Goal: Participate in discussion: Engage in conversation with other users on a specific topic

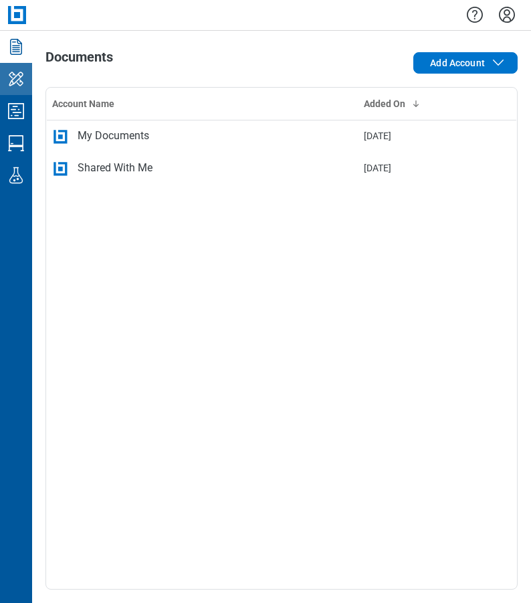
click at [23, 74] on icon "My Workspace" at bounding box center [16, 79] width 15 height 14
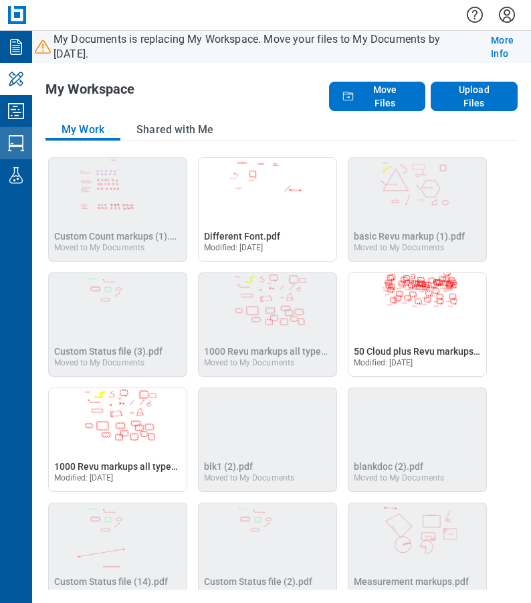
click at [21, 142] on icon "Studio Sessions" at bounding box center [15, 142] width 21 height 21
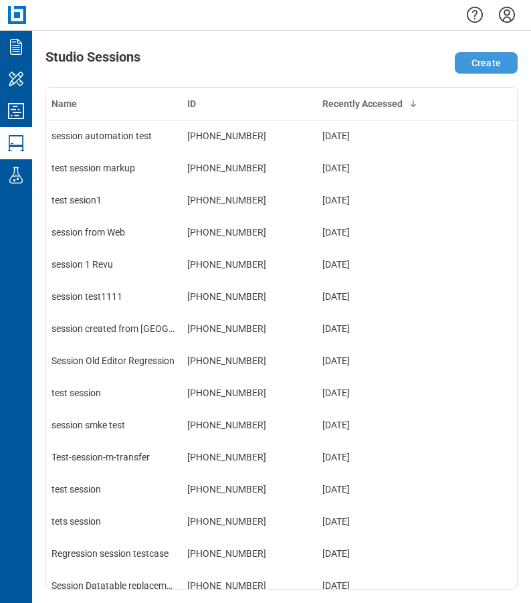
click at [471, 67] on button "Create" at bounding box center [486, 62] width 63 height 21
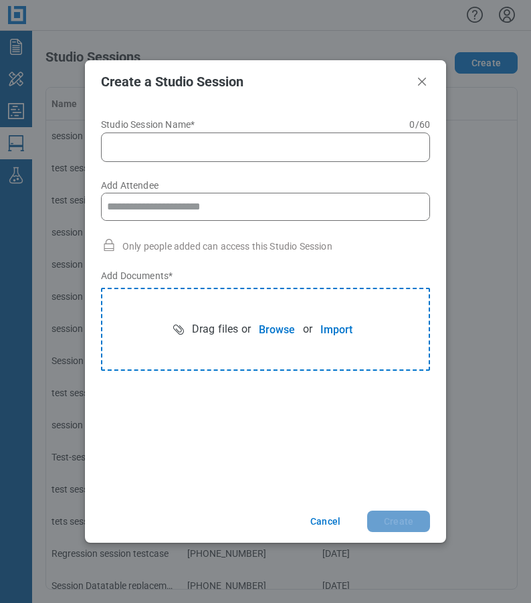
click at [175, 151] on input "Studio Session Name* 0 of 60 characters 0 / 60" at bounding box center [268, 147] width 312 height 16
type input "**********"
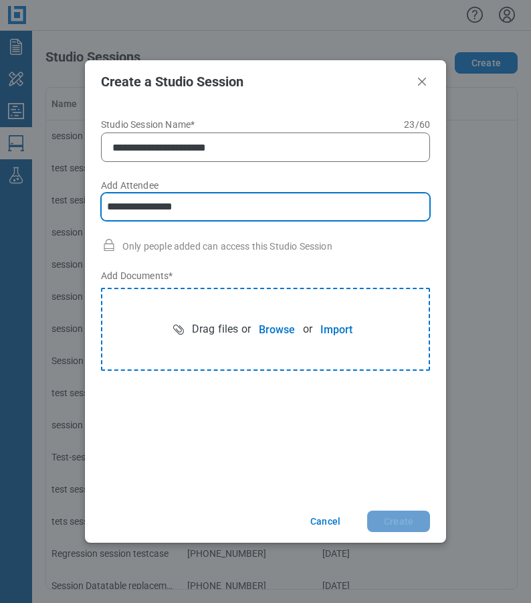
type input "**********"
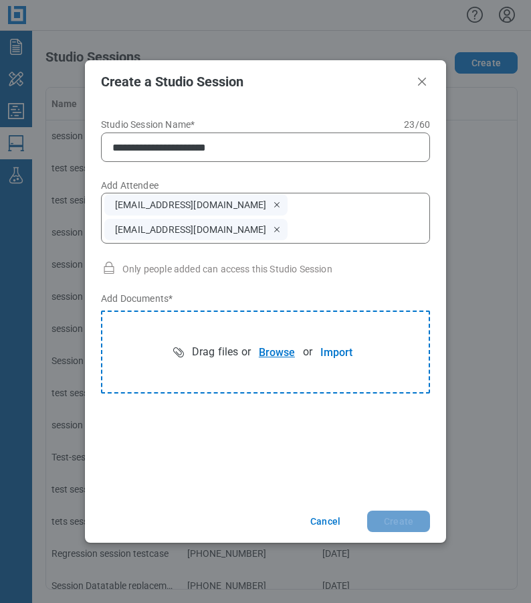
click at [271, 351] on button "Browse" at bounding box center [277, 352] width 52 height 27
click at [410, 527] on button "Create" at bounding box center [398, 521] width 63 height 21
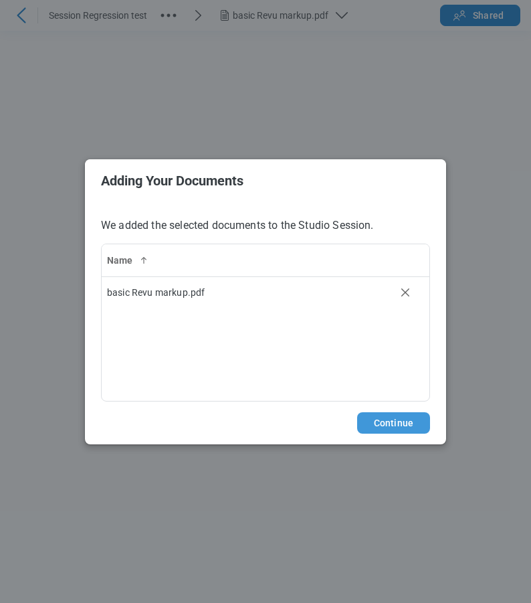
click at [390, 424] on button "Continue" at bounding box center [393, 422] width 73 height 21
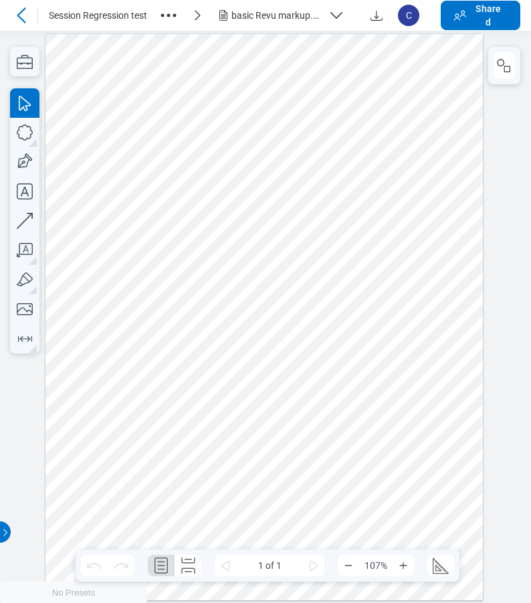
click at [288, 15] on div "basic Revu markup.pdf" at bounding box center [278, 15] width 92 height 13
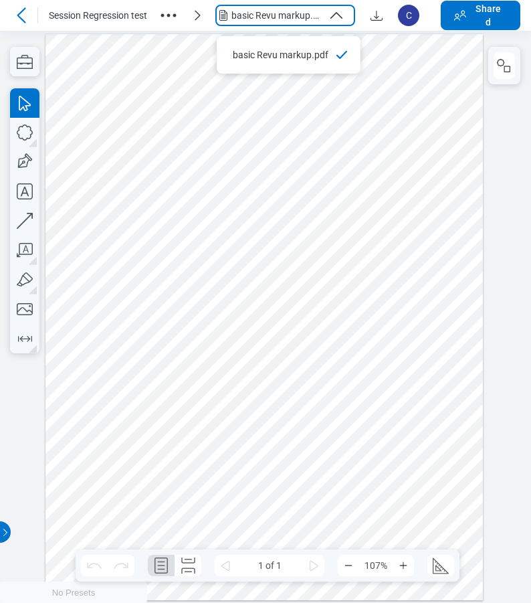
click at [163, 12] on icon "button" at bounding box center [168, 15] width 21 height 21
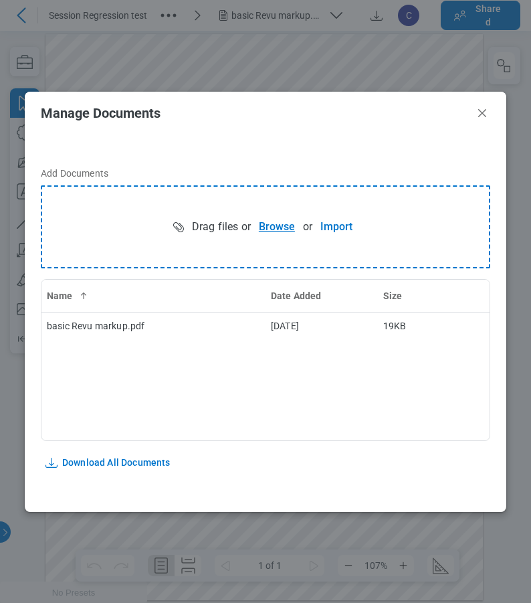
click at [290, 228] on button "Browse" at bounding box center [277, 226] width 52 height 27
drag, startPoint x: 480, startPoint y: 111, endPoint x: 529, endPoint y: 110, distance: 48.2
click at [480, 111] on icon "Close" at bounding box center [482, 113] width 8 height 8
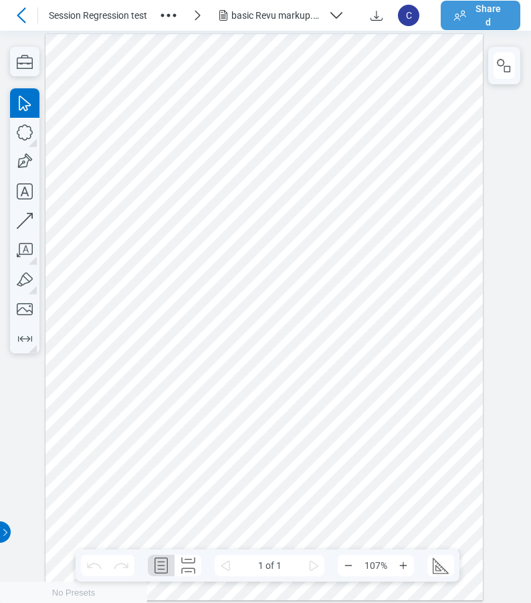
click at [491, 11] on span "Shared" at bounding box center [489, 15] width 30 height 27
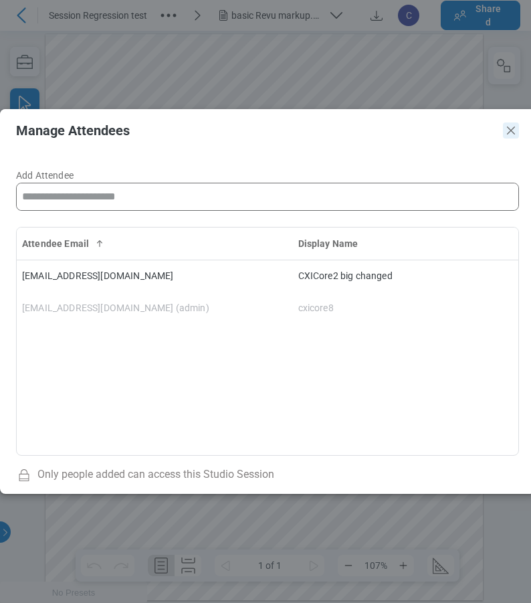
drag, startPoint x: 512, startPoint y: 128, endPoint x: 530, endPoint y: 109, distance: 26.0
click at [512, 128] on icon "Close" at bounding box center [511, 130] width 16 height 16
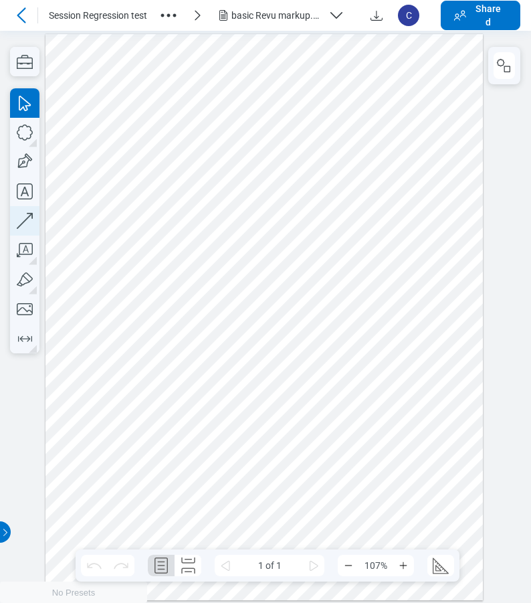
click at [27, 221] on icon "button" at bounding box center [24, 220] width 29 height 29
drag, startPoint x: 181, startPoint y: 420, endPoint x: 308, endPoint y: 348, distance: 145.3
click at [308, 348] on div at bounding box center [265, 316] width 438 height 566
click at [387, 428] on div at bounding box center [265, 316] width 438 height 566
click at [28, 132] on icon "button" at bounding box center [24, 132] width 29 height 29
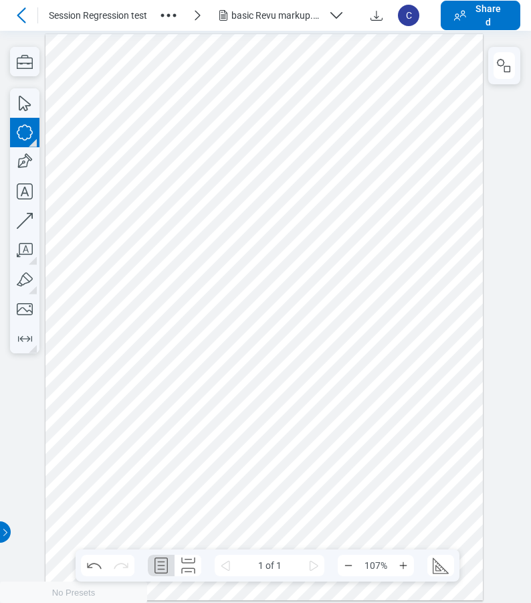
drag, startPoint x: 323, startPoint y: 385, endPoint x: 385, endPoint y: 450, distance: 90.4
click at [385, 450] on div at bounding box center [265, 316] width 438 height 566
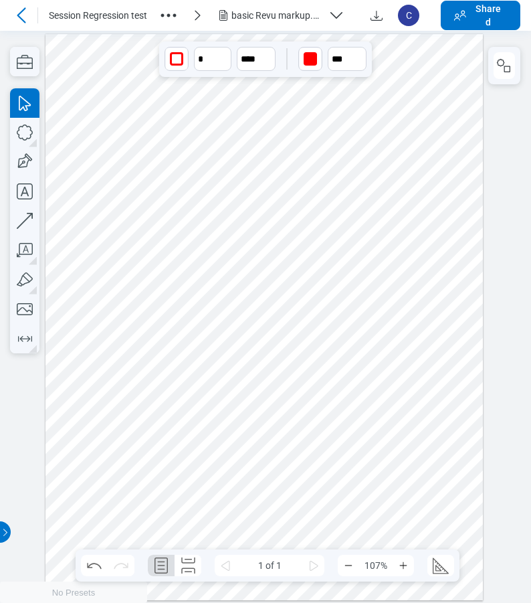
click at [17, 17] on icon at bounding box center [21, 15] width 16 height 16
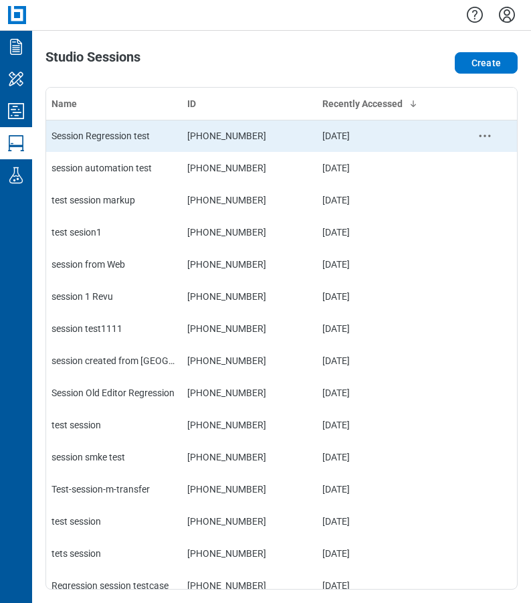
click at [123, 138] on div "Session Regression test" at bounding box center [114, 135] width 125 height 13
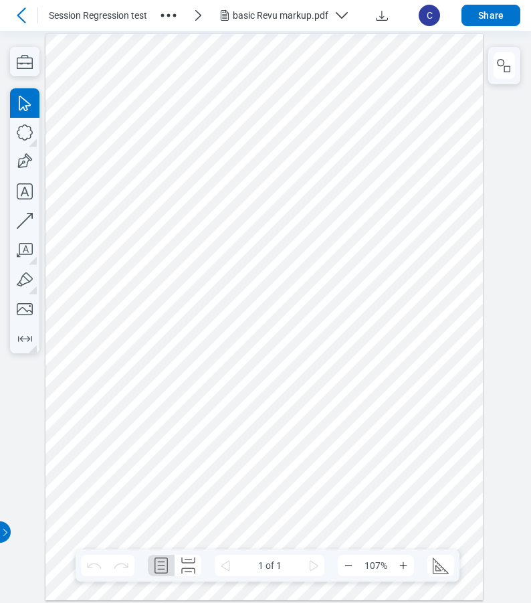
click at [21, 15] on icon at bounding box center [21, 15] width 16 height 16
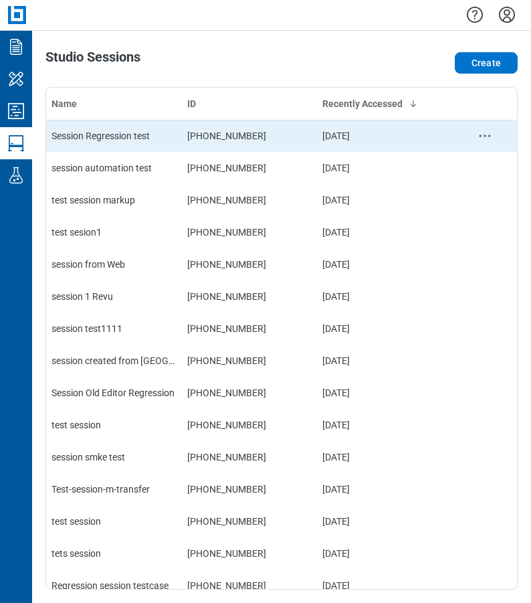
click at [136, 135] on div "Session Regression test" at bounding box center [114, 135] width 125 height 13
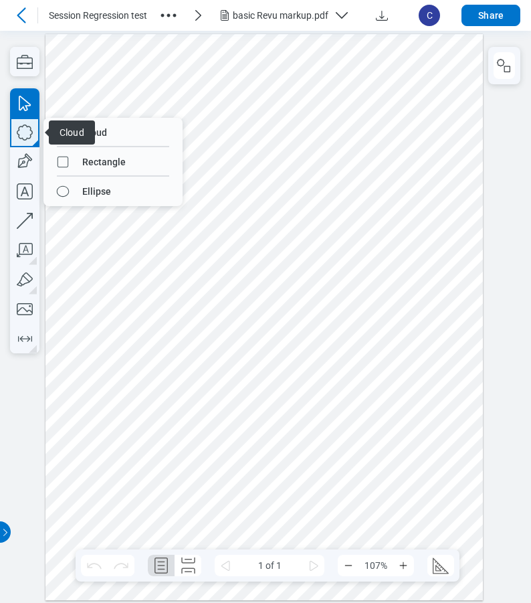
click at [25, 139] on icon "button" at bounding box center [24, 132] width 29 height 29
click at [365, 401] on div at bounding box center [265, 316] width 438 height 566
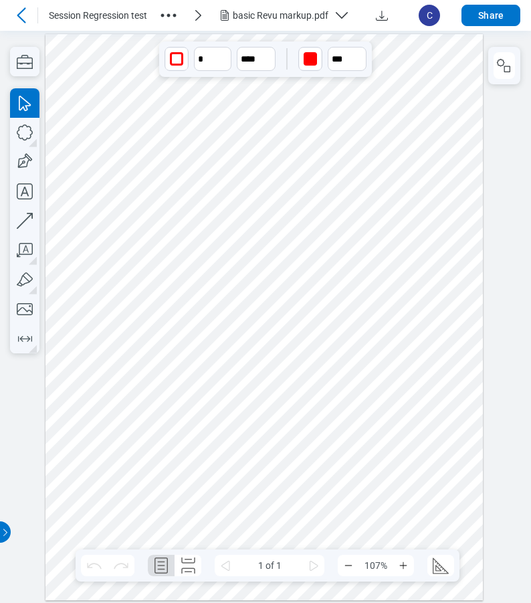
click at [308, 66] on div "button" at bounding box center [310, 58] width 21 height 21
click at [328, 89] on div at bounding box center [326, 89] width 11 height 11
click at [203, 60] on input "*" at bounding box center [212, 58] width 39 height 25
click at [222, 56] on icon "undefined_increment" at bounding box center [224, 53] width 11 height 11
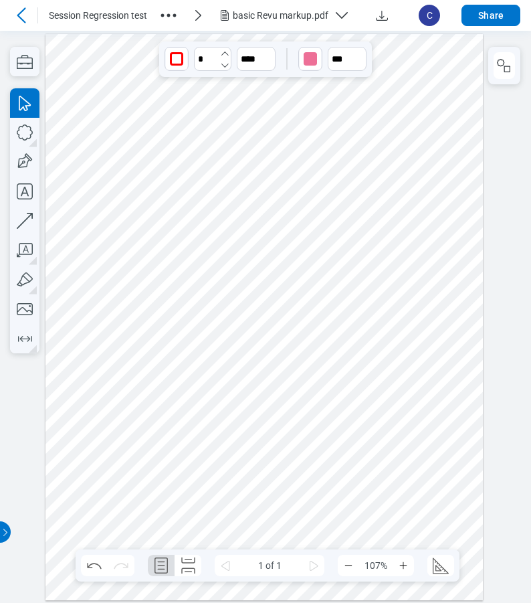
click at [222, 56] on icon "undefined_increment" at bounding box center [224, 53] width 11 height 11
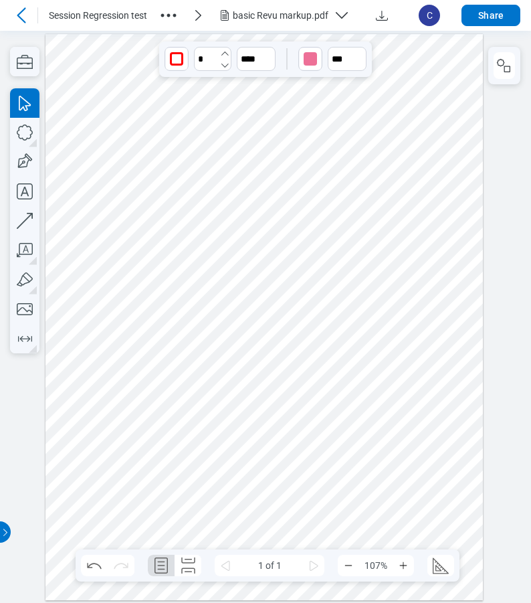
click at [222, 56] on icon "undefined_increment" at bounding box center [224, 53] width 11 height 11
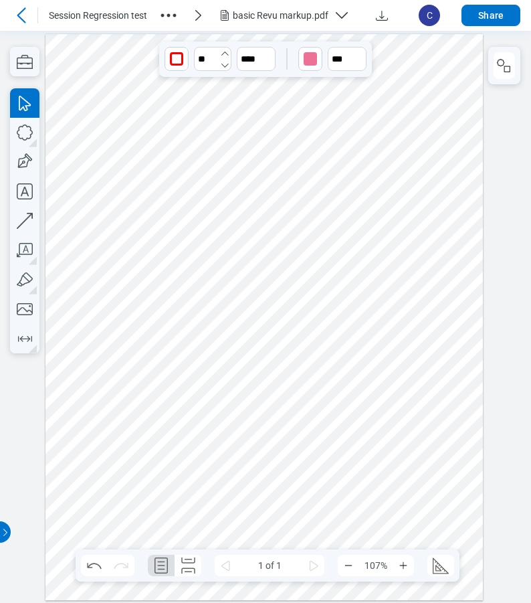
type input "**"
click at [394, 342] on div at bounding box center [265, 316] width 438 height 566
click at [353, 374] on div at bounding box center [265, 316] width 438 height 566
click at [23, 130] on icon "button" at bounding box center [24, 132] width 29 height 29
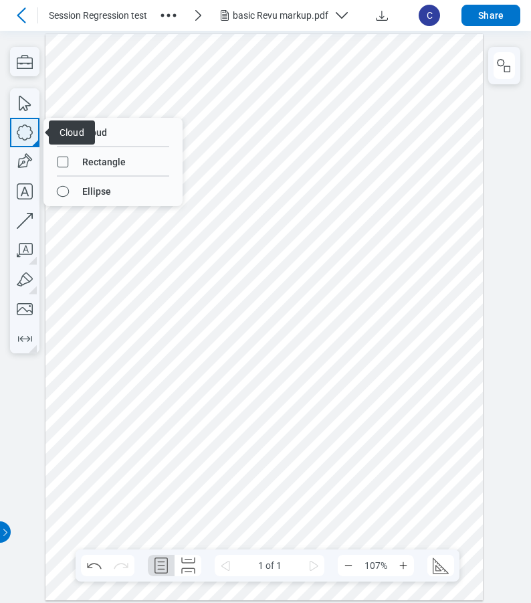
click at [23, 130] on icon "button" at bounding box center [24, 132] width 29 height 29
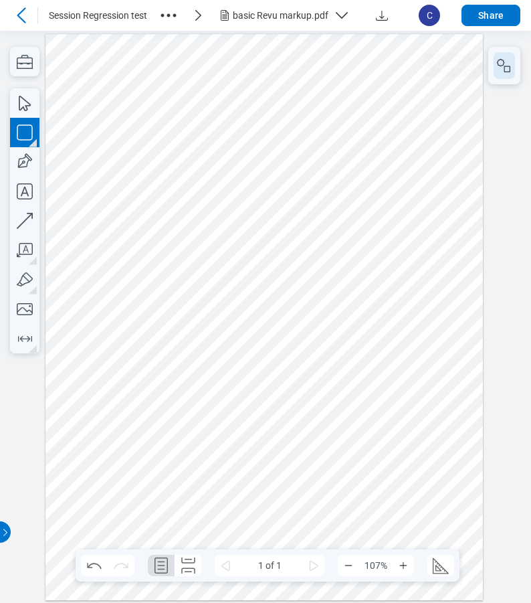
click at [500, 66] on icon "button" at bounding box center [505, 66] width 16 height 16
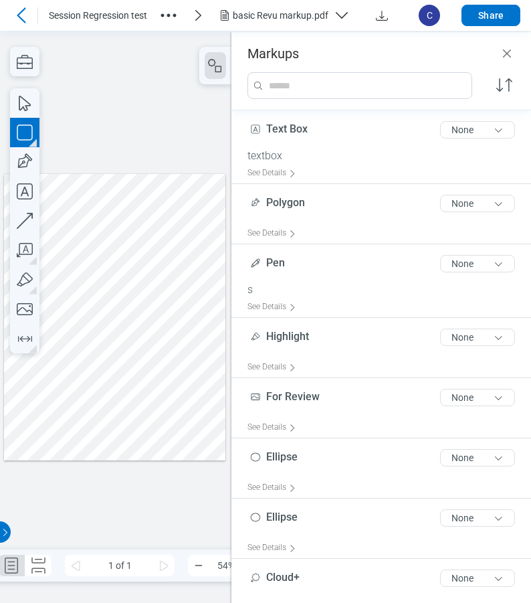
drag, startPoint x: 73, startPoint y: 416, endPoint x: 91, endPoint y: 431, distance: 23.7
click at [91, 431] on div at bounding box center [114, 316] width 221 height 287
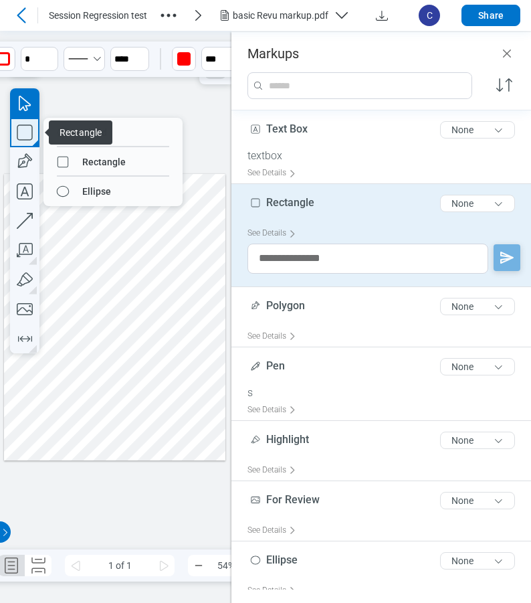
click at [25, 130] on icon "button" at bounding box center [24, 132] width 29 height 29
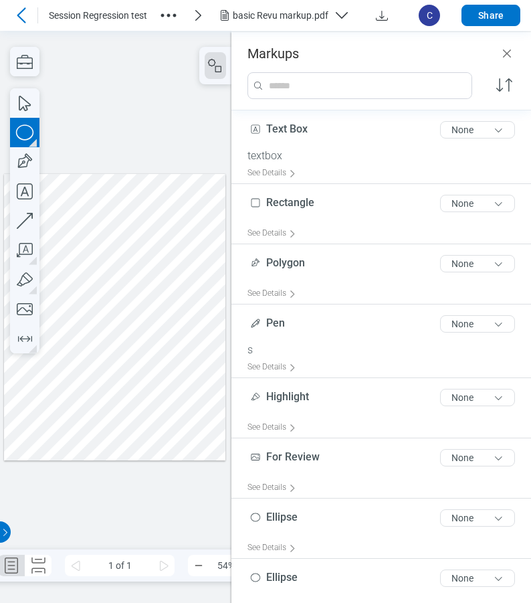
drag, startPoint x: 102, startPoint y: 396, endPoint x: 135, endPoint y: 432, distance: 47.8
click at [135, 432] on div at bounding box center [114, 316] width 221 height 287
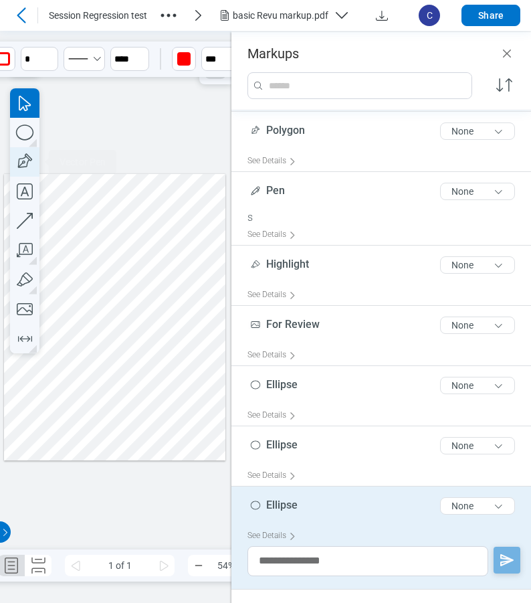
click at [23, 165] on icon "button" at bounding box center [24, 161] width 29 height 29
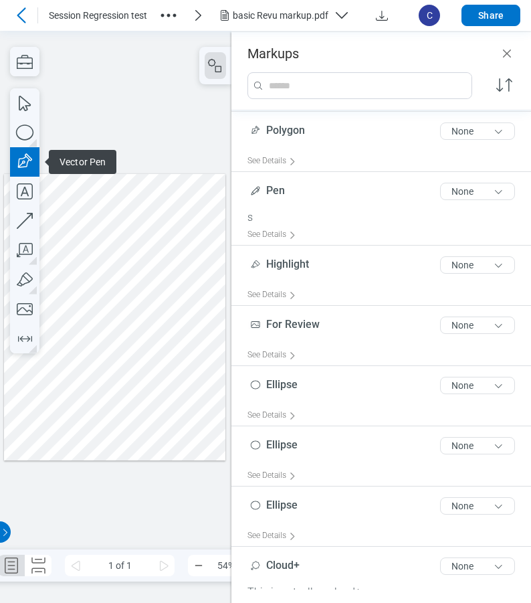
click at [158, 415] on div at bounding box center [114, 316] width 221 height 287
click at [181, 400] on div at bounding box center [114, 316] width 221 height 287
drag, startPoint x: 191, startPoint y: 438, endPoint x: 157, endPoint y: 440, distance: 34.2
click at [191, 438] on div at bounding box center [114, 316] width 221 height 287
click at [156, 440] on div at bounding box center [114, 316] width 221 height 287
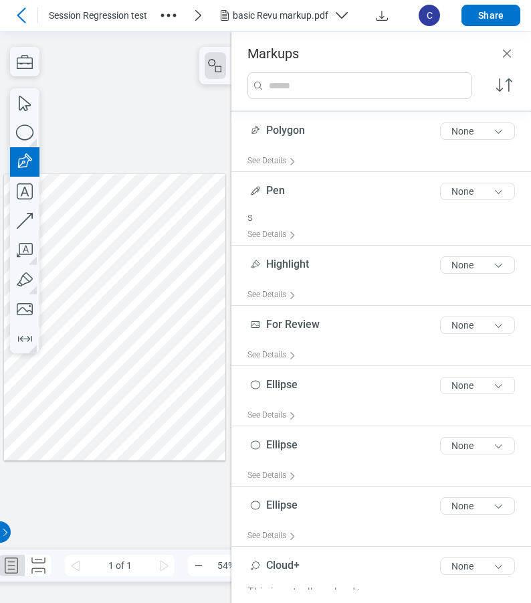
click at [157, 413] on div at bounding box center [114, 316] width 221 height 287
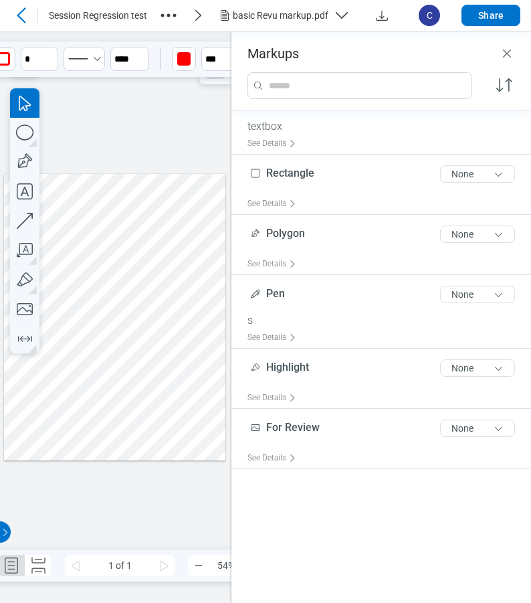
scroll to position [0, 0]
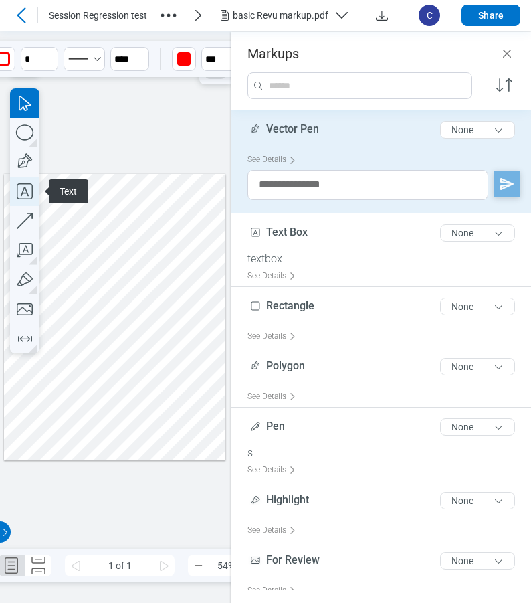
click at [27, 188] on icon "button" at bounding box center [24, 191] width 29 height 29
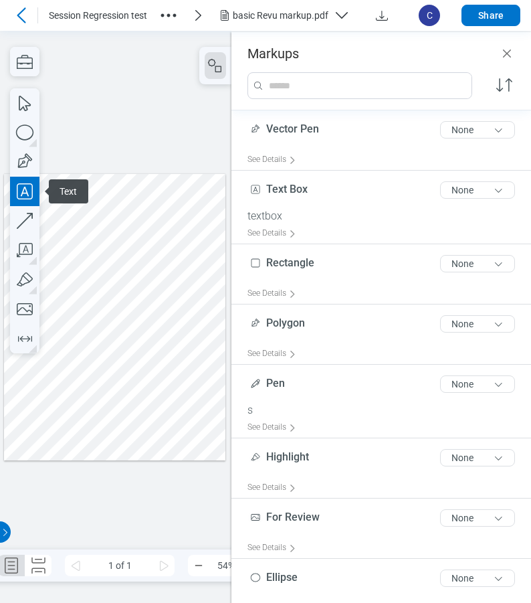
click at [156, 317] on div at bounding box center [114, 316] width 221 height 287
click at [214, 344] on div at bounding box center [114, 316] width 221 height 287
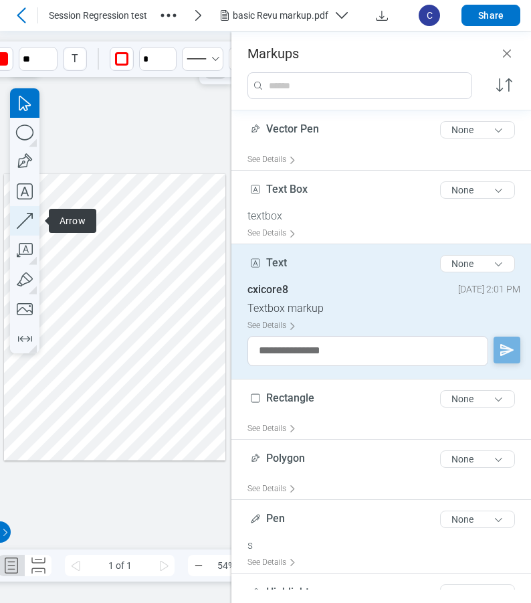
click at [23, 228] on icon "button" at bounding box center [24, 220] width 29 height 29
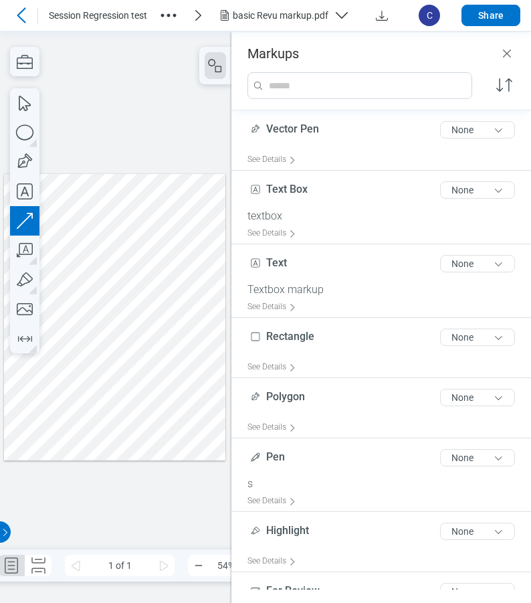
drag, startPoint x: 212, startPoint y: 357, endPoint x: 195, endPoint y: 337, distance: 25.6
click at [195, 337] on div at bounding box center [114, 316] width 221 height 287
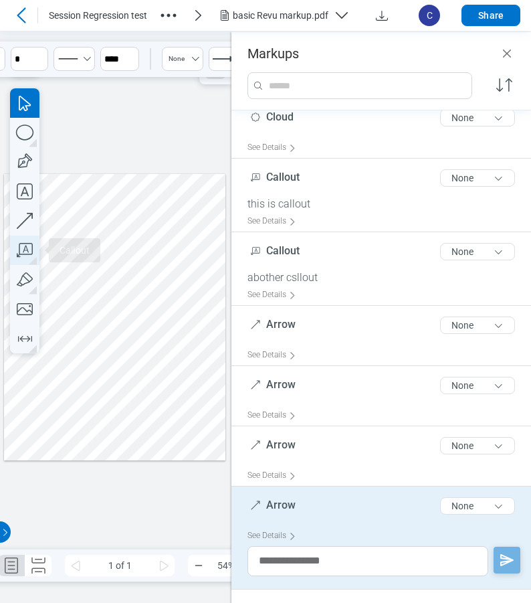
click at [28, 246] on icon "button" at bounding box center [24, 250] width 29 height 29
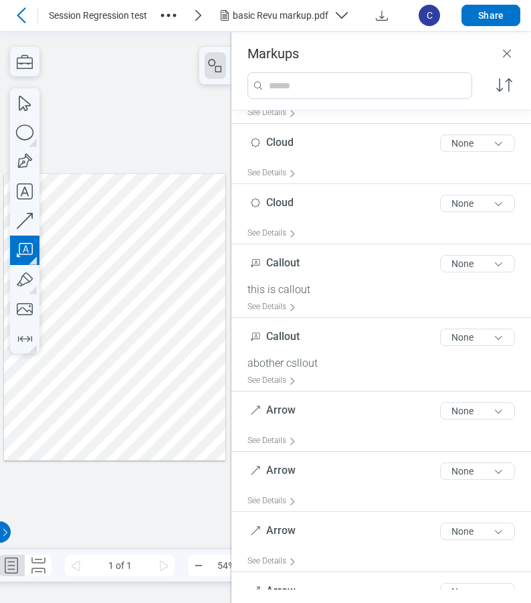
drag, startPoint x: 45, startPoint y: 366, endPoint x: 58, endPoint y: 381, distance: 19.5
click at [58, 381] on div at bounding box center [114, 316] width 221 height 287
click at [108, 377] on div at bounding box center [114, 316] width 221 height 287
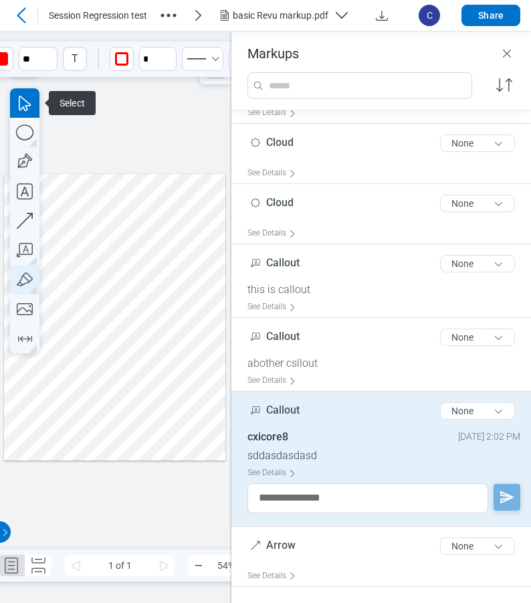
click at [30, 280] on icon "button" at bounding box center [24, 279] width 29 height 29
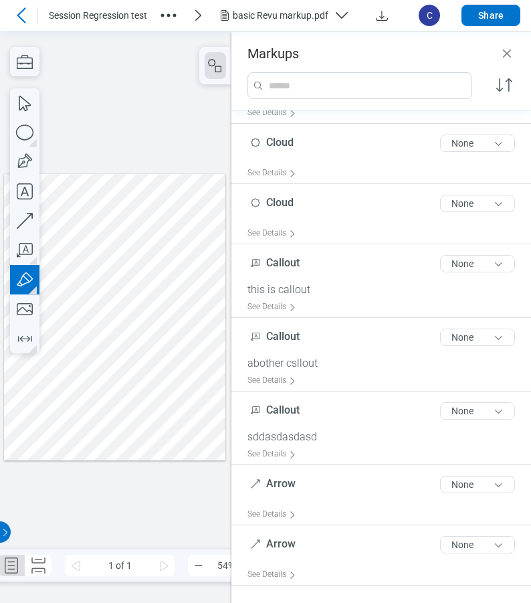
drag, startPoint x: 66, startPoint y: 316, endPoint x: 97, endPoint y: 306, distance: 32.4
click at [97, 306] on div at bounding box center [114, 316] width 221 height 287
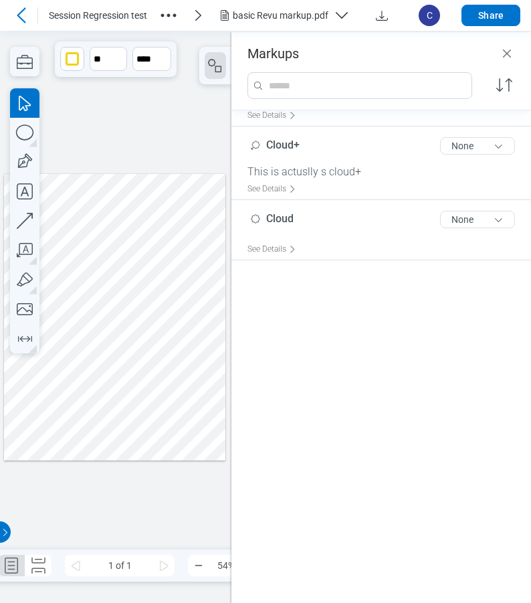
scroll to position [402, 0]
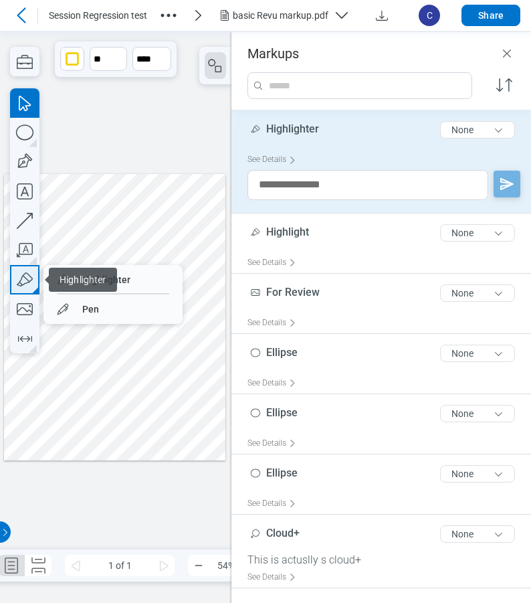
click at [31, 276] on icon "button" at bounding box center [25, 279] width 16 height 14
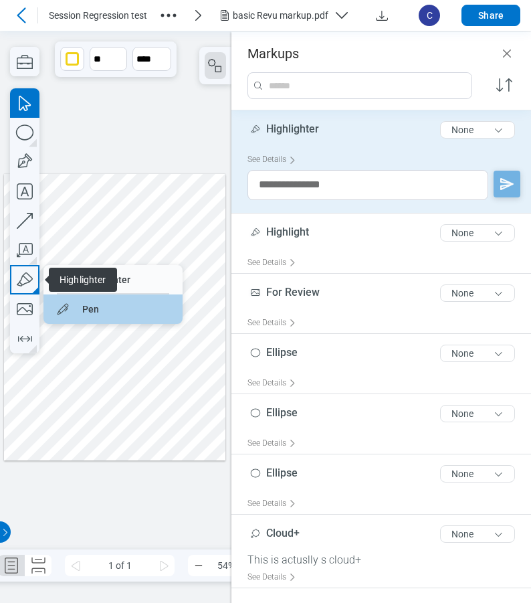
drag, startPoint x: 90, startPoint y: 309, endPoint x: 92, endPoint y: 278, distance: 30.8
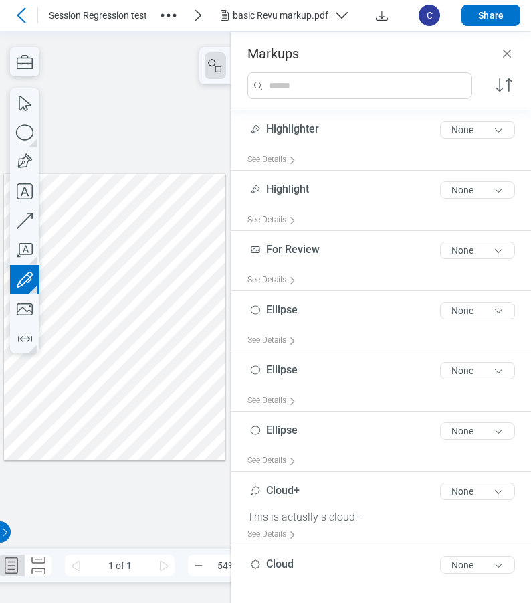
click at [130, 308] on div at bounding box center [114, 316] width 221 height 287
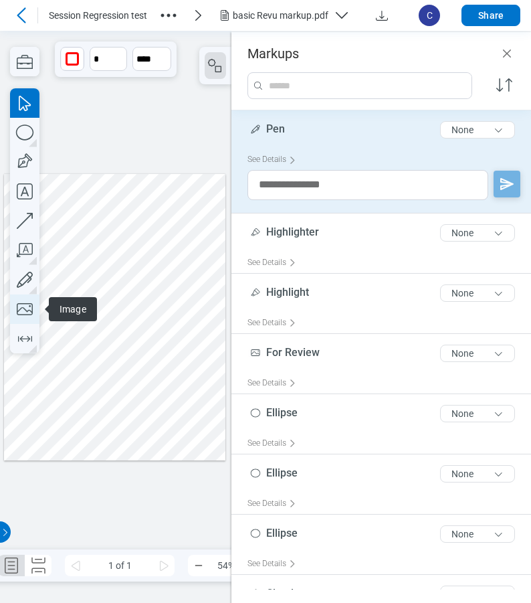
click at [22, 306] on icon "button" at bounding box center [24, 308] width 29 height 29
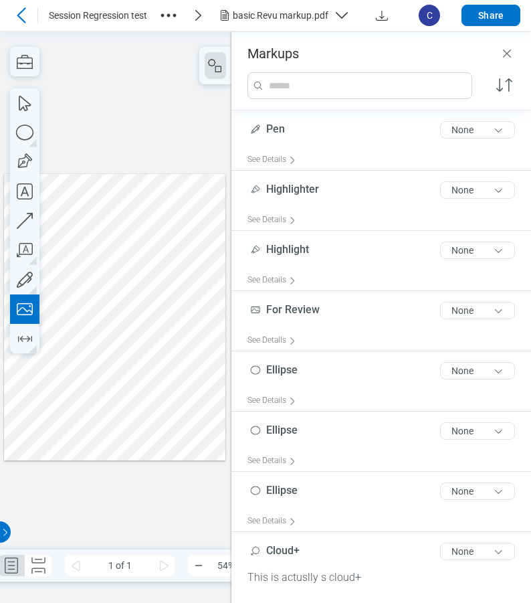
drag, startPoint x: 18, startPoint y: 363, endPoint x: 39, endPoint y: 389, distance: 33.8
click at [39, 389] on div at bounding box center [114, 316] width 221 height 287
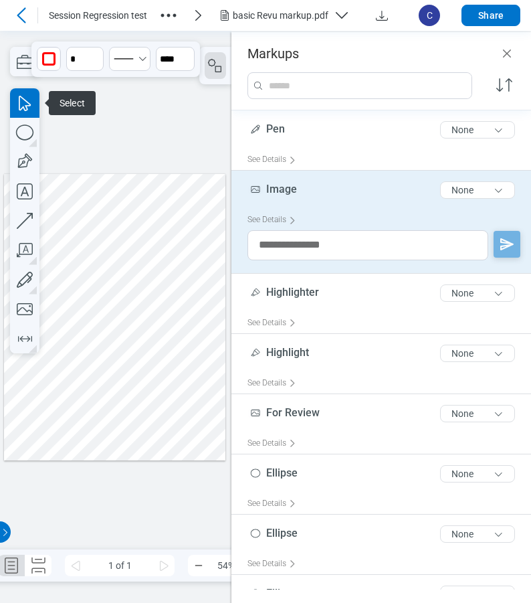
click at [114, 362] on div at bounding box center [114, 316] width 221 height 287
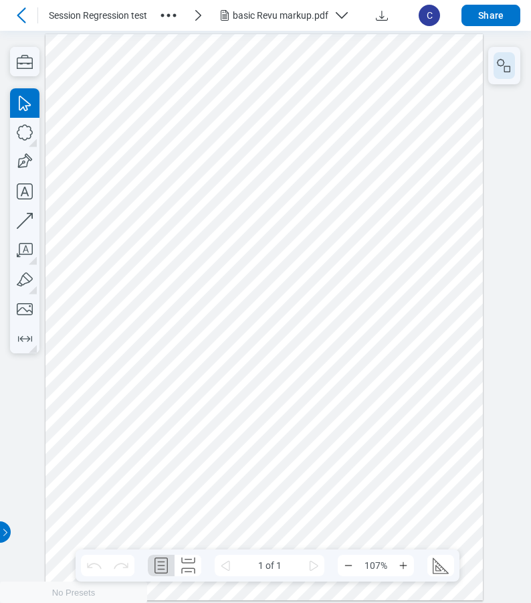
click at [506, 69] on icon "button" at bounding box center [505, 66] width 16 height 16
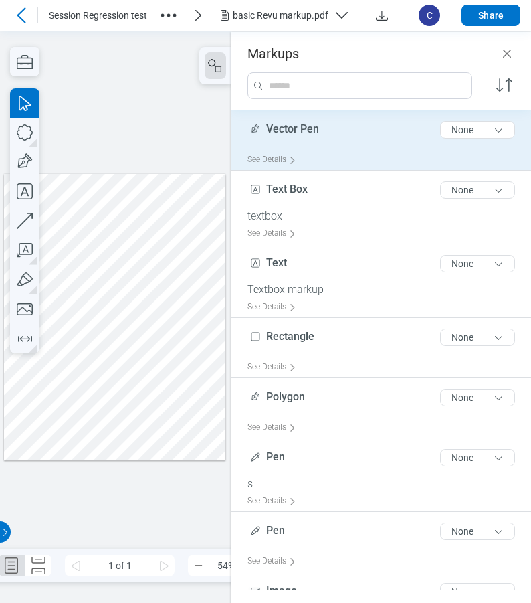
click at [347, 130] on div "Vector Pen 10 of 300 characters None" at bounding box center [387, 132] width 278 height 33
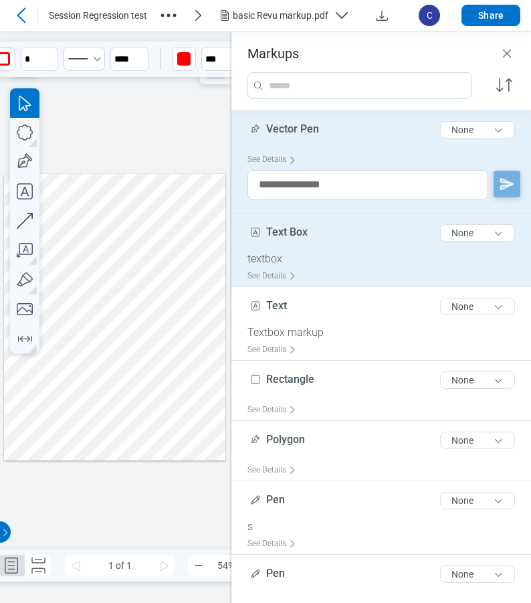
click at [334, 244] on div "Text Box 8 of 300 characters None" at bounding box center [387, 235] width 278 height 33
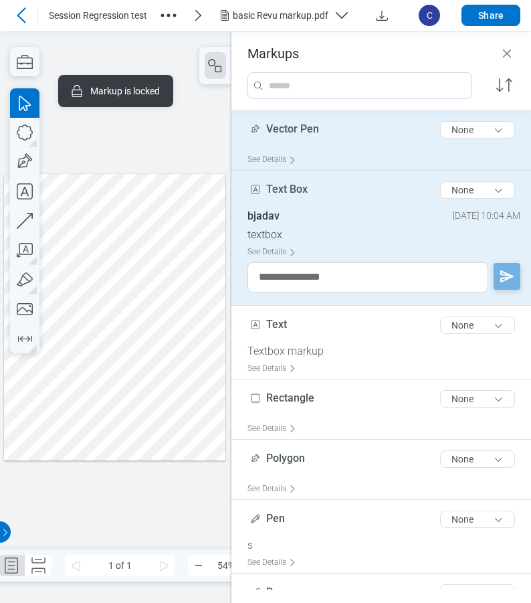
click at [347, 147] on div "Vector Pen 10 of 300 characters None" at bounding box center [387, 132] width 278 height 33
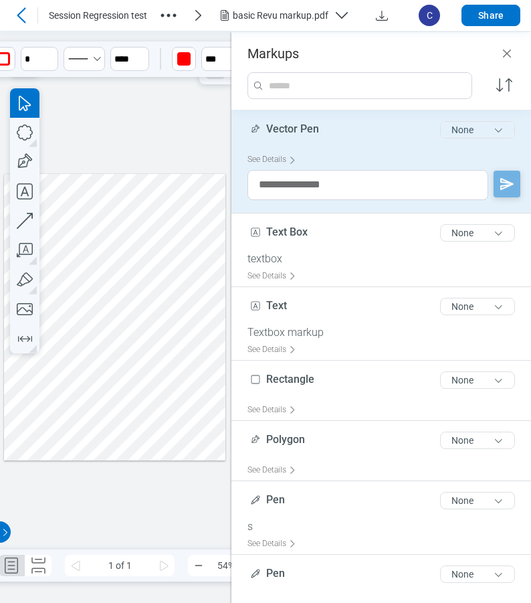
click at [469, 135] on button "None" at bounding box center [477, 129] width 75 height 17
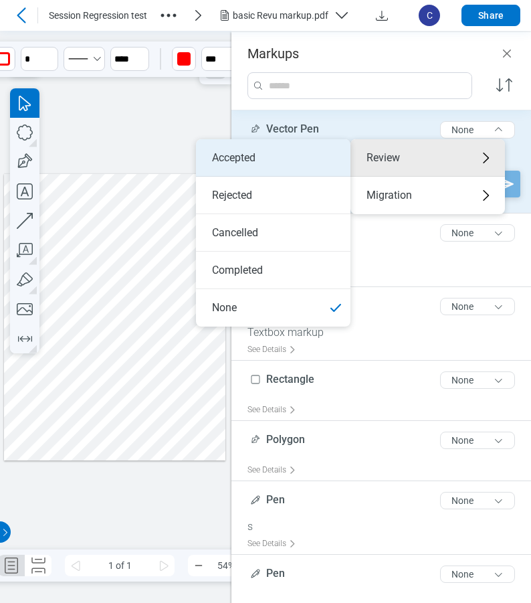
click at [284, 165] on li "Accepted" at bounding box center [273, 157] width 155 height 37
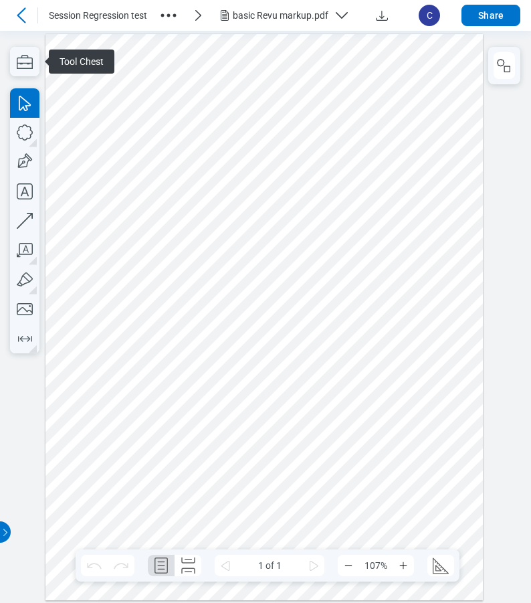
click at [505, 68] on rect "button" at bounding box center [508, 69] width 6 height 6
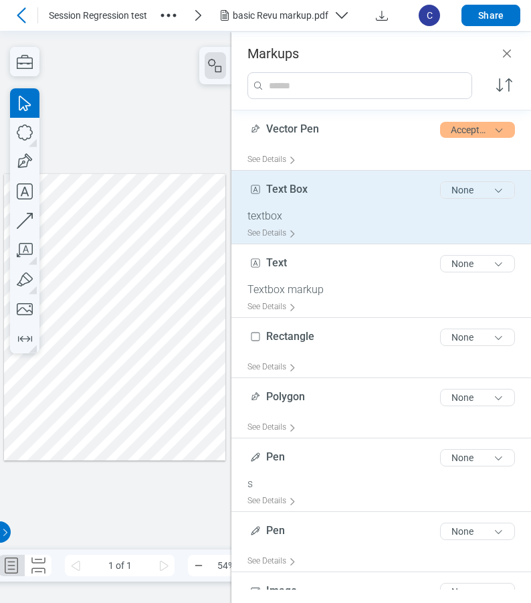
click at [452, 192] on button "None" at bounding box center [477, 189] width 75 height 17
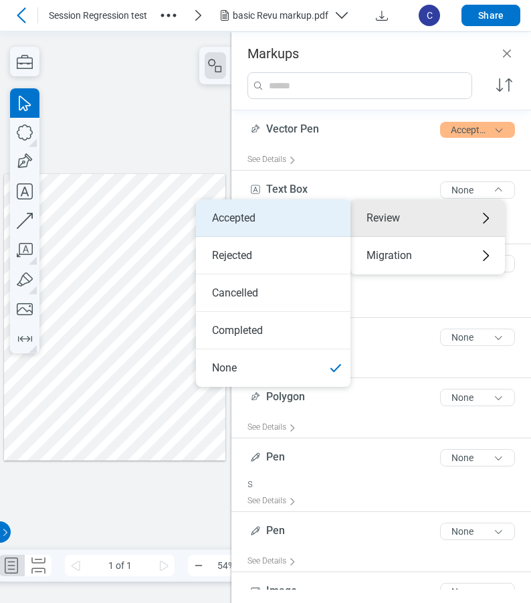
click at [280, 215] on li "Accepted" at bounding box center [273, 217] width 155 height 37
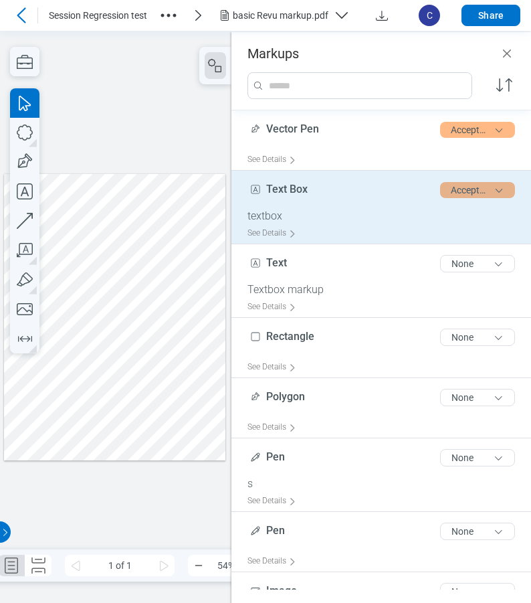
click at [444, 195] on button "Accepted" at bounding box center [477, 190] width 75 height 16
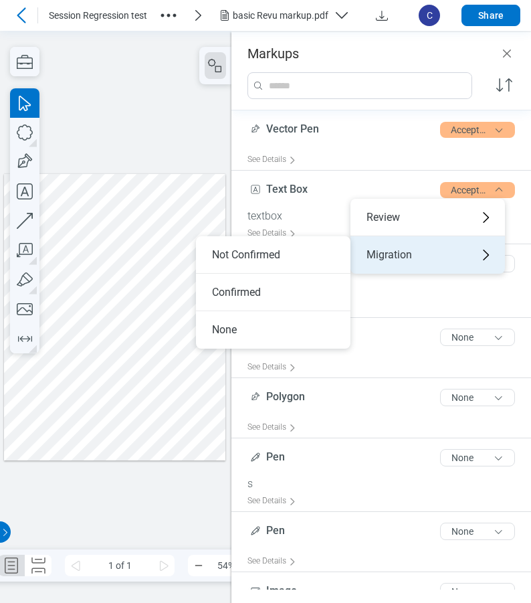
click at [420, 248] on div "Migration" at bounding box center [428, 254] width 155 height 37
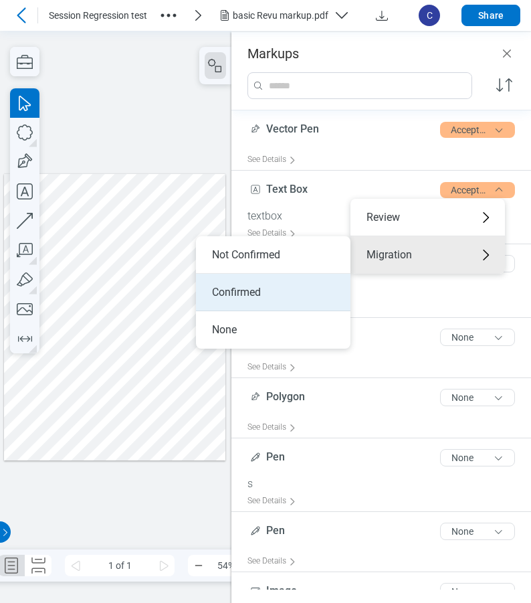
click at [278, 284] on li "Confirmed" at bounding box center [273, 292] width 155 height 37
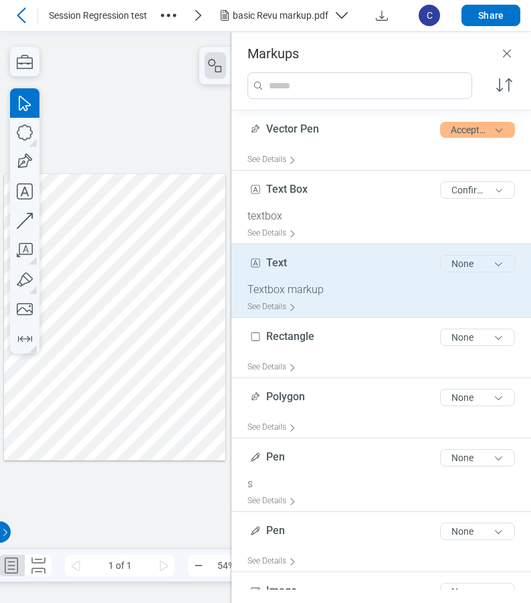
click at [456, 263] on button "None" at bounding box center [477, 263] width 75 height 17
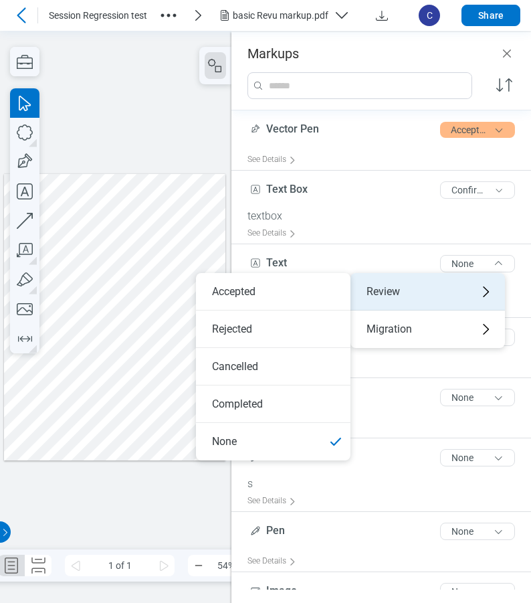
click at [406, 285] on div "Review" at bounding box center [428, 291] width 155 height 37
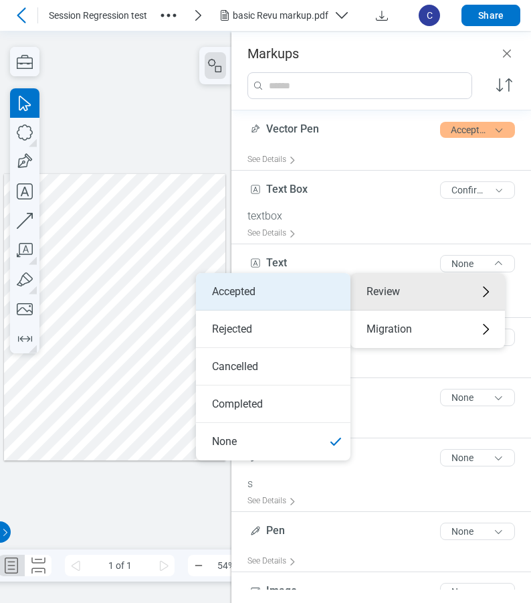
click at [261, 290] on li "Accepted" at bounding box center [273, 291] width 155 height 37
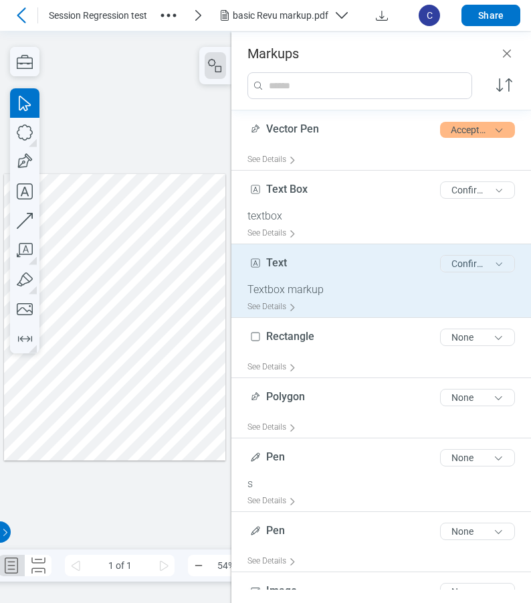
click at [481, 264] on button "Confirmed" at bounding box center [477, 263] width 75 height 17
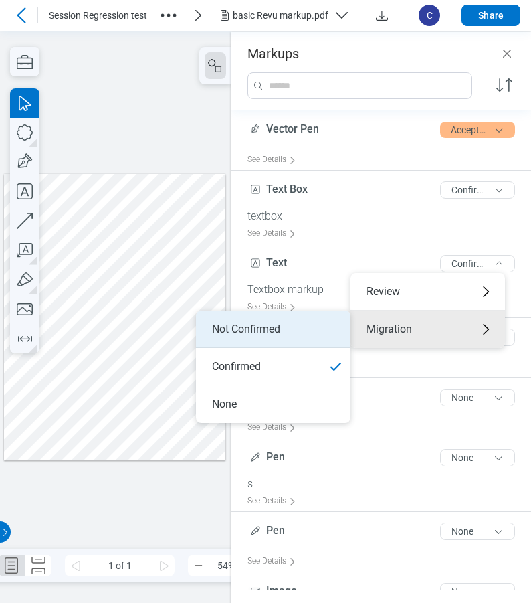
click at [286, 332] on li "Not Confirmed" at bounding box center [273, 328] width 155 height 37
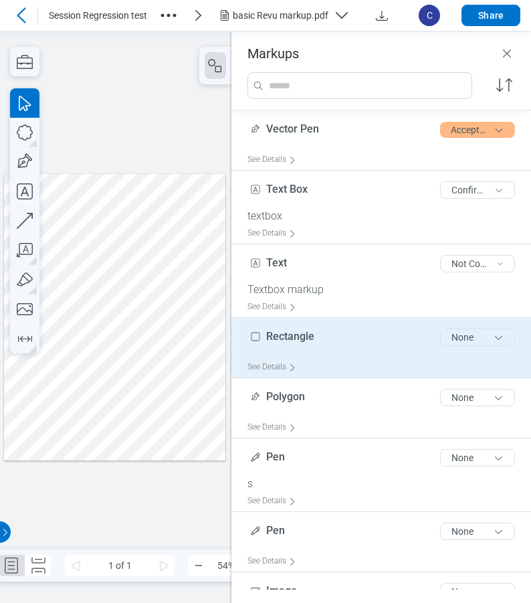
click at [466, 339] on button "None" at bounding box center [477, 337] width 75 height 17
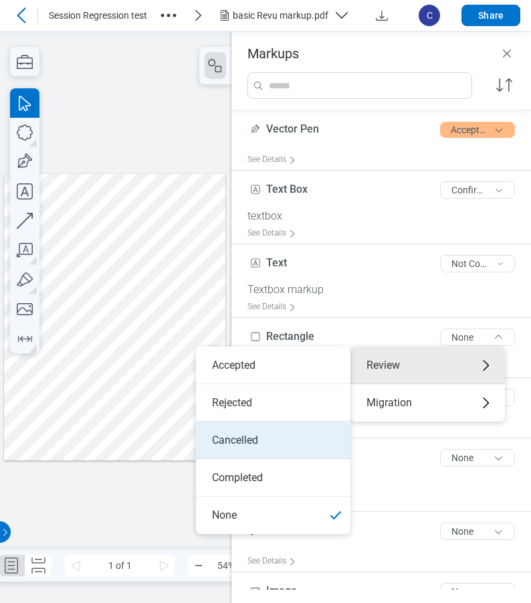
click at [245, 444] on li "Cancelled" at bounding box center [273, 440] width 155 height 37
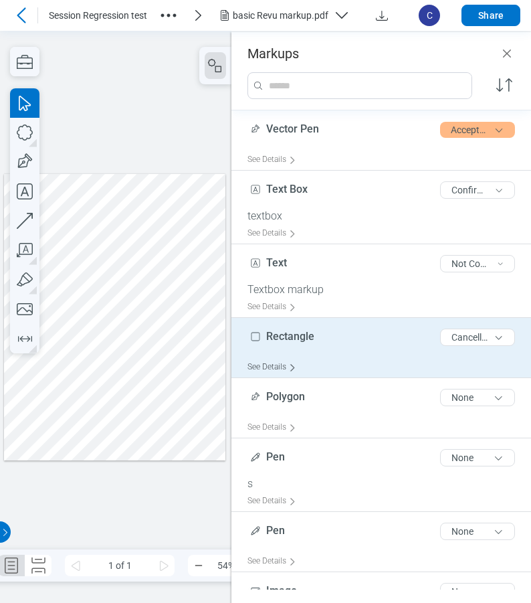
click at [292, 365] on icon at bounding box center [292, 367] width 4 height 7
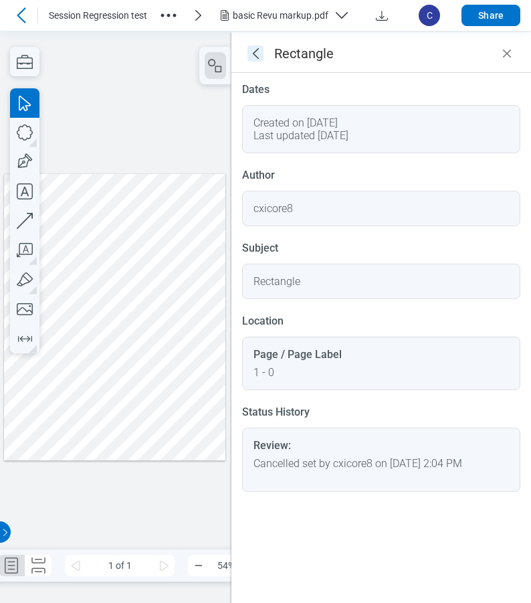
click at [256, 48] on icon "goBack" at bounding box center [256, 54] width 16 height 16
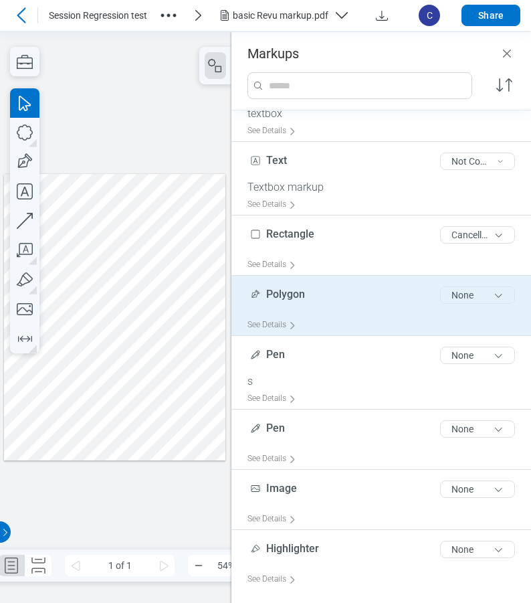
scroll to position [134, 0]
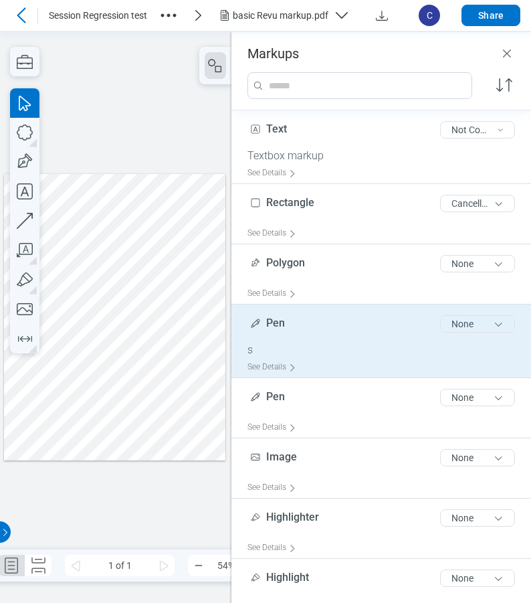
click at [474, 325] on button "None" at bounding box center [477, 323] width 75 height 17
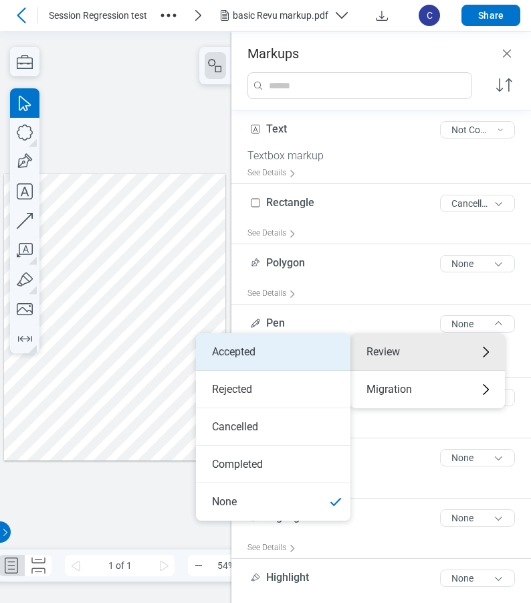
click at [302, 352] on li "Accepted" at bounding box center [273, 351] width 155 height 37
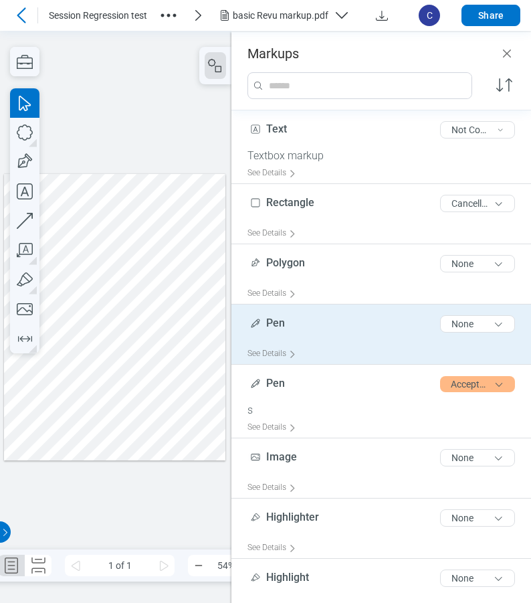
click at [276, 328] on span "Pen" at bounding box center [275, 323] width 19 height 13
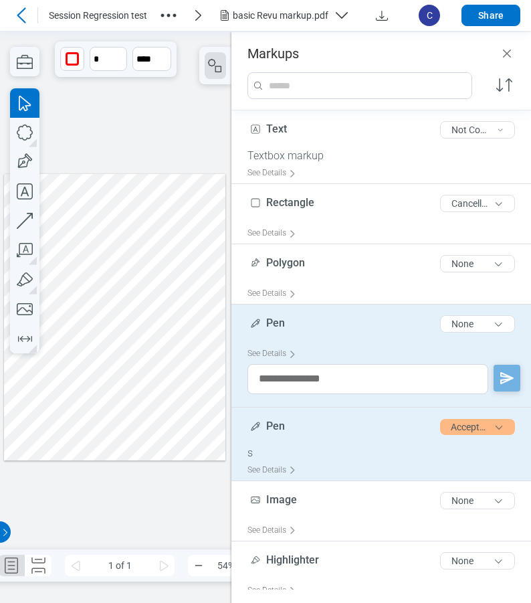
click at [284, 442] on div "Pen 3 of 300 characters Accepted" at bounding box center [387, 429] width 278 height 33
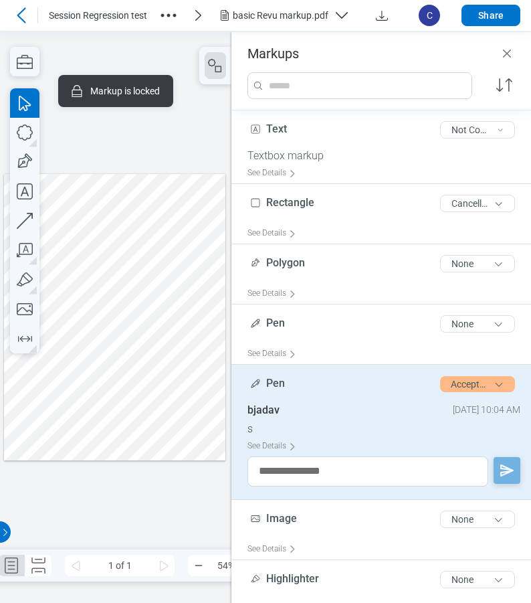
scroll to position [268, 0]
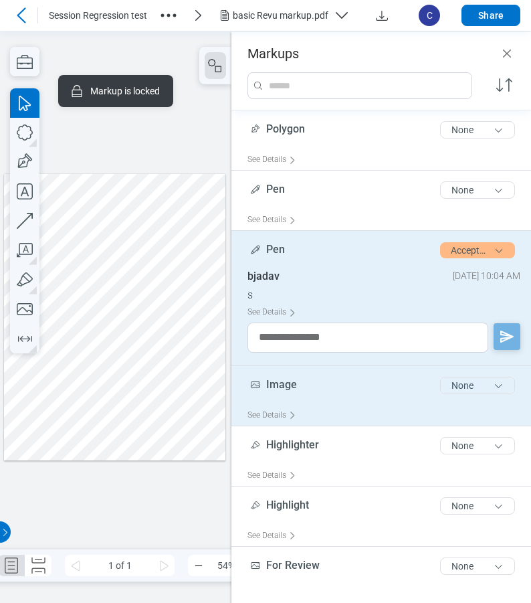
click at [447, 383] on button "None" at bounding box center [477, 385] width 75 height 17
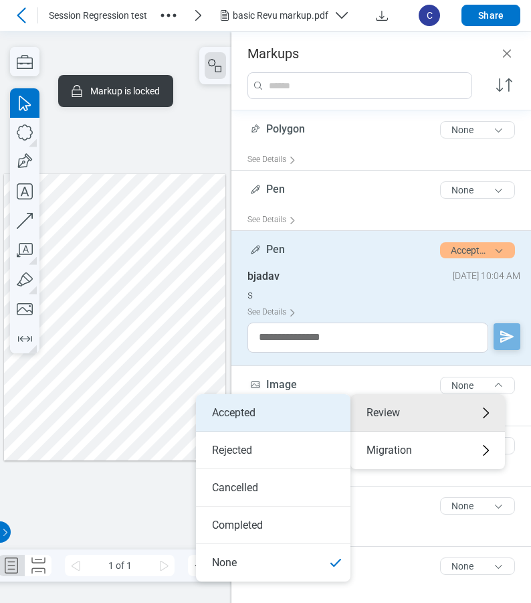
click at [268, 414] on li "Accepted" at bounding box center [273, 412] width 155 height 37
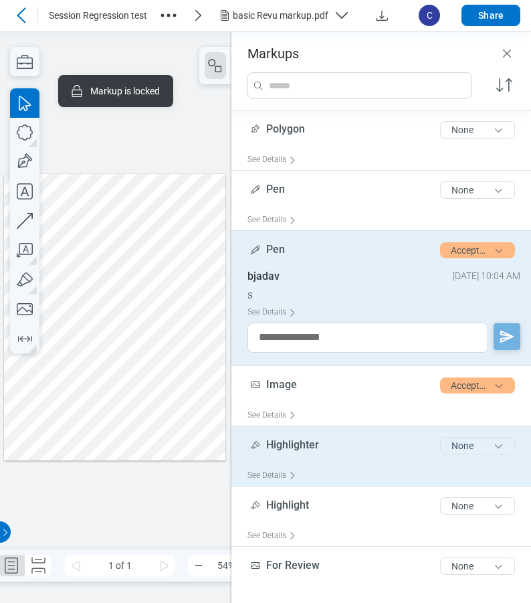
click at [474, 448] on button "None" at bounding box center [477, 445] width 75 height 17
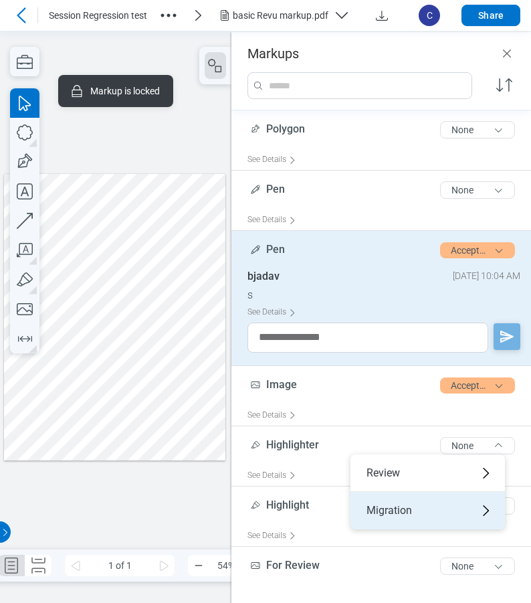
click at [427, 506] on div "Migration" at bounding box center [428, 510] width 155 height 37
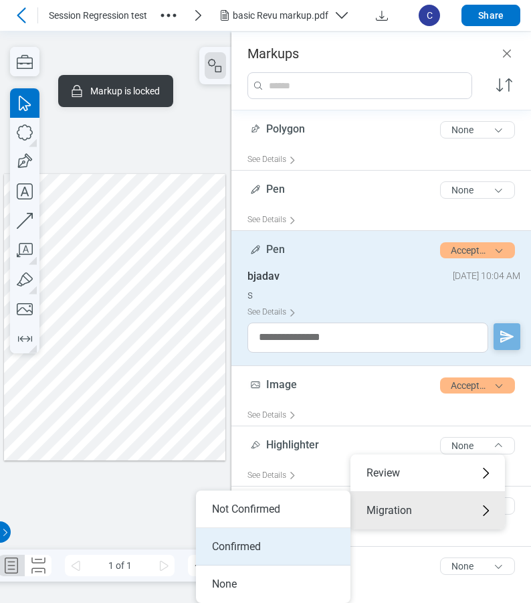
click at [298, 553] on li "Confirmed" at bounding box center [273, 546] width 155 height 37
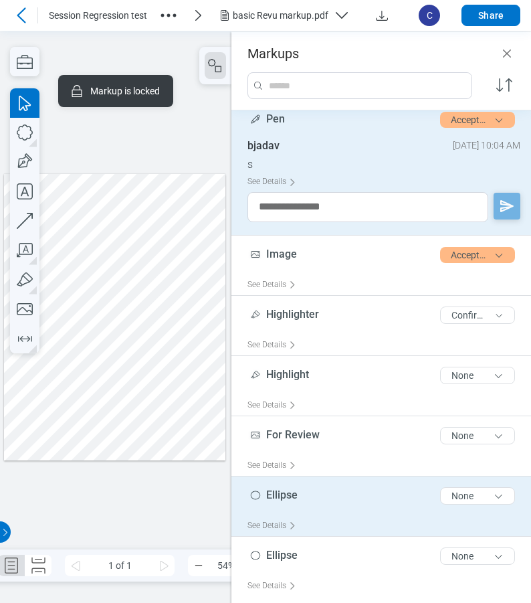
scroll to position [402, 0]
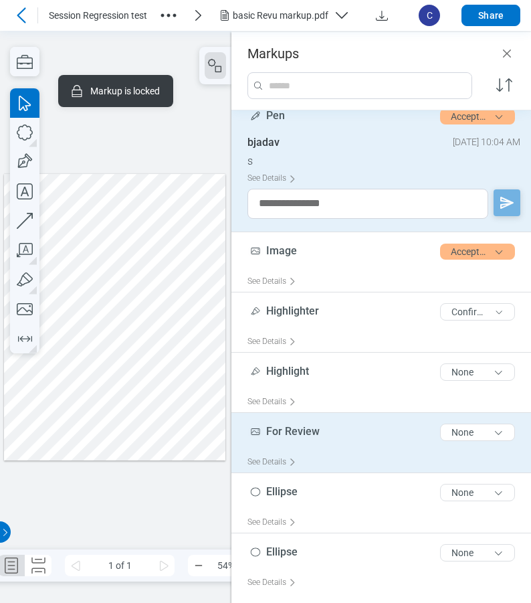
click at [333, 442] on div "For Review 10 of 300 characters None" at bounding box center [387, 434] width 278 height 33
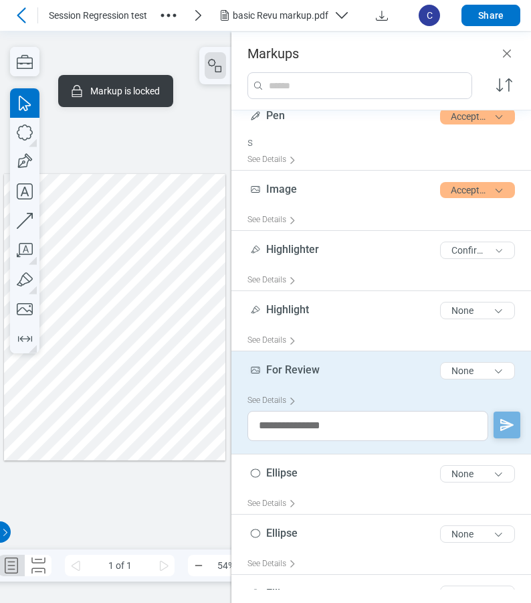
click at [147, 384] on div at bounding box center [114, 316] width 221 height 287
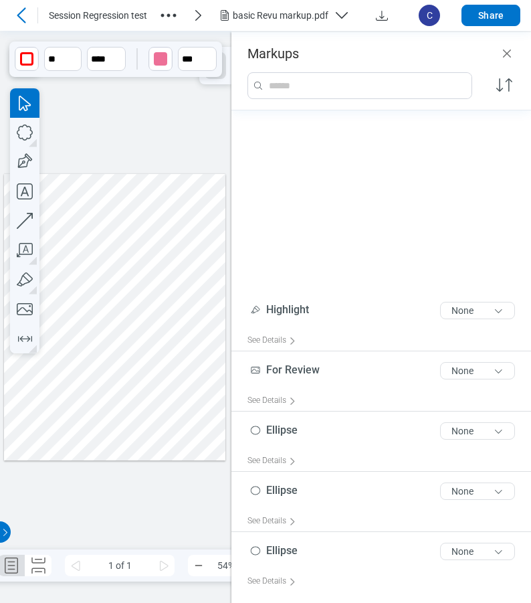
scroll to position [641, 0]
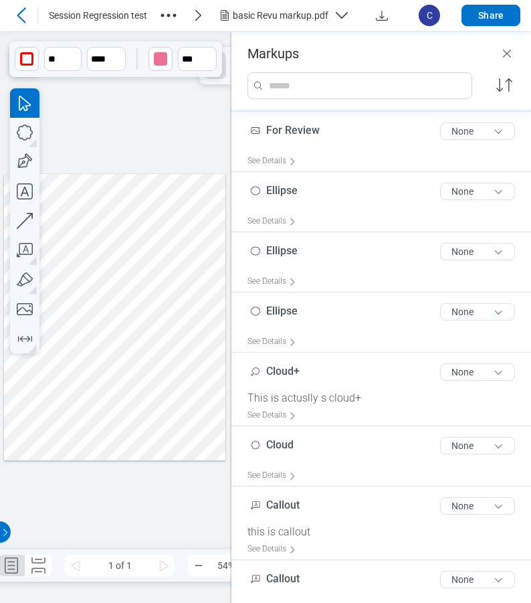
click at [53, 413] on div at bounding box center [114, 316] width 221 height 287
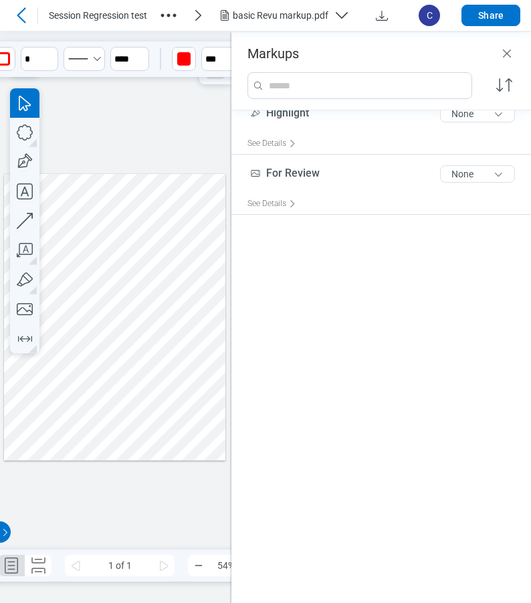
scroll to position [207, 0]
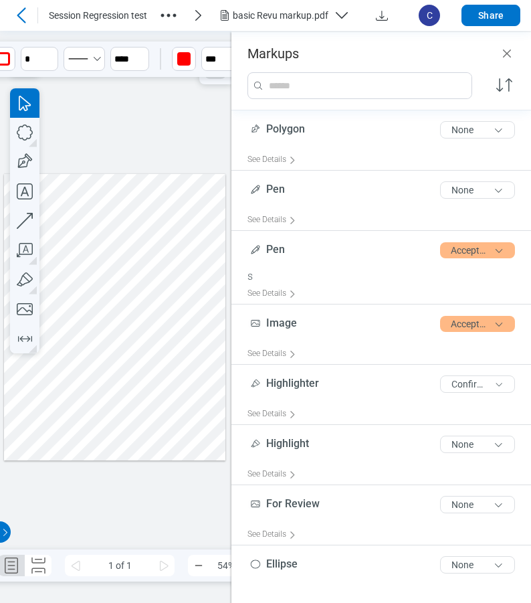
click at [123, 415] on div at bounding box center [114, 316] width 221 height 287
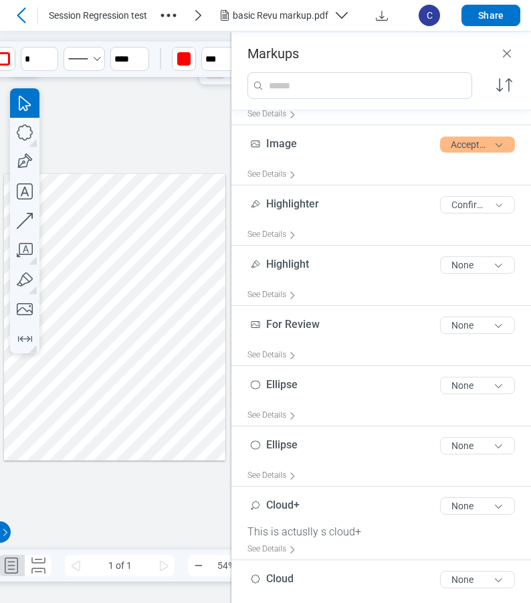
click at [181, 422] on div at bounding box center [114, 316] width 221 height 287
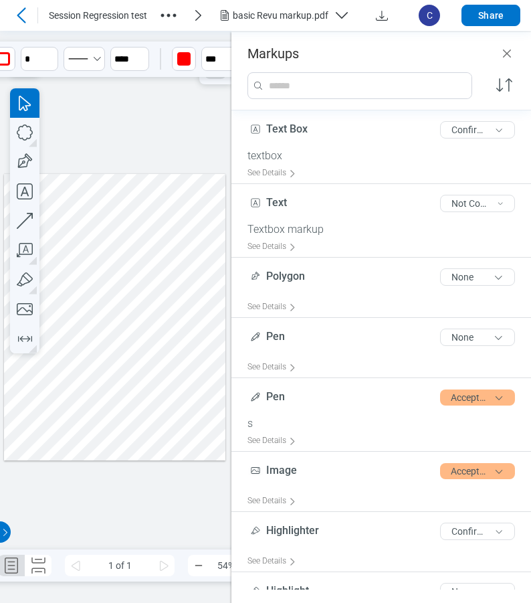
click at [48, 369] on div at bounding box center [114, 316] width 221 height 287
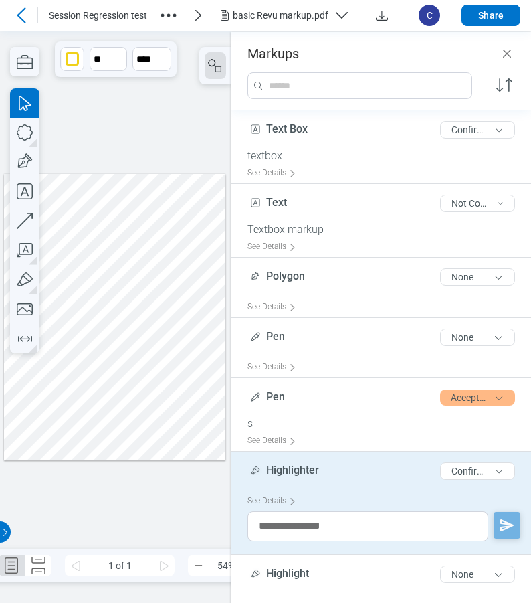
click at [85, 329] on div at bounding box center [114, 316] width 221 height 287
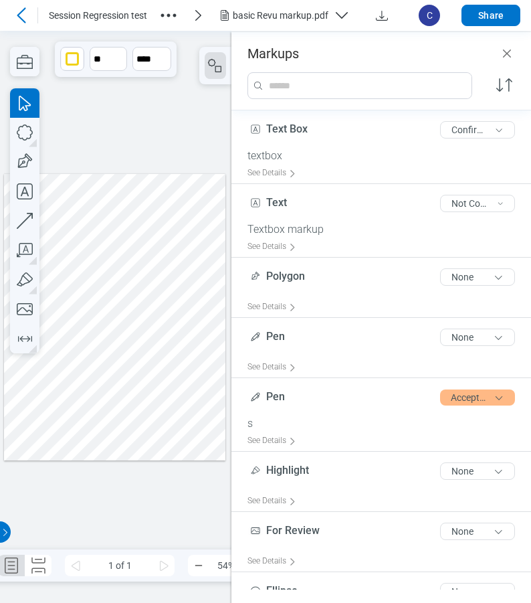
click at [140, 329] on div at bounding box center [114, 316] width 221 height 287
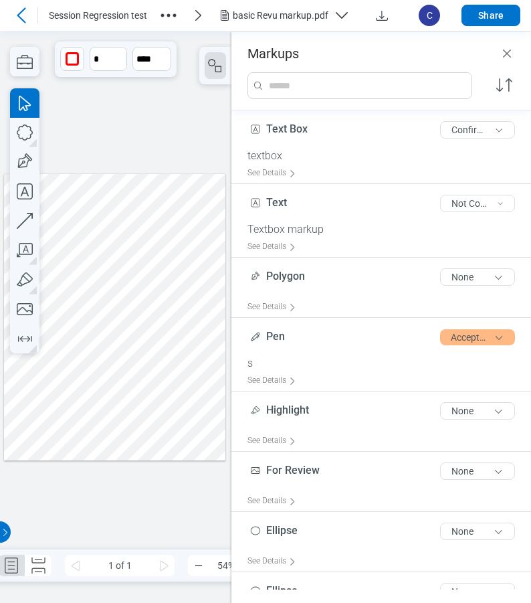
click at [116, 347] on div at bounding box center [114, 316] width 221 height 287
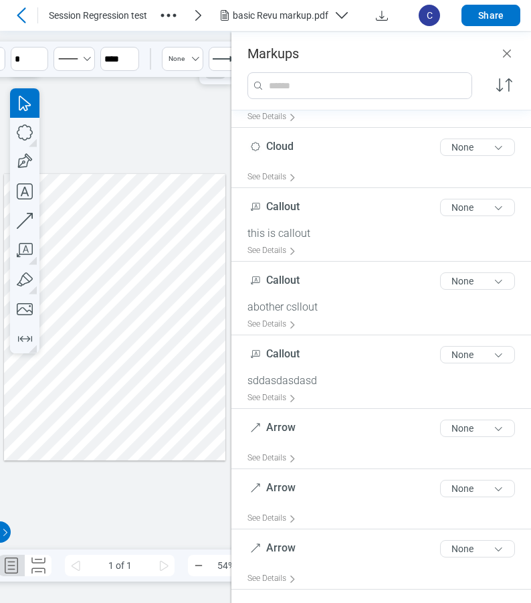
scroll to position [578, 0]
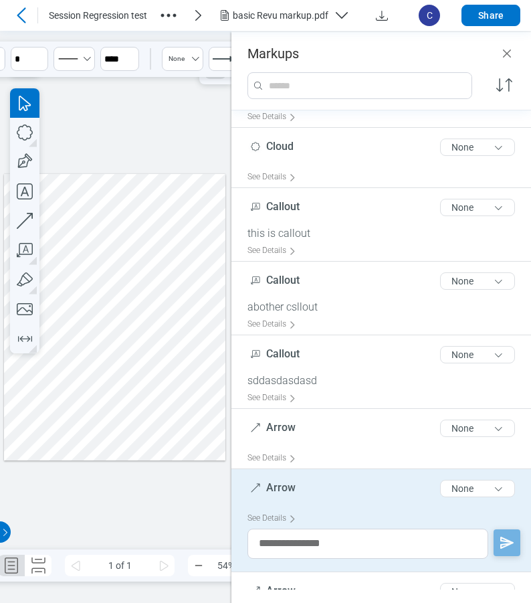
click at [203, 344] on div at bounding box center [114, 316] width 221 height 287
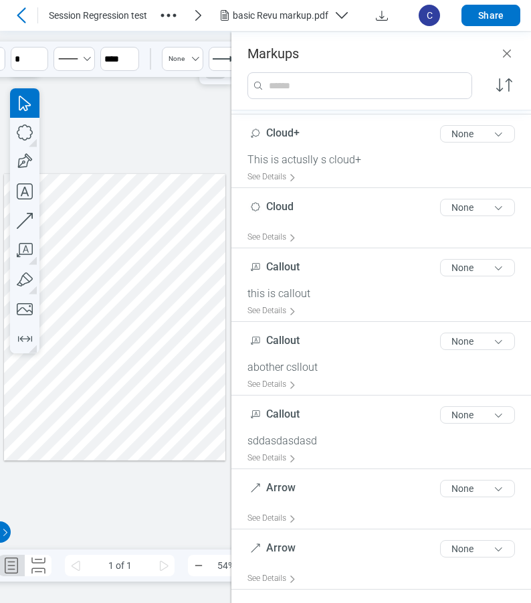
scroll to position [518, 0]
click at [73, 377] on div at bounding box center [114, 316] width 221 height 287
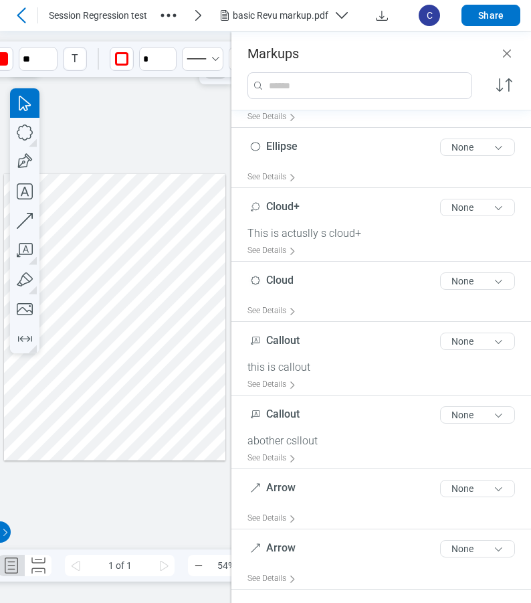
scroll to position [443, 0]
click at [51, 333] on div at bounding box center [114, 316] width 221 height 287
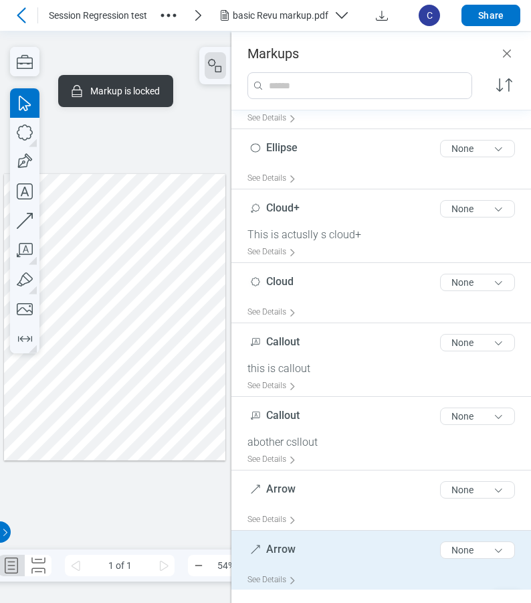
scroll to position [487, 0]
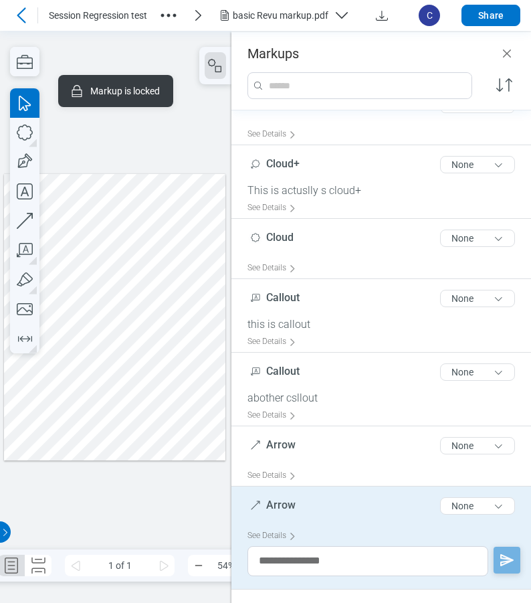
click at [171, 321] on div at bounding box center [114, 316] width 221 height 287
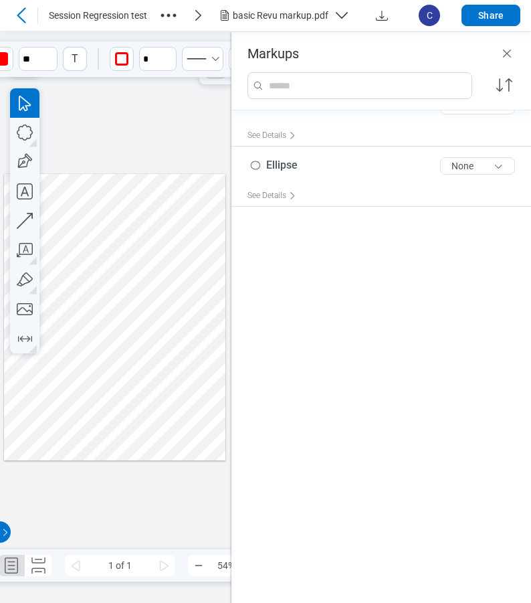
scroll to position [74, 0]
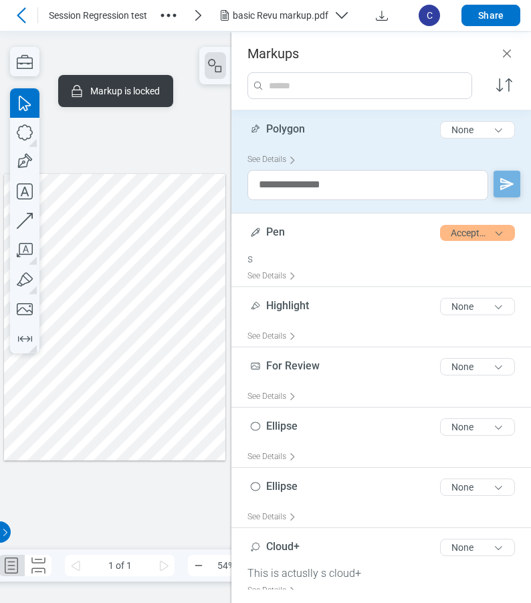
click at [167, 300] on div at bounding box center [114, 316] width 221 height 287
click at [61, 328] on div at bounding box center [114, 316] width 221 height 287
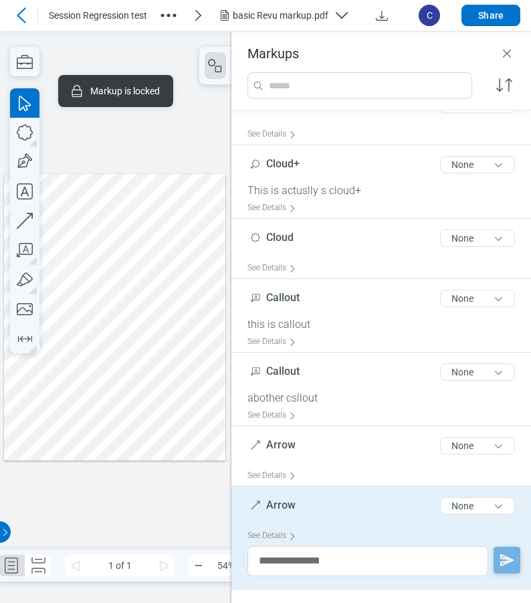
scroll to position [0, 0]
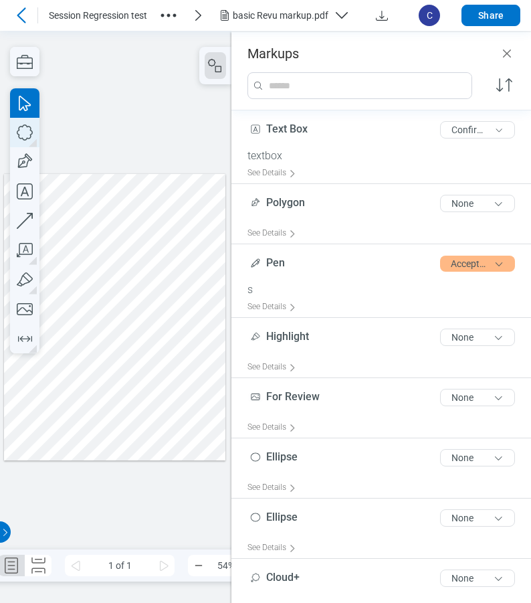
click at [29, 128] on icon "button" at bounding box center [24, 132] width 29 height 29
drag, startPoint x: 92, startPoint y: 342, endPoint x: 117, endPoint y: 359, distance: 30.3
click at [117, 359] on div at bounding box center [114, 316] width 221 height 287
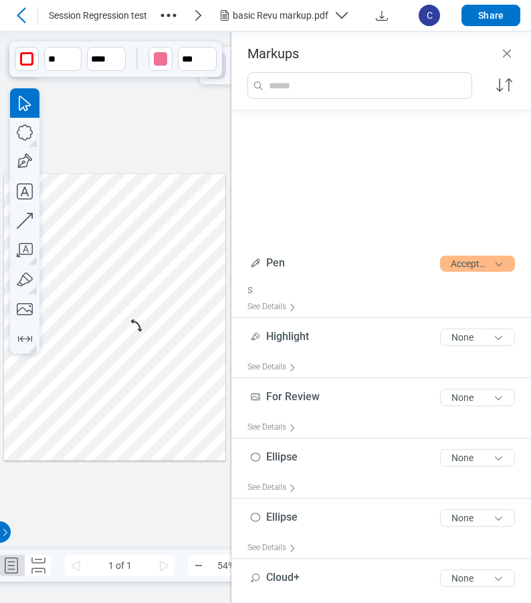
scroll to position [206, 0]
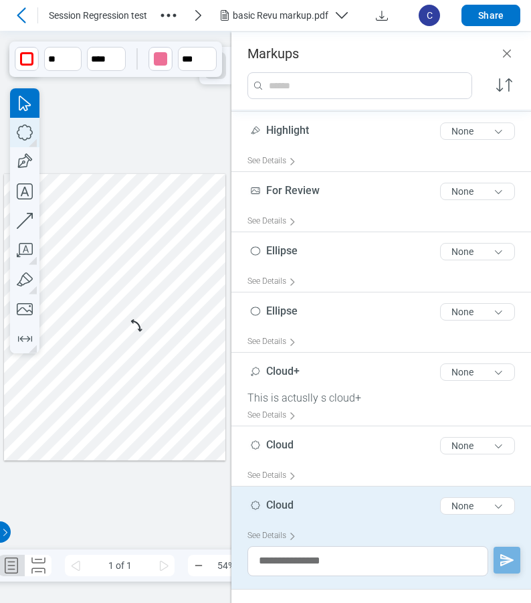
click at [25, 130] on icon "button" at bounding box center [24, 132] width 29 height 29
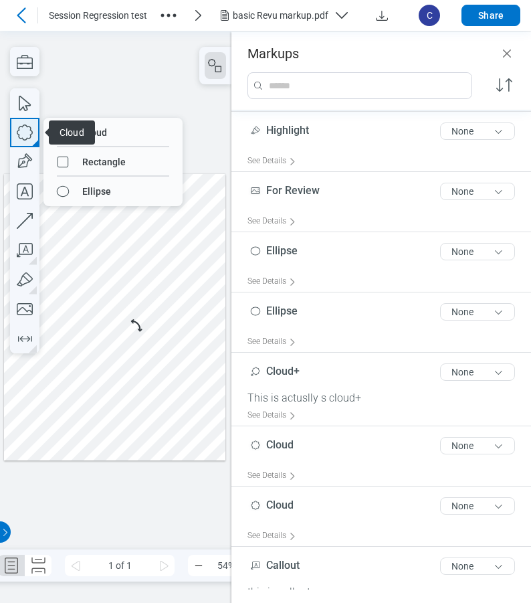
click at [21, 127] on icon "button" at bounding box center [24, 132] width 29 height 29
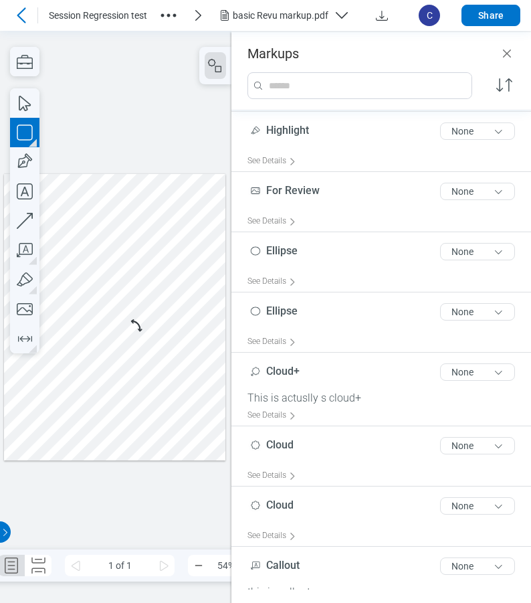
drag, startPoint x: 132, startPoint y: 340, endPoint x: 155, endPoint y: 371, distance: 38.3
click at [155, 371] on div at bounding box center [114, 316] width 221 height 287
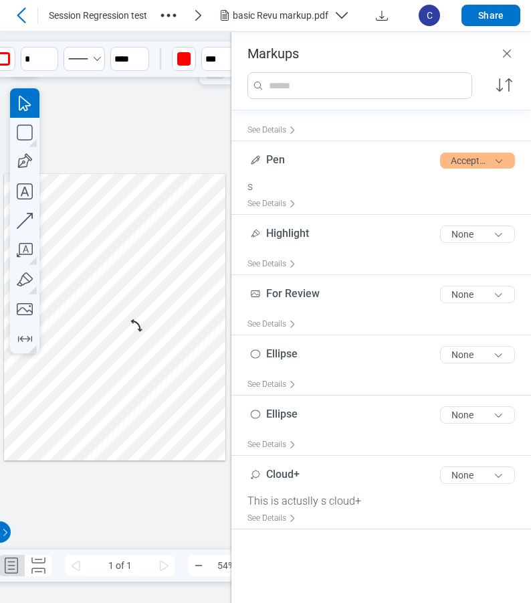
scroll to position [74, 0]
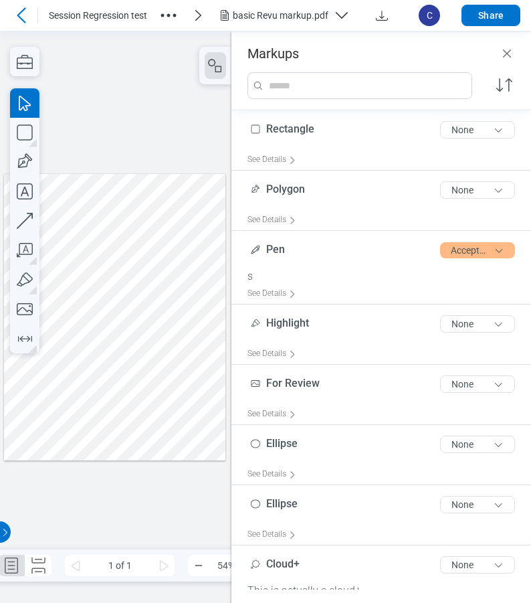
drag, startPoint x: 76, startPoint y: 326, endPoint x: 163, endPoint y: 380, distance: 103.1
click at [163, 380] on div at bounding box center [114, 316] width 221 height 287
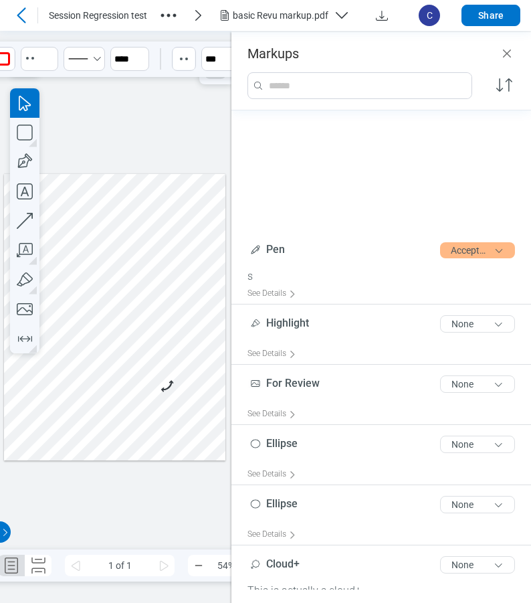
scroll to position [266, 0]
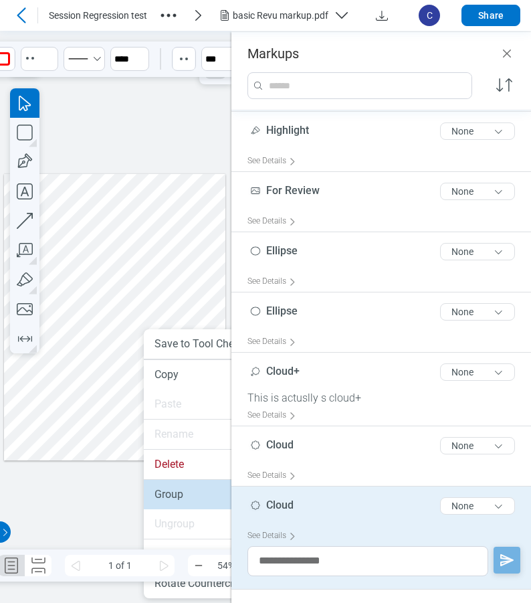
click at [157, 495] on li "Group" at bounding box center [221, 494] width 155 height 29
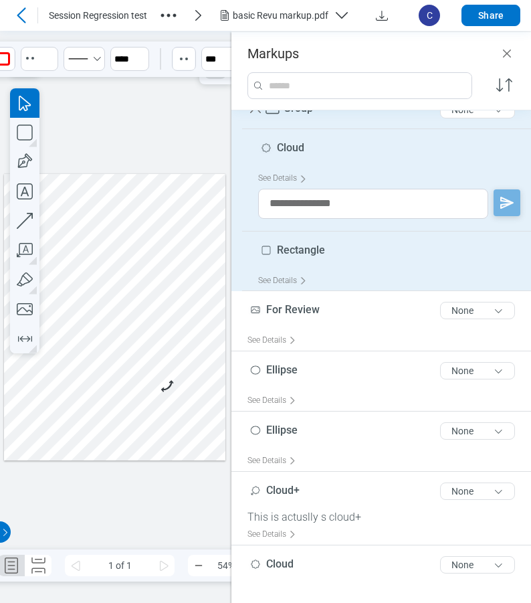
scroll to position [241, 0]
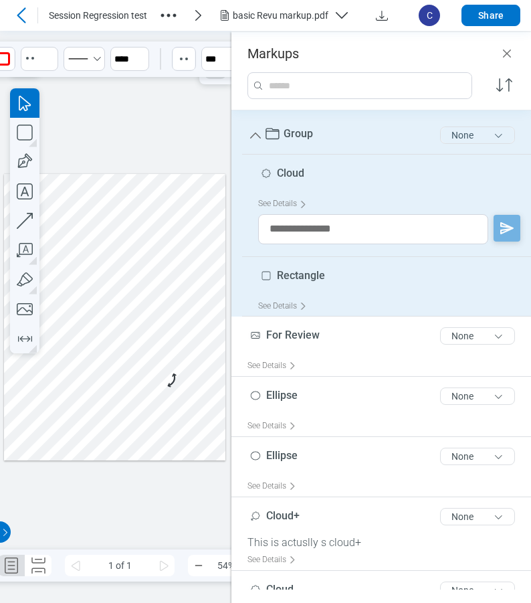
click at [458, 137] on button "None" at bounding box center [477, 134] width 75 height 17
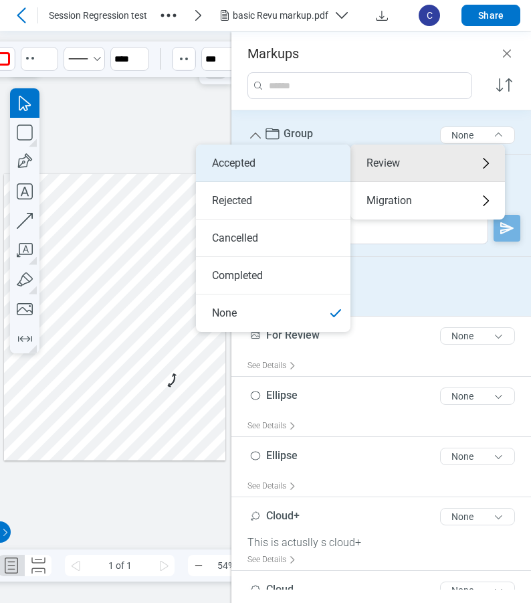
click at [270, 171] on li "Accepted" at bounding box center [273, 163] width 155 height 37
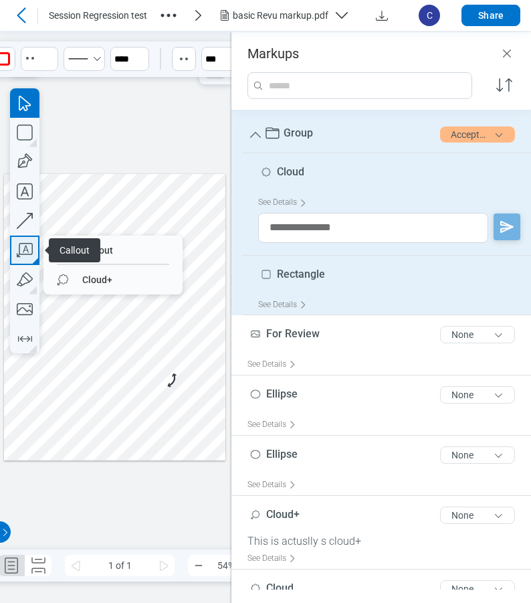
click at [28, 254] on icon "button" at bounding box center [25, 250] width 16 height 14
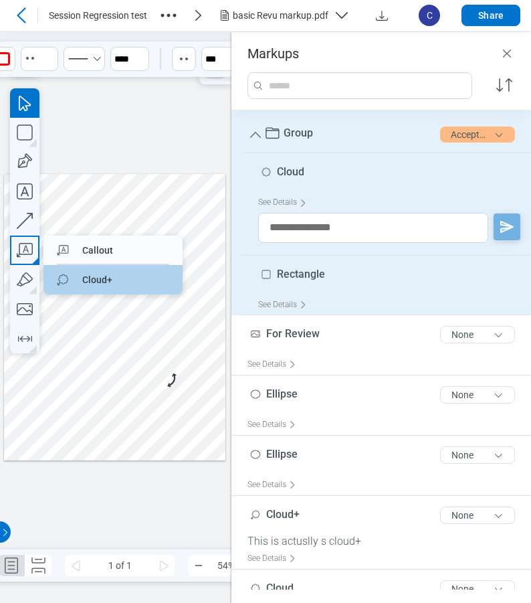
drag, startPoint x: 84, startPoint y: 281, endPoint x: 125, endPoint y: 271, distance: 42.7
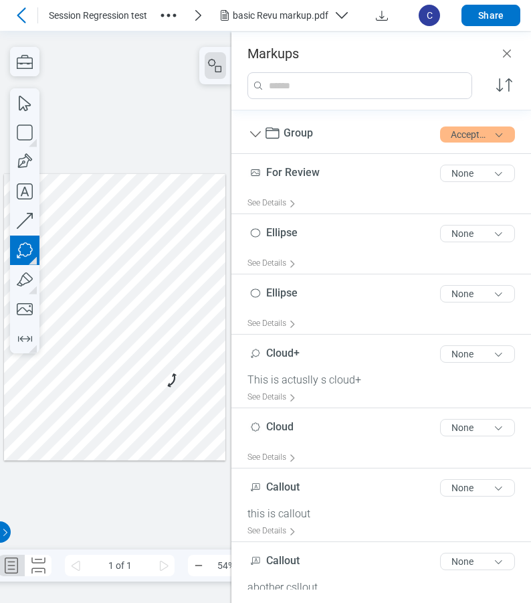
drag, startPoint x: 79, startPoint y: 400, endPoint x: 103, endPoint y: 422, distance: 32.2
click at [103, 422] on div at bounding box center [114, 316] width 221 height 287
click at [126, 428] on div at bounding box center [114, 316] width 221 height 287
click at [196, 412] on div at bounding box center [114, 316] width 221 height 287
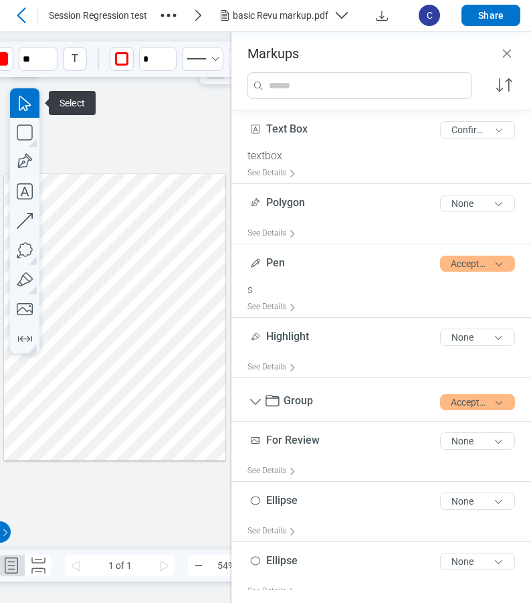
click at [143, 428] on div at bounding box center [114, 316] width 221 height 287
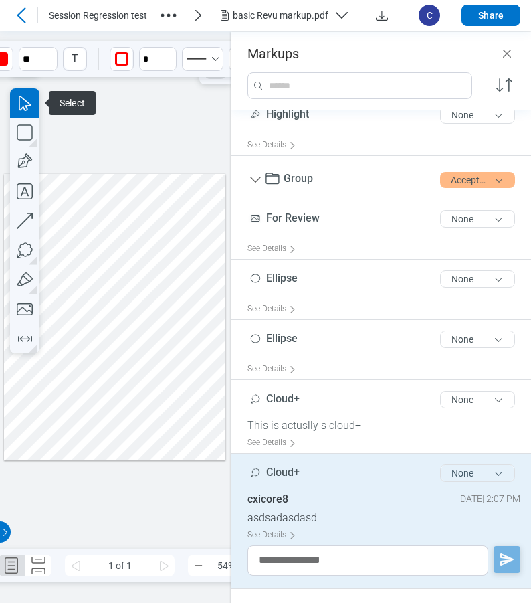
click at [472, 471] on button "None" at bounding box center [477, 472] width 75 height 17
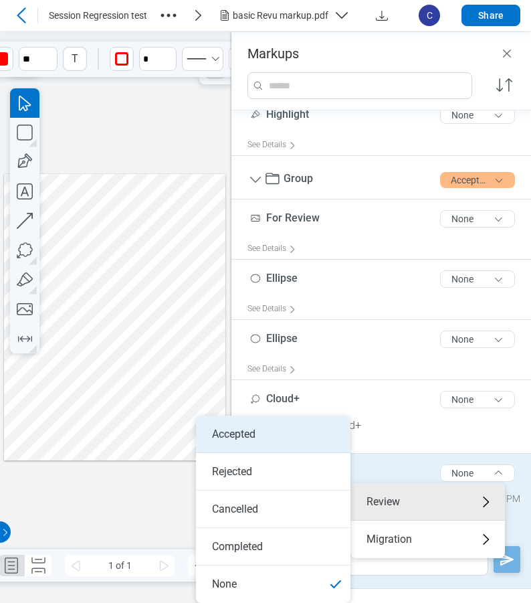
click at [244, 438] on li "Accepted" at bounding box center [273, 434] width 155 height 37
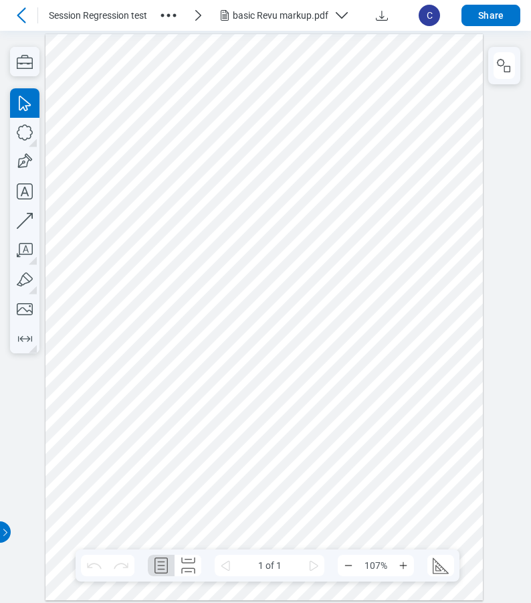
click at [215, 504] on div at bounding box center [265, 316] width 438 height 566
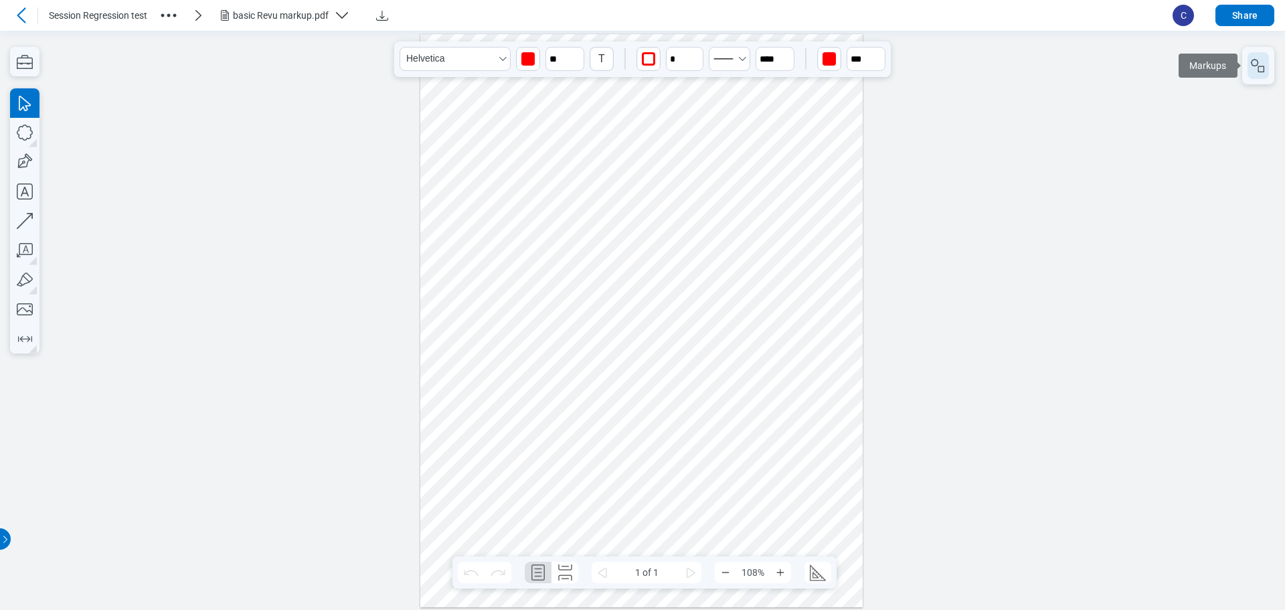
click at [531, 68] on rect "button" at bounding box center [1261, 69] width 6 height 6
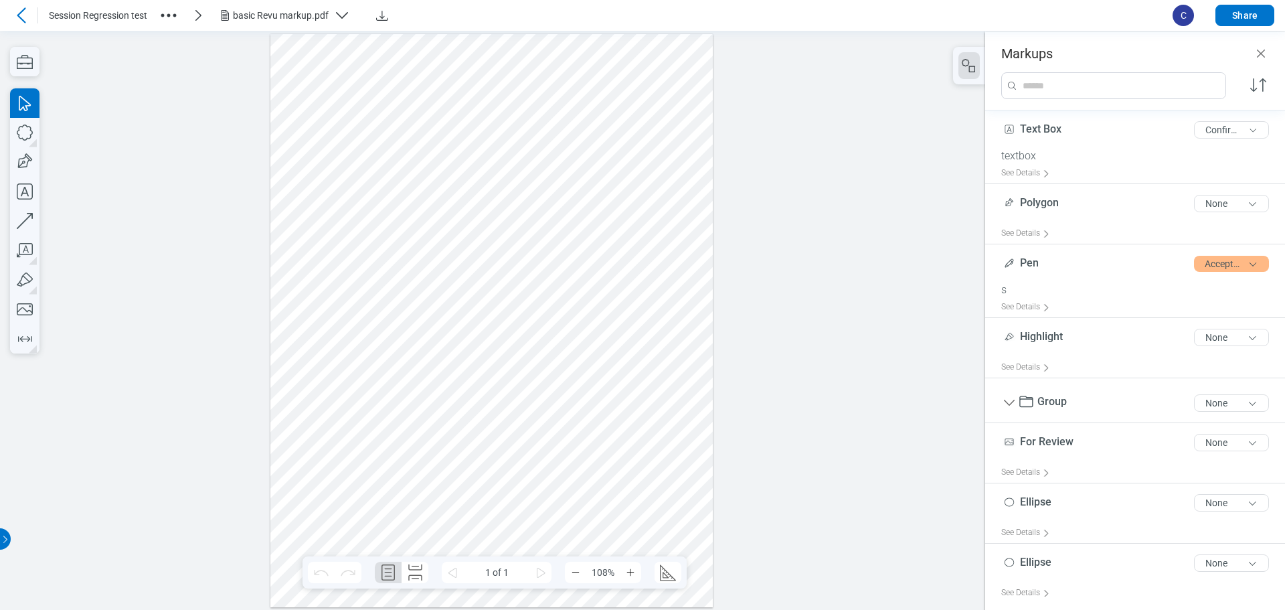
click at [527, 548] on div at bounding box center [491, 319] width 443 height 573
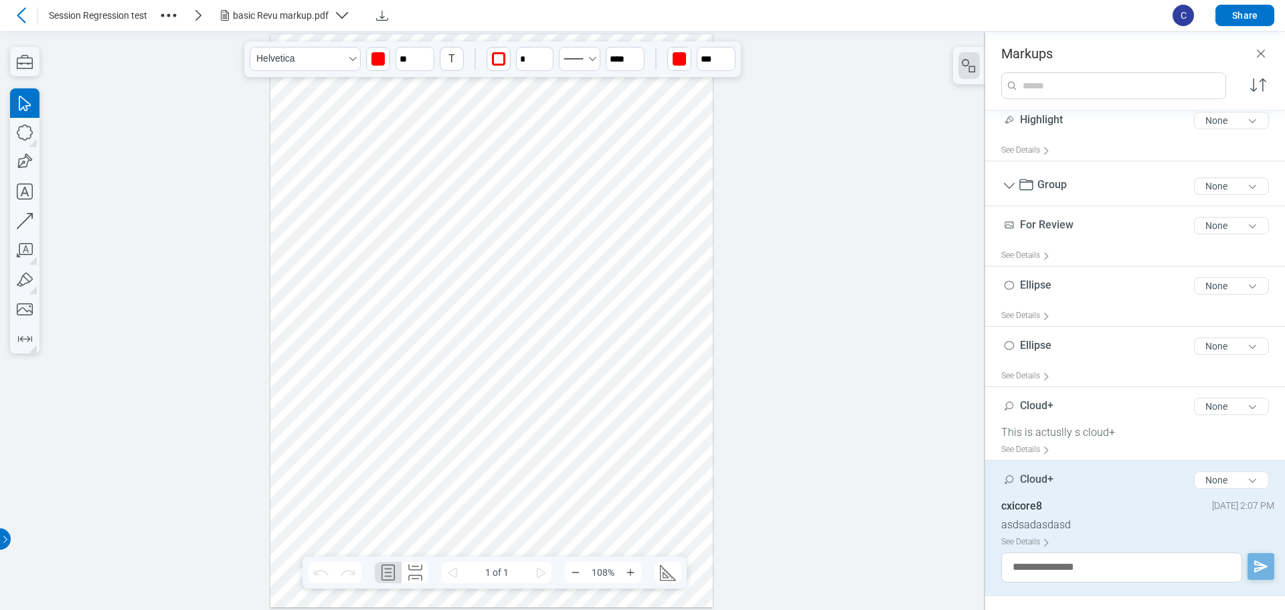
click at [17, 15] on icon at bounding box center [21, 15] width 16 height 16
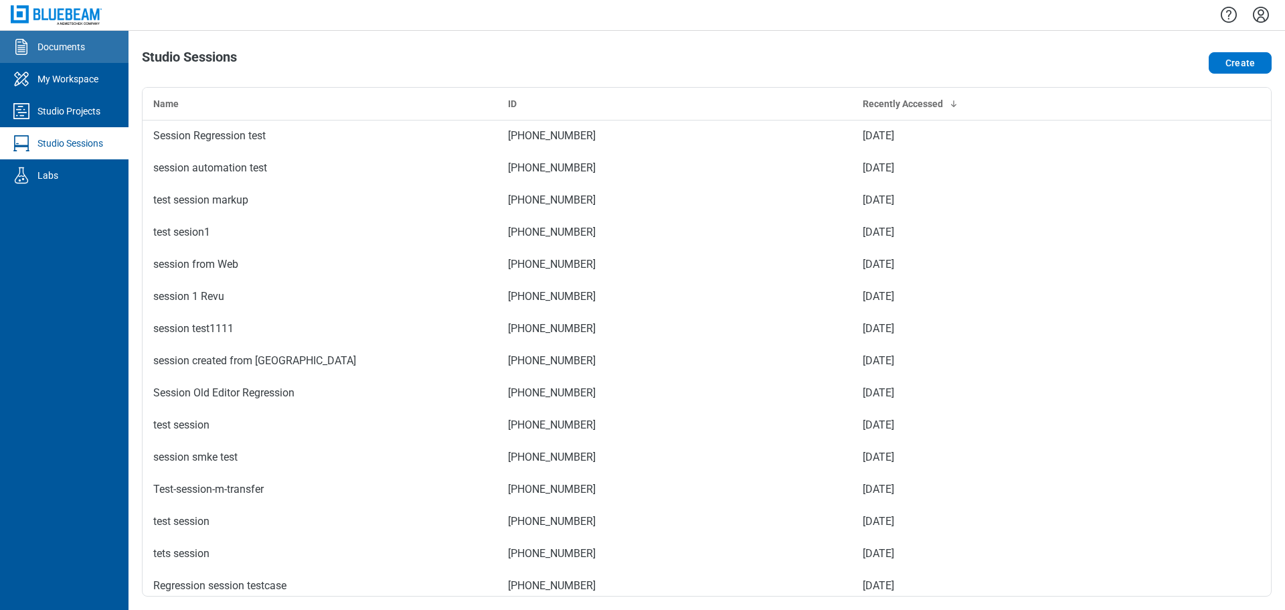
click at [59, 46] on div "Documents" at bounding box center [61, 46] width 48 height 13
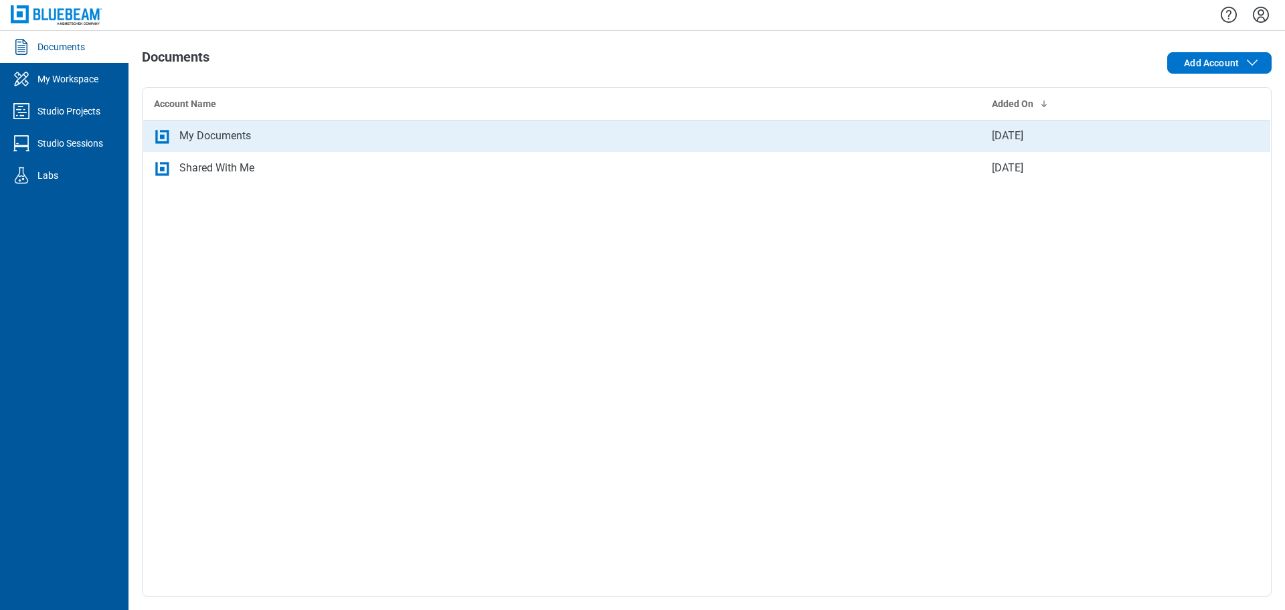
click at [201, 129] on div "My Documents" at bounding box center [215, 136] width 72 height 16
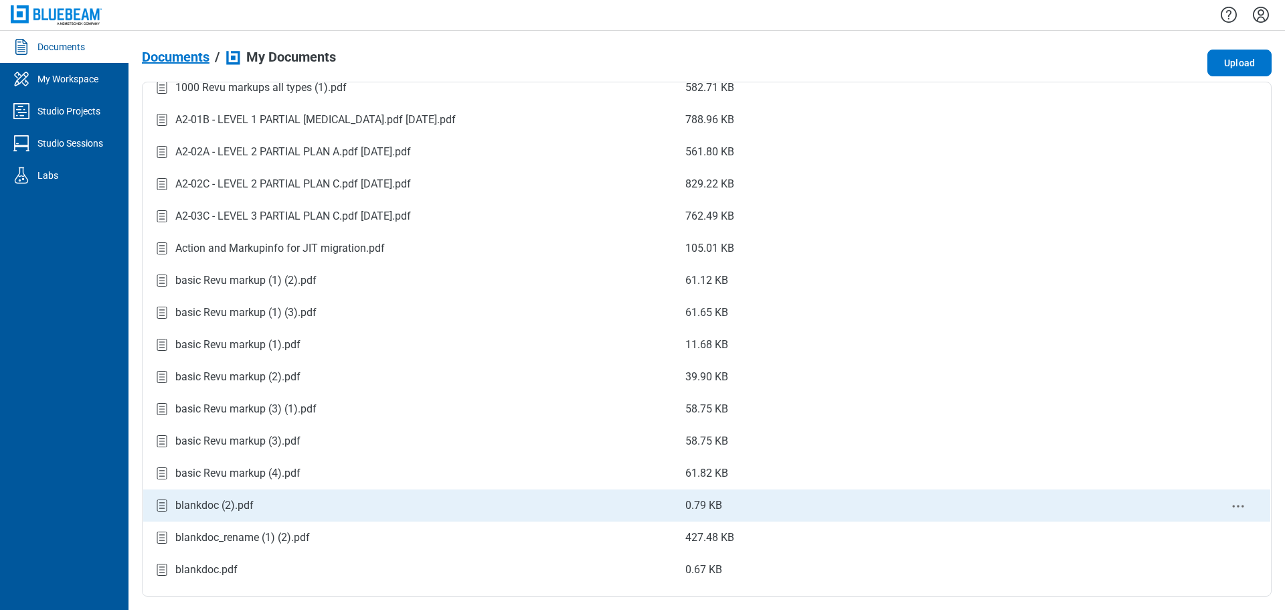
scroll to position [201, 0]
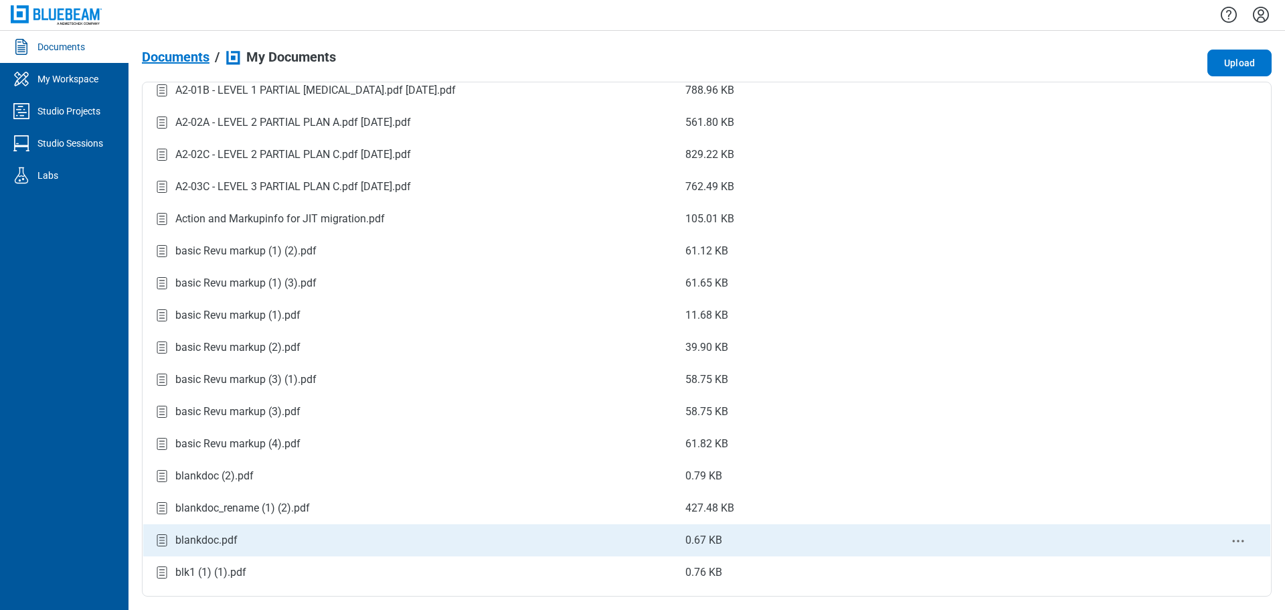
click at [205, 541] on div "blankdoc.pdf" at bounding box center [206, 540] width 62 height 16
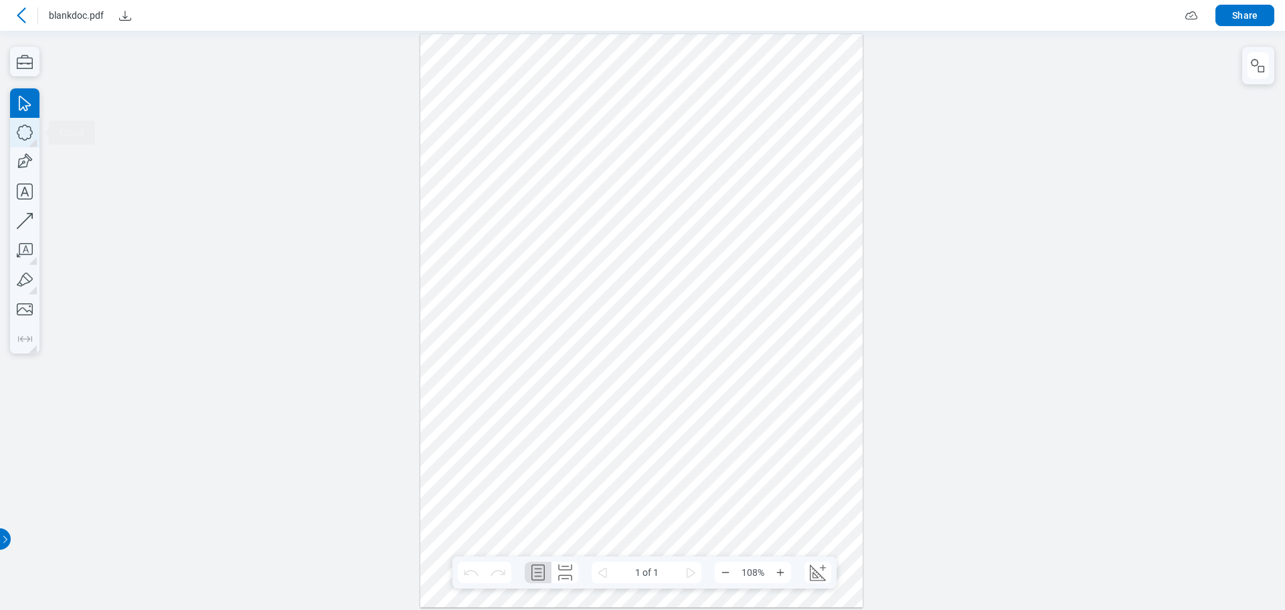
click at [24, 134] on icon "button" at bounding box center [24, 132] width 29 height 29
drag, startPoint x: 551, startPoint y: 132, endPoint x: 606, endPoint y: 191, distance: 80.5
click at [531, 191] on div at bounding box center [641, 319] width 443 height 573
click at [23, 130] on icon "button" at bounding box center [24, 132] width 29 height 29
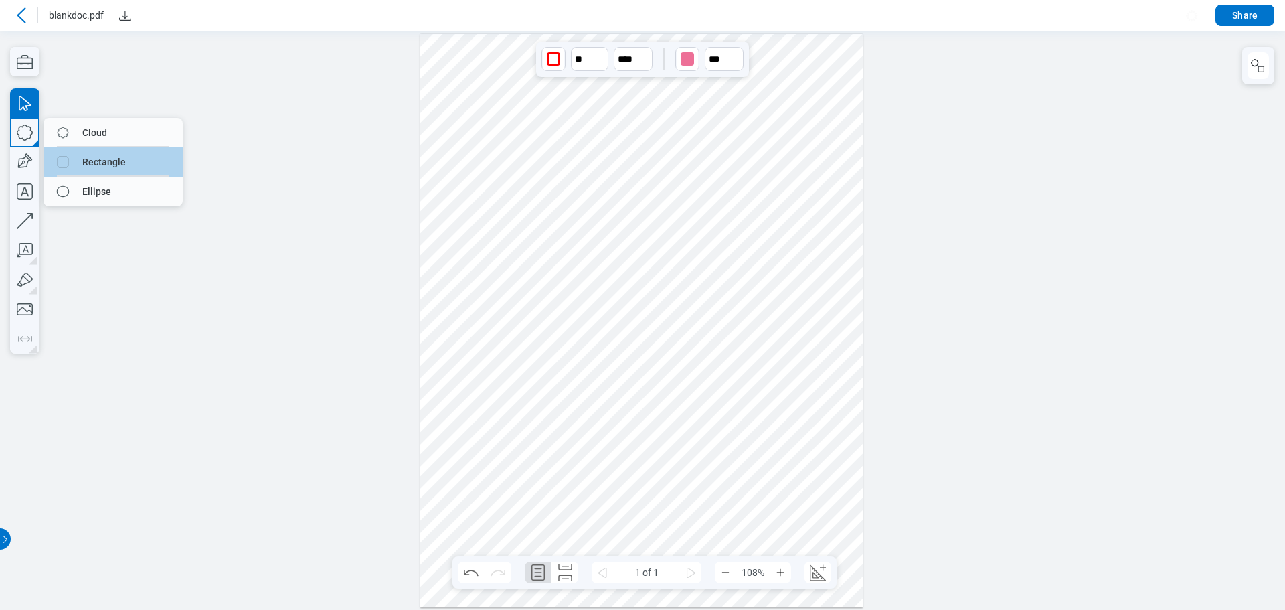
drag, startPoint x: 106, startPoint y: 162, endPoint x: 524, endPoint y: 120, distance: 420.4
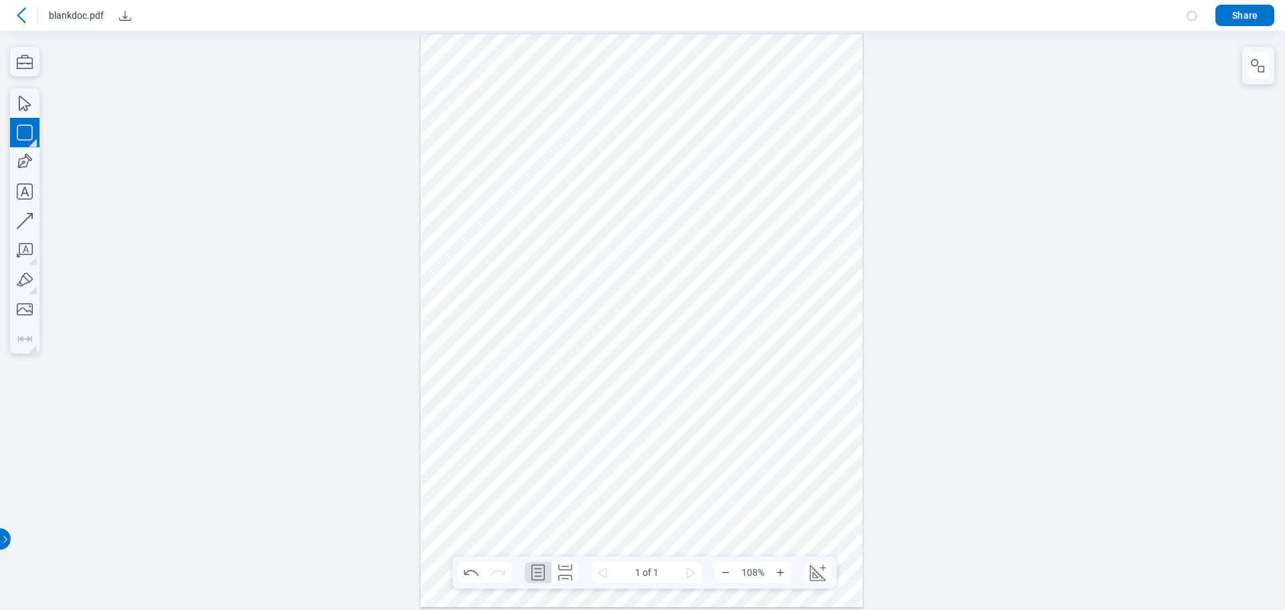
drag, startPoint x: 666, startPoint y: 139, endPoint x: 700, endPoint y: 183, distance: 55.8
click at [531, 183] on div at bounding box center [641, 319] width 443 height 573
drag, startPoint x: 754, startPoint y: 189, endPoint x: 600, endPoint y: 128, distance: 165.5
click at [531, 189] on div at bounding box center [641, 319] width 443 height 573
drag, startPoint x: 528, startPoint y: 107, endPoint x: 776, endPoint y: 253, distance: 288.0
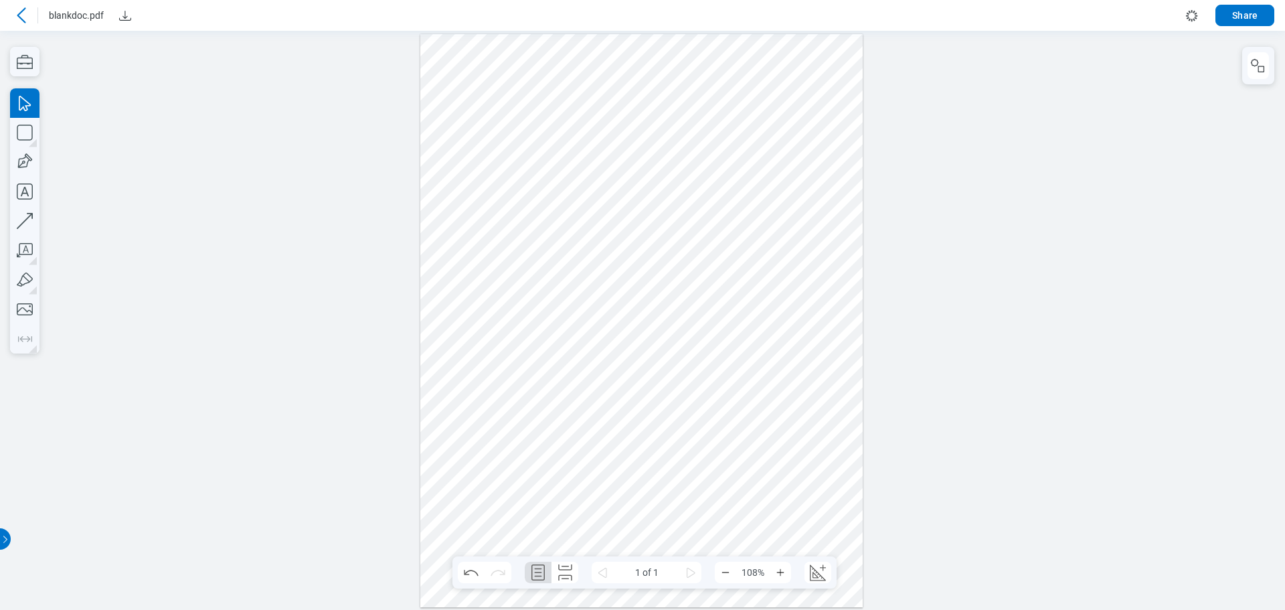
click at [531, 253] on div at bounding box center [641, 319] width 443 height 573
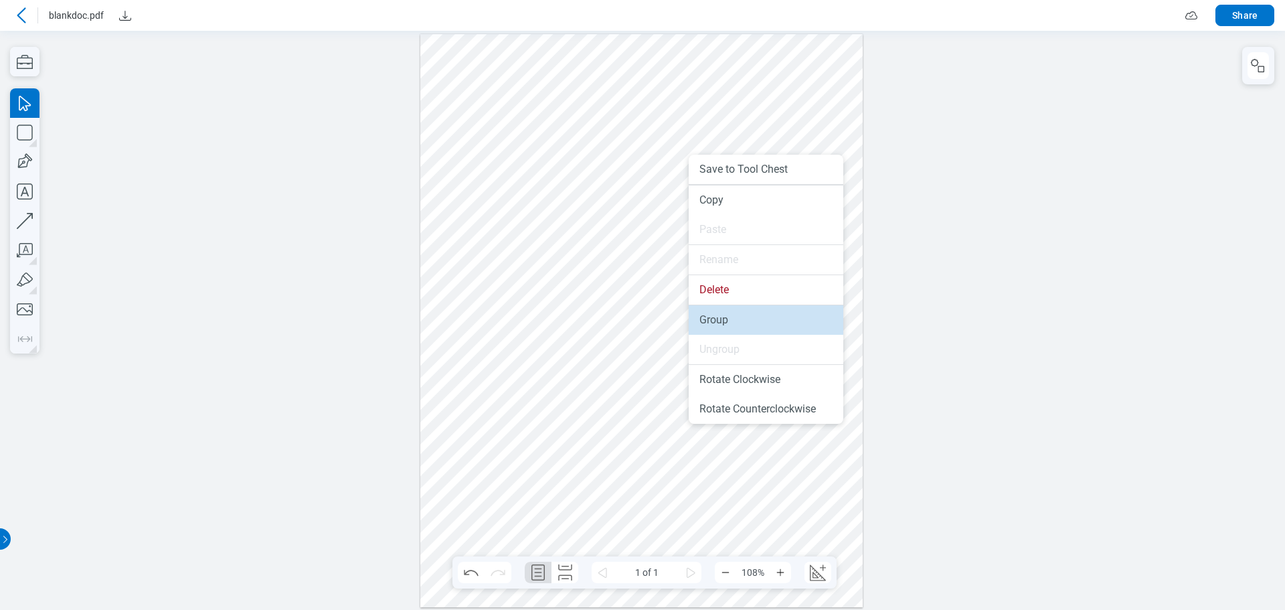
click at [531, 319] on li "Group" at bounding box center [766, 319] width 155 height 29
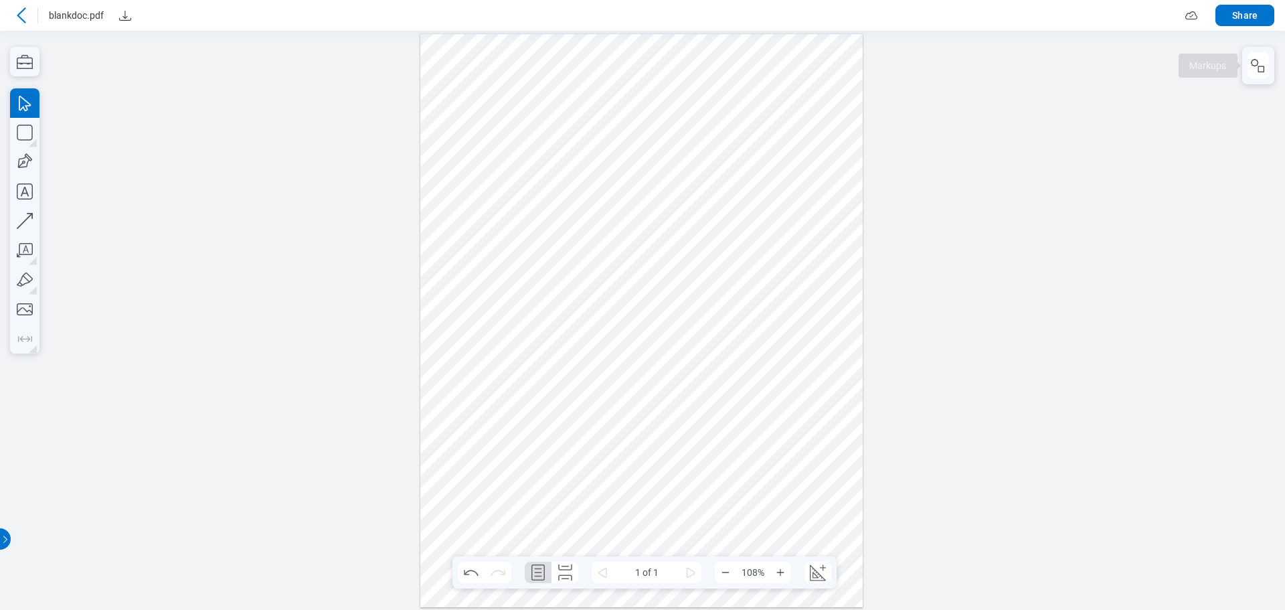
click at [531, 300] on div at bounding box center [641, 319] width 443 height 573
drag, startPoint x: 506, startPoint y: 89, endPoint x: 738, endPoint y: 239, distance: 276.4
click at [531, 239] on div at bounding box center [641, 319] width 443 height 573
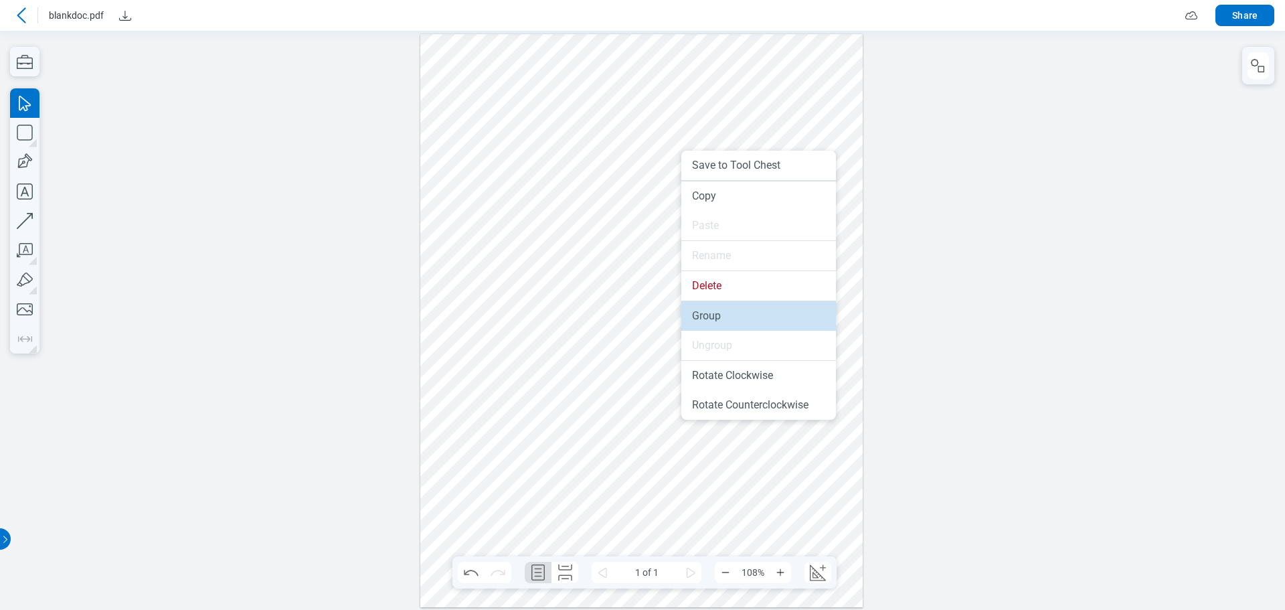
click at [531, 315] on li "Group" at bounding box center [758, 315] width 155 height 29
click at [531, 314] on div at bounding box center [641, 319] width 443 height 573
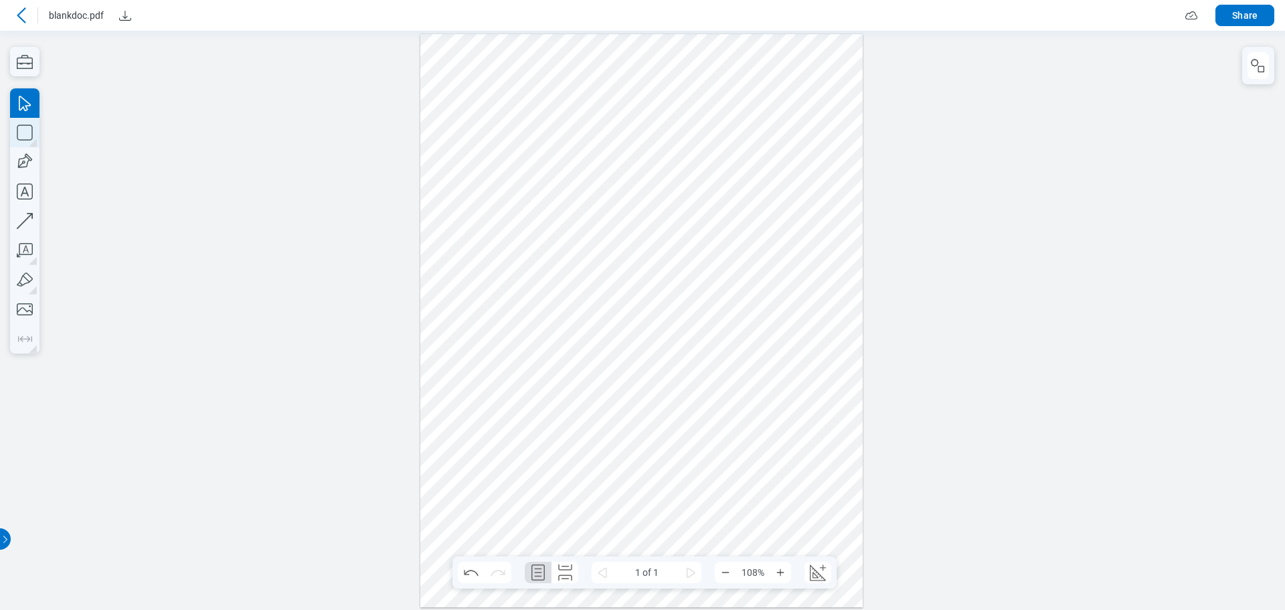
click at [31, 136] on icon "button" at bounding box center [24, 132] width 29 height 29
drag, startPoint x: 619, startPoint y: 306, endPoint x: 634, endPoint y: 327, distance: 25.8
click at [531, 329] on div at bounding box center [641, 319] width 443 height 573
click at [25, 141] on icon "button" at bounding box center [24, 132] width 29 height 29
drag, startPoint x: 667, startPoint y: 294, endPoint x: 687, endPoint y: 317, distance: 29.4
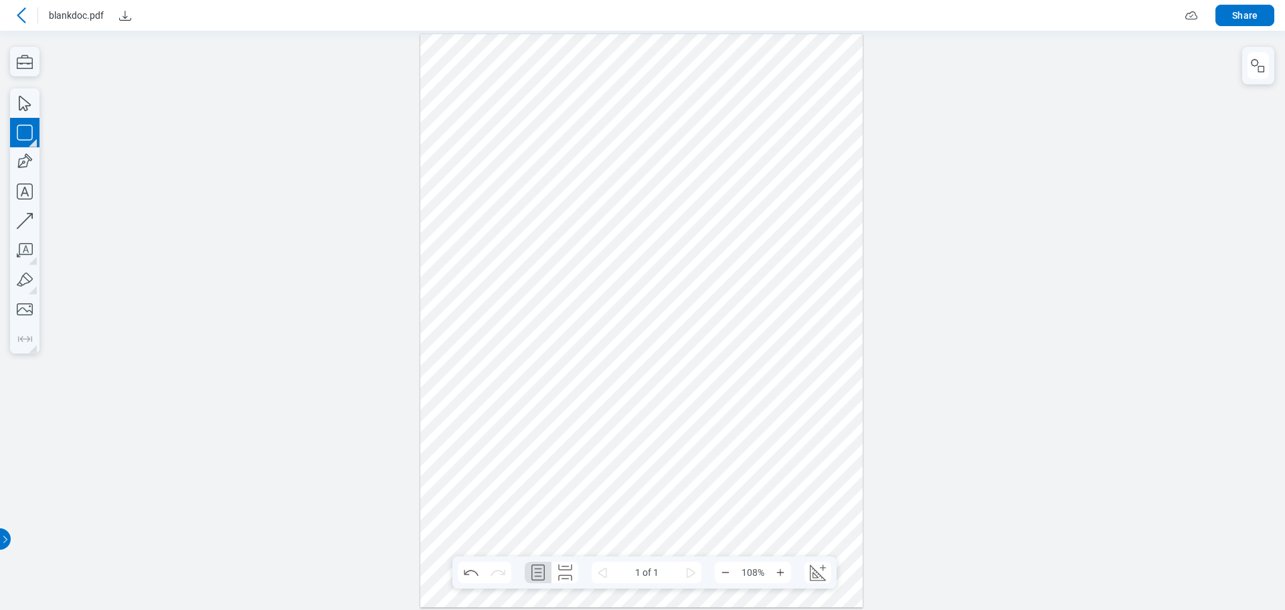
click at [531, 317] on div at bounding box center [641, 319] width 443 height 573
click at [531, 319] on div at bounding box center [641, 319] width 443 height 573
drag, startPoint x: 545, startPoint y: 262, endPoint x: 726, endPoint y: 355, distance: 204.1
click at [531, 355] on div at bounding box center [641, 319] width 443 height 573
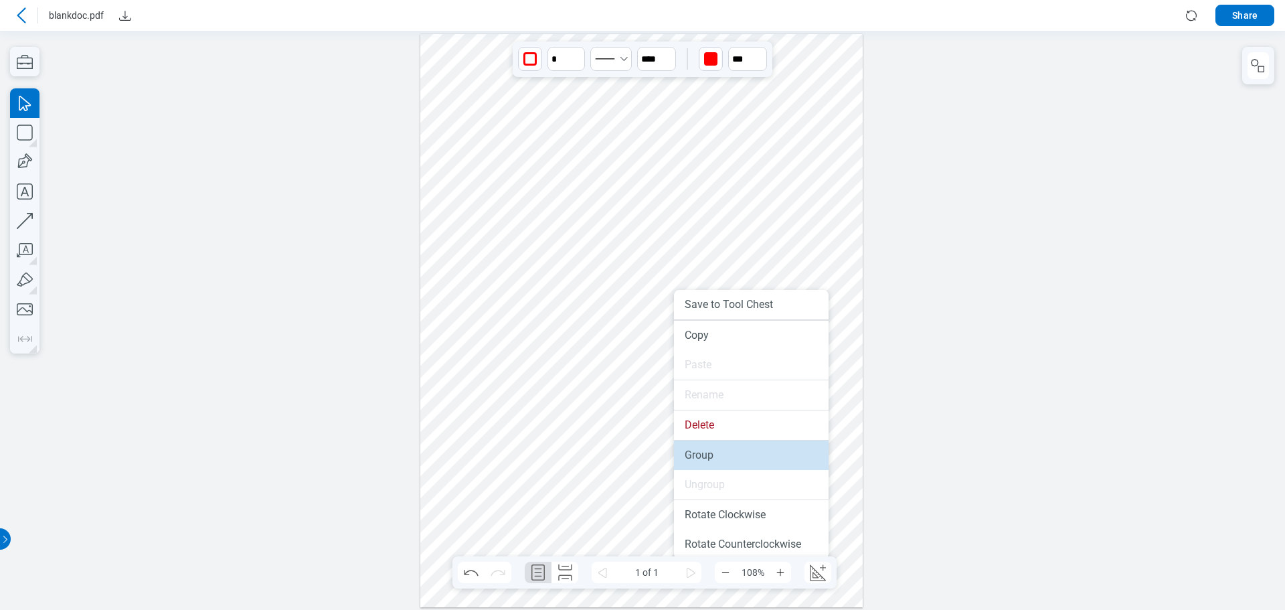
click at [531, 459] on li "Group" at bounding box center [751, 454] width 155 height 29
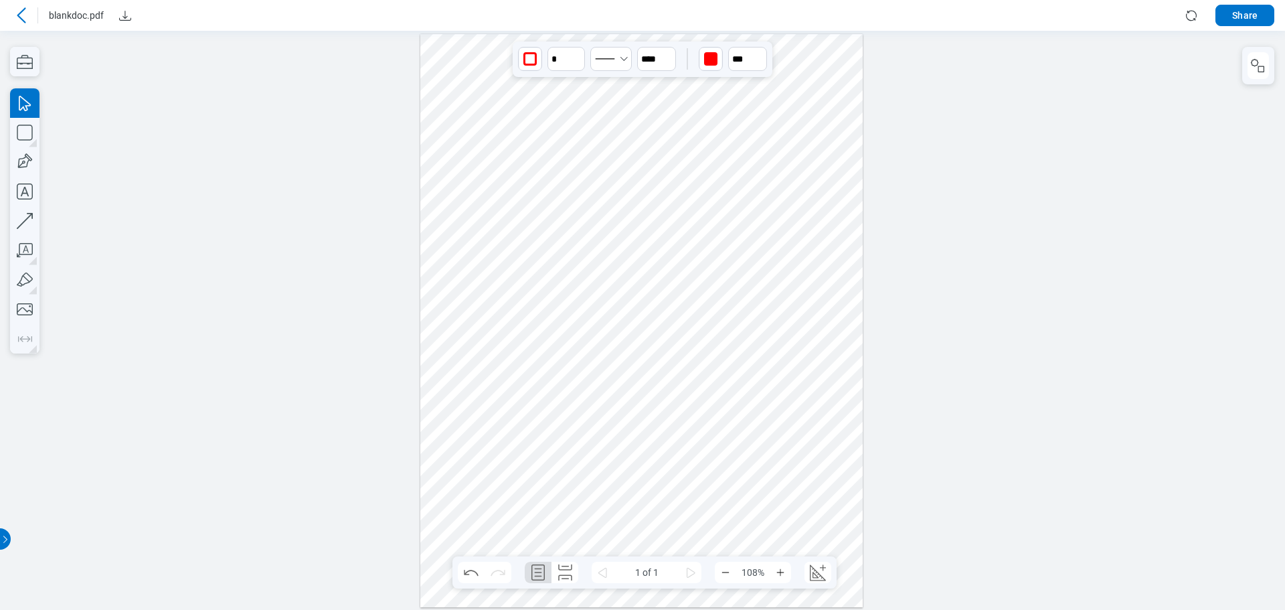
click at [531, 334] on div at bounding box center [641, 319] width 443 height 573
click at [531, 160] on div at bounding box center [641, 319] width 443 height 573
click at [531, 159] on div at bounding box center [641, 319] width 443 height 573
click at [531, 182] on div at bounding box center [641, 319] width 443 height 573
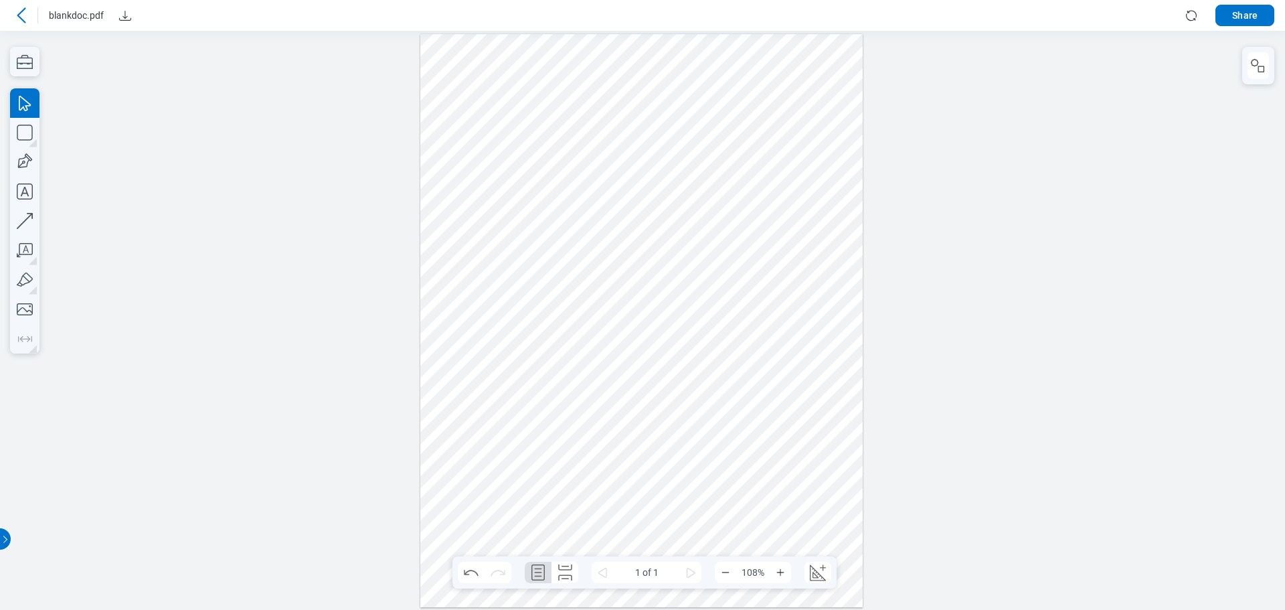
click at [531, 185] on div at bounding box center [641, 319] width 443 height 573
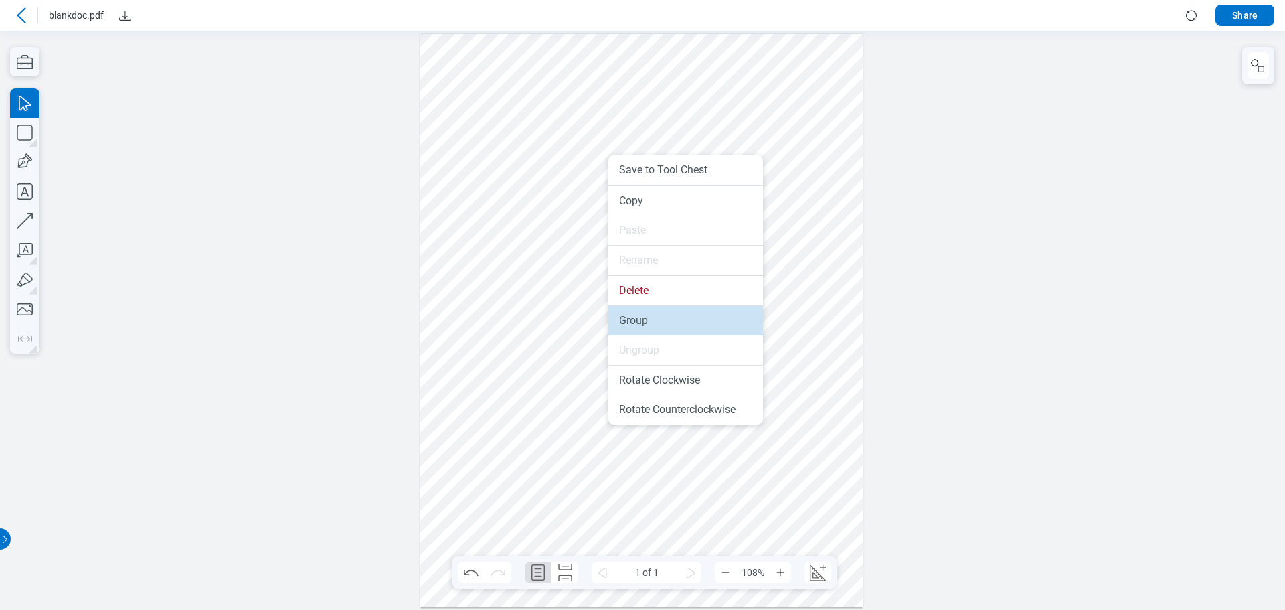
click at [531, 318] on li "Group" at bounding box center [685, 320] width 155 height 29
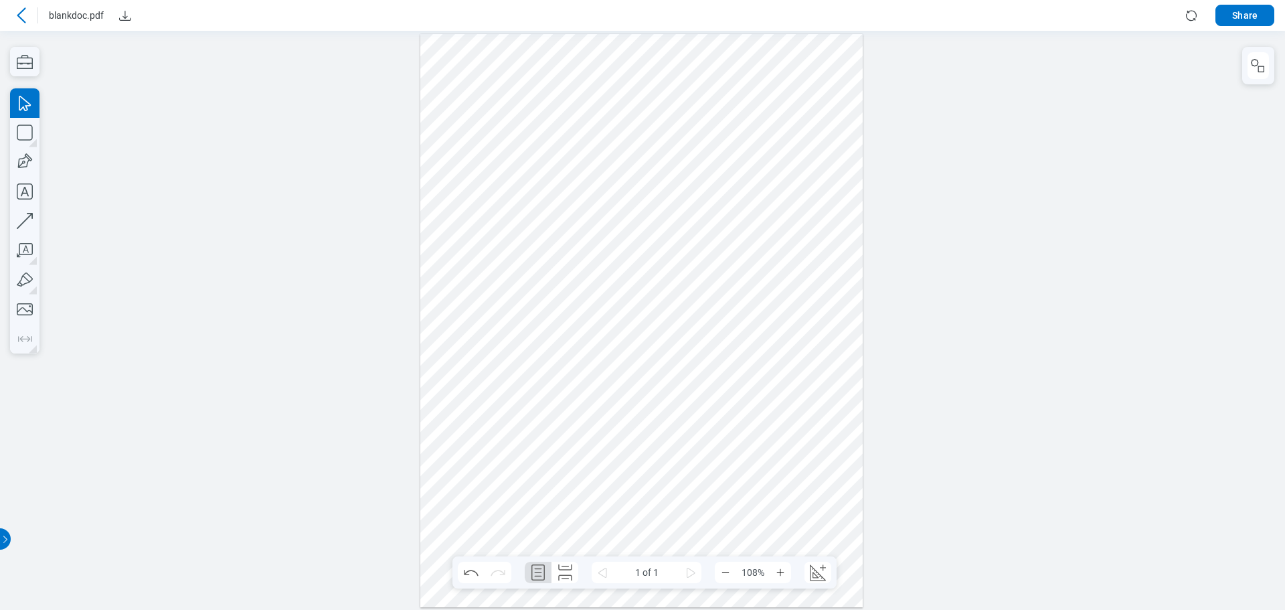
click at [531, 161] on div at bounding box center [641, 319] width 443 height 573
click at [531, 154] on div at bounding box center [641, 319] width 443 height 573
click at [531, 151] on div at bounding box center [641, 319] width 443 height 573
click at [531, 308] on div at bounding box center [641, 319] width 443 height 573
click at [531, 74] on button "button" at bounding box center [1257, 65] width 21 height 27
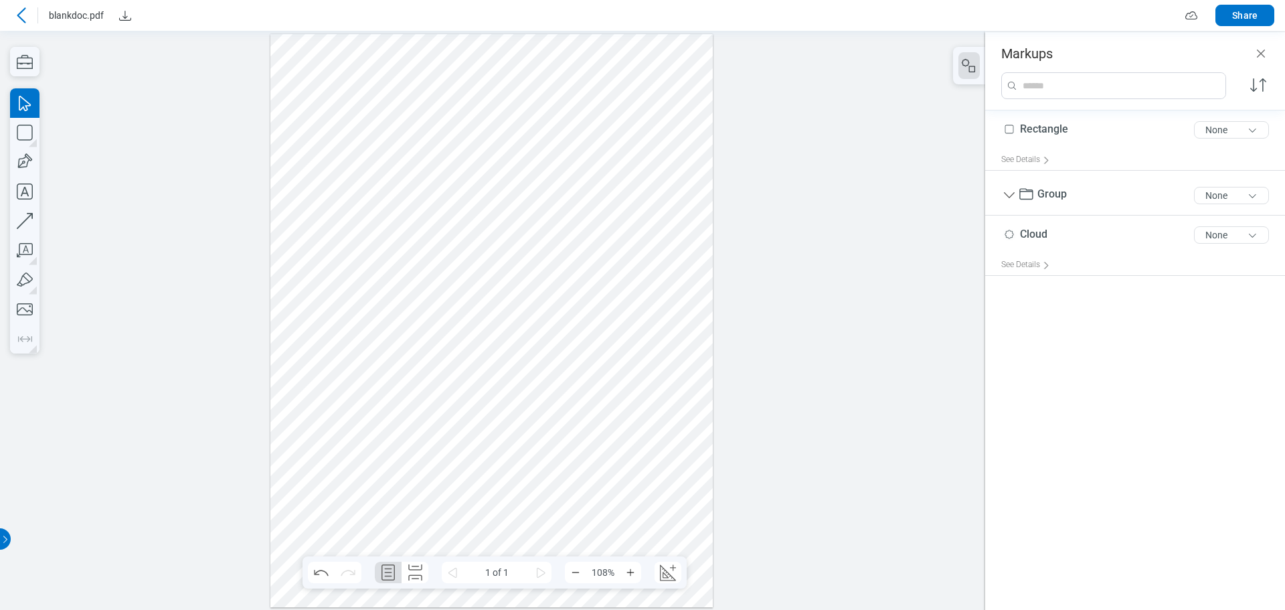
click at [515, 310] on div at bounding box center [491, 319] width 443 height 573
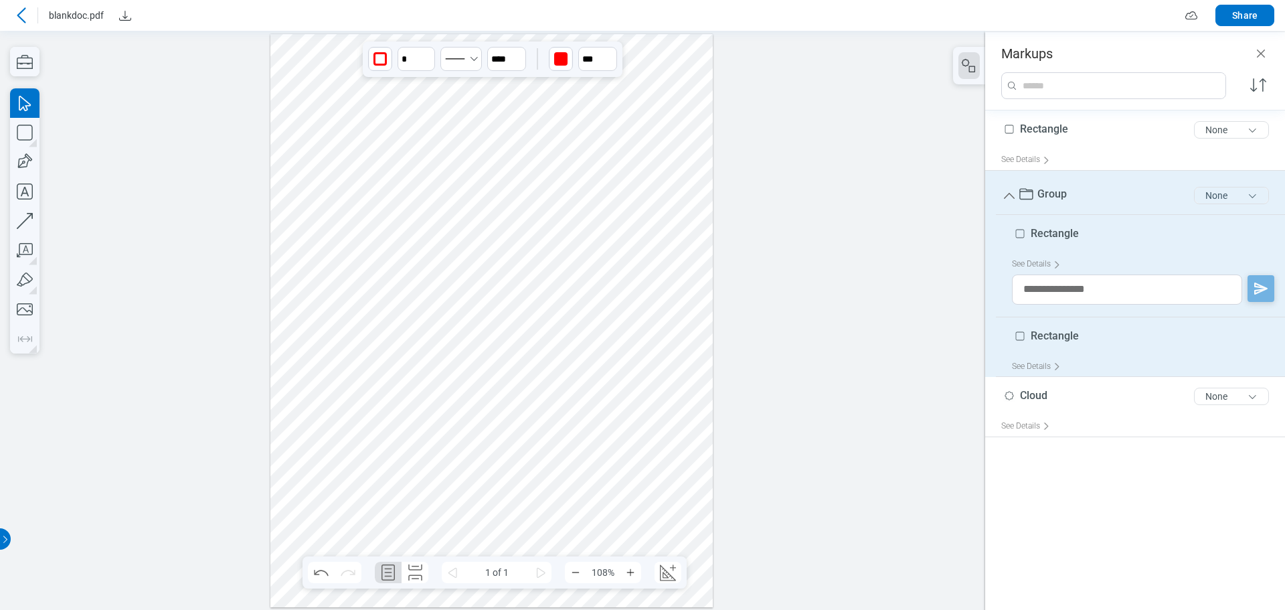
click at [531, 195] on button "None" at bounding box center [1231, 195] width 75 height 17
click at [531, 227] on div "Review" at bounding box center [1191, 223] width 155 height 37
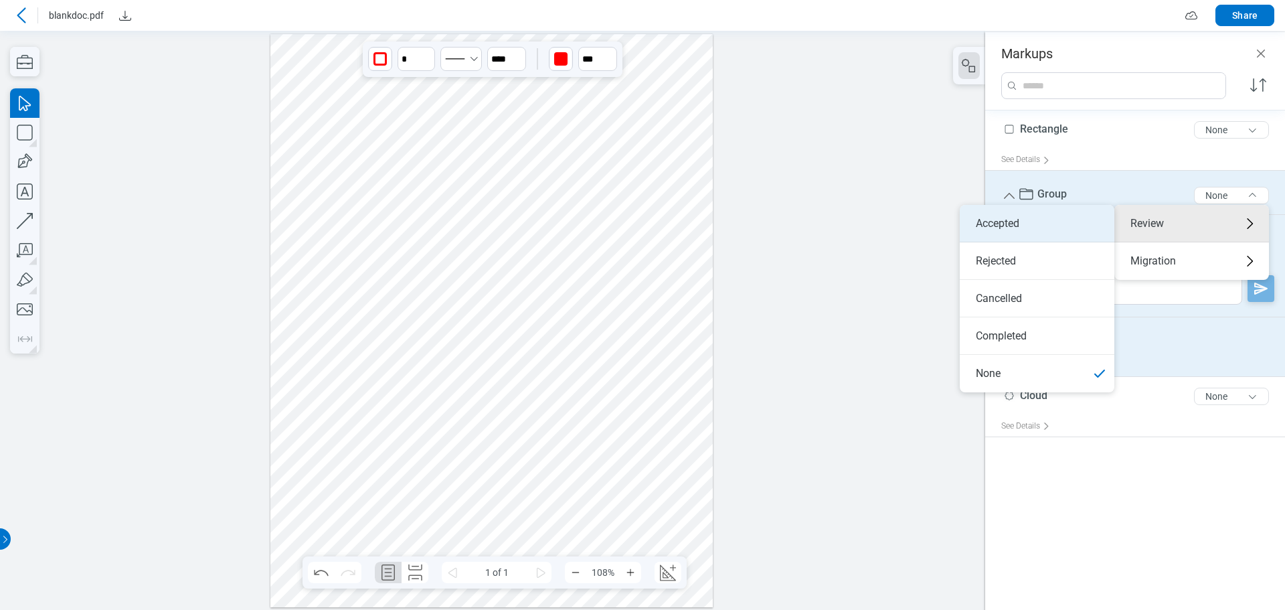
click at [531, 224] on li "Accepted" at bounding box center [1037, 223] width 155 height 37
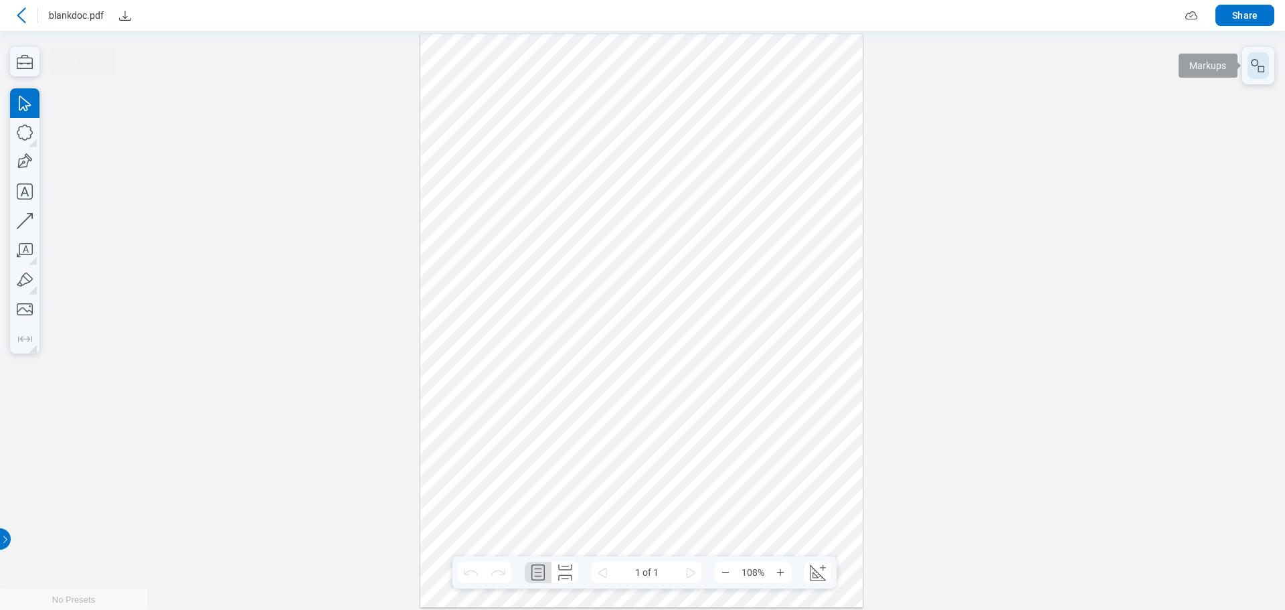
click at [1258, 62] on icon "button" at bounding box center [1254, 62] width 7 height 7
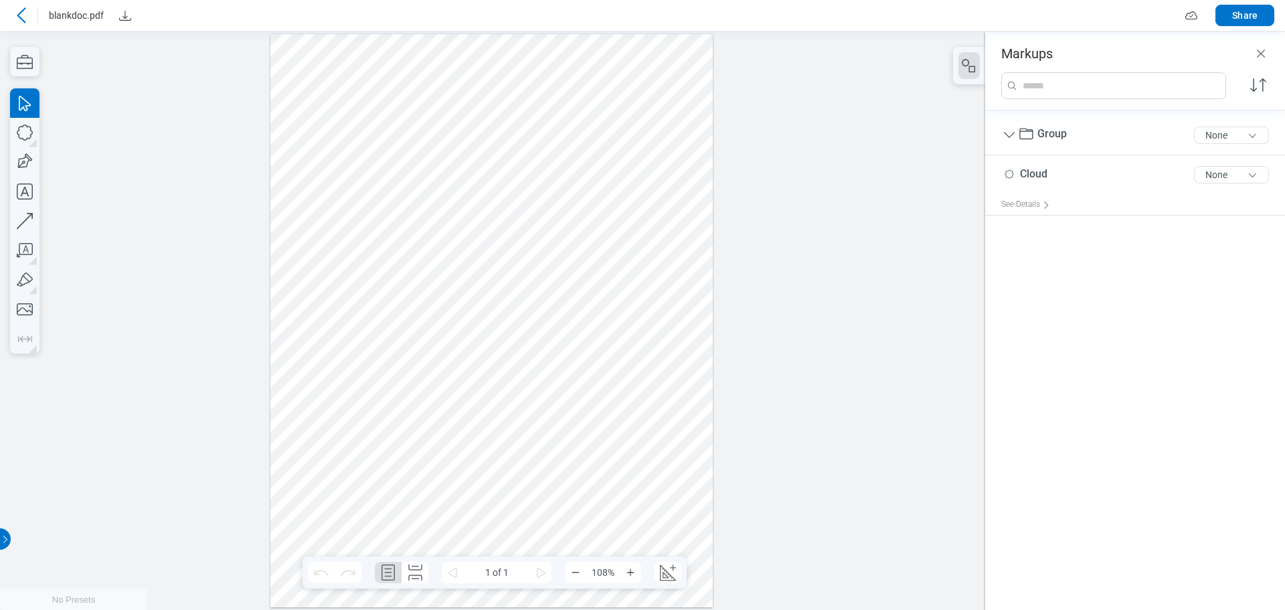
click at [529, 301] on div at bounding box center [491, 319] width 443 height 573
click at [479, 323] on div at bounding box center [491, 319] width 443 height 573
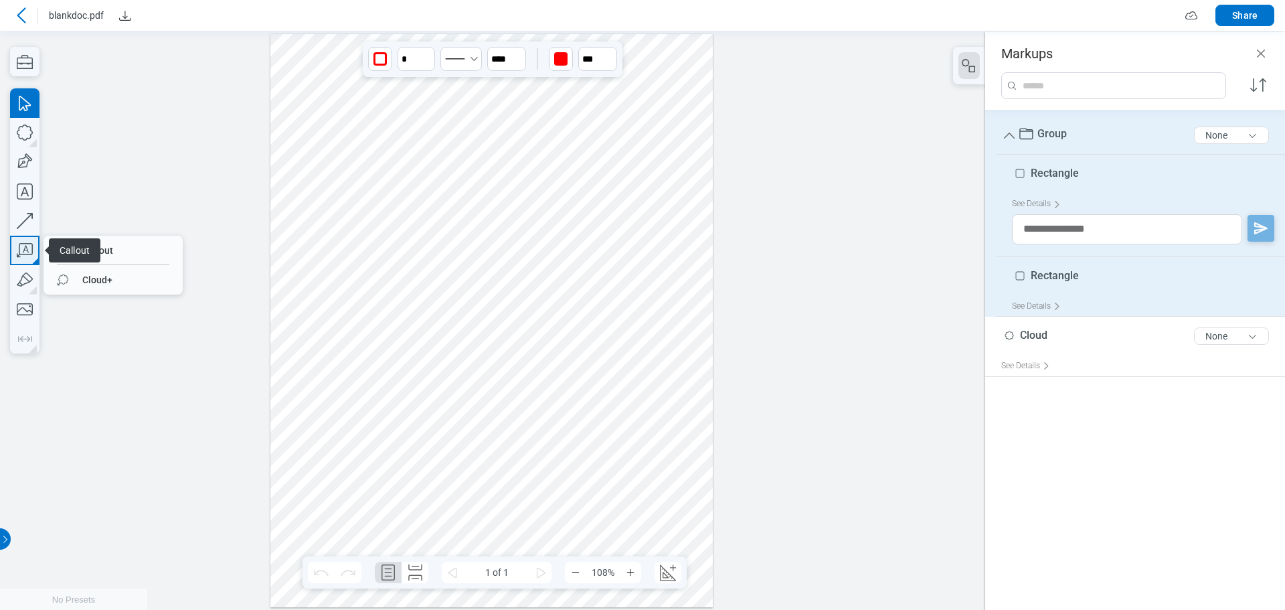
click at [23, 254] on icon "button" at bounding box center [25, 250] width 16 height 14
click at [79, 278] on span "Highlighter" at bounding box center [83, 280] width 68 height 24
click at [31, 249] on icon "button" at bounding box center [24, 250] width 29 height 29
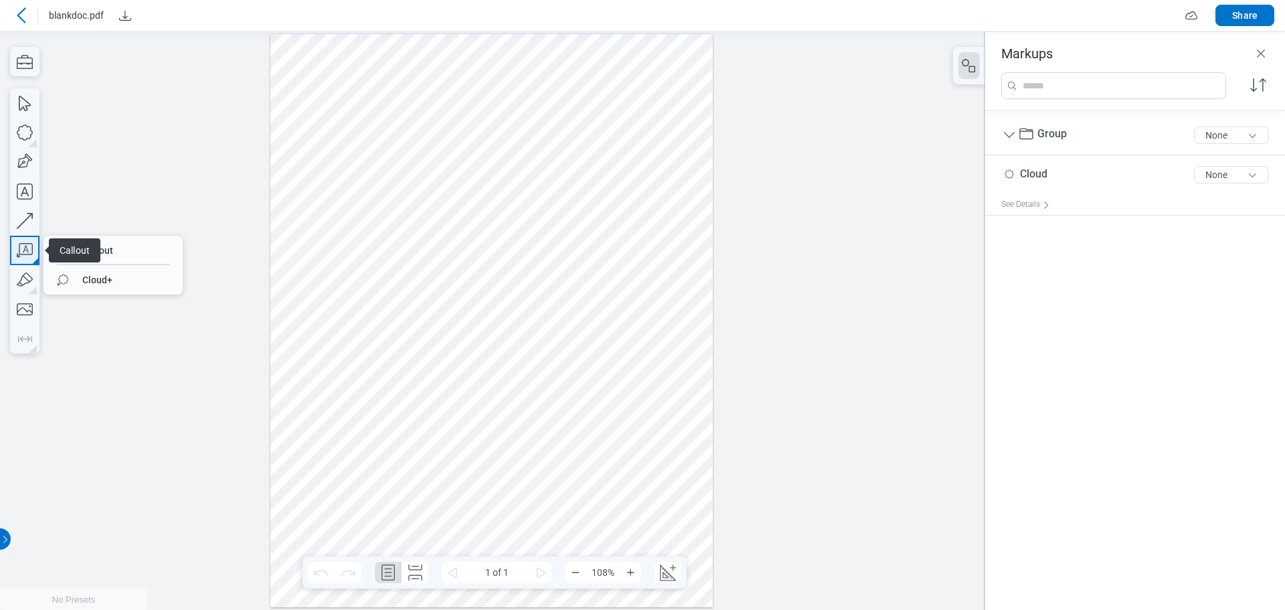
click at [29, 248] on icon "button" at bounding box center [24, 250] width 29 height 29
drag, startPoint x: 96, startPoint y: 282, endPoint x: 379, endPoint y: 320, distance: 285.6
drag, startPoint x: 433, startPoint y: 408, endPoint x: 467, endPoint y: 432, distance: 41.4
click at [467, 432] on div at bounding box center [491, 319] width 443 height 573
click at [497, 445] on div at bounding box center [491, 319] width 443 height 573
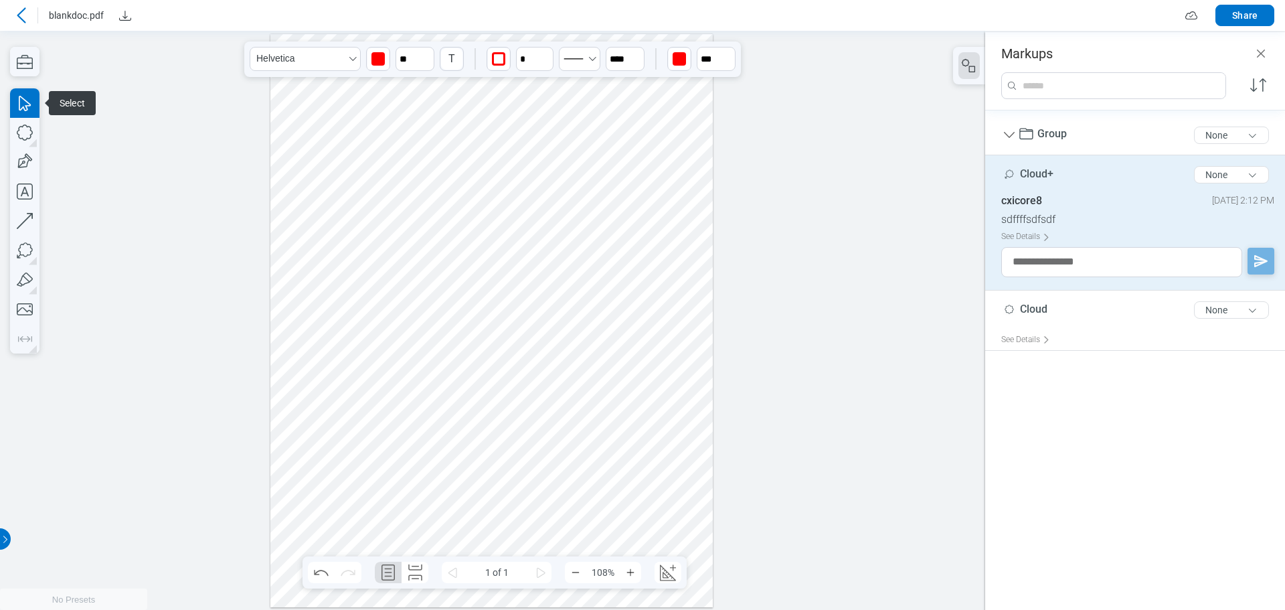
click at [642, 445] on div at bounding box center [491, 319] width 443 height 573
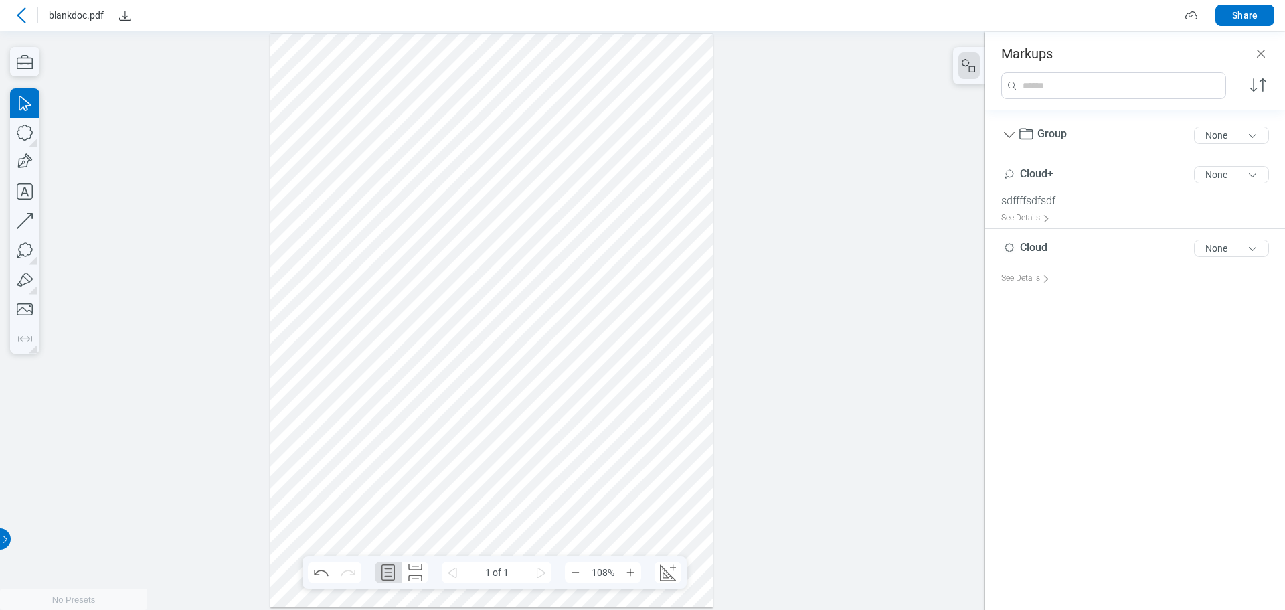
click at [525, 446] on div at bounding box center [491, 319] width 443 height 573
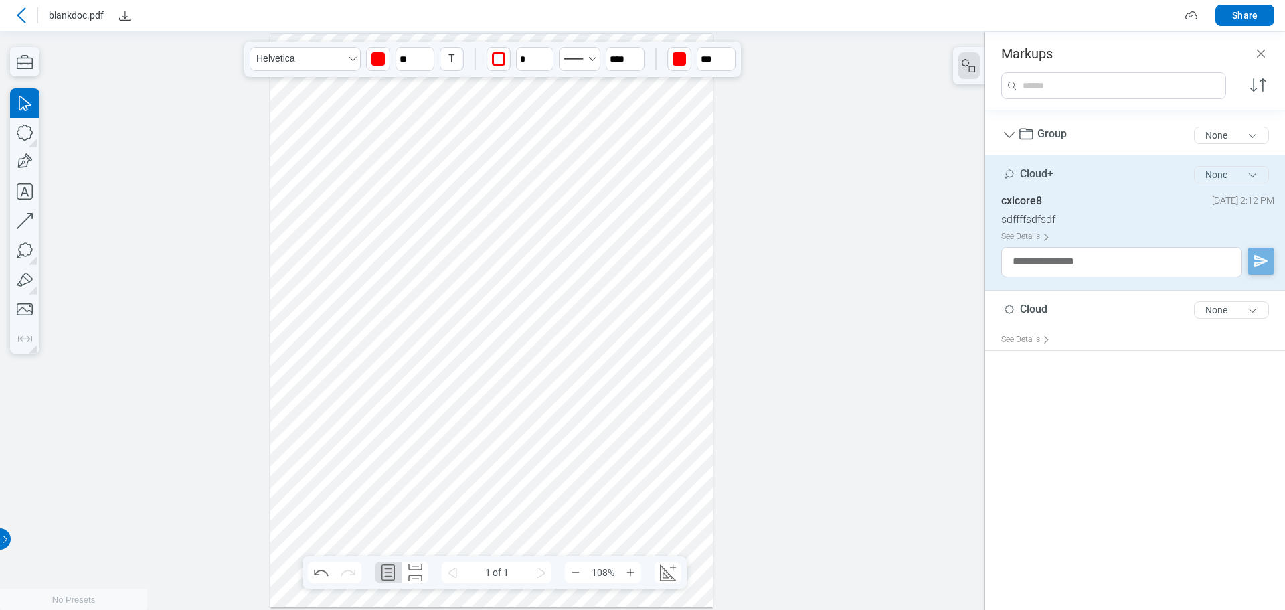
click at [1209, 175] on button "None" at bounding box center [1231, 174] width 75 height 17
click at [1157, 201] on div "Review" at bounding box center [1191, 203] width 155 height 37
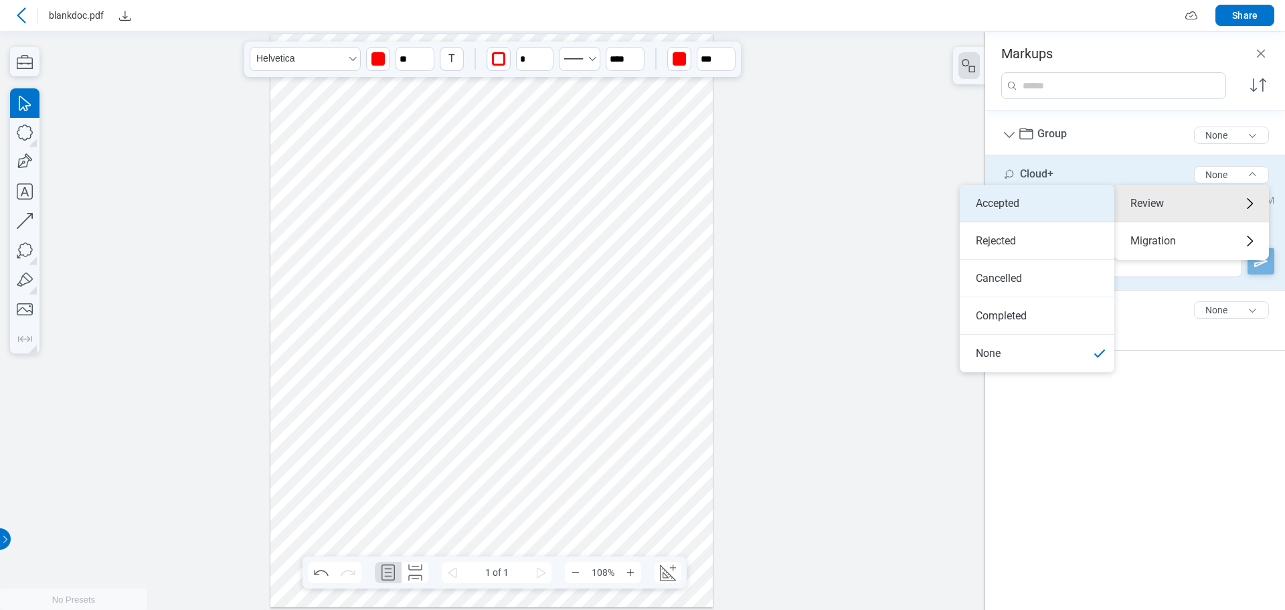
click at [1027, 209] on li "Accepted" at bounding box center [1037, 203] width 155 height 37
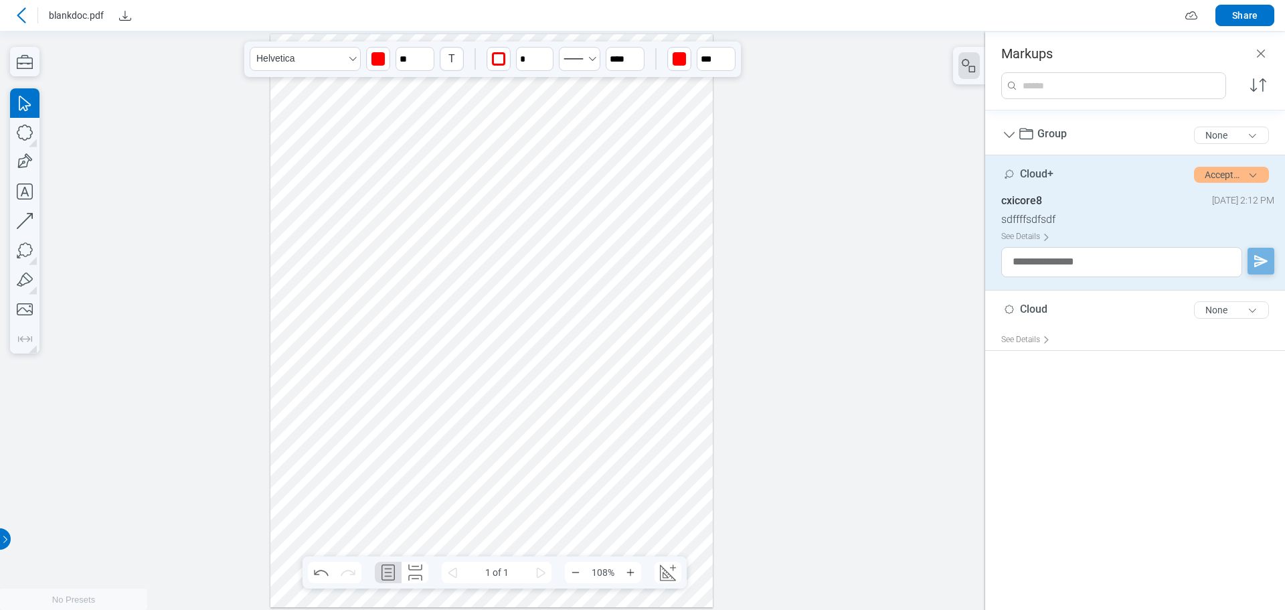
click at [667, 266] on div at bounding box center [491, 319] width 443 height 573
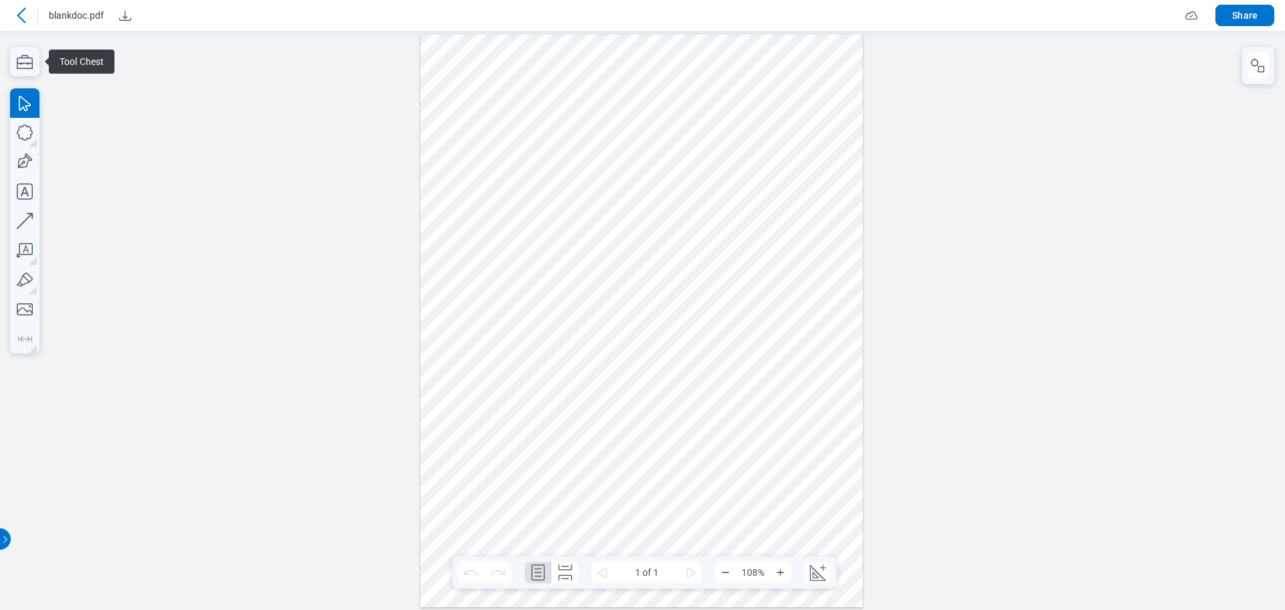
click at [618, 424] on div at bounding box center [641, 319] width 443 height 573
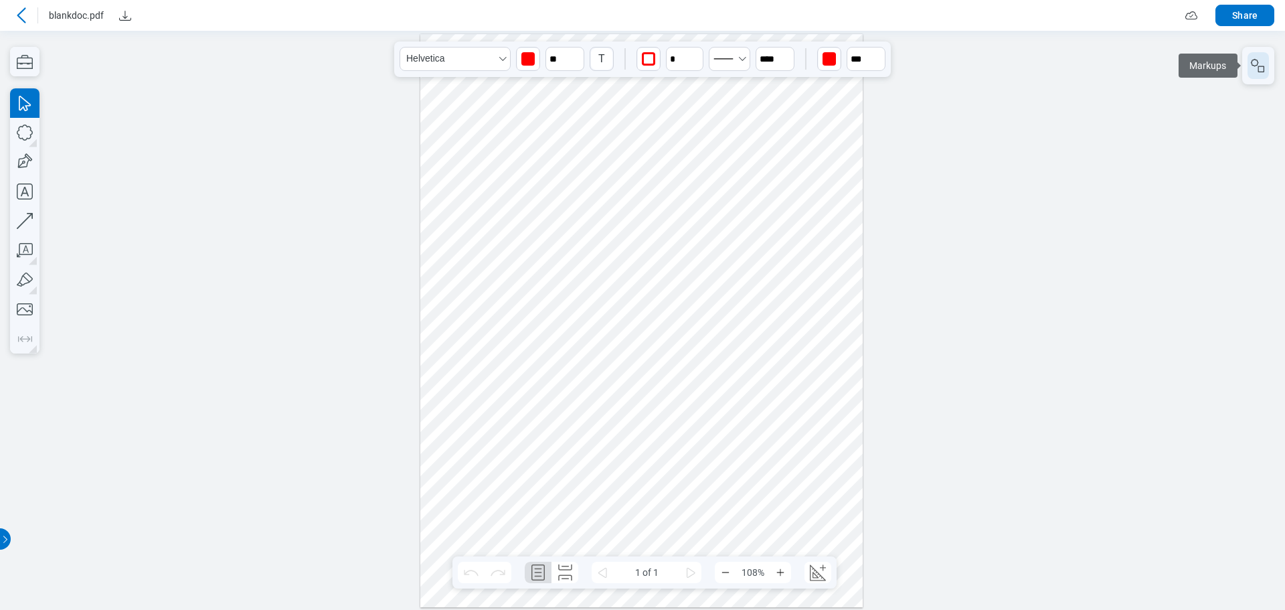
click at [1261, 74] on button "button" at bounding box center [1257, 65] width 21 height 27
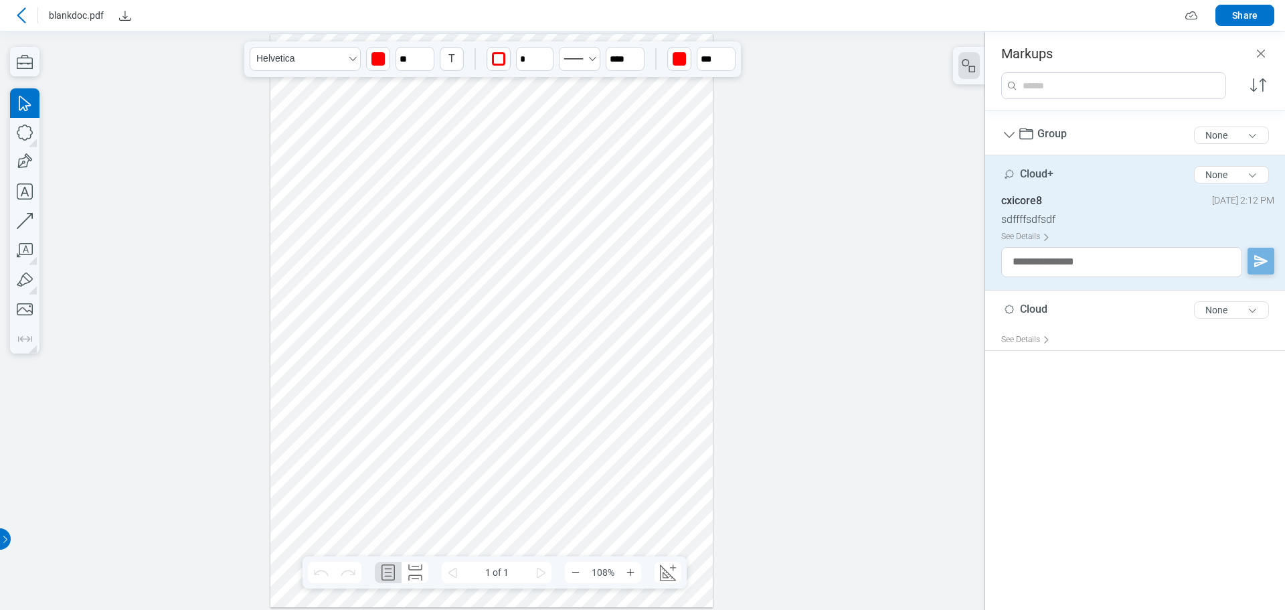
click at [462, 432] on div at bounding box center [491, 319] width 443 height 573
click at [625, 359] on div at bounding box center [491, 319] width 443 height 573
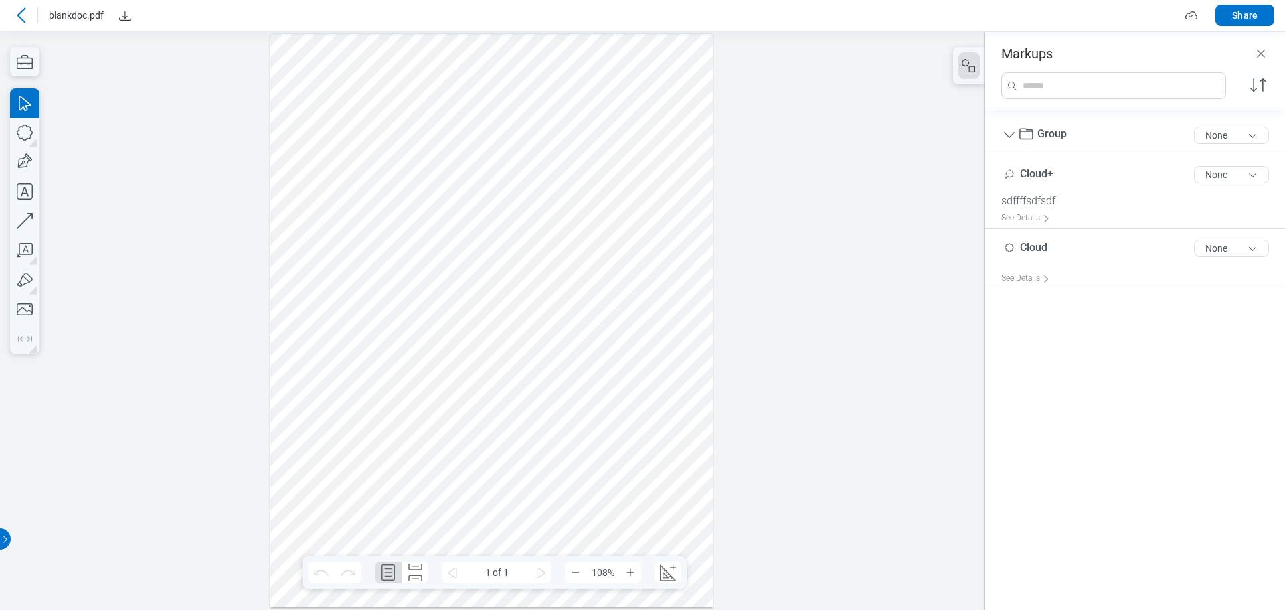
click at [454, 185] on div at bounding box center [491, 319] width 443 height 573
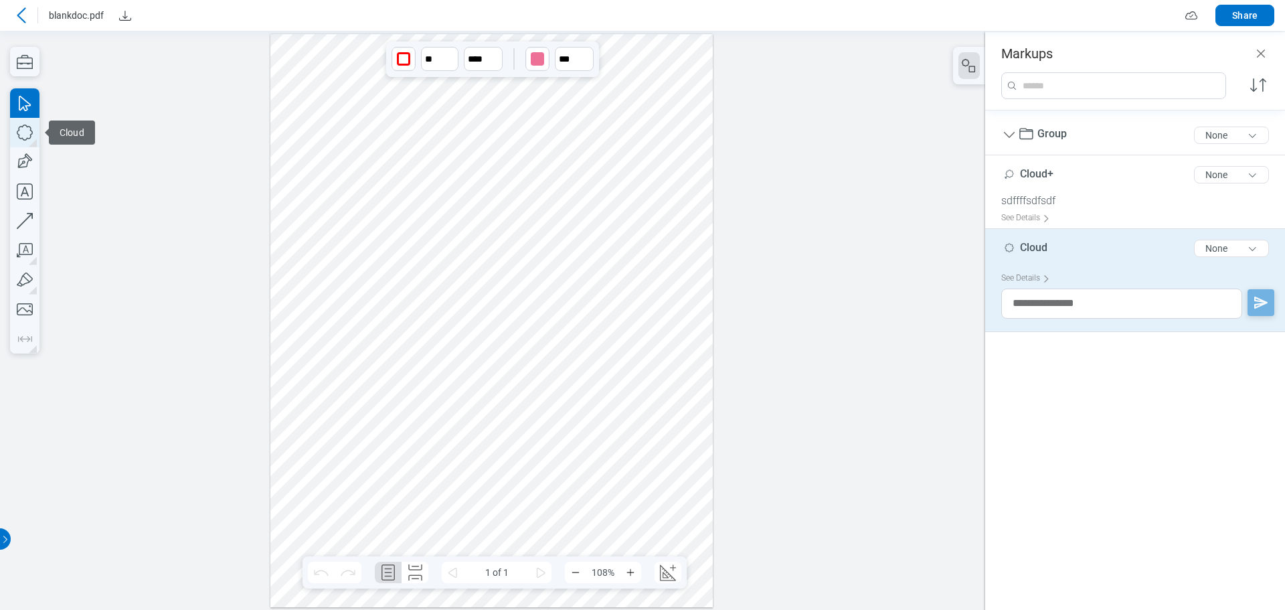
click at [29, 137] on icon "button" at bounding box center [24, 132] width 29 height 29
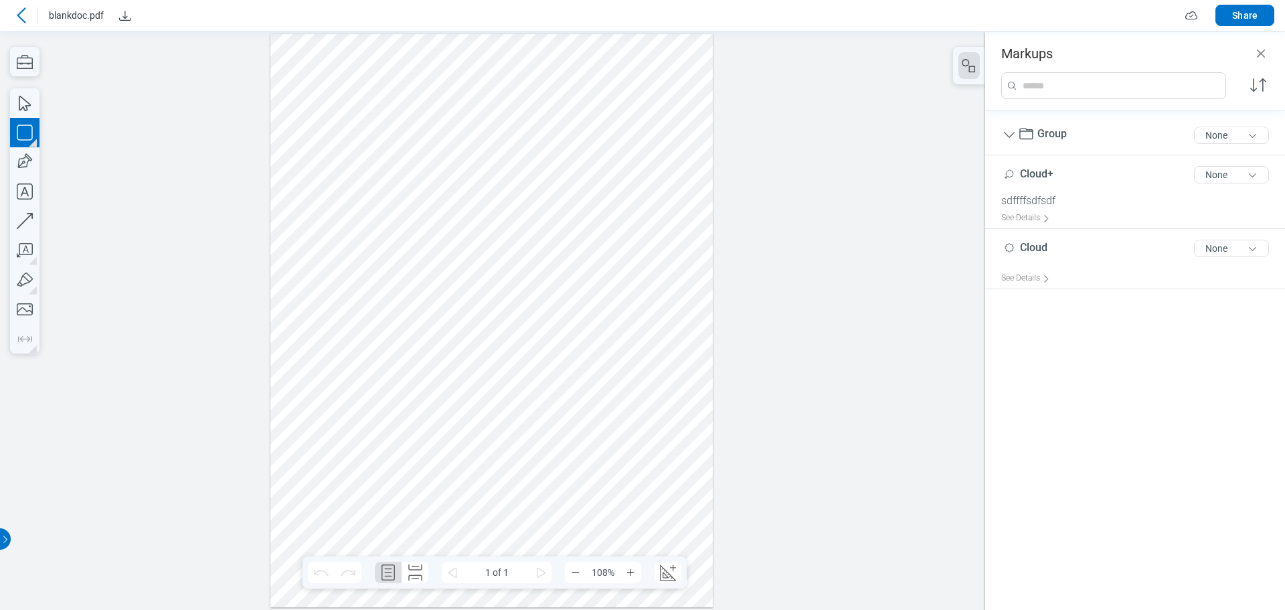
drag, startPoint x: 505, startPoint y: 157, endPoint x: 567, endPoint y: 167, distance: 63.1
click at [514, 167] on div at bounding box center [491, 319] width 443 height 573
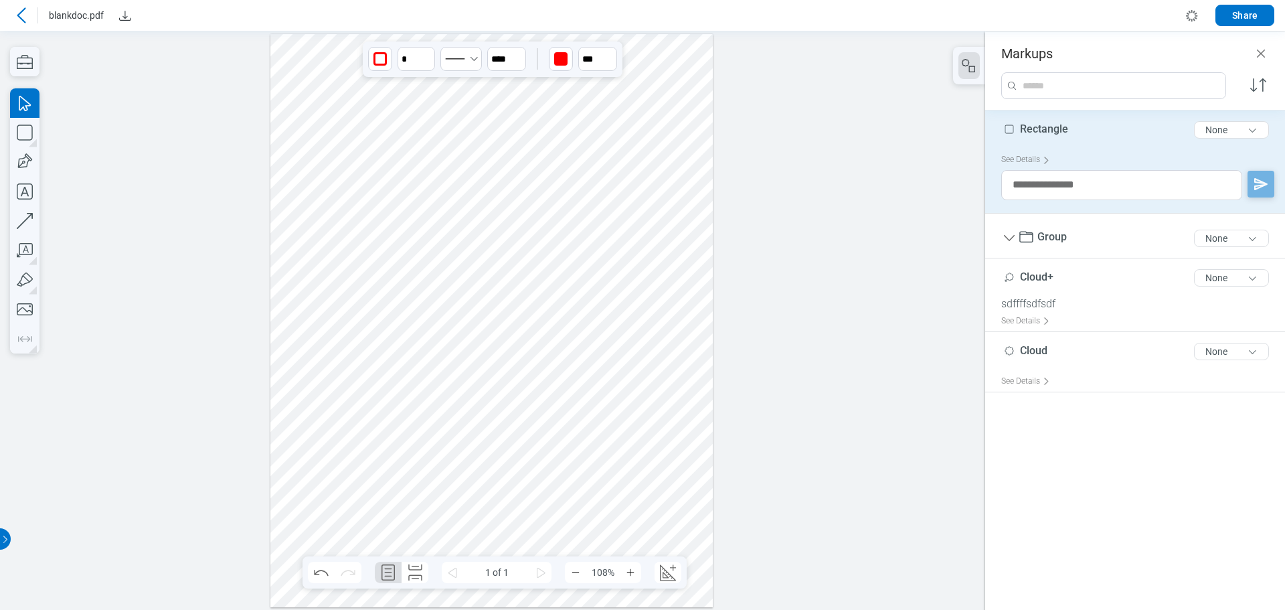
click at [567, 167] on div at bounding box center [491, 319] width 443 height 573
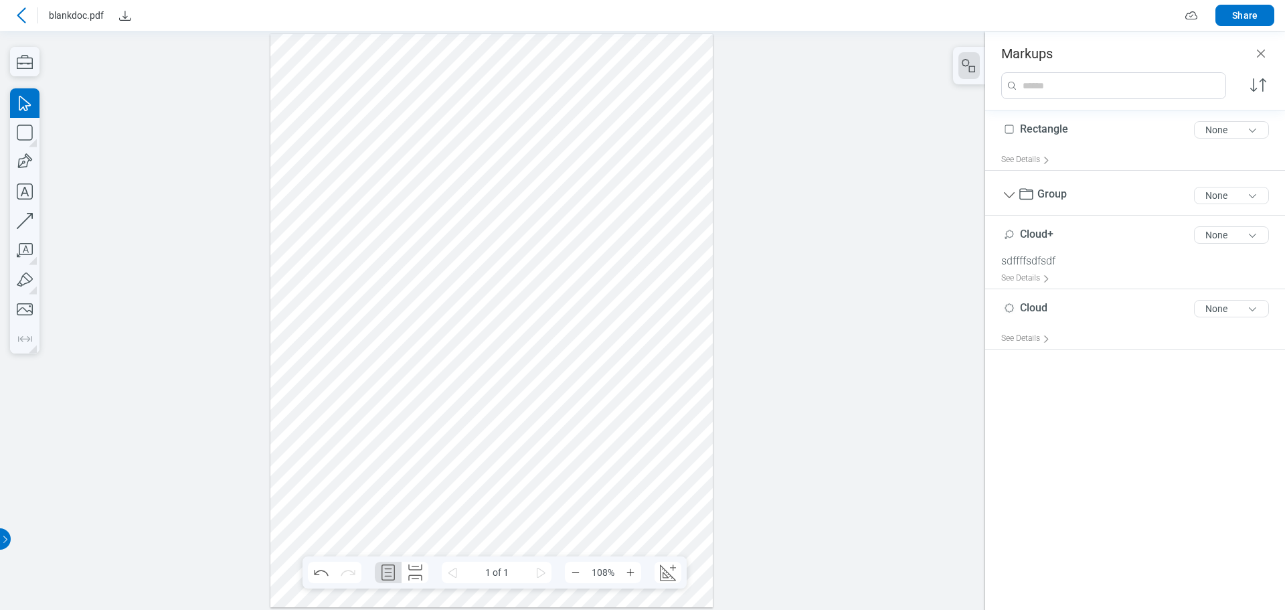
drag, startPoint x: 418, startPoint y: 141, endPoint x: 589, endPoint y: 218, distance: 188.1
click at [589, 218] on div at bounding box center [491, 319] width 443 height 573
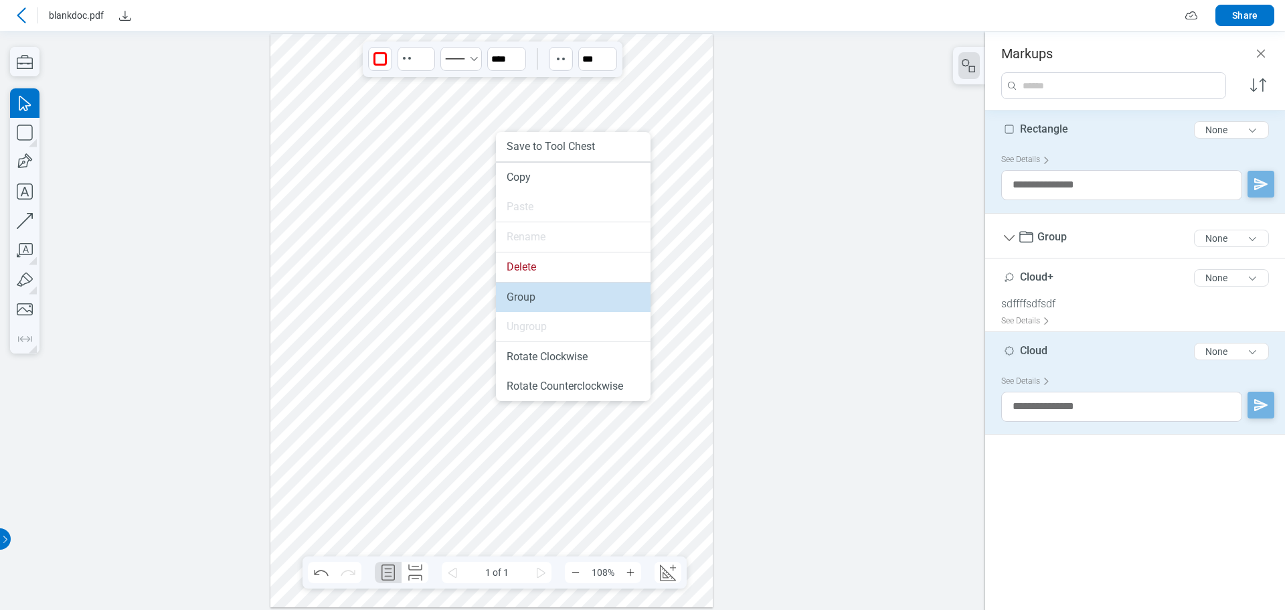
drag, startPoint x: 528, startPoint y: 292, endPoint x: 539, endPoint y: 262, distance: 32.6
click at [528, 292] on li "Group" at bounding box center [573, 296] width 155 height 29
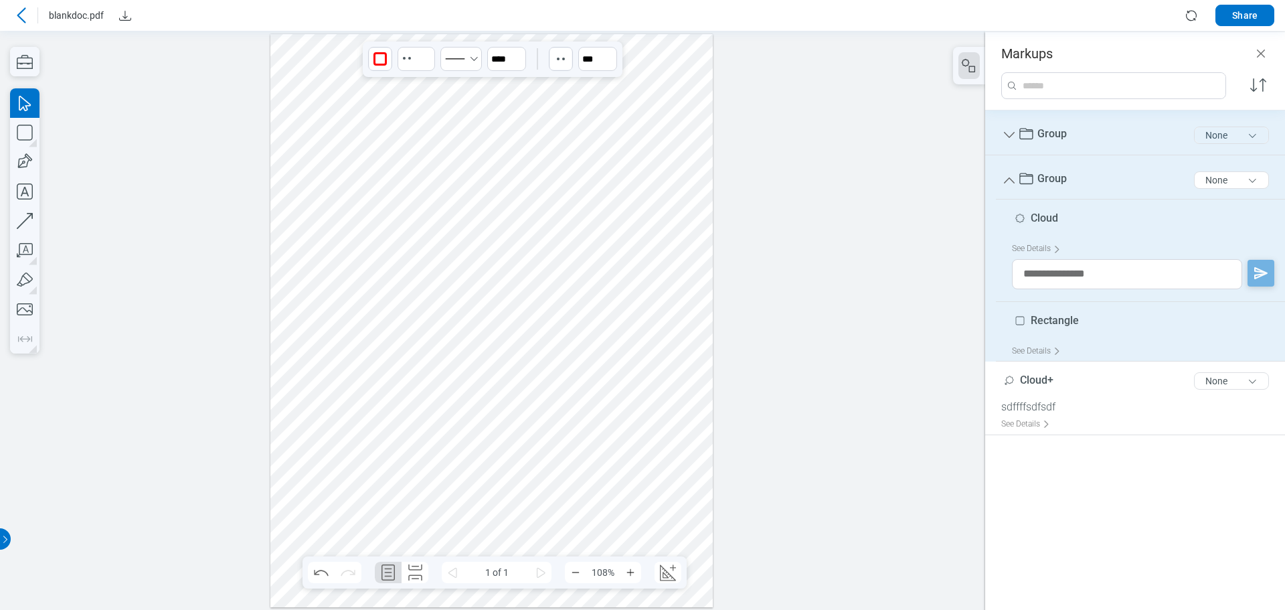
click at [1229, 133] on button "None" at bounding box center [1231, 134] width 75 height 17
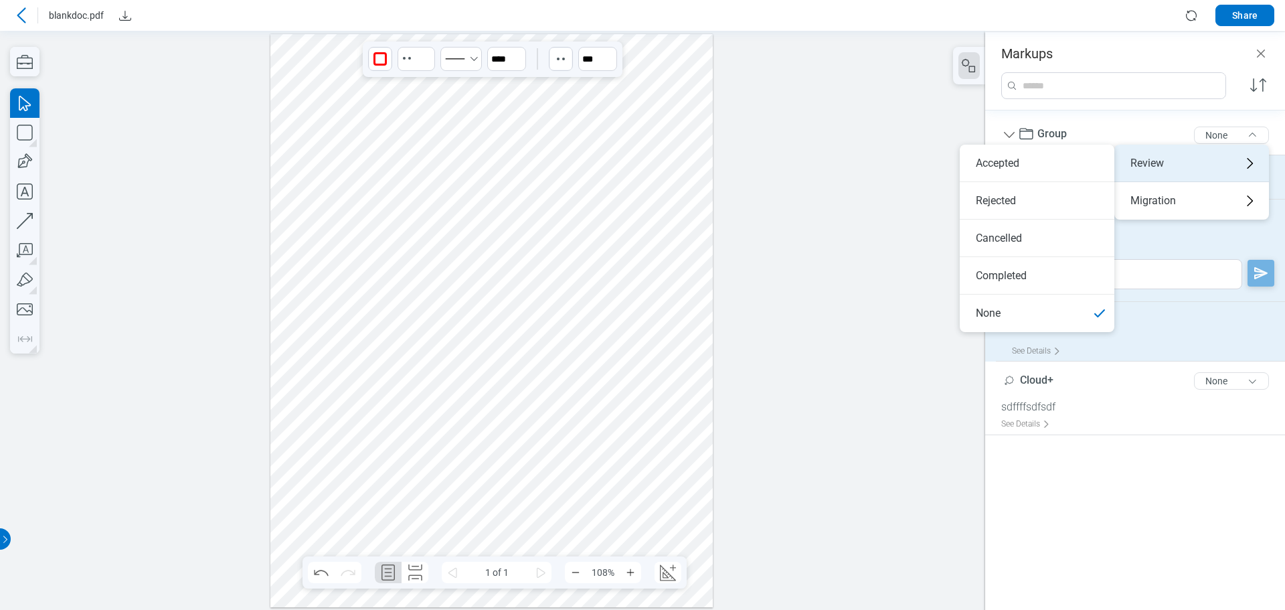
click at [1175, 165] on div "Review" at bounding box center [1191, 163] width 155 height 37
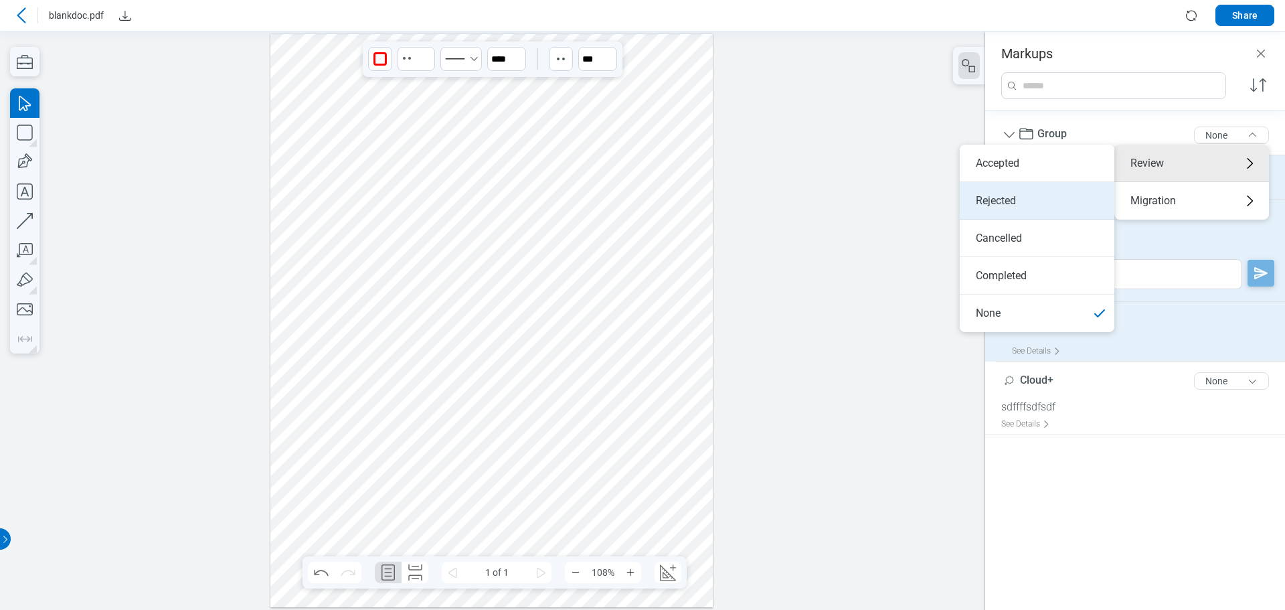
click at [998, 198] on li "Rejected" at bounding box center [1037, 200] width 155 height 37
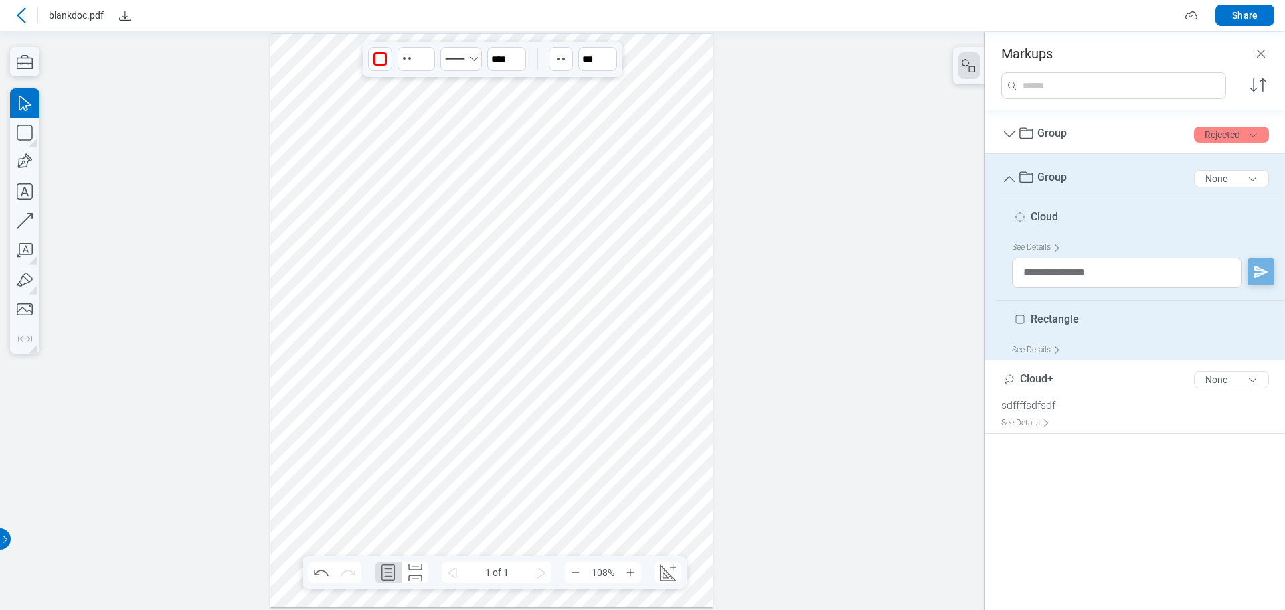
click at [626, 179] on div at bounding box center [491, 319] width 443 height 573
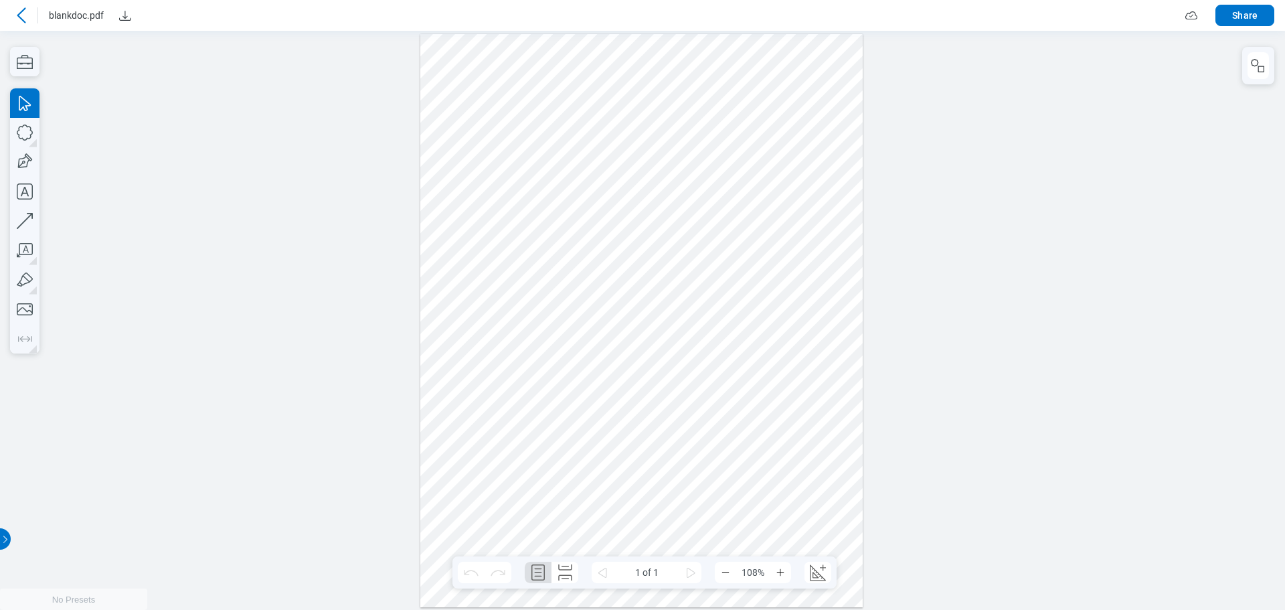
click at [21, 17] on icon at bounding box center [21, 14] width 9 height 15
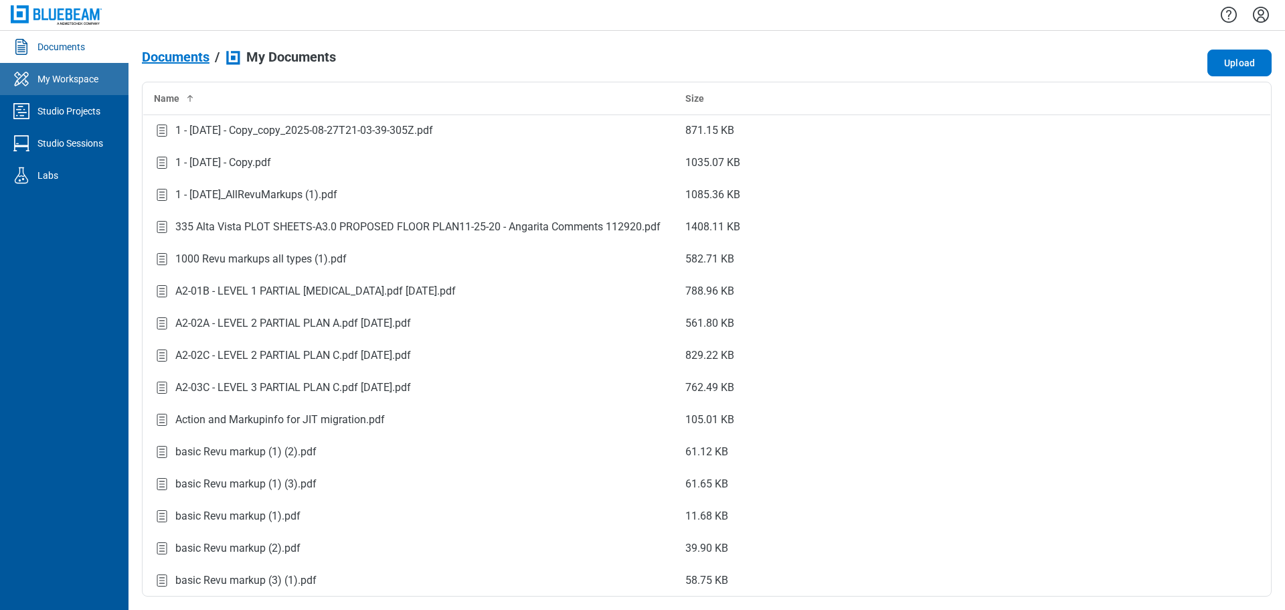
click at [84, 83] on div "My Workspace" at bounding box center [67, 78] width 61 height 13
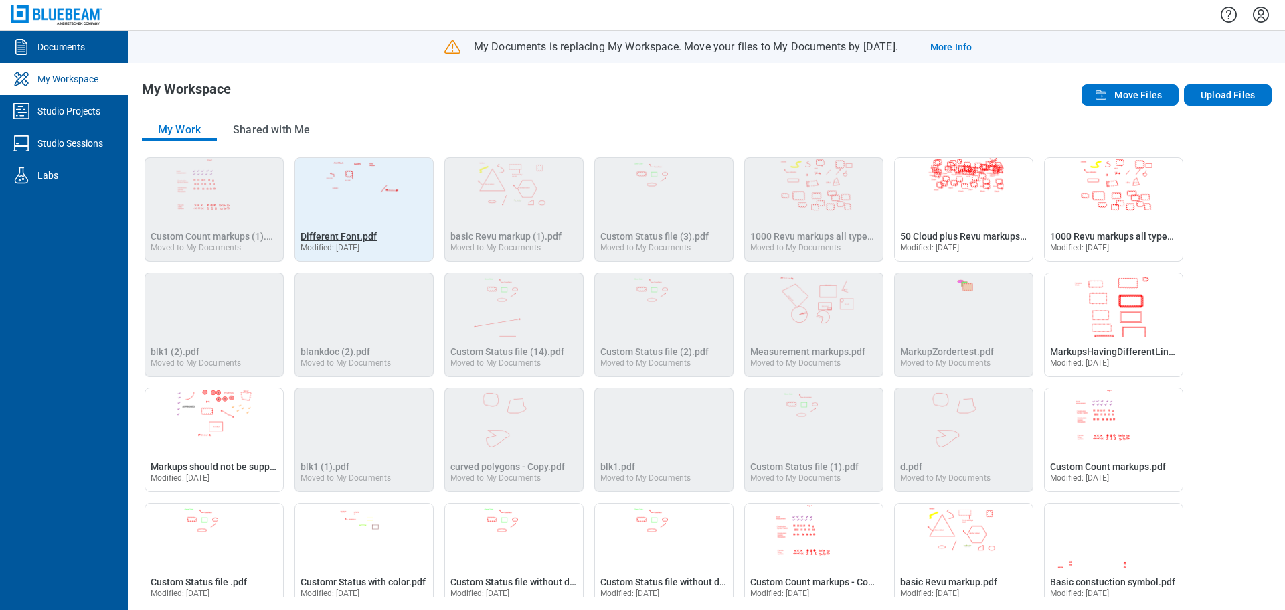
click at [347, 236] on span "Different Font.pdf" at bounding box center [338, 236] width 76 height 11
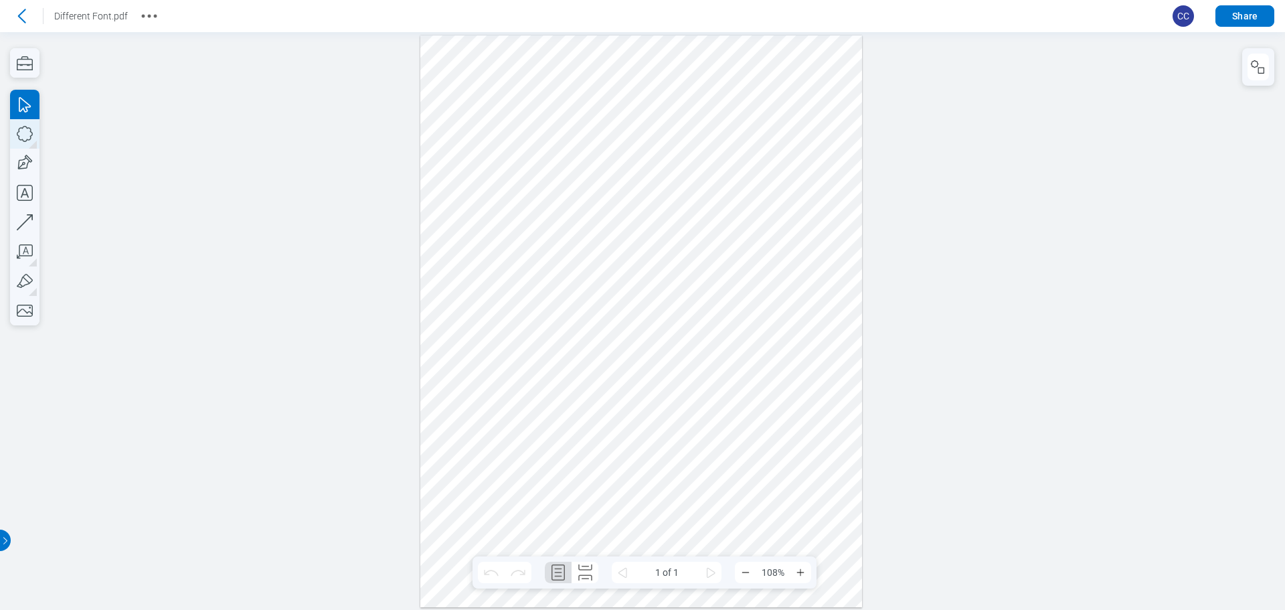
click at [31, 140] on icon "button" at bounding box center [24, 133] width 29 height 29
drag, startPoint x: 539, startPoint y: 308, endPoint x: 565, endPoint y: 328, distance: 32.9
click at [565, 328] on div at bounding box center [641, 320] width 442 height 571
click at [23, 135] on icon "button" at bounding box center [24, 133] width 29 height 29
drag, startPoint x: 597, startPoint y: 285, endPoint x: 673, endPoint y: 341, distance: 93.8
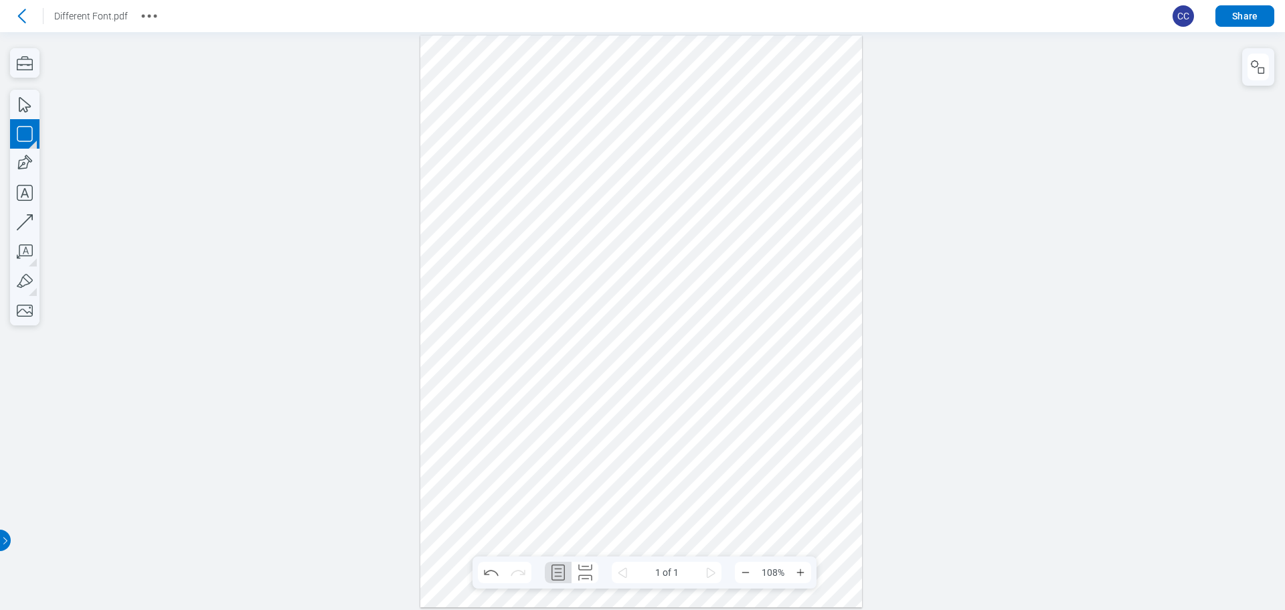
click at [673, 341] on div at bounding box center [641, 320] width 442 height 571
click at [738, 340] on div at bounding box center [641, 320] width 442 height 571
drag, startPoint x: 472, startPoint y: 261, endPoint x: 689, endPoint y: 373, distance: 244.5
click at [689, 373] on div at bounding box center [641, 320] width 442 height 571
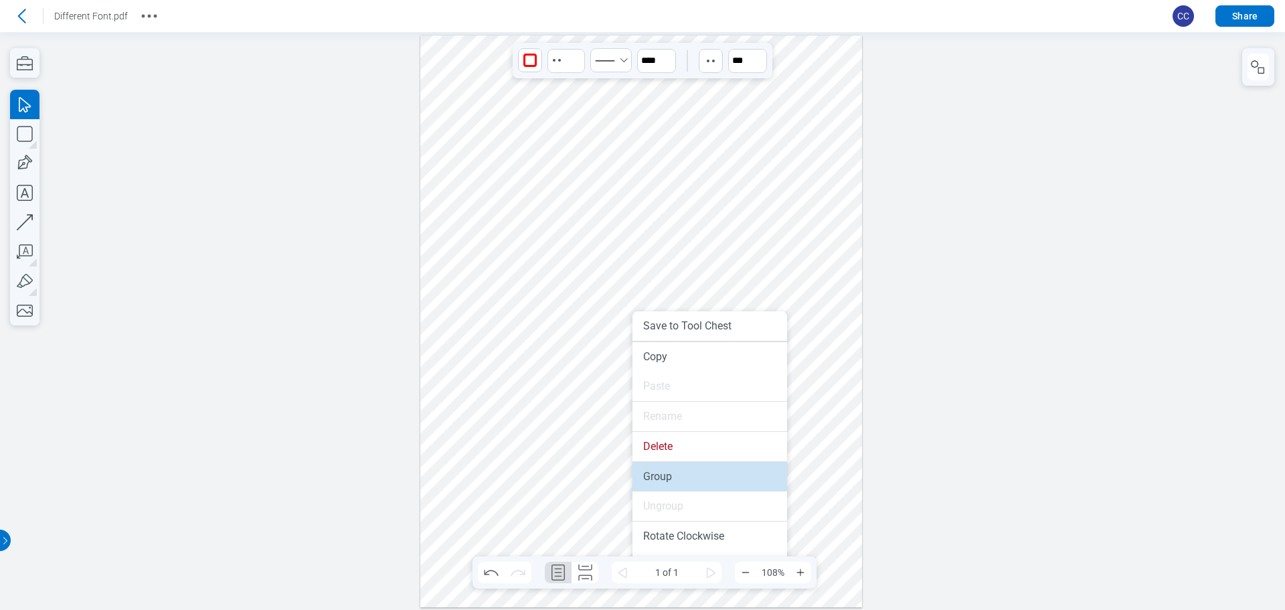
click at [658, 476] on li "Group" at bounding box center [709, 476] width 155 height 29
click at [1268, 70] on button "button" at bounding box center [1257, 67] width 21 height 27
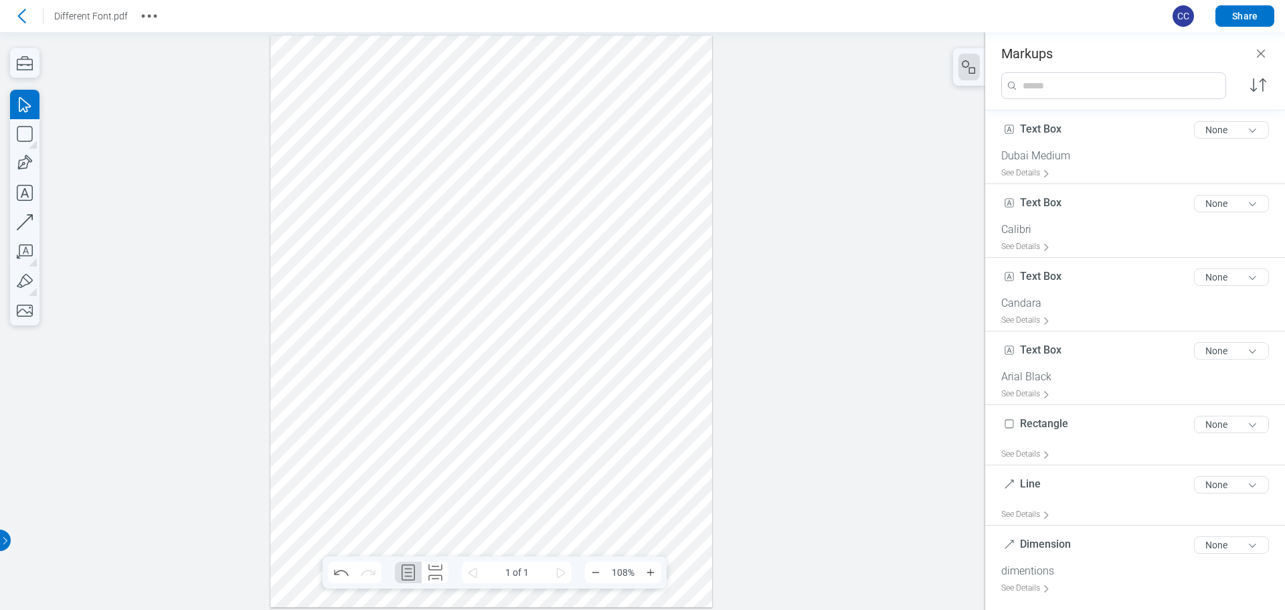
click at [489, 329] on div at bounding box center [491, 320] width 442 height 571
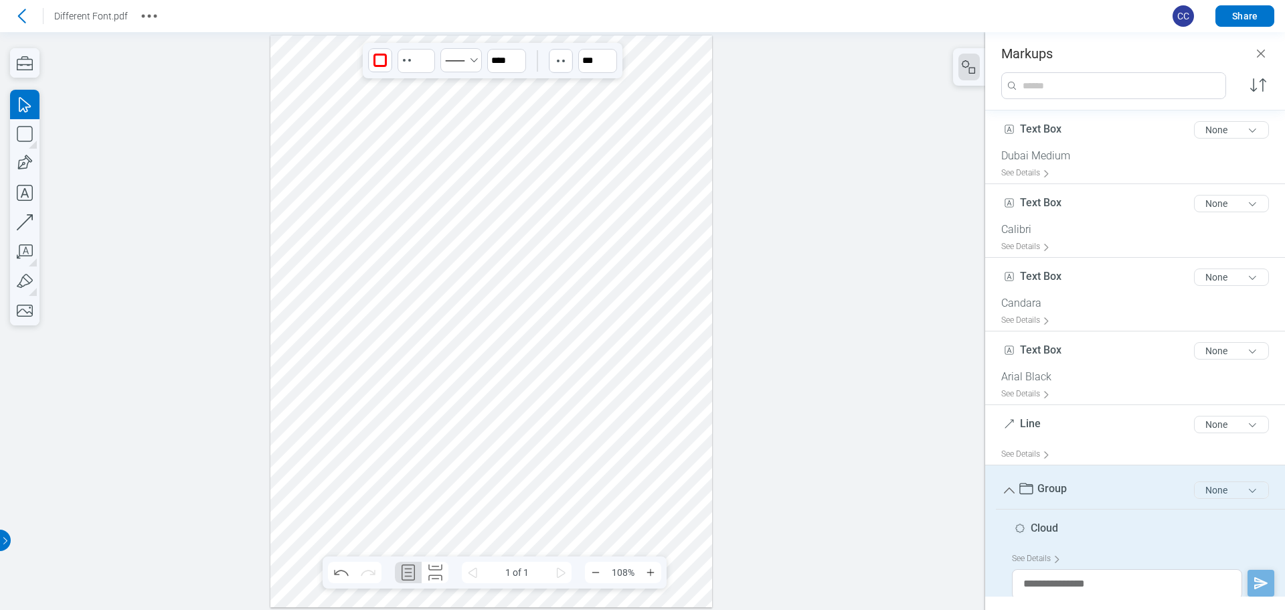
click at [1211, 489] on button "None" at bounding box center [1231, 489] width 75 height 17
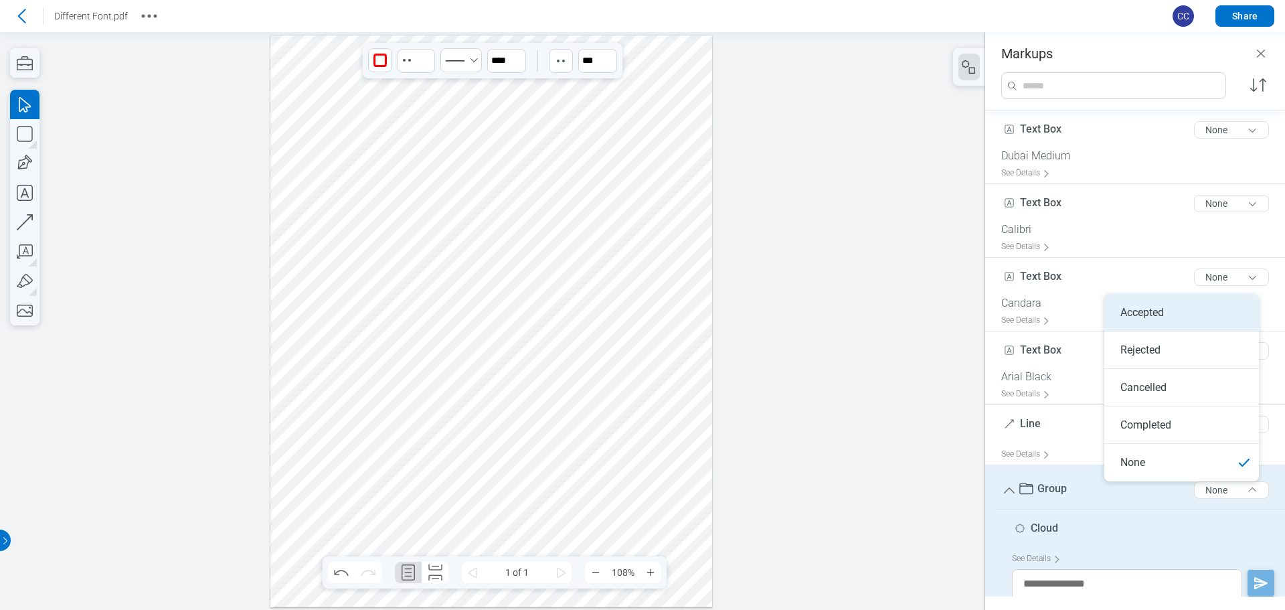
click at [1134, 317] on li "Accepted" at bounding box center [1181, 312] width 155 height 37
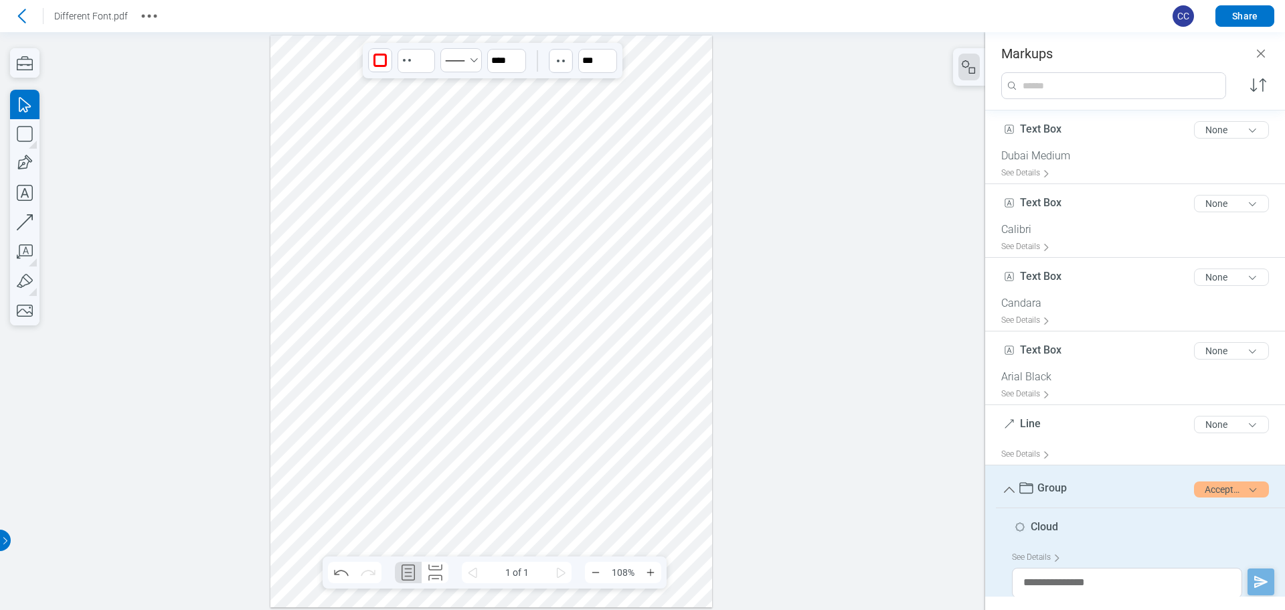
click at [562, 448] on div at bounding box center [491, 320] width 442 height 571
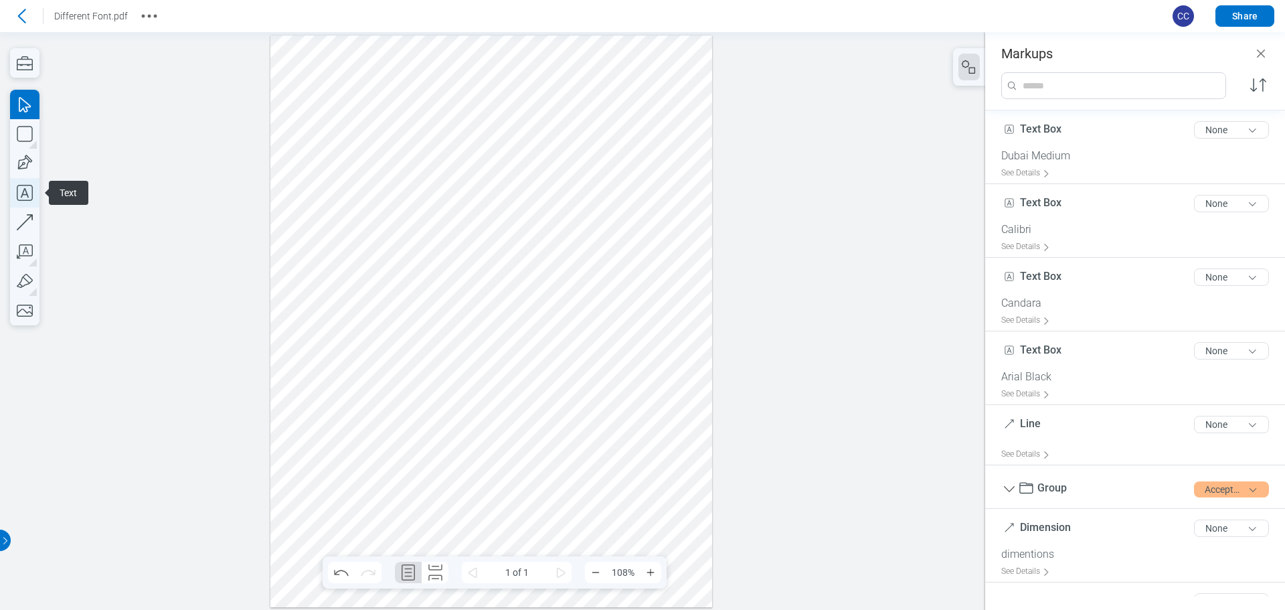
click at [21, 194] on icon "button" at bounding box center [24, 192] width 29 height 29
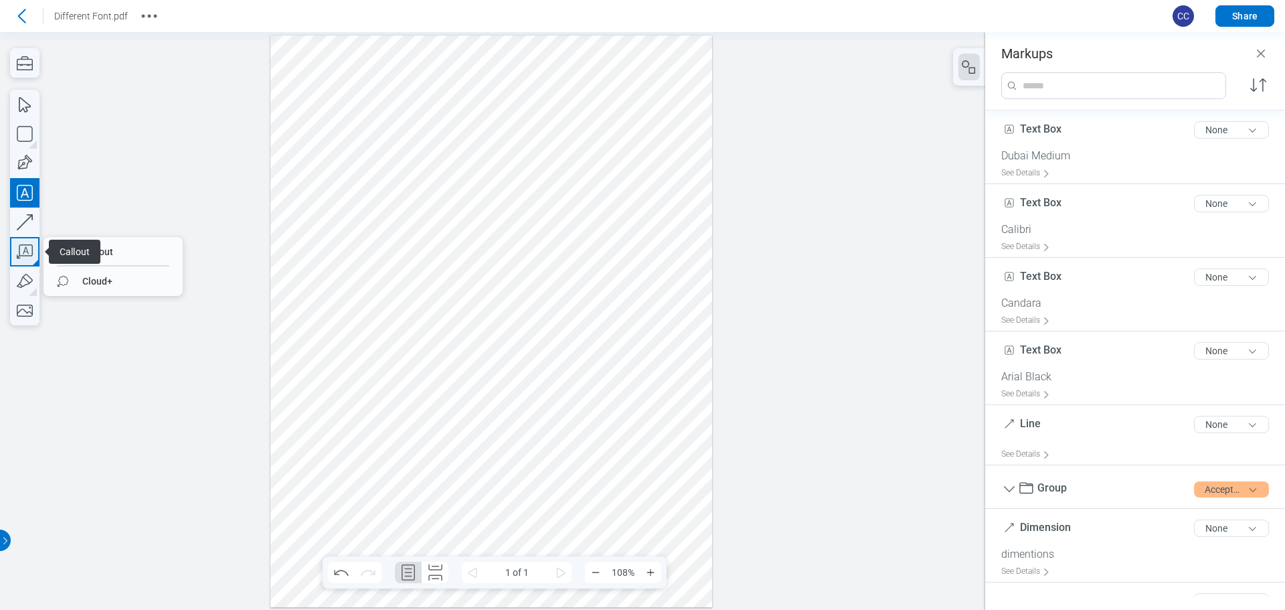
click at [29, 248] on icon "button" at bounding box center [24, 251] width 29 height 29
drag, startPoint x: 448, startPoint y: 437, endPoint x: 511, endPoint y: 470, distance: 71.2
click at [511, 470] on div at bounding box center [491, 320] width 442 height 571
click at [563, 483] on div at bounding box center [491, 320] width 442 height 571
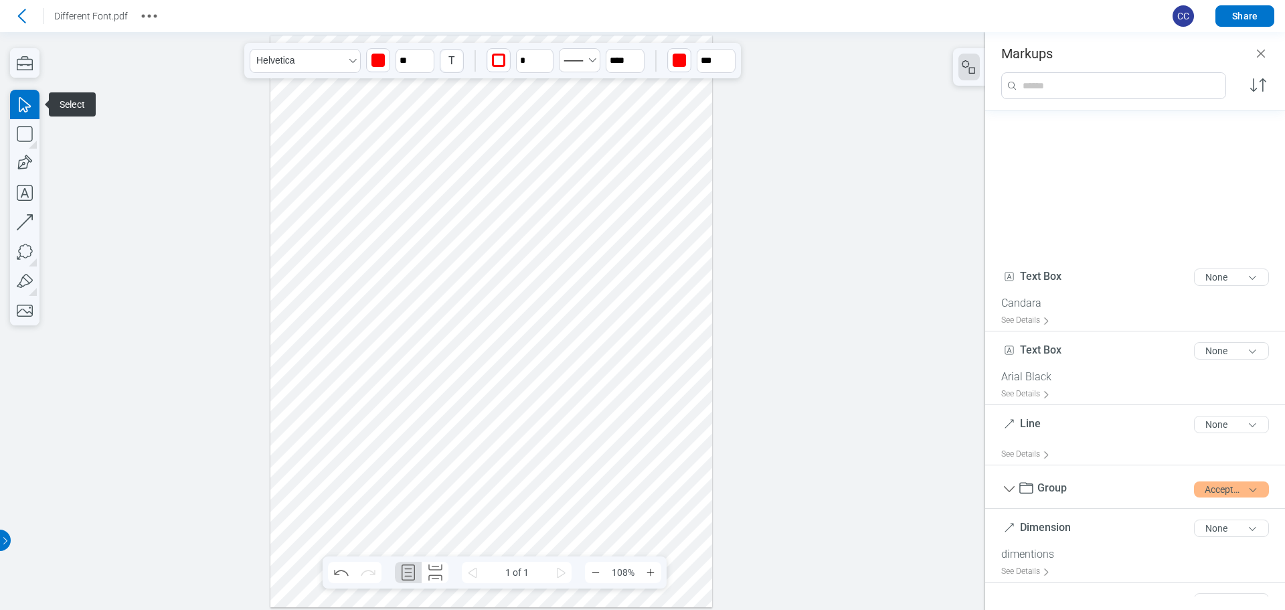
scroll to position [195, 0]
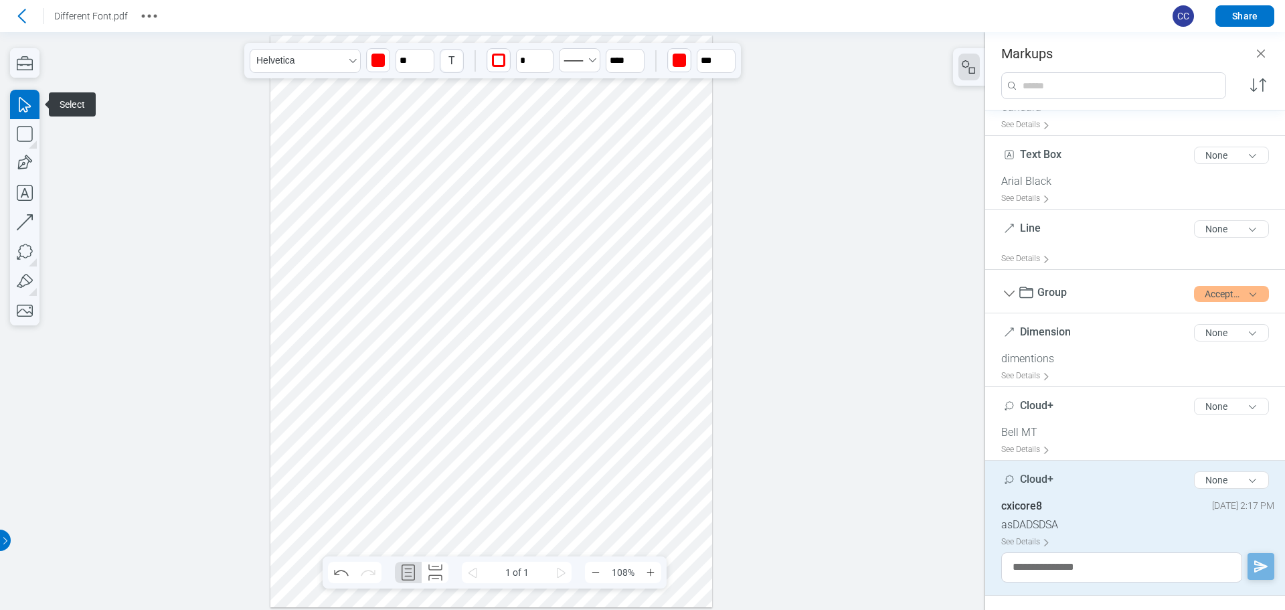
click at [648, 365] on div at bounding box center [491, 320] width 442 height 571
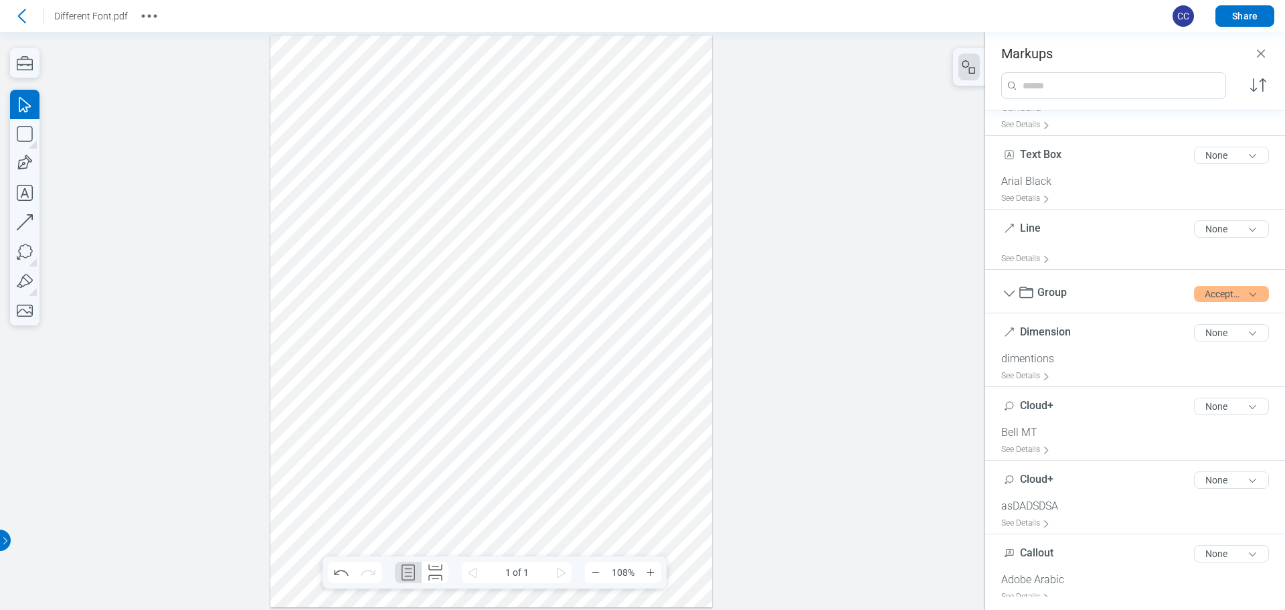
click at [607, 484] on div at bounding box center [491, 320] width 442 height 571
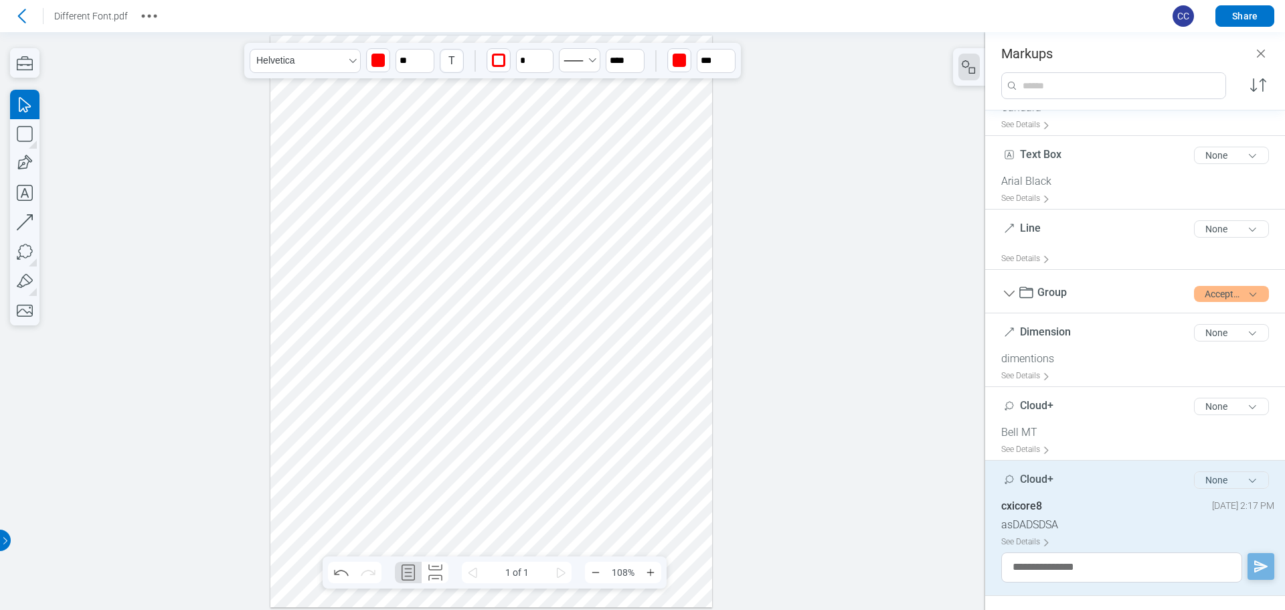
click at [1211, 483] on button "None" at bounding box center [1231, 479] width 75 height 17
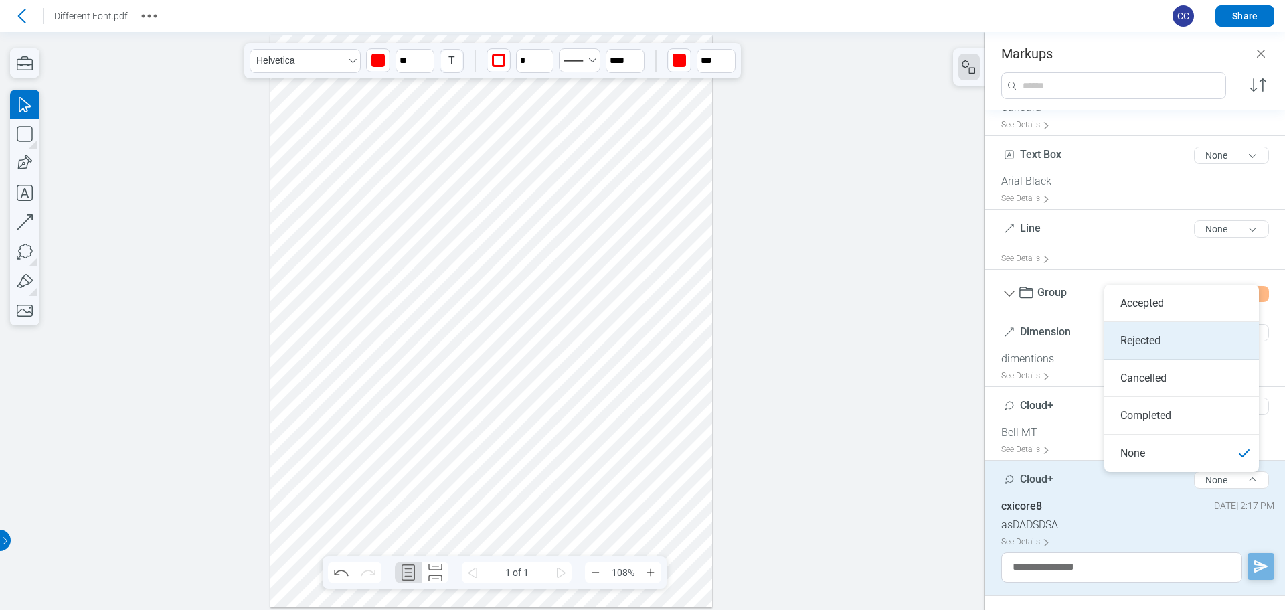
click at [1140, 336] on li "Rejected" at bounding box center [1181, 340] width 155 height 37
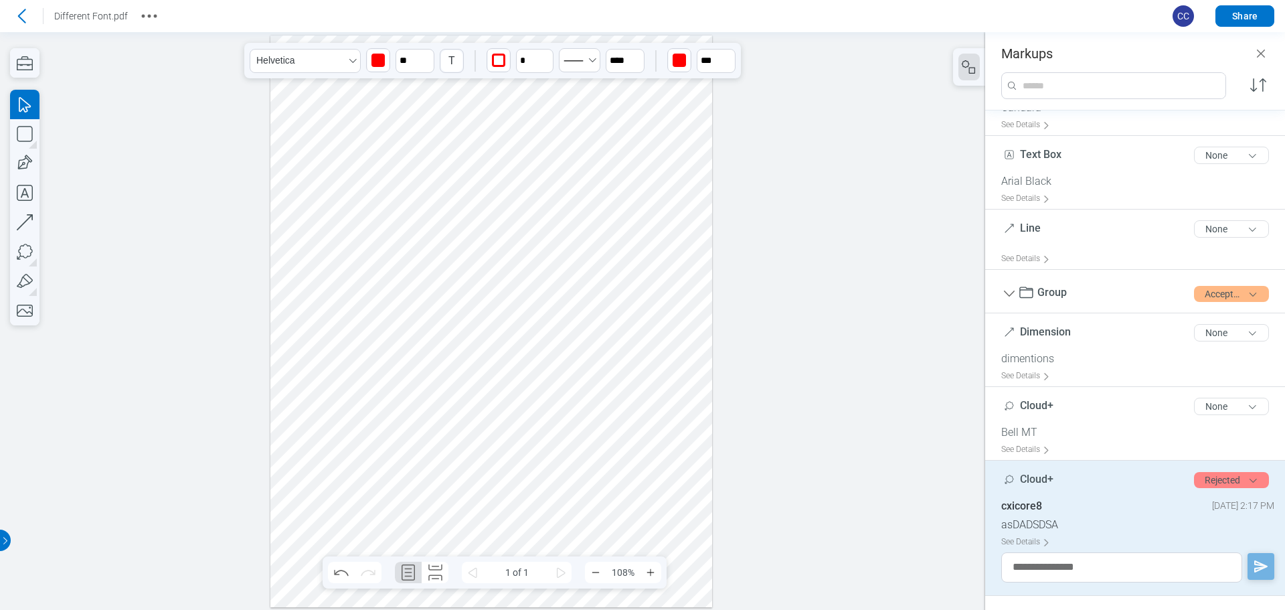
click at [660, 361] on div at bounding box center [491, 320] width 442 height 571
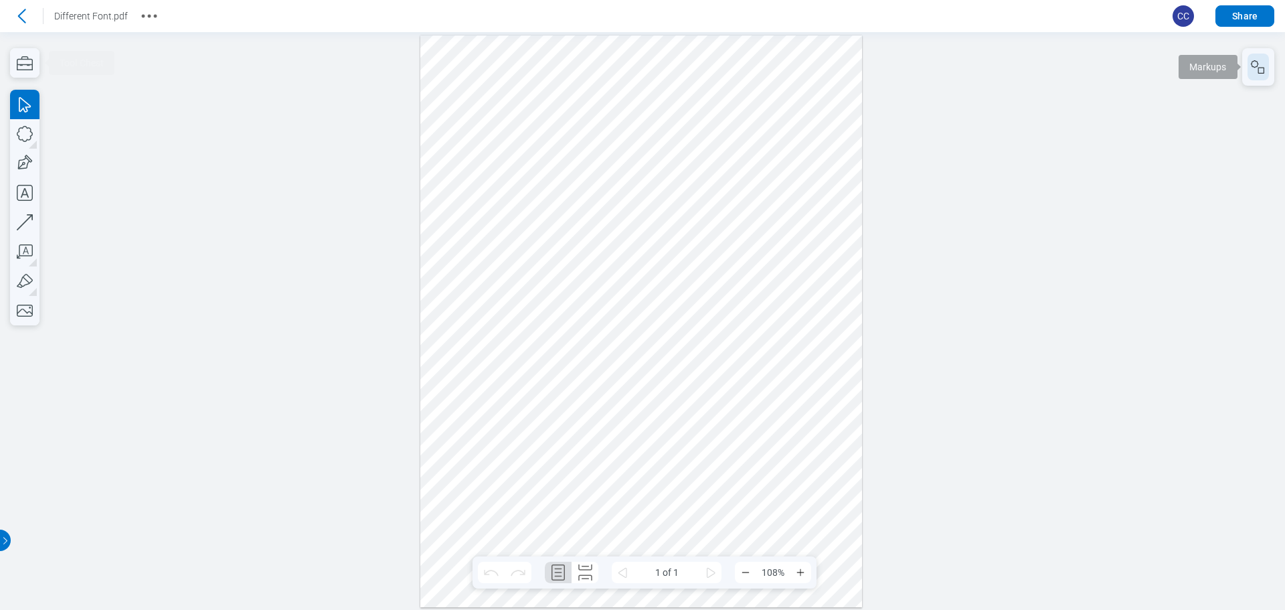
click at [1248, 72] on button "button" at bounding box center [1257, 67] width 21 height 27
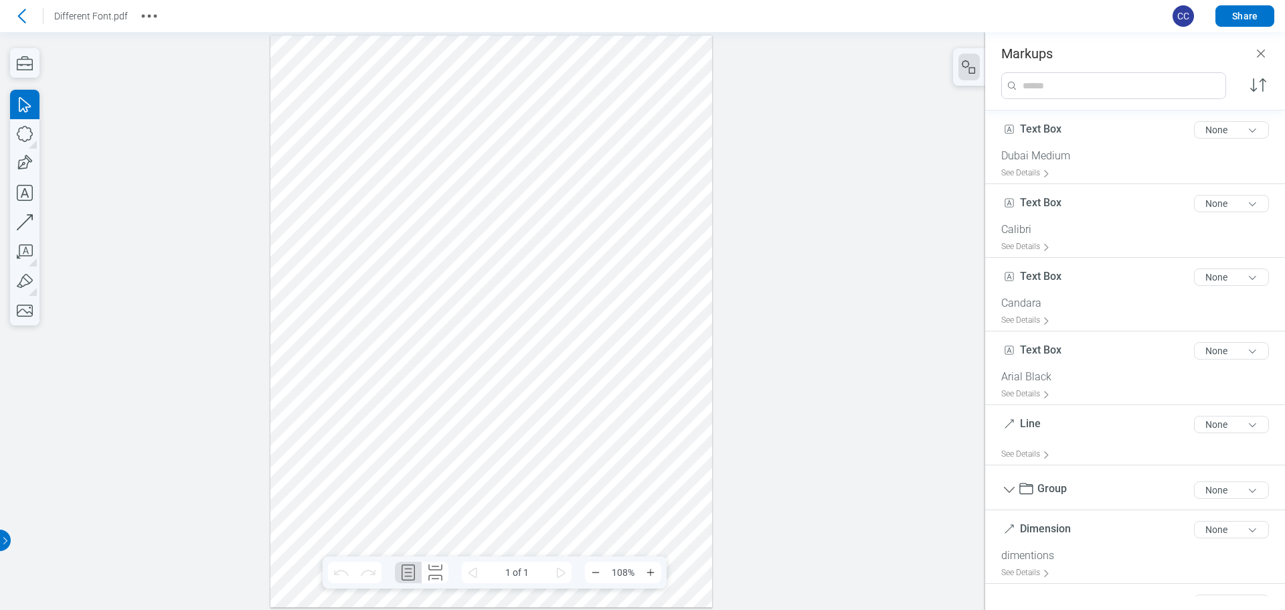
click at [612, 484] on div at bounding box center [491, 320] width 442 height 571
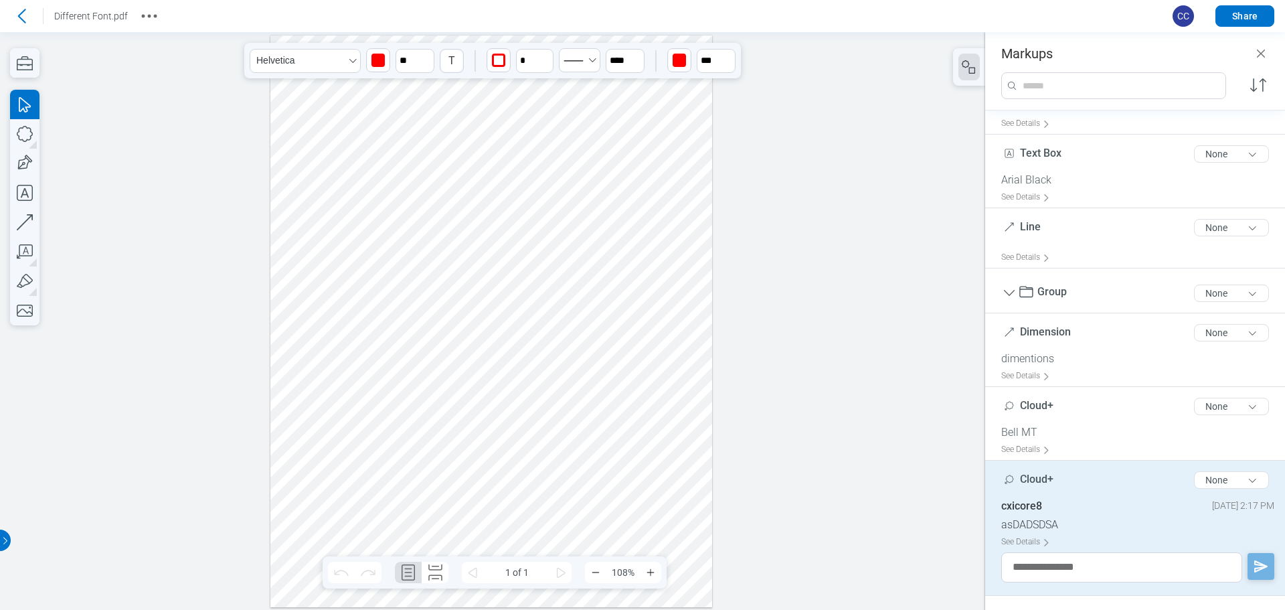
click at [505, 341] on div at bounding box center [491, 320] width 442 height 571
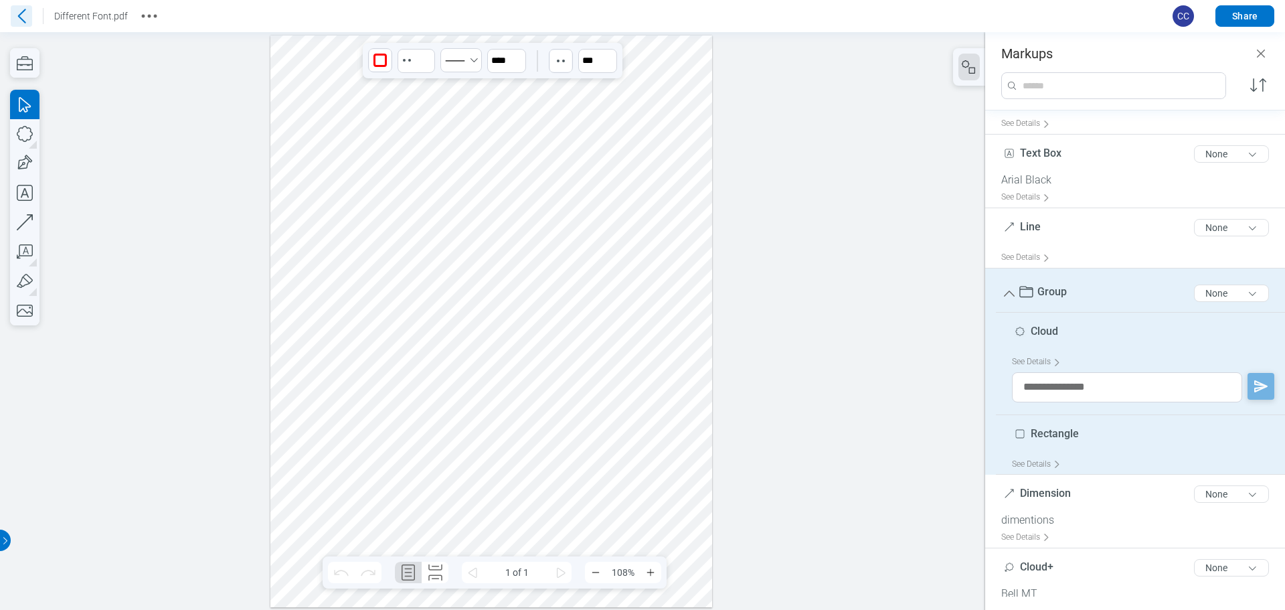
click at [24, 11] on icon at bounding box center [22, 16] width 8 height 14
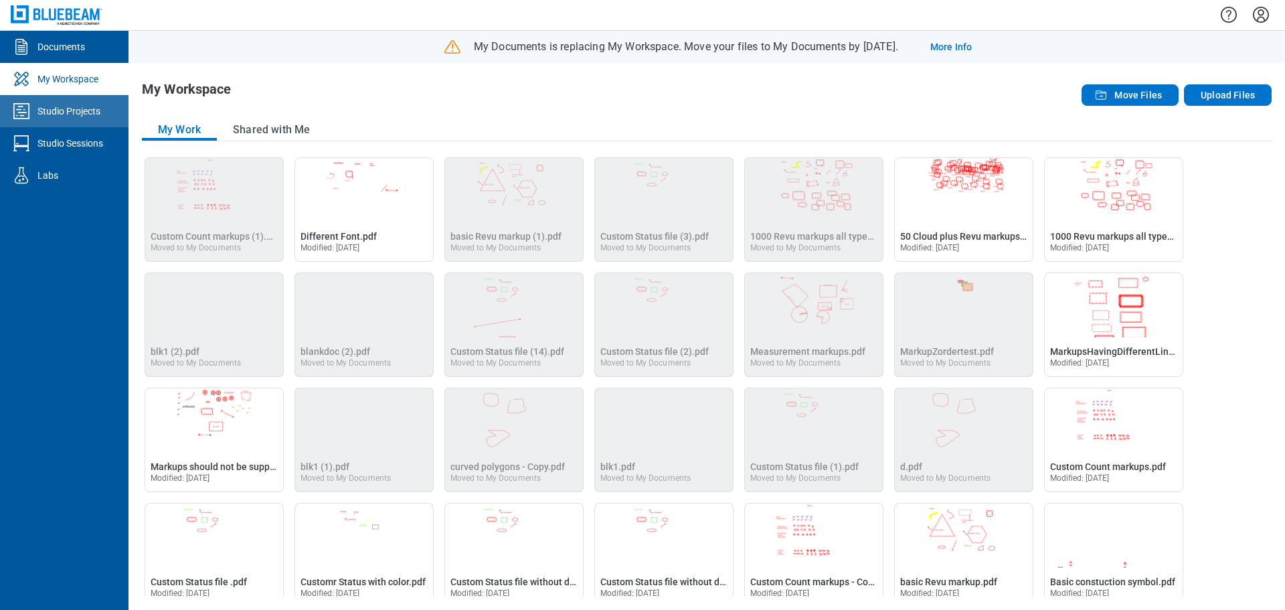
click at [82, 118] on link "Studio Projects" at bounding box center [64, 111] width 128 height 32
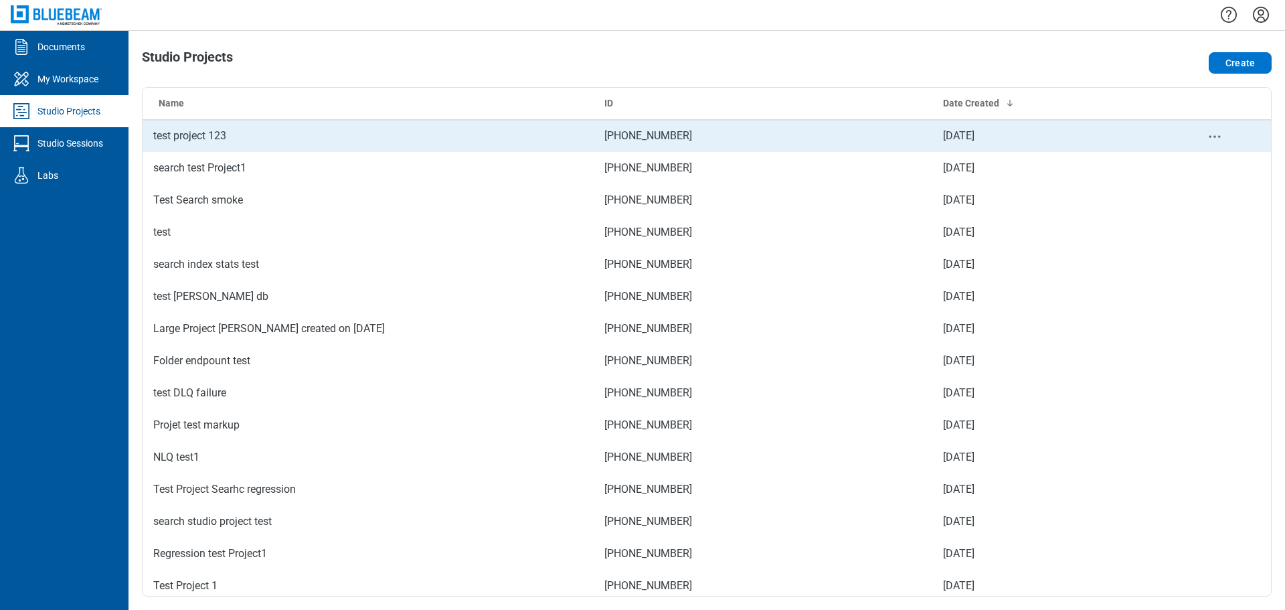
click at [229, 145] on td "test project 123" at bounding box center [368, 136] width 451 height 32
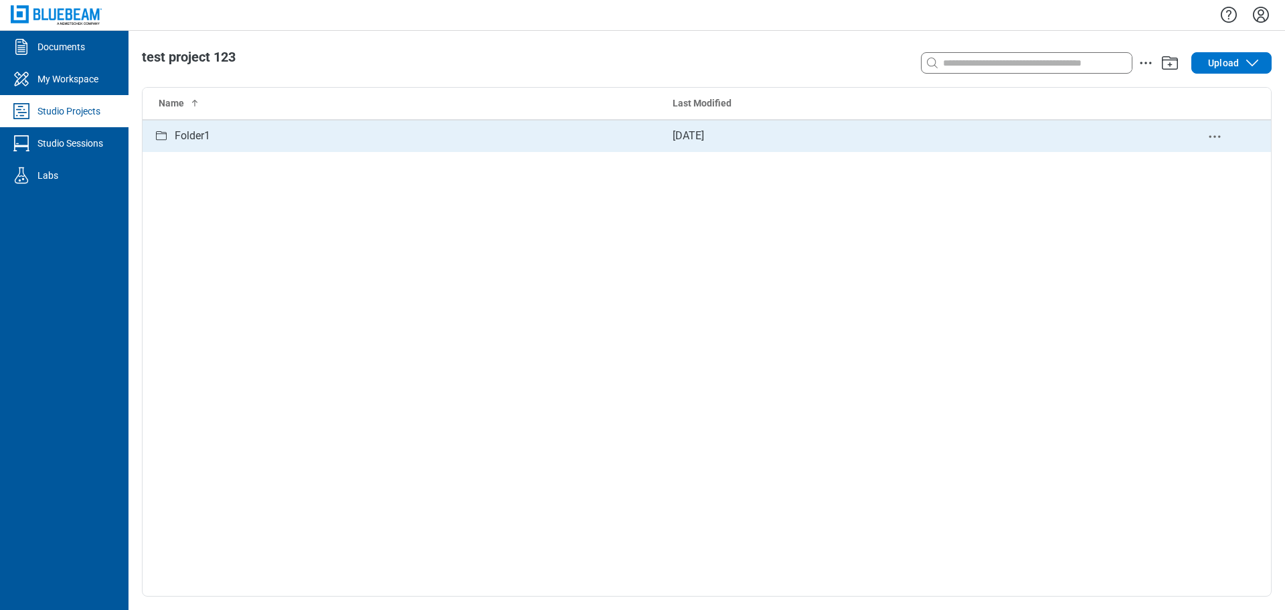
click at [238, 126] on td "Folder1" at bounding box center [402, 136] width 519 height 32
click at [245, 147] on td "1 - [DATE] - Copy.pdf" at bounding box center [402, 136] width 519 height 32
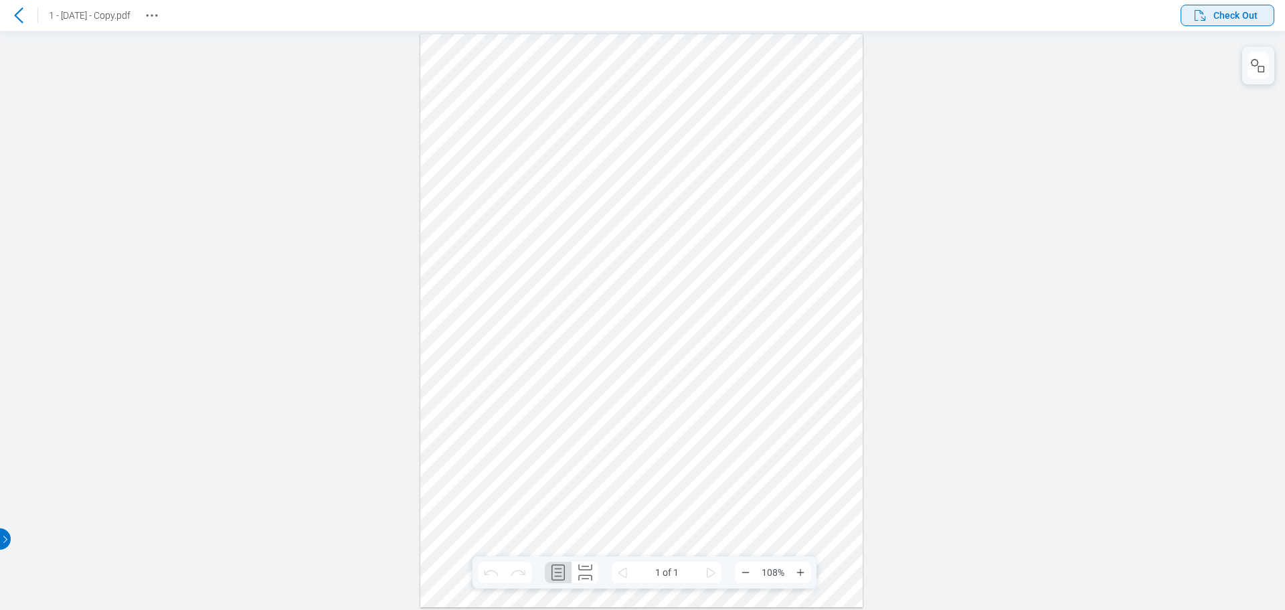
drag, startPoint x: 1223, startPoint y: 21, endPoint x: 1210, endPoint y: 102, distance: 81.3
click at [1223, 21] on span "Check Out" at bounding box center [1235, 15] width 44 height 13
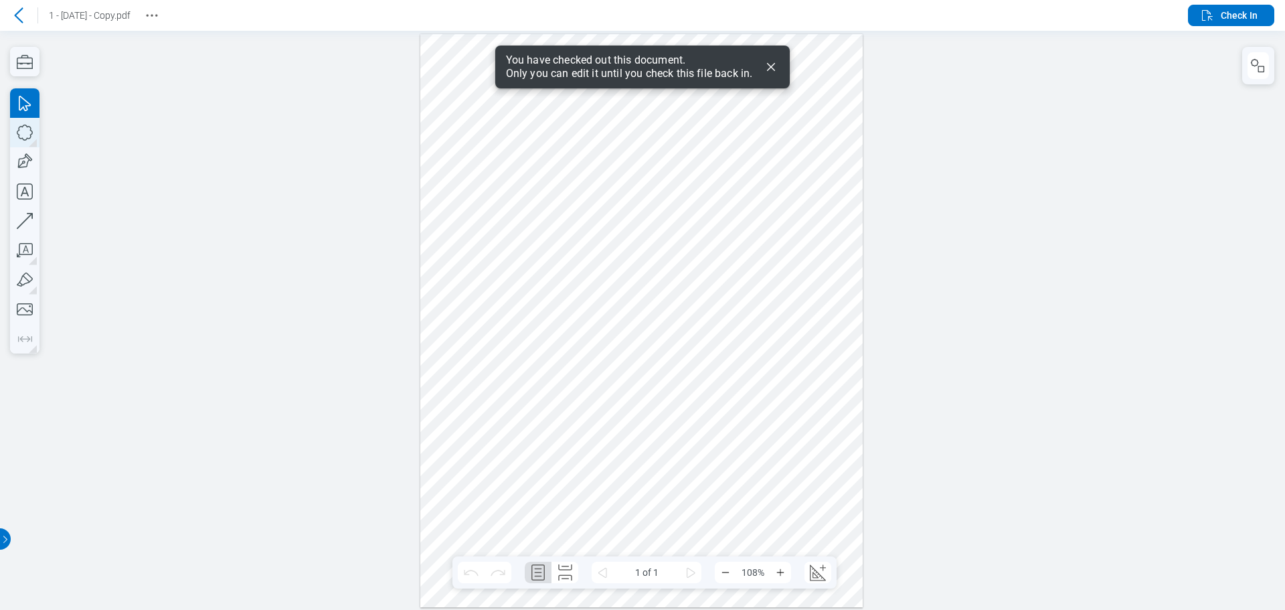
click at [29, 135] on icon "button" at bounding box center [24, 132] width 29 height 29
drag, startPoint x: 586, startPoint y: 199, endPoint x: 656, endPoint y: 228, distance: 75.9
click at [629, 240] on div at bounding box center [641, 319] width 443 height 573
click at [25, 131] on icon "button" at bounding box center [24, 132] width 29 height 29
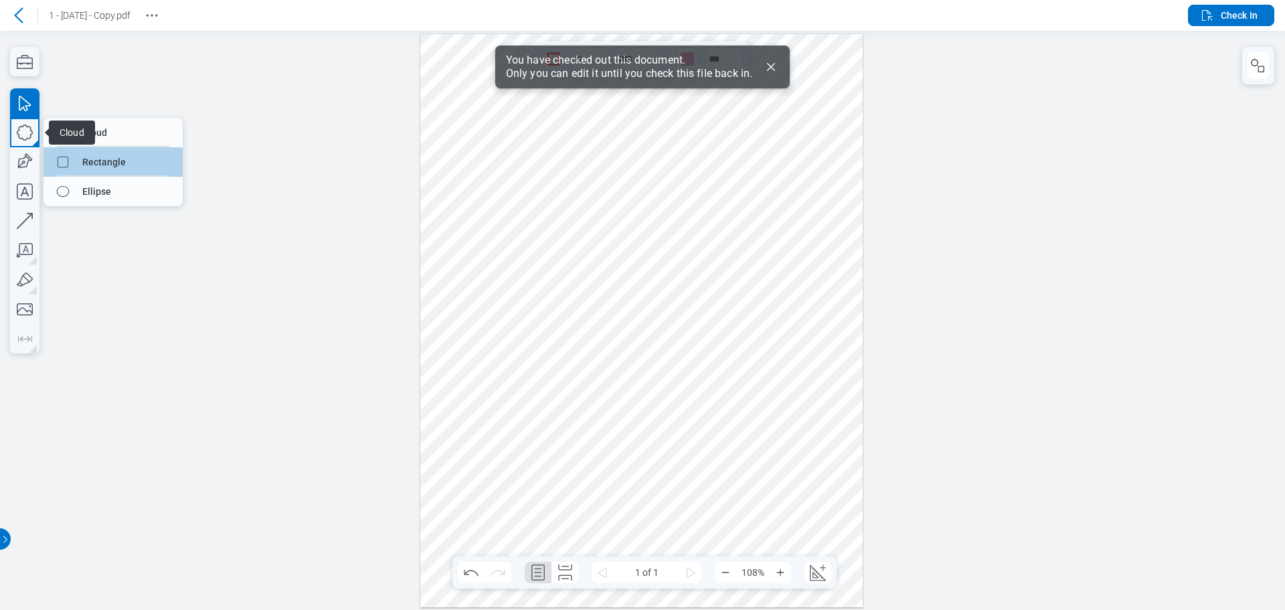
drag, startPoint x: 92, startPoint y: 167, endPoint x: 655, endPoint y: 164, distance: 563.5
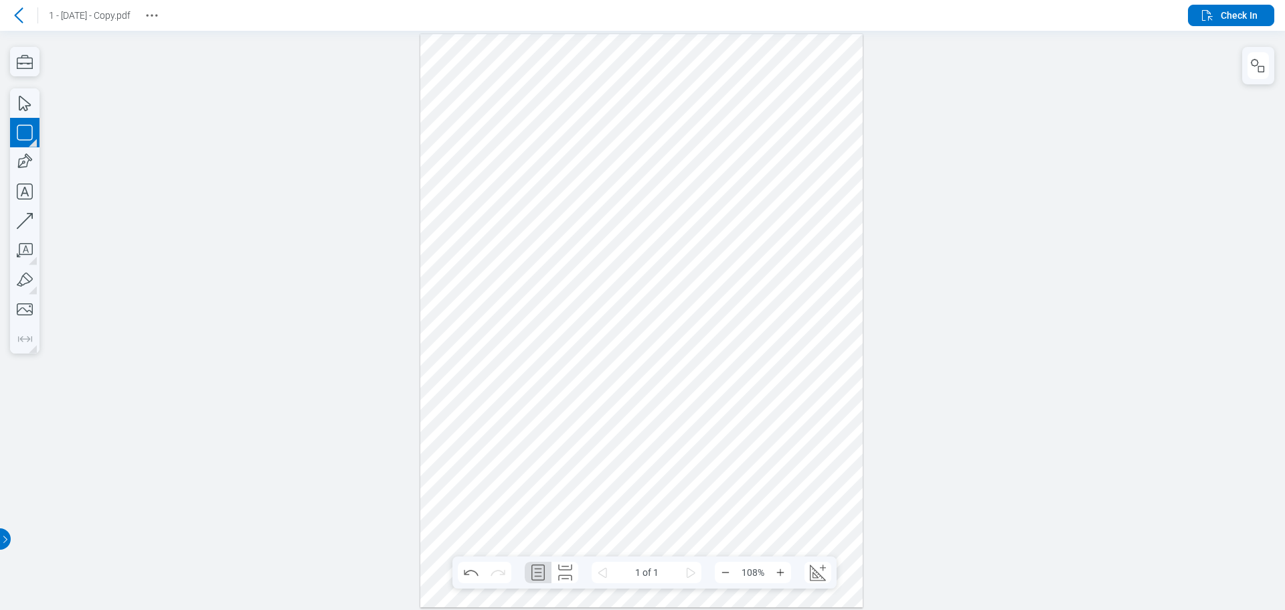
drag, startPoint x: 655, startPoint y: 194, endPoint x: 703, endPoint y: 250, distance: 74.0
click at [703, 250] on div at bounding box center [641, 319] width 443 height 573
click at [768, 244] on div at bounding box center [641, 319] width 443 height 573
drag, startPoint x: 536, startPoint y: 177, endPoint x: 720, endPoint y: 269, distance: 205.9
click at [720, 269] on div at bounding box center [641, 319] width 443 height 573
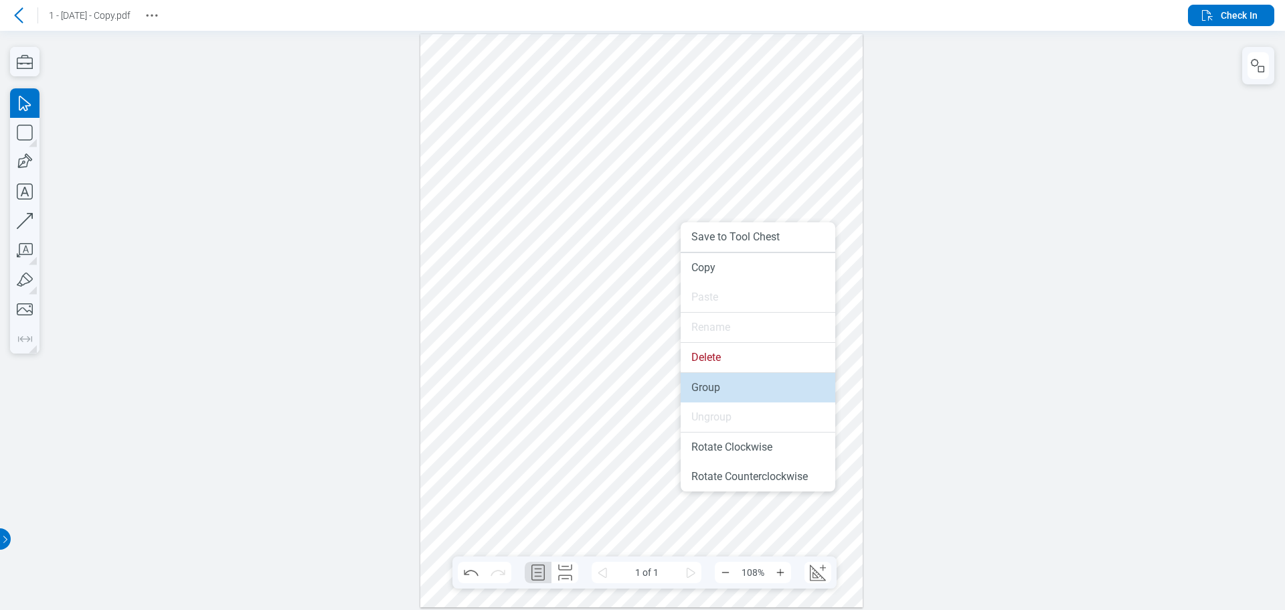
click at [717, 386] on li "Group" at bounding box center [758, 387] width 155 height 29
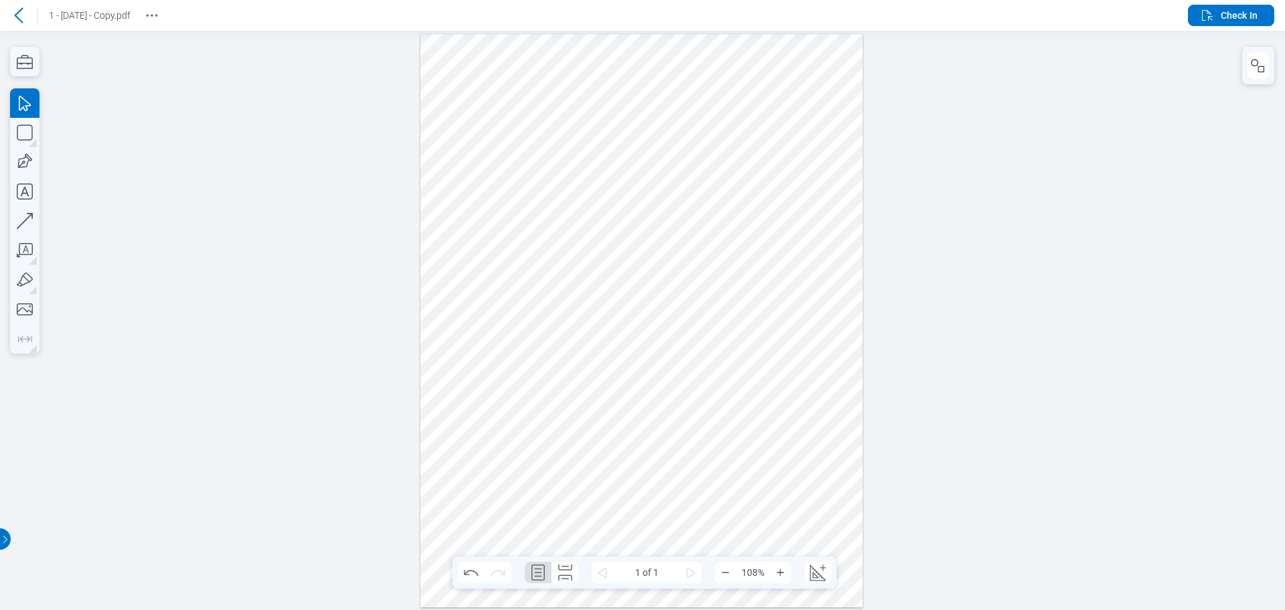
click at [772, 228] on div at bounding box center [641, 319] width 443 height 573
click at [703, 228] on div at bounding box center [641, 319] width 443 height 573
click at [629, 227] on div at bounding box center [641, 319] width 443 height 573
click at [760, 202] on div at bounding box center [641, 319] width 443 height 573
click at [26, 133] on icon "button" at bounding box center [24, 132] width 29 height 29
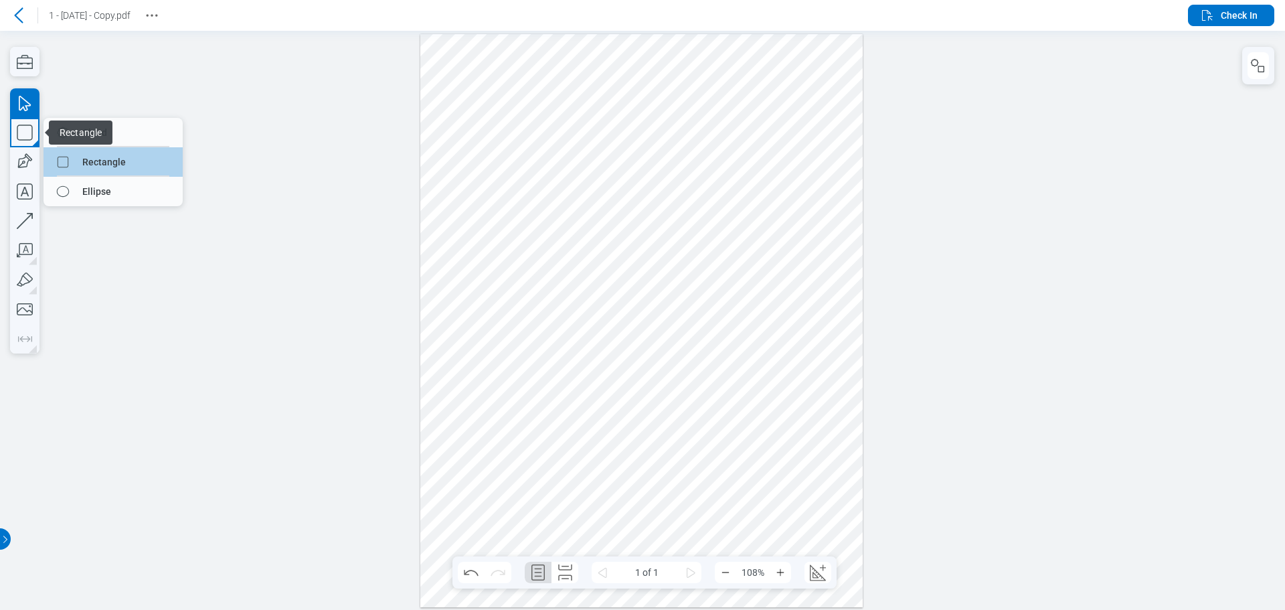
drag, startPoint x: 171, startPoint y: 167, endPoint x: 521, endPoint y: 157, distance: 350.1
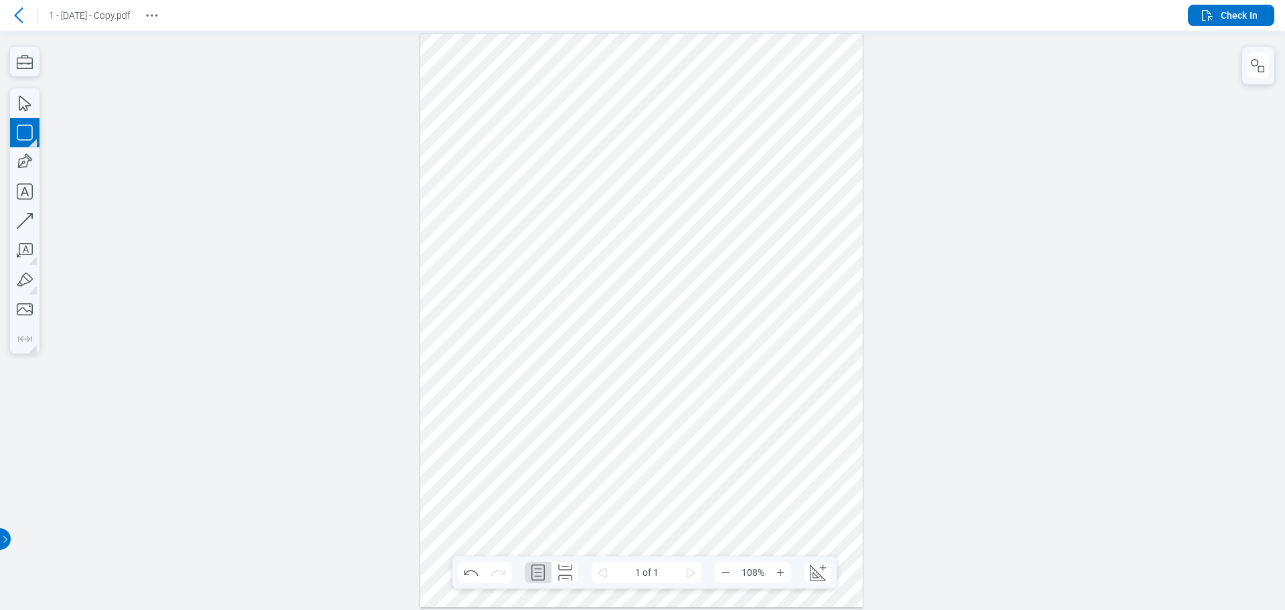
drag, startPoint x: 667, startPoint y: 185, endPoint x: 761, endPoint y: 264, distance: 123.0
click at [760, 264] on div at bounding box center [641, 319] width 443 height 573
drag, startPoint x: 778, startPoint y: 329, endPoint x: 759, endPoint y: 331, distance: 19.5
click at [778, 329] on div at bounding box center [641, 319] width 443 height 573
drag, startPoint x: 527, startPoint y: 146, endPoint x: 782, endPoint y: 322, distance: 310.4
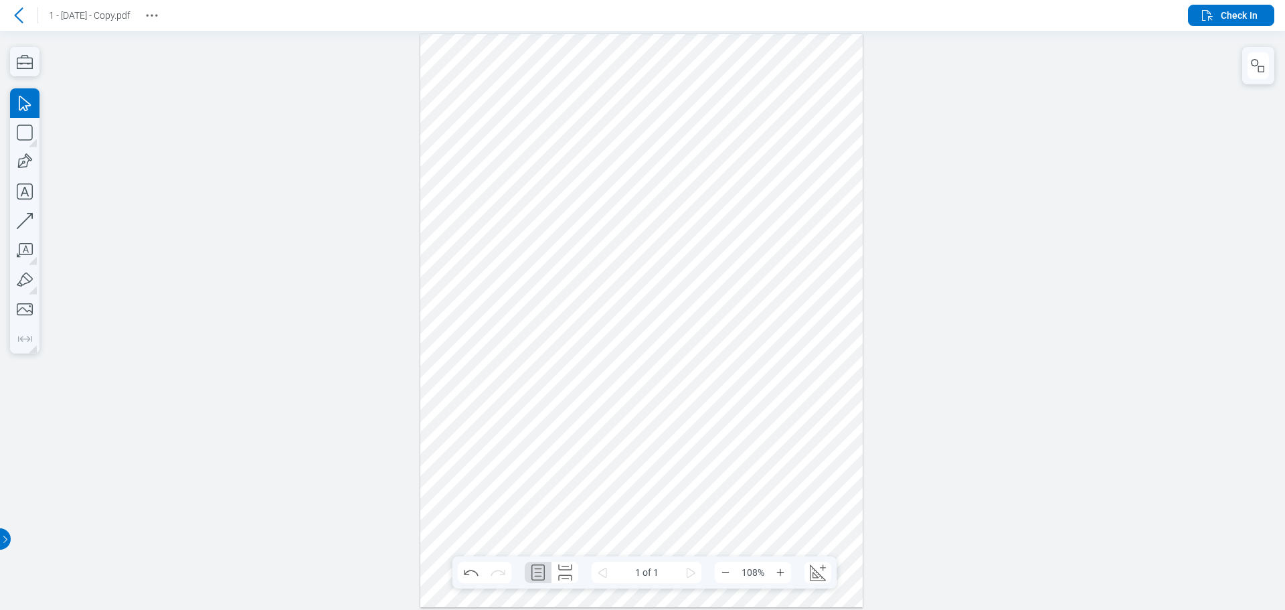
click at [782, 322] on div at bounding box center [641, 319] width 443 height 573
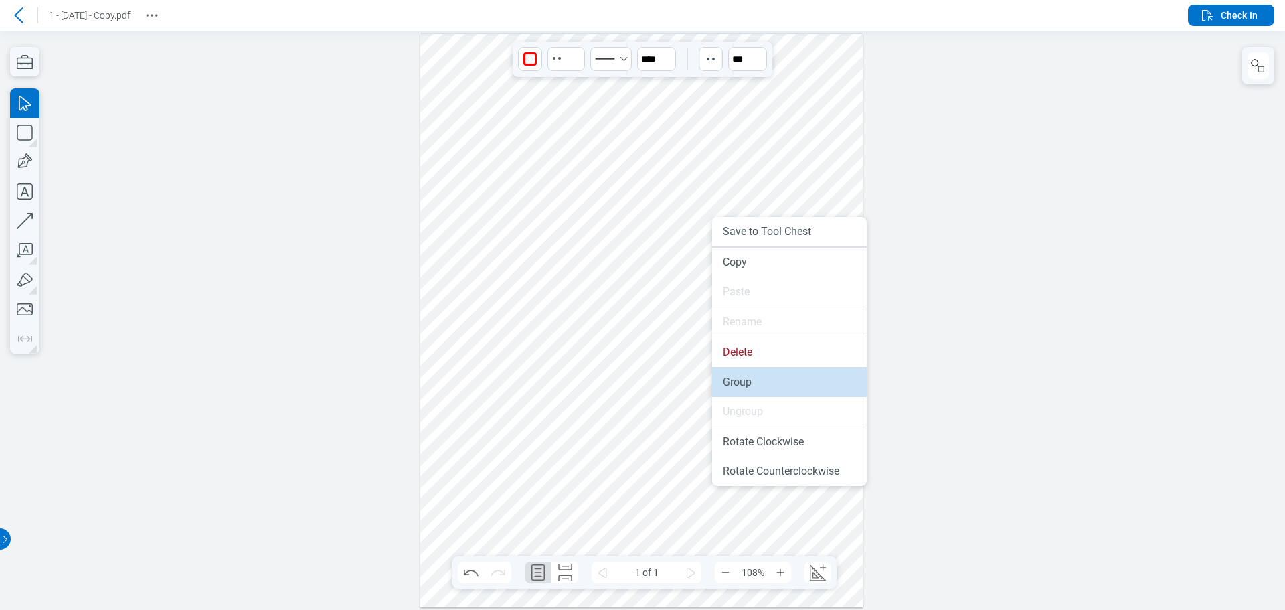
drag, startPoint x: 742, startPoint y: 384, endPoint x: 747, endPoint y: 353, distance: 31.1
click at [742, 384] on li "Group" at bounding box center [789, 381] width 155 height 29
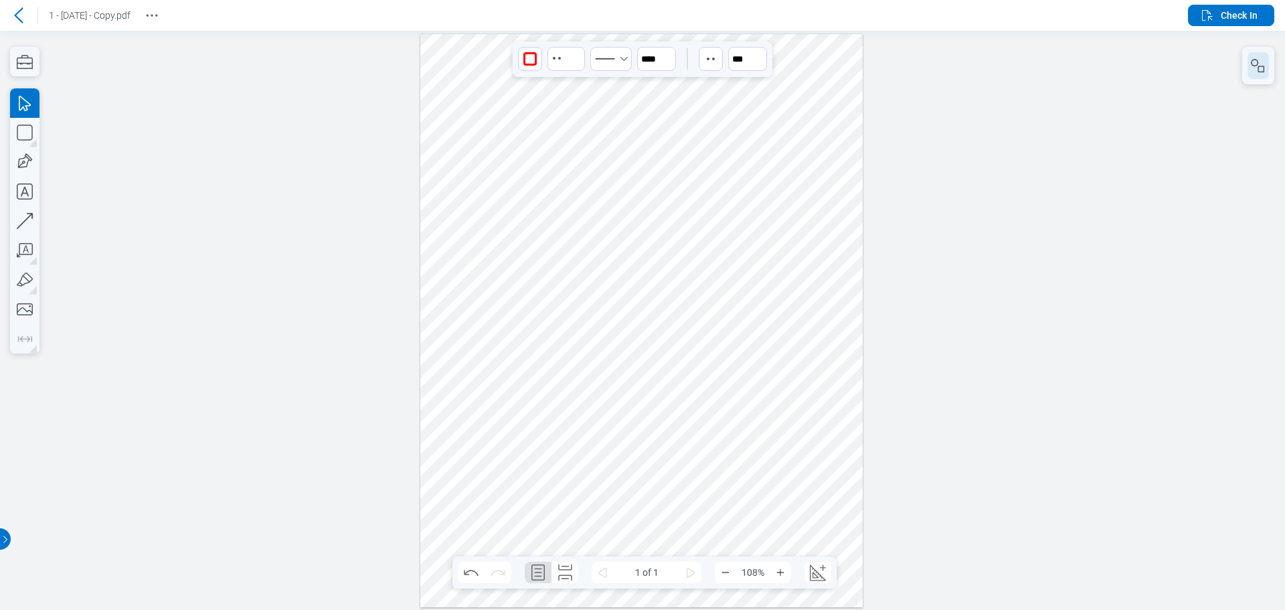
click at [1263, 68] on icon "button" at bounding box center [1258, 66] width 16 height 16
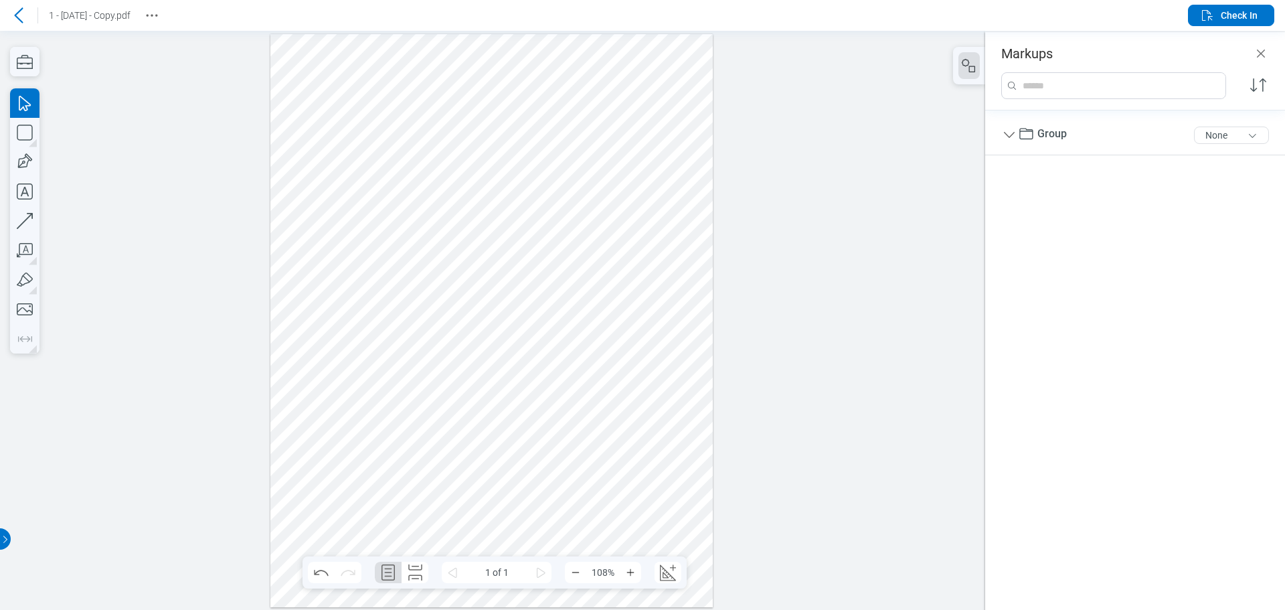
click at [540, 247] on div at bounding box center [491, 319] width 443 height 573
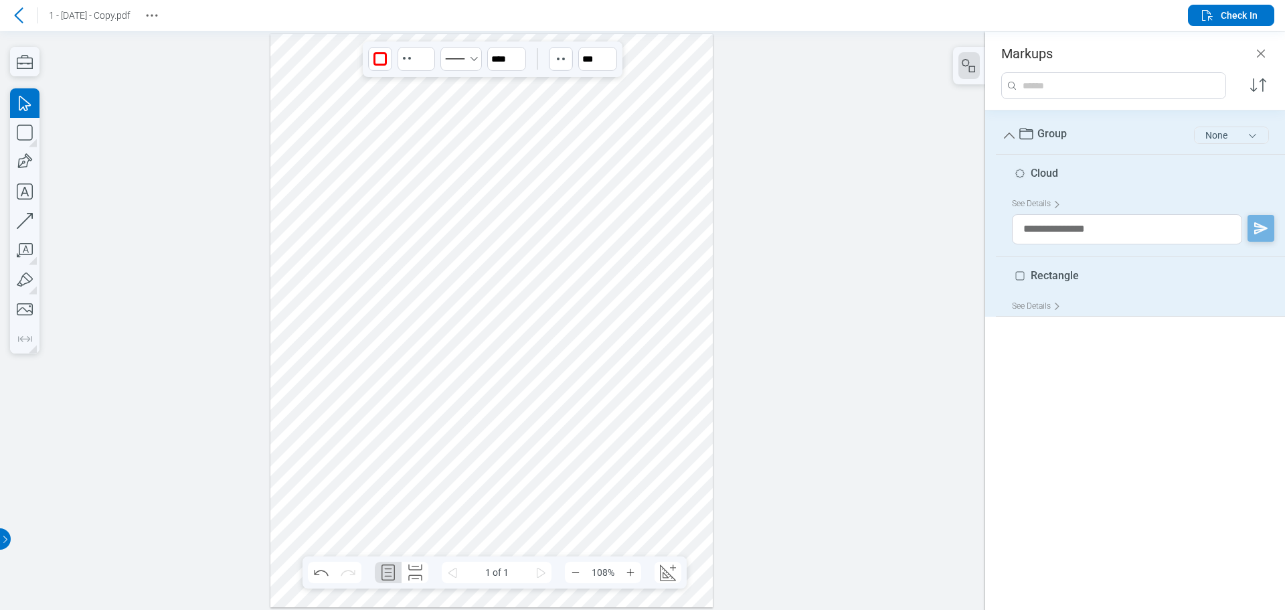
click at [1207, 133] on button "None" at bounding box center [1231, 134] width 75 height 17
click at [1188, 162] on div "Review" at bounding box center [1191, 163] width 155 height 37
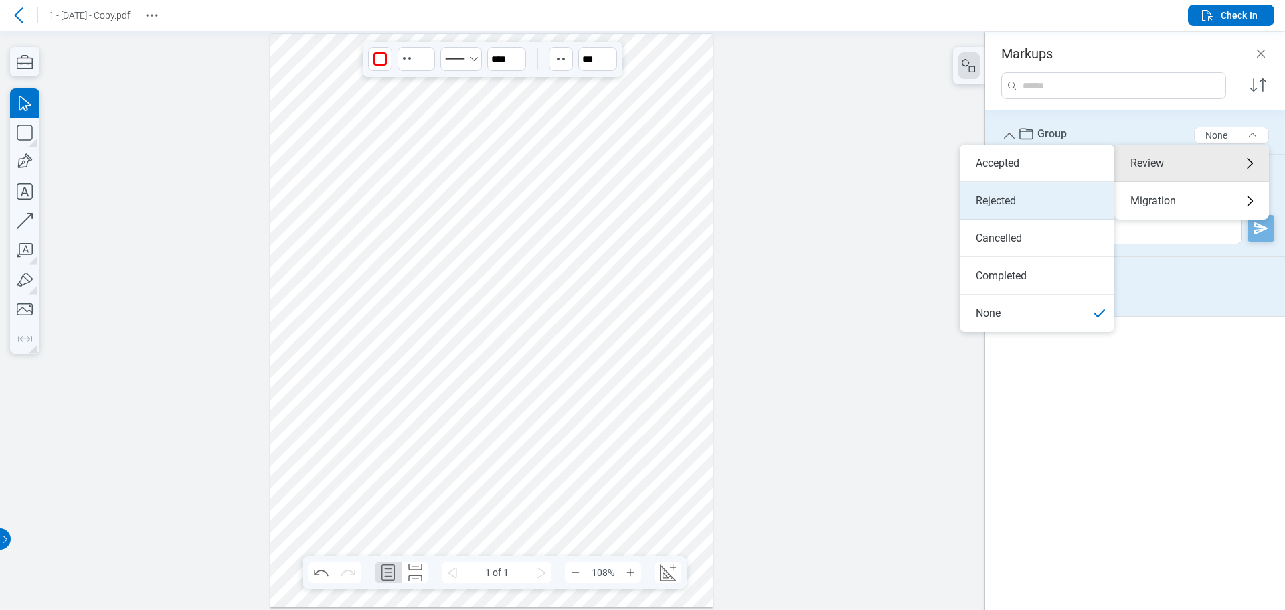
click at [1056, 184] on li "Rejected" at bounding box center [1037, 200] width 155 height 37
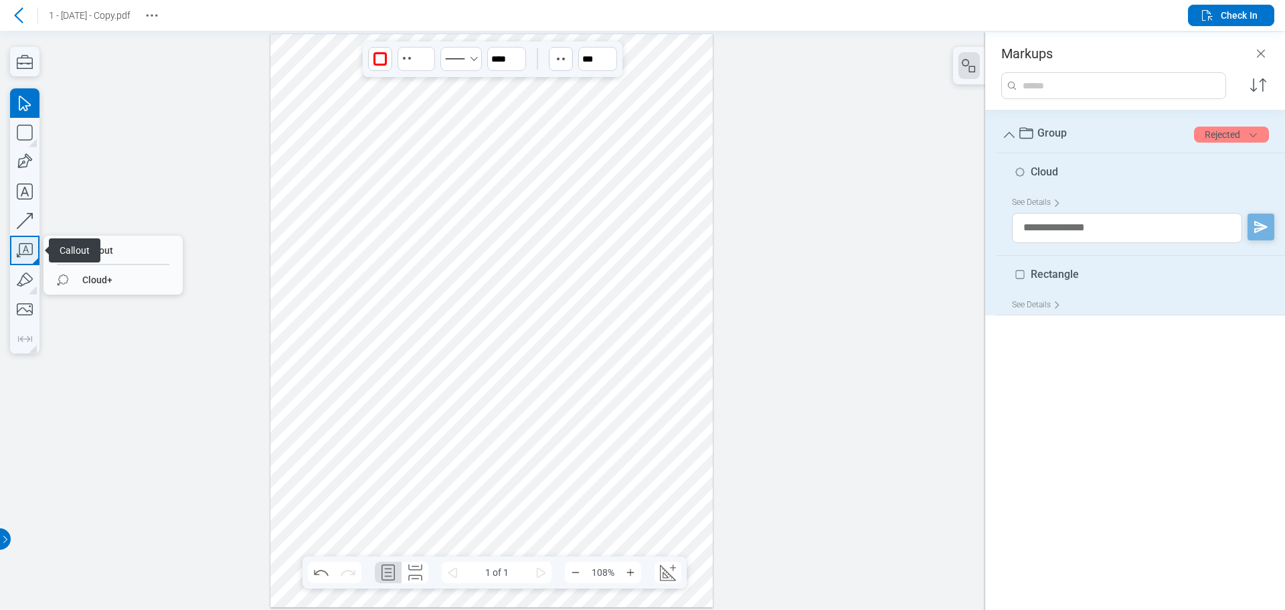
click at [22, 250] on icon "button" at bounding box center [24, 250] width 29 height 29
drag, startPoint x: 79, startPoint y: 277, endPoint x: 121, endPoint y: 254, distance: 47.9
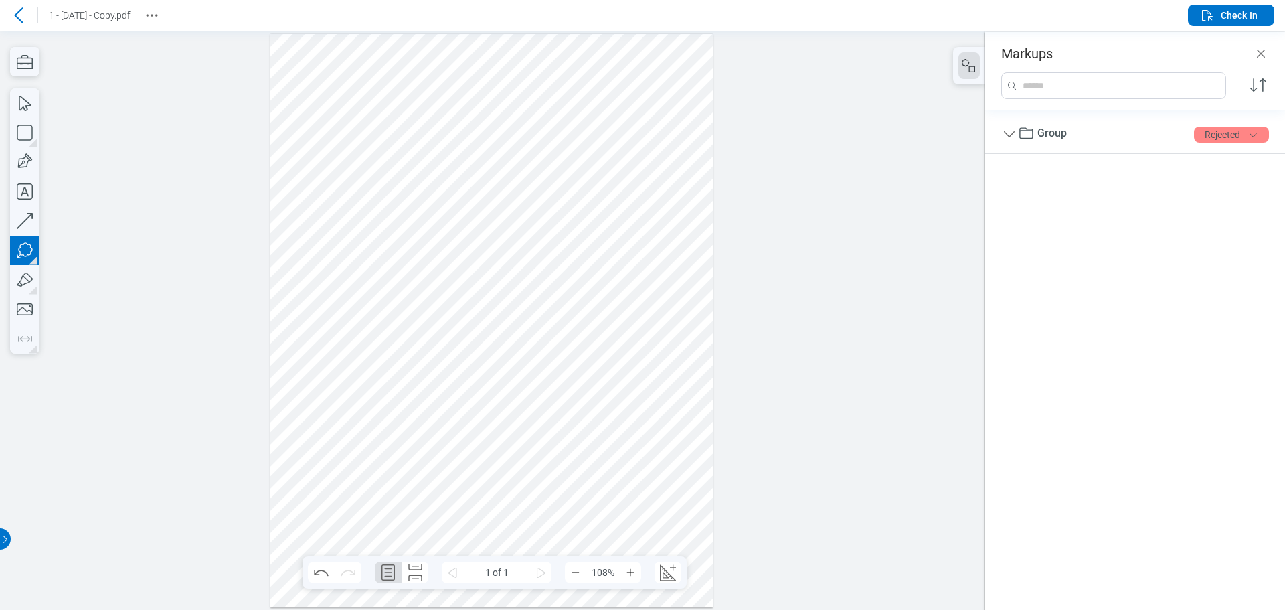
drag, startPoint x: 438, startPoint y: 365, endPoint x: 480, endPoint y: 409, distance: 61.5
click at [480, 409] on div at bounding box center [491, 319] width 443 height 573
drag, startPoint x: 543, startPoint y: 422, endPoint x: 534, endPoint y: 425, distance: 9.1
click at [542, 422] on div at bounding box center [491, 319] width 443 height 573
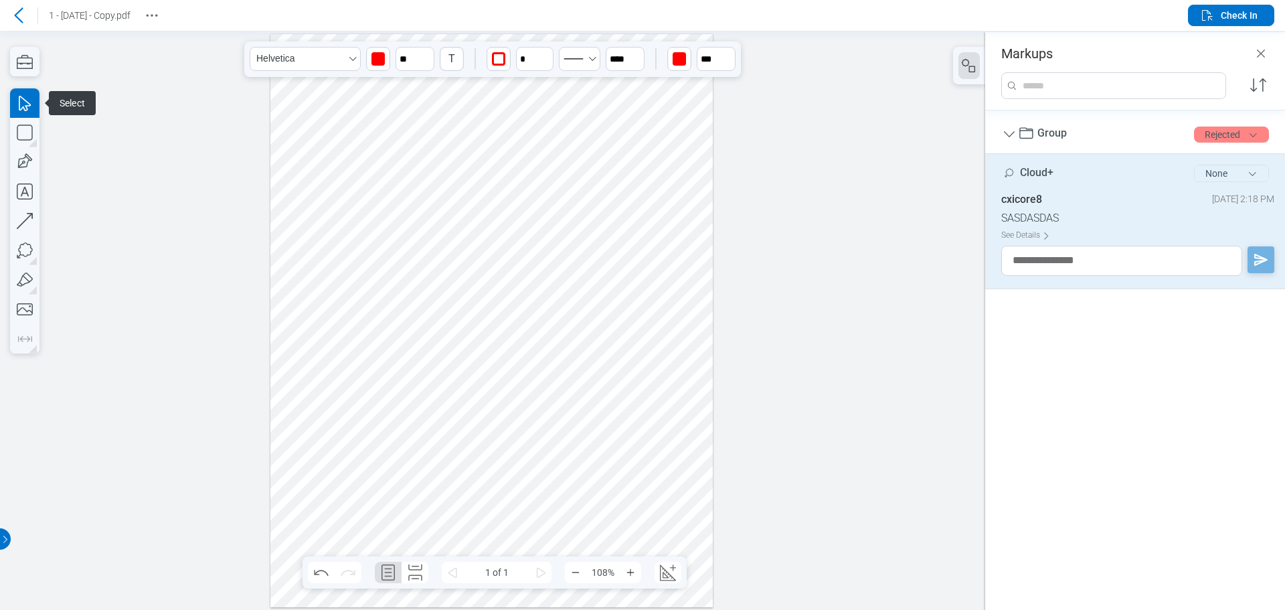
click at [1219, 175] on button "None" at bounding box center [1231, 173] width 75 height 17
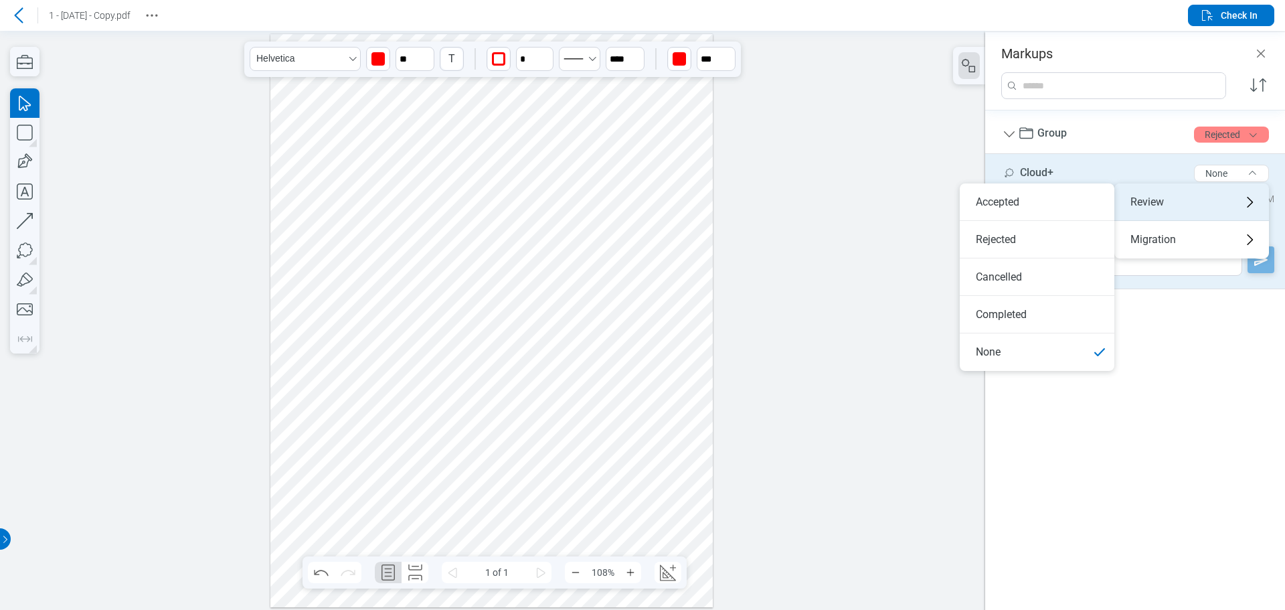
click at [1166, 203] on div "Review" at bounding box center [1191, 201] width 155 height 37
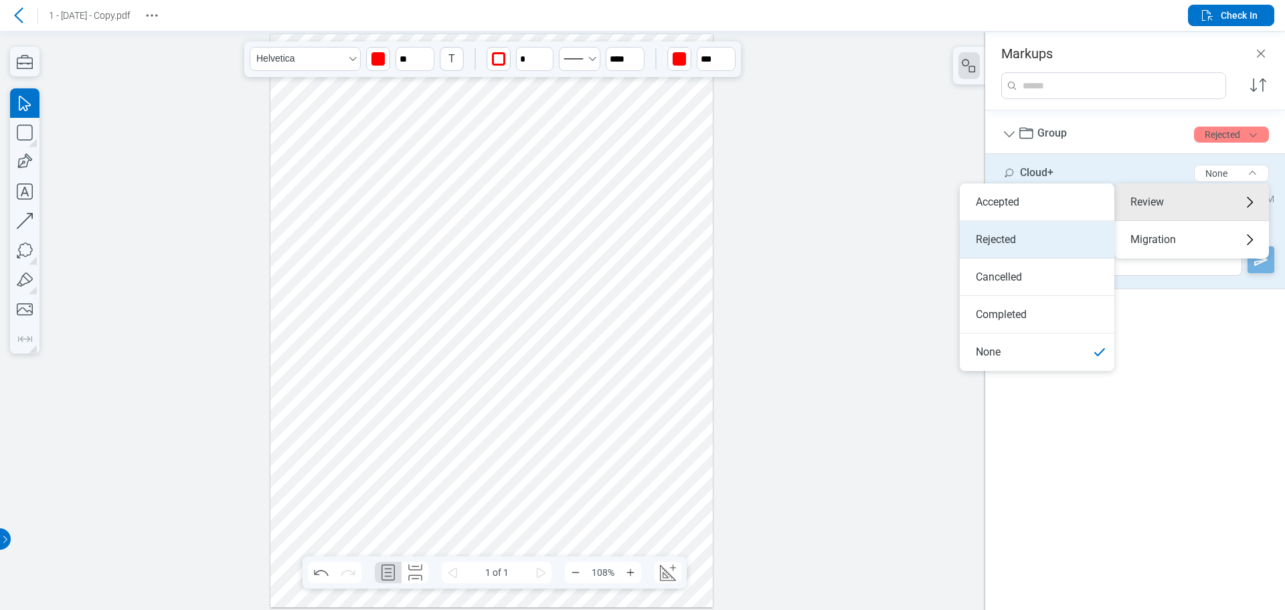
click at [1027, 241] on li "Rejected" at bounding box center [1037, 239] width 155 height 37
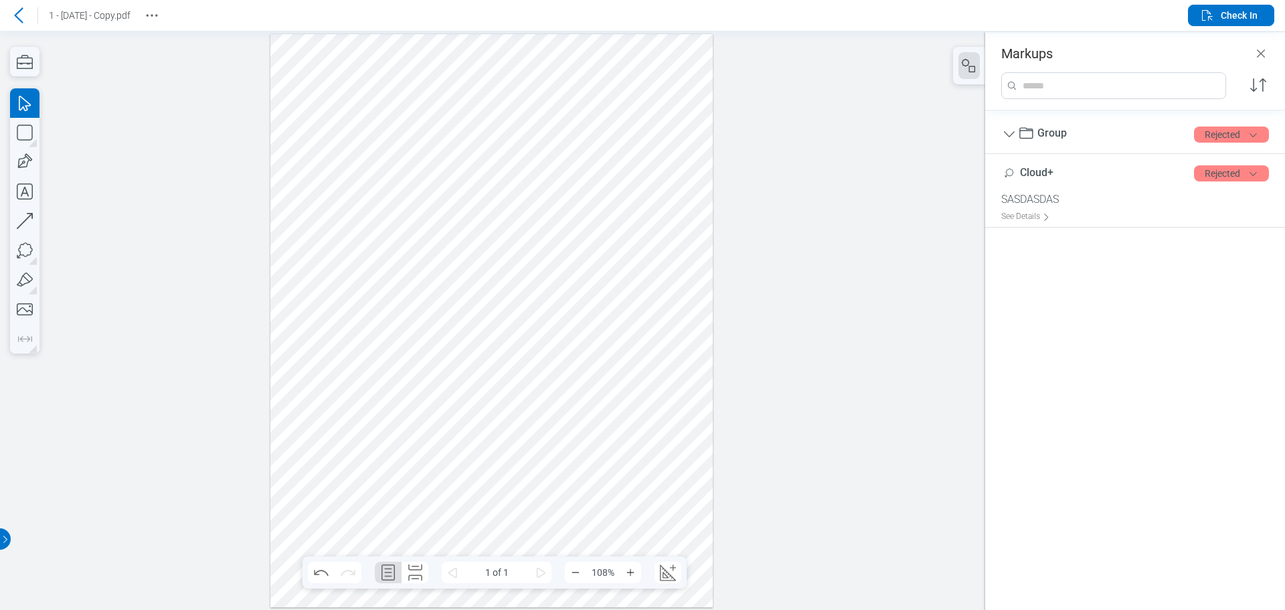
drag, startPoint x: 629, startPoint y: 313, endPoint x: 562, endPoint y: 283, distance: 73.4
click at [630, 313] on div at bounding box center [491, 319] width 443 height 573
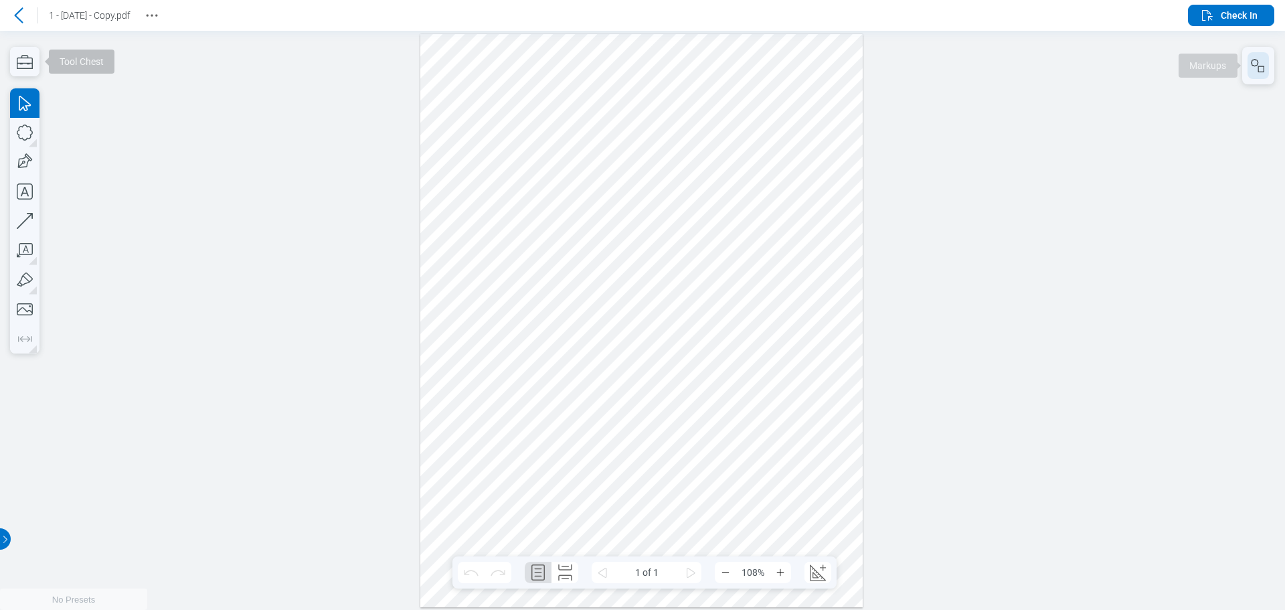
click at [1261, 64] on icon "button" at bounding box center [1258, 66] width 16 height 16
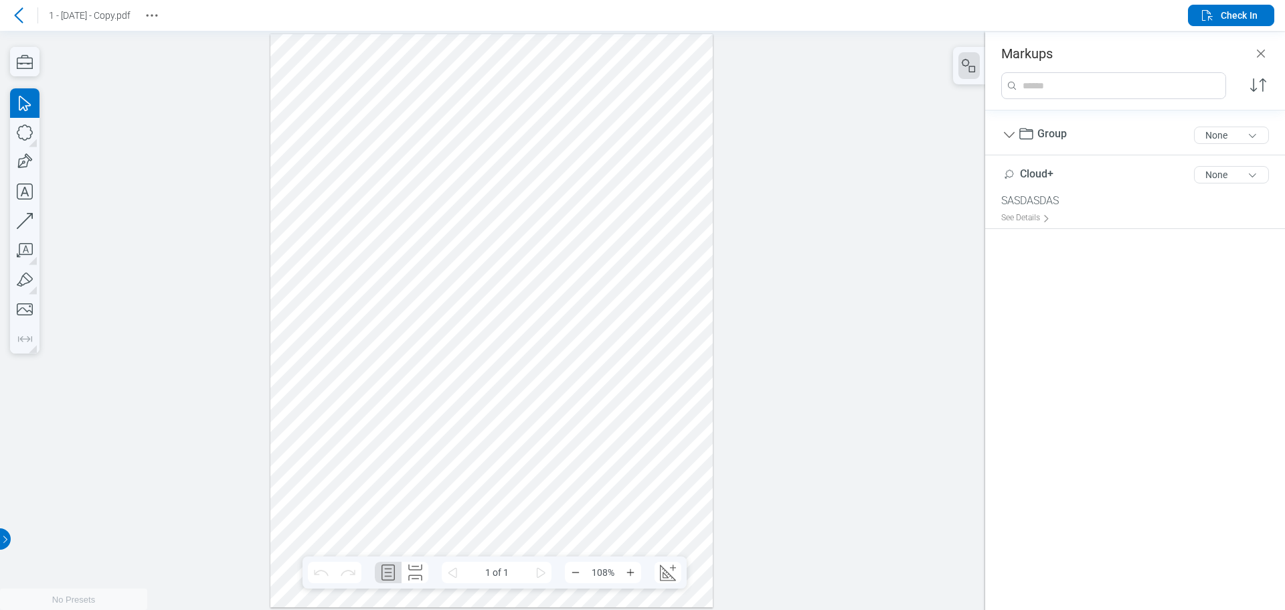
click at [529, 313] on div at bounding box center [491, 319] width 443 height 573
click at [21, 17] on icon at bounding box center [19, 15] width 16 height 16
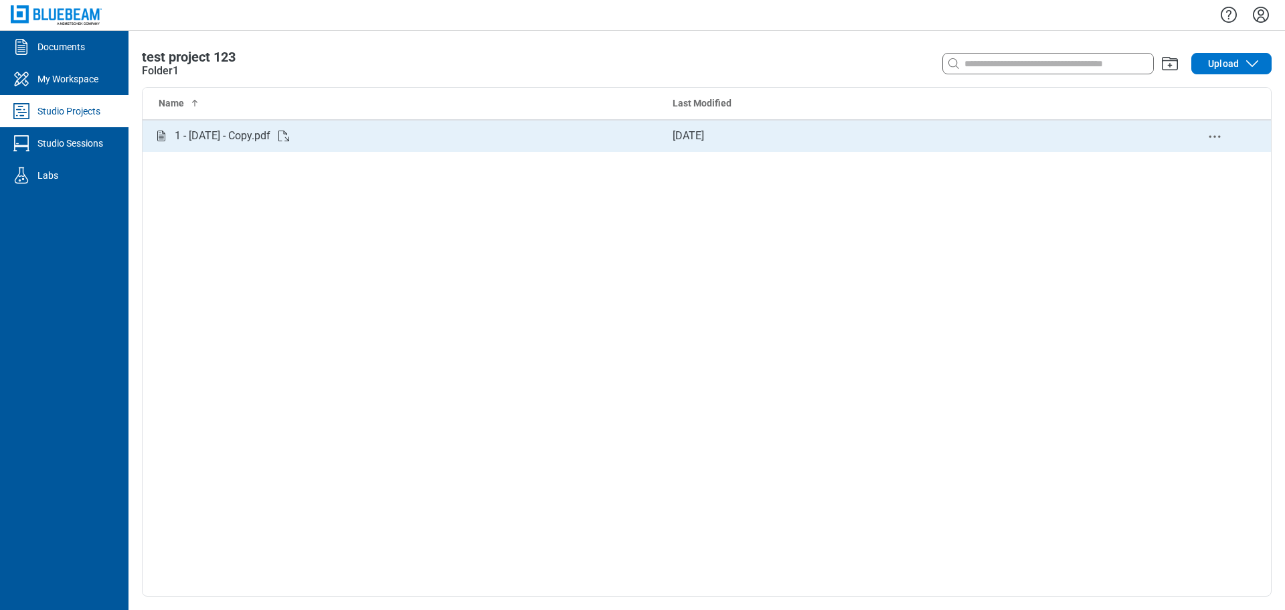
click at [417, 142] on div "1 - [DATE] - Copy.pdf" at bounding box center [402, 136] width 498 height 17
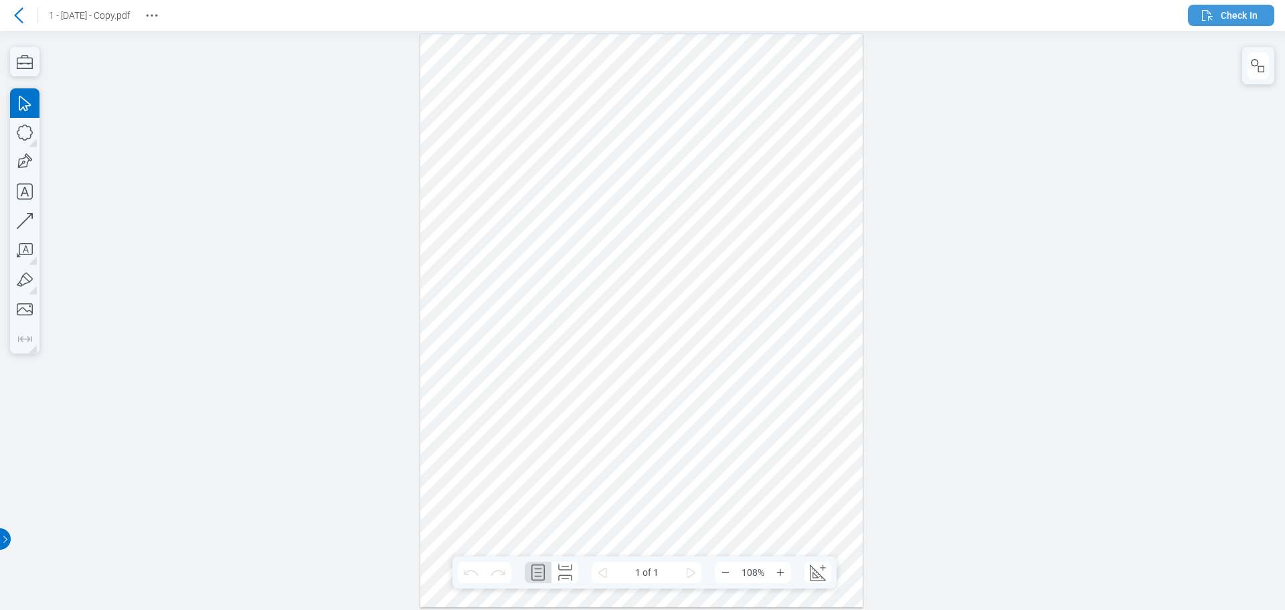
click at [1265, 17] on button "Check In" at bounding box center [1231, 15] width 86 height 21
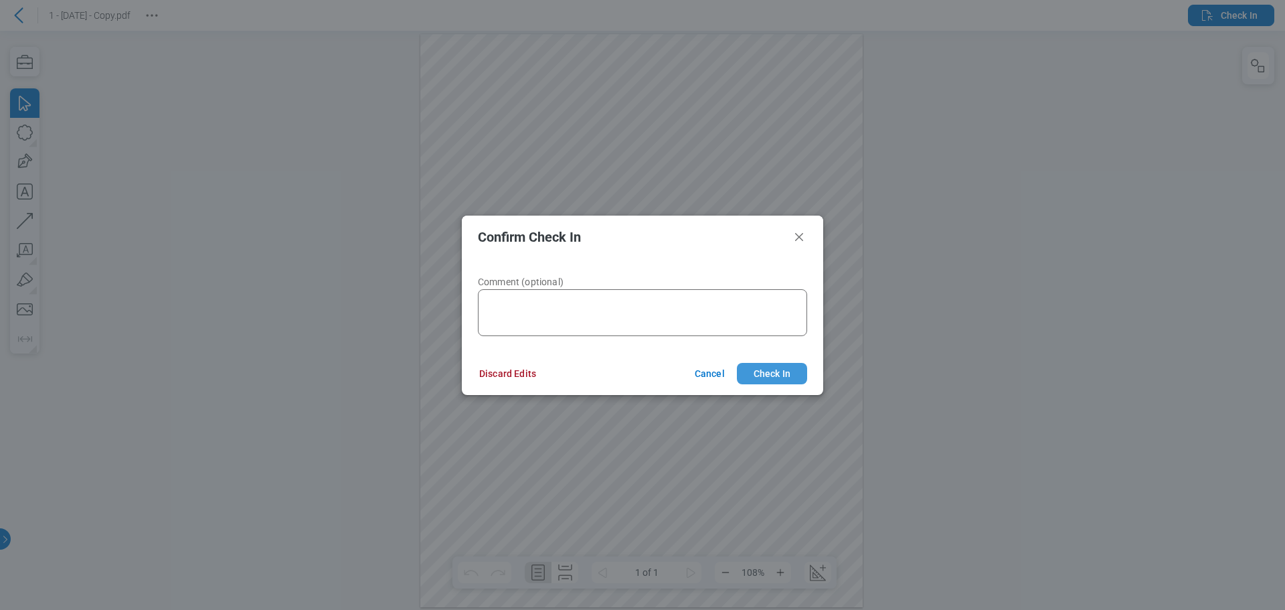
drag, startPoint x: 774, startPoint y: 372, endPoint x: 615, endPoint y: 311, distance: 169.9
click at [774, 372] on button "Check In" at bounding box center [772, 373] width 70 height 21
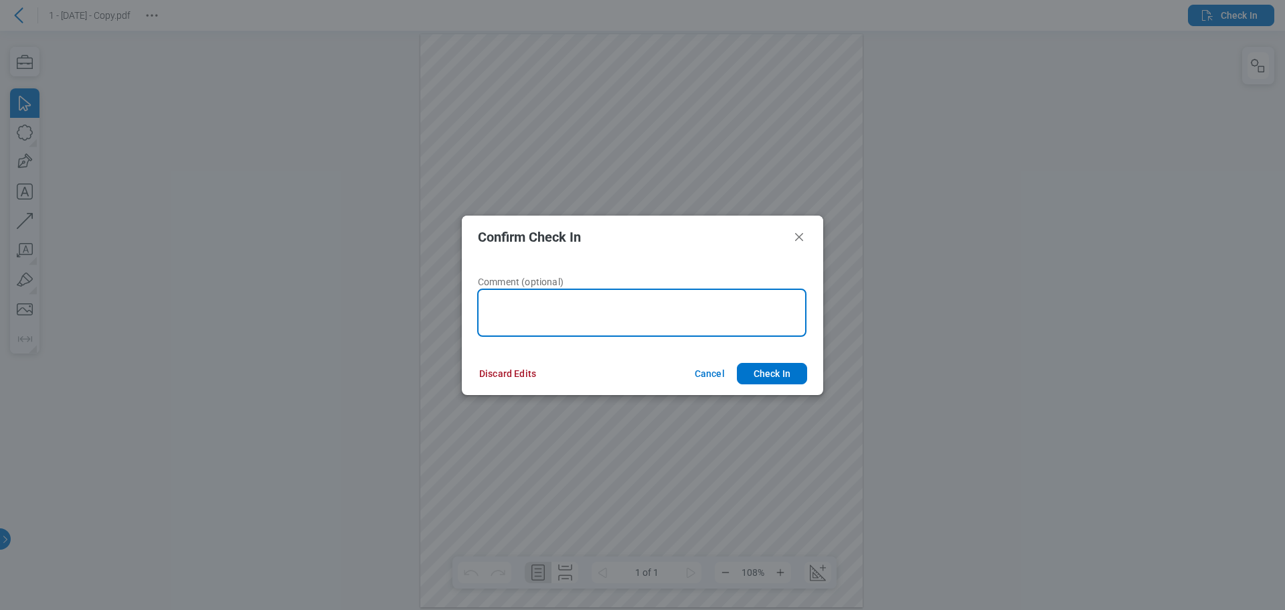
click at [622, 309] on textarea at bounding box center [641, 312] width 329 height 48
click at [615, 311] on textarea at bounding box center [641, 312] width 329 height 48
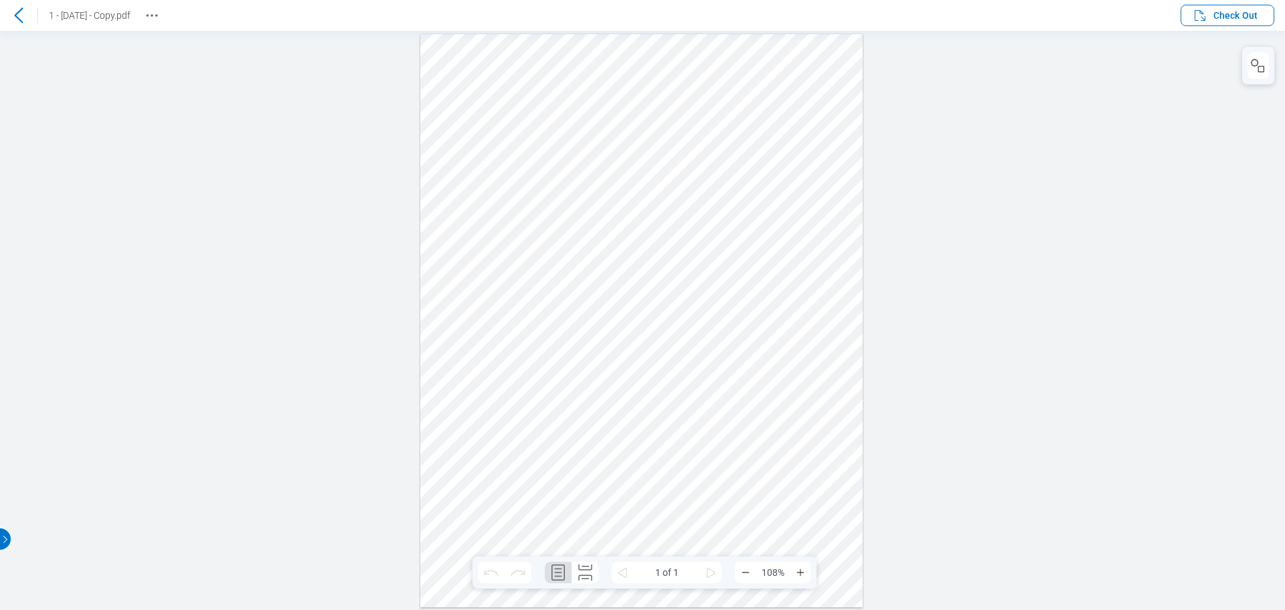
click at [19, 8] on icon at bounding box center [19, 15] width 16 height 16
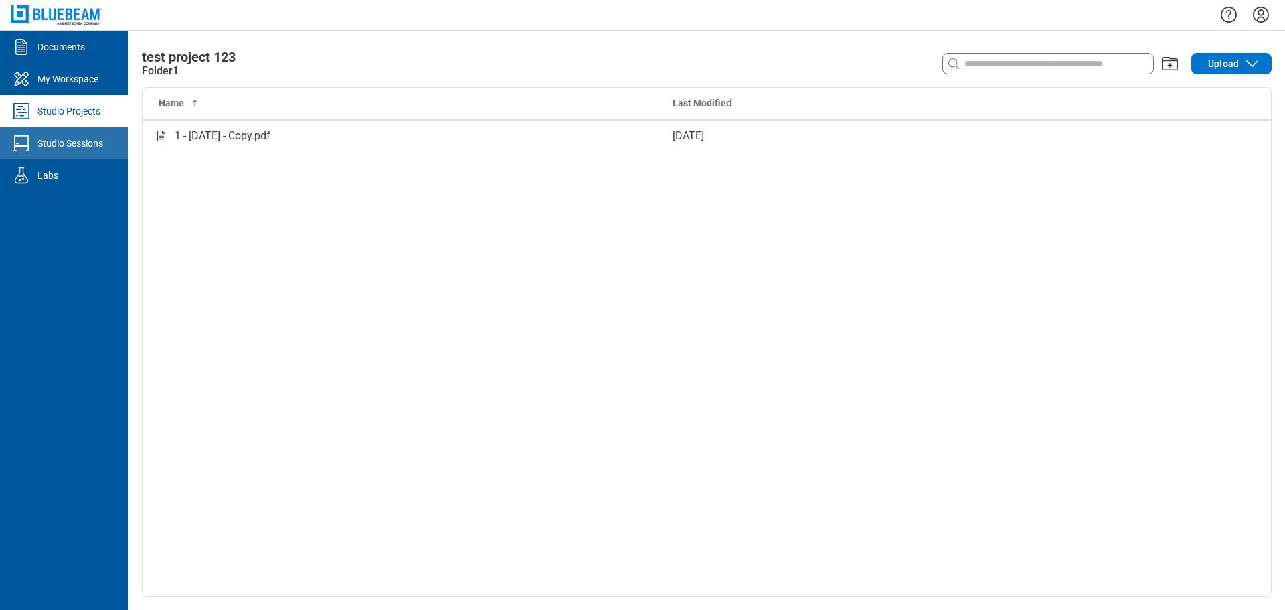
click at [115, 149] on link "Studio Sessions" at bounding box center [64, 143] width 128 height 32
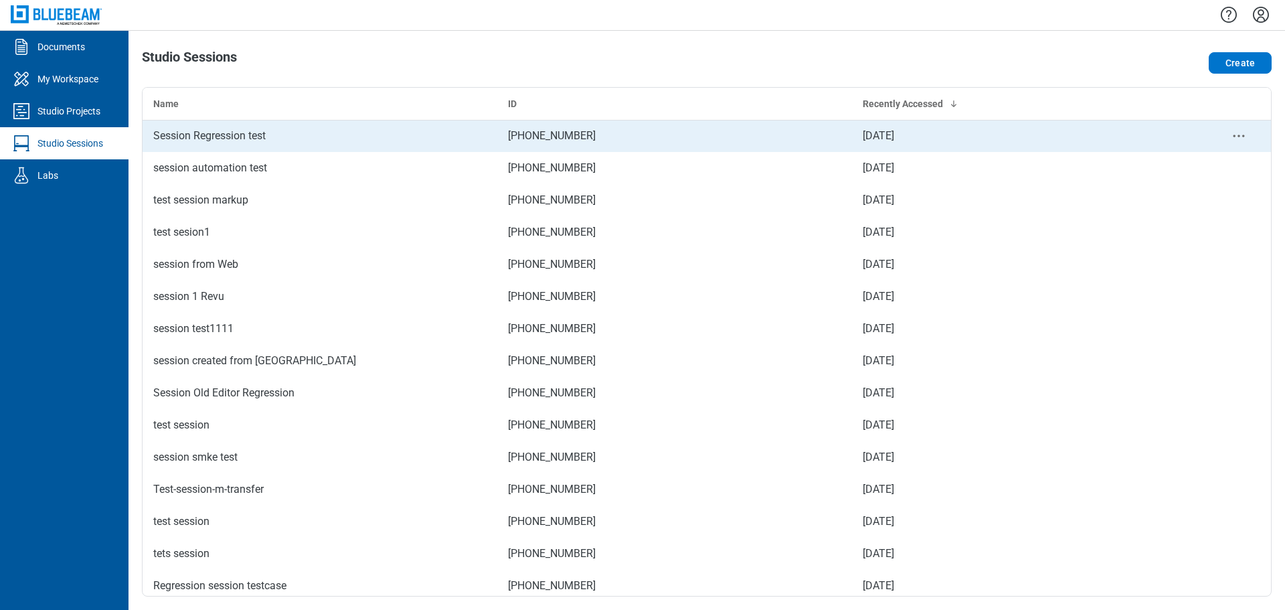
click at [341, 145] on td "Session Regression test" at bounding box center [320, 136] width 355 height 32
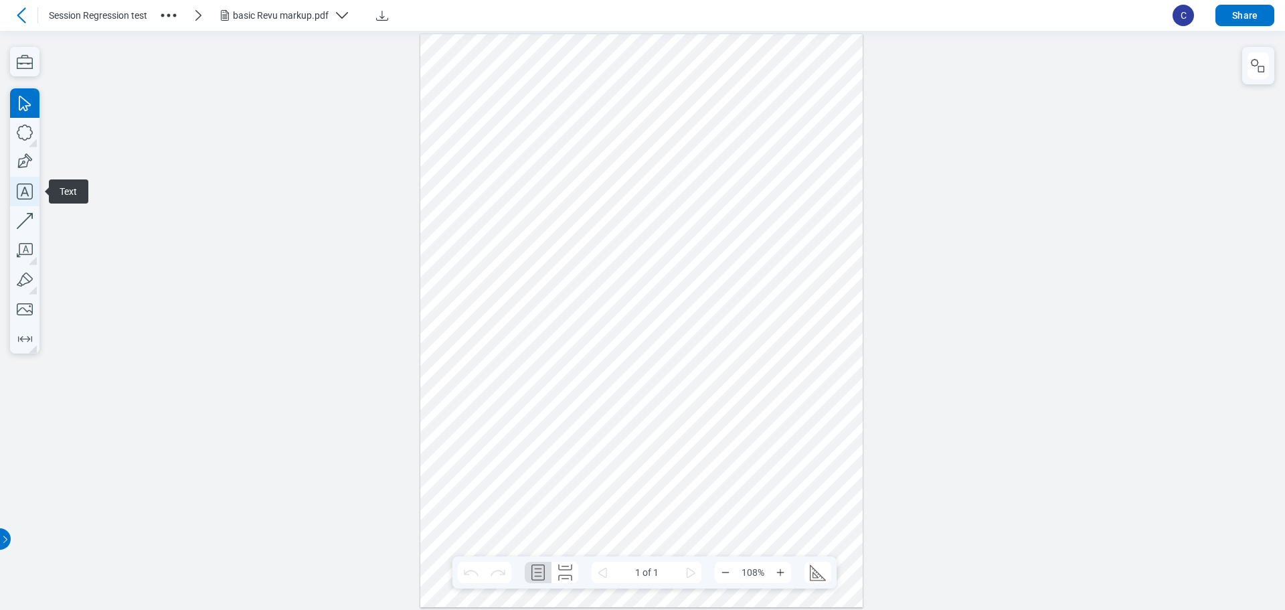
click at [26, 191] on icon "button" at bounding box center [25, 191] width 16 height 16
click at [468, 325] on div at bounding box center [641, 319] width 443 height 573
click at [607, 326] on div at bounding box center [641, 319] width 443 height 573
click at [1251, 73] on icon "button" at bounding box center [1258, 66] width 16 height 16
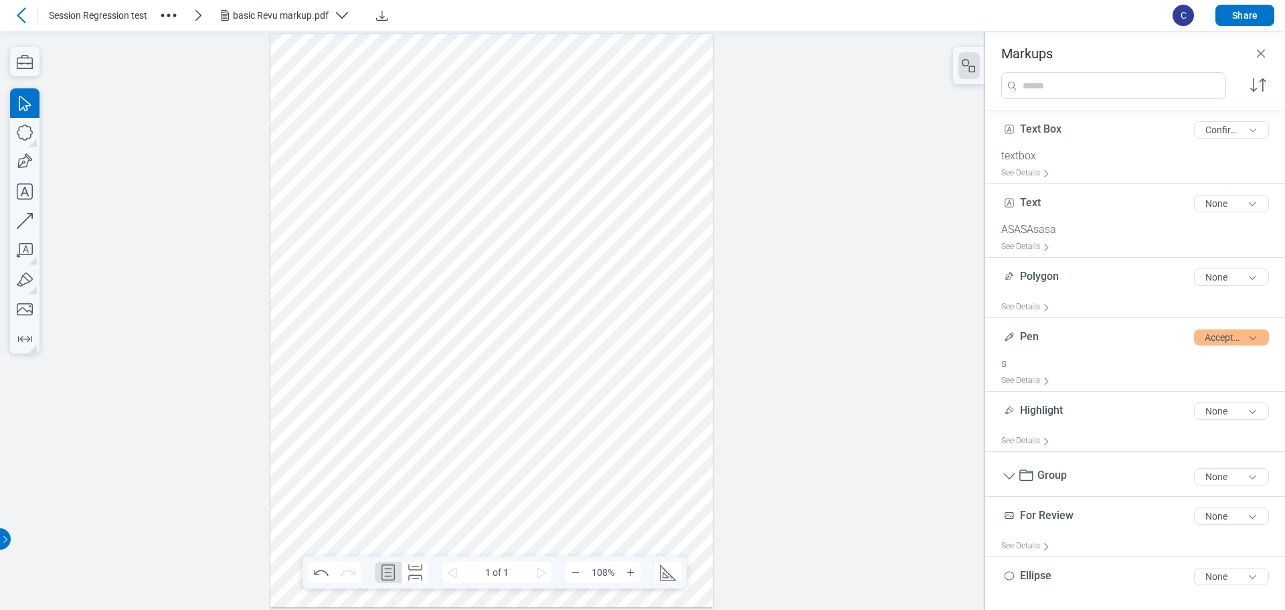
click at [379, 327] on div at bounding box center [491, 319] width 443 height 573
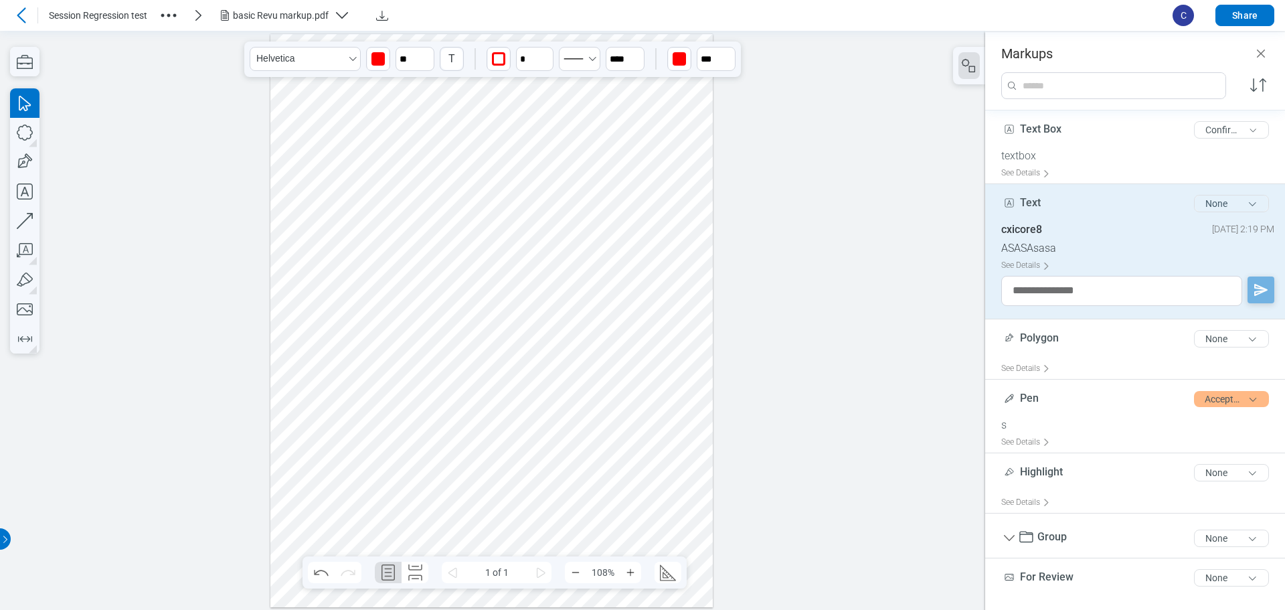
click at [1214, 205] on button "None" at bounding box center [1231, 203] width 75 height 17
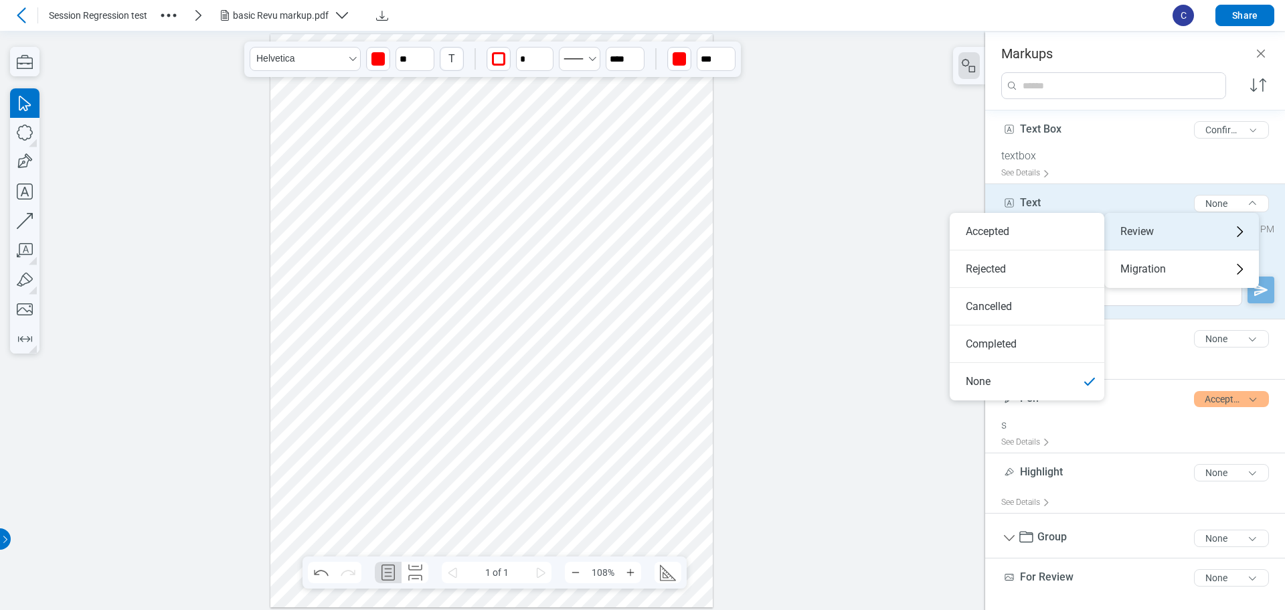
click at [1155, 232] on div "Review" at bounding box center [1181, 231] width 155 height 37
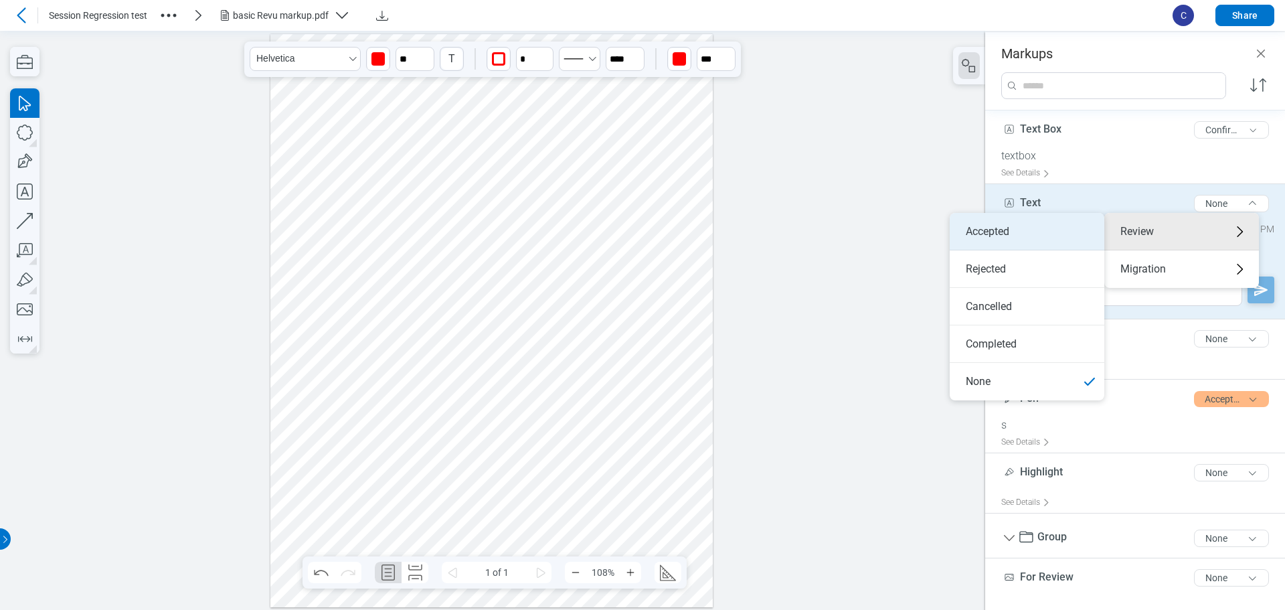
click at [1023, 230] on li "Accepted" at bounding box center [1027, 231] width 155 height 37
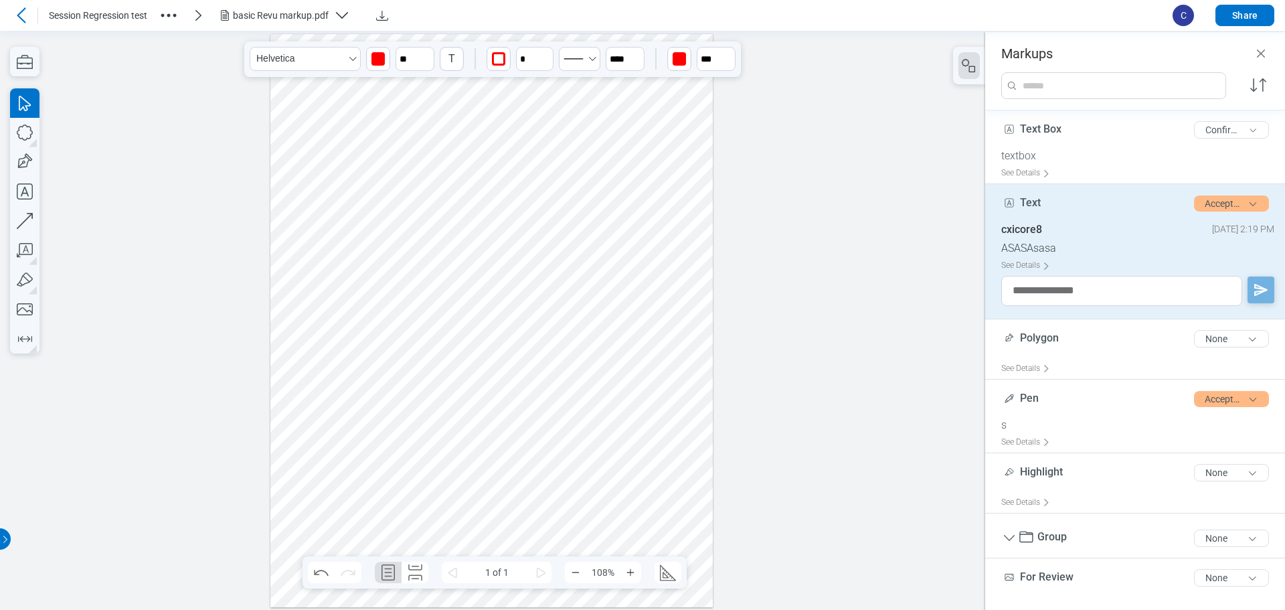
drag, startPoint x: 488, startPoint y: 319, endPoint x: 550, endPoint y: 297, distance: 65.8
click at [487, 319] on div at bounding box center [491, 319] width 443 height 573
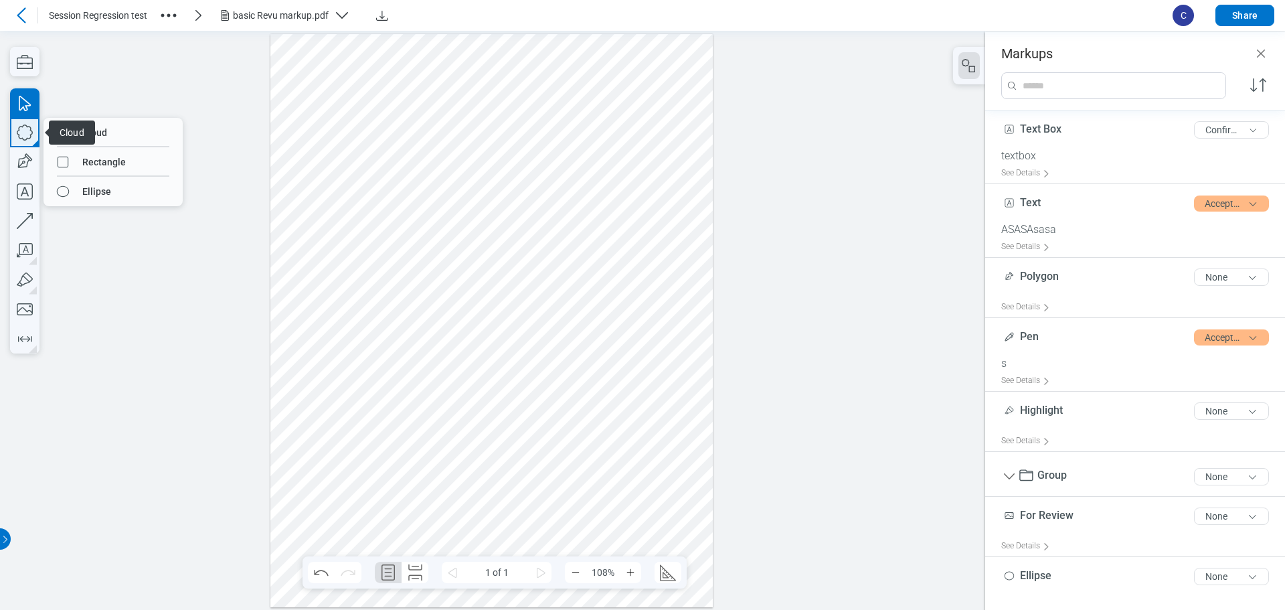
click at [31, 135] on icon "button" at bounding box center [25, 132] width 16 height 16
drag, startPoint x: 96, startPoint y: 161, endPoint x: 349, endPoint y: 226, distance: 261.3
drag, startPoint x: 413, startPoint y: 310, endPoint x: 446, endPoint y: 331, distance: 39.7
click at [446, 331] on div at bounding box center [491, 319] width 443 height 573
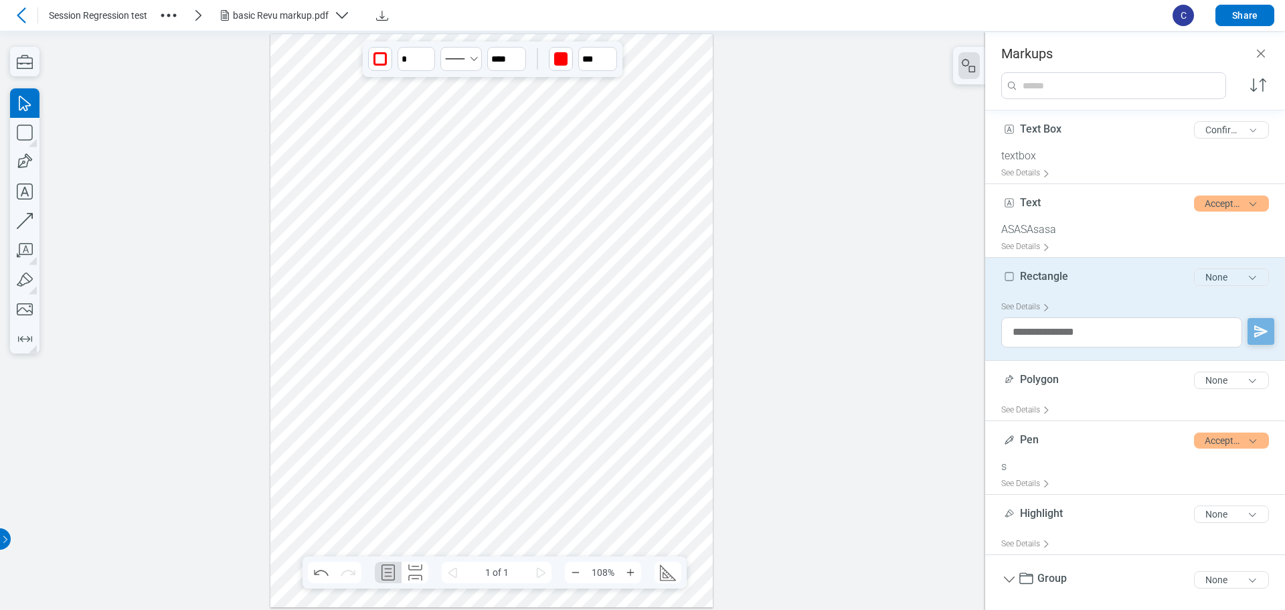
click at [1223, 271] on button "None" at bounding box center [1231, 276] width 75 height 17
click at [1182, 300] on div "Review" at bounding box center [1181, 304] width 155 height 37
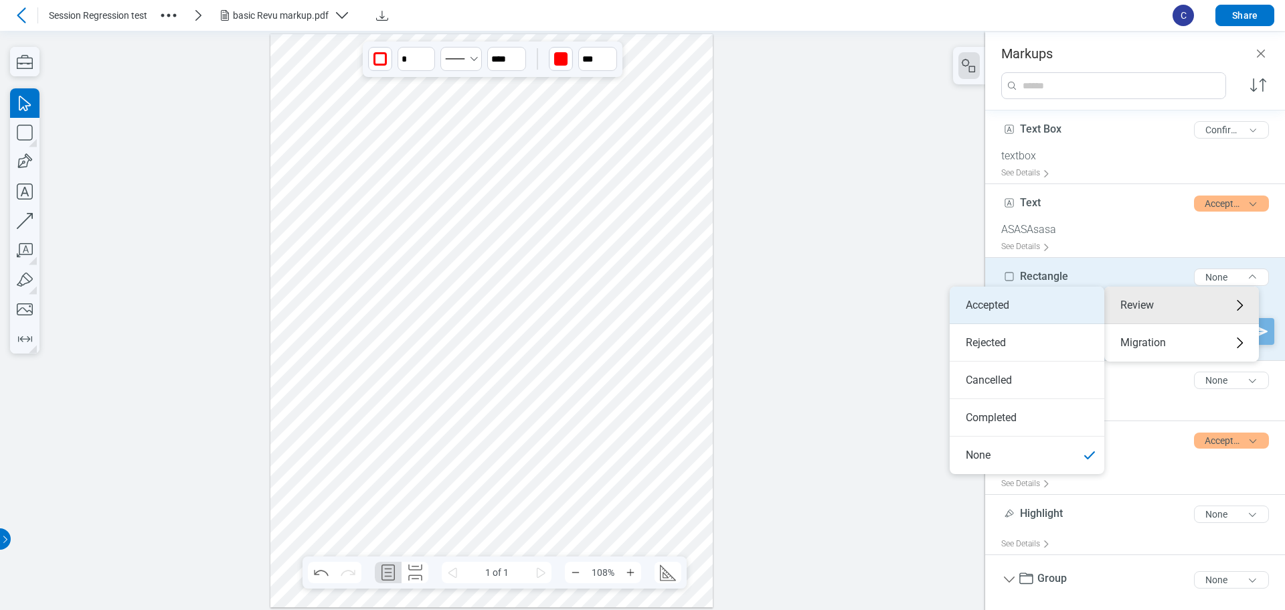
click at [1059, 311] on li "Accepted" at bounding box center [1027, 304] width 155 height 37
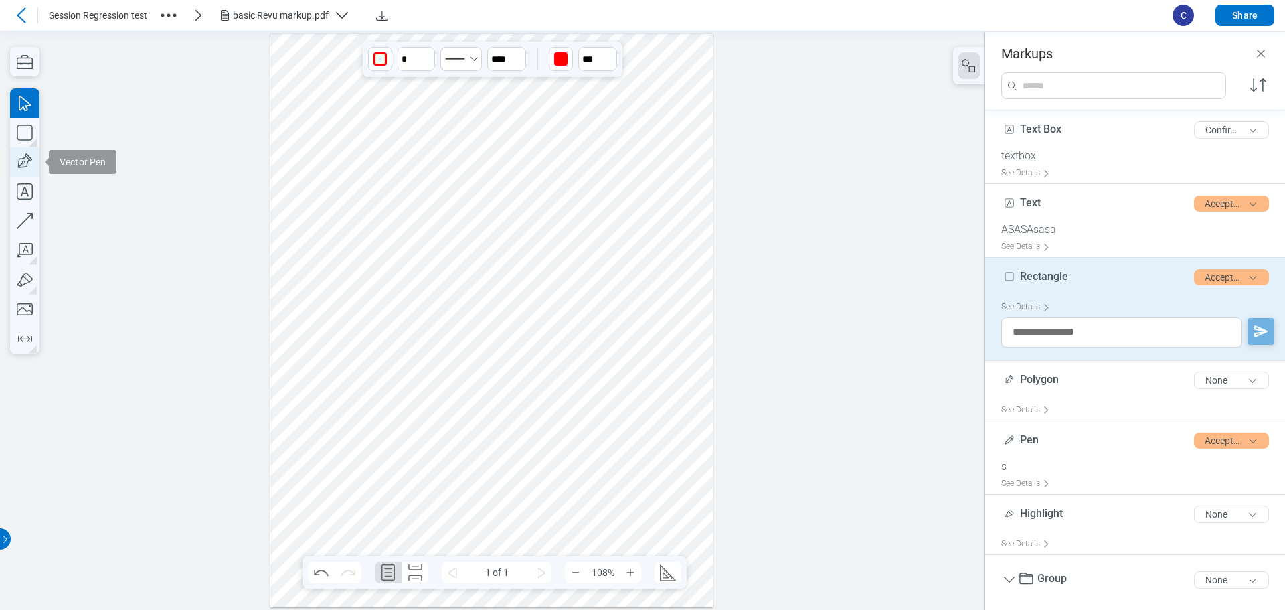
click at [23, 164] on icon "button" at bounding box center [24, 161] width 29 height 29
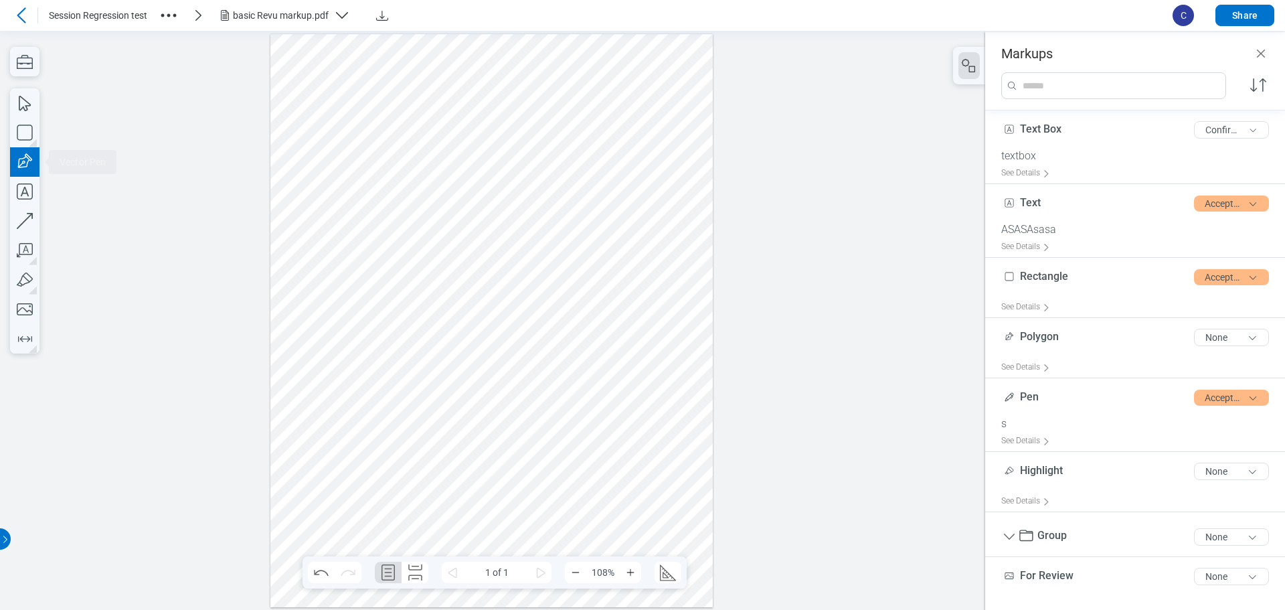
click at [488, 321] on div at bounding box center [491, 319] width 443 height 573
drag, startPoint x: 517, startPoint y: 300, endPoint x: 533, endPoint y: 319, distance: 24.8
click at [520, 301] on div at bounding box center [491, 319] width 443 height 573
click at [533, 321] on div at bounding box center [491, 319] width 443 height 573
click at [492, 335] on div at bounding box center [491, 319] width 443 height 573
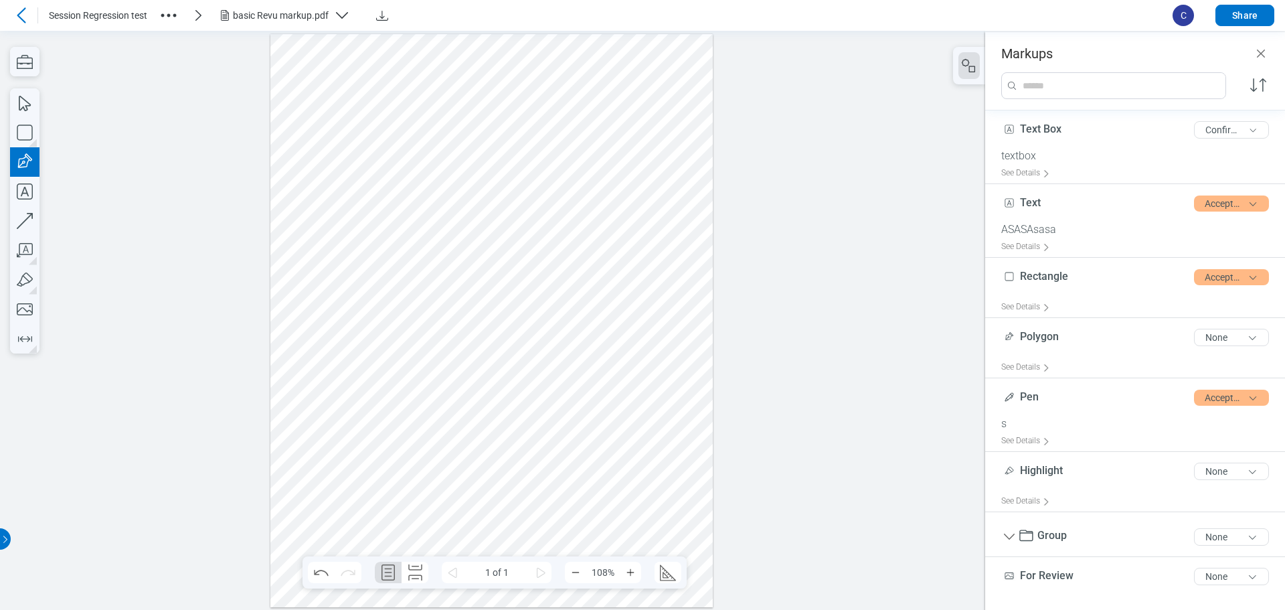
click at [491, 319] on div at bounding box center [491, 319] width 443 height 573
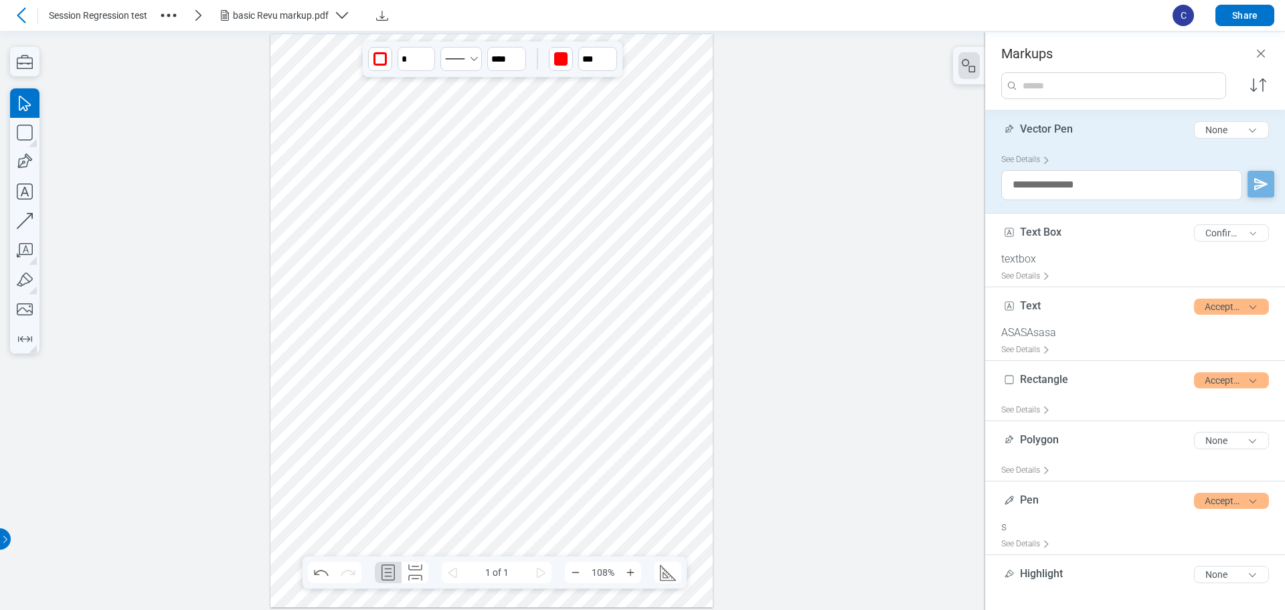
click at [565, 317] on div at bounding box center [491, 319] width 443 height 573
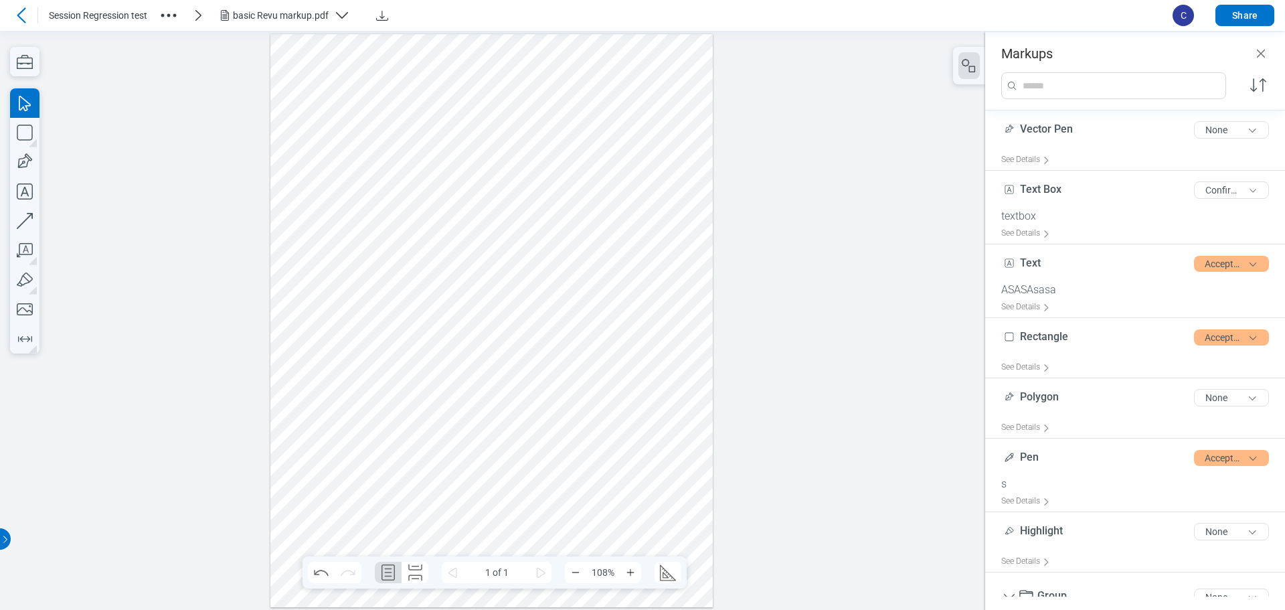
click at [513, 317] on div at bounding box center [491, 319] width 443 height 573
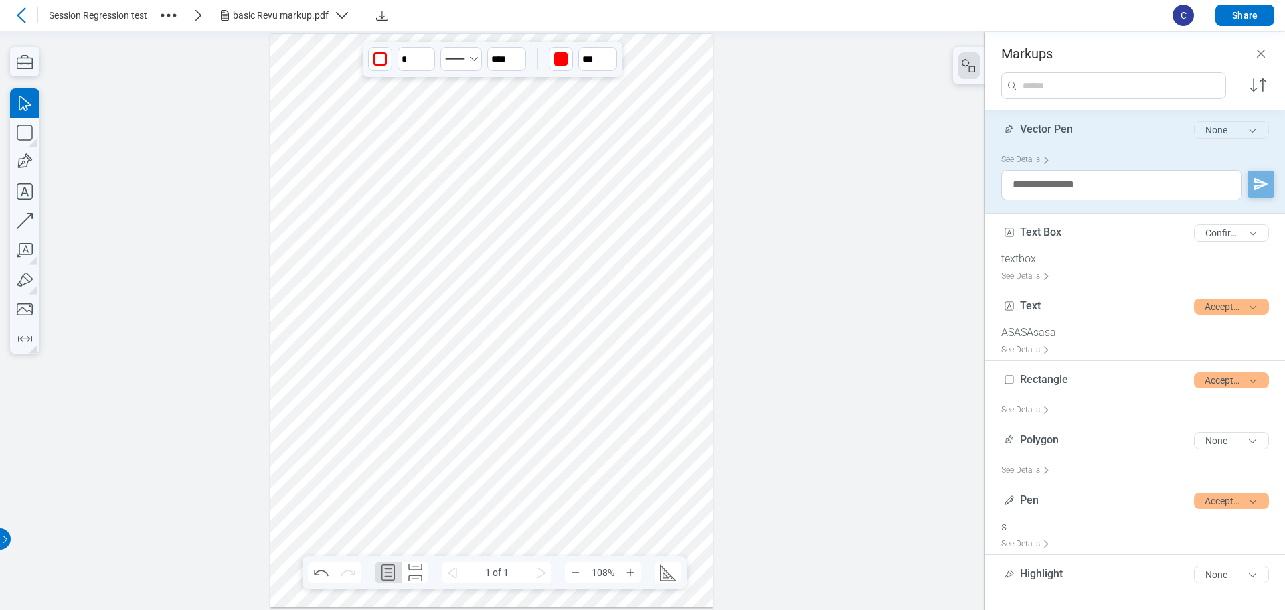
click at [1219, 130] on button "None" at bounding box center [1231, 129] width 75 height 17
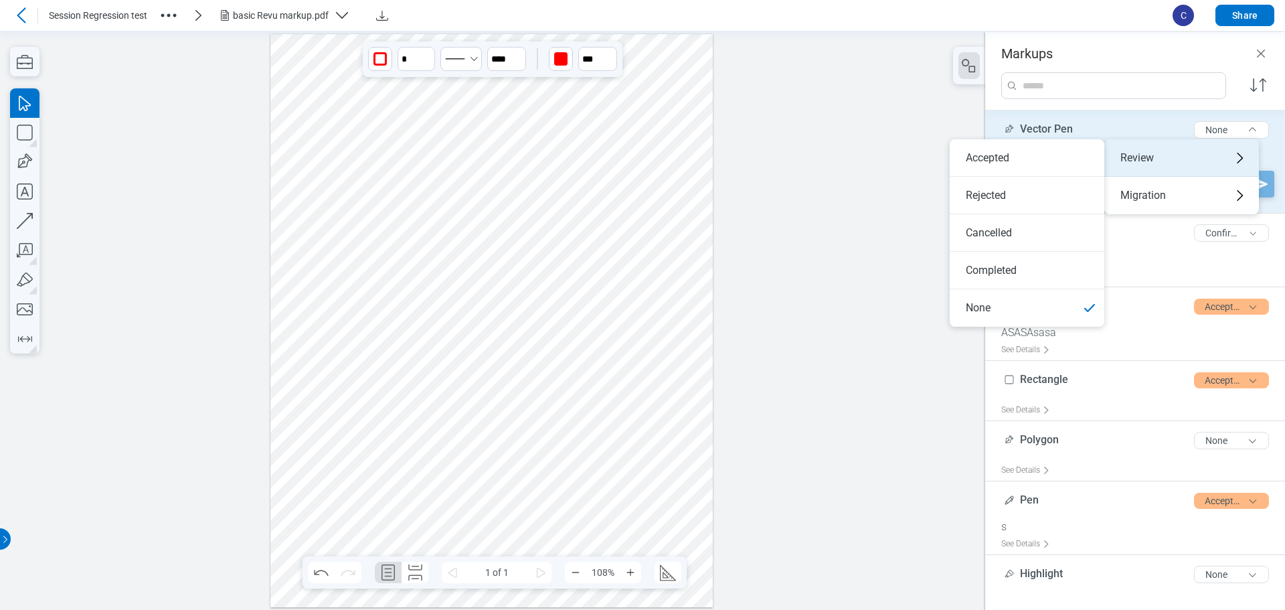
click at [1165, 159] on div "Review" at bounding box center [1181, 157] width 155 height 37
click at [1014, 191] on li "Rejected" at bounding box center [1027, 195] width 155 height 37
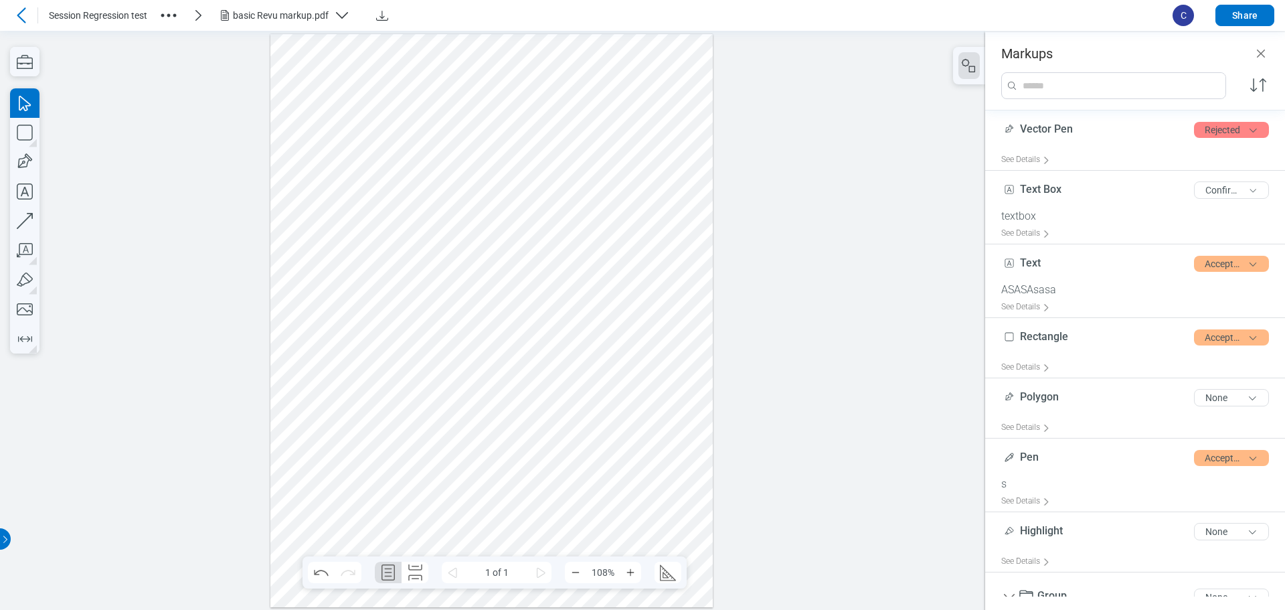
click at [566, 328] on div at bounding box center [491, 319] width 443 height 573
click at [23, 256] on icon "button" at bounding box center [24, 250] width 29 height 29
drag, startPoint x: 287, startPoint y: 350, endPoint x: 317, endPoint y: 370, distance: 36.2
click at [317, 370] on div at bounding box center [491, 319] width 443 height 573
click at [382, 374] on div "*******" at bounding box center [351, 369] width 69 height 13
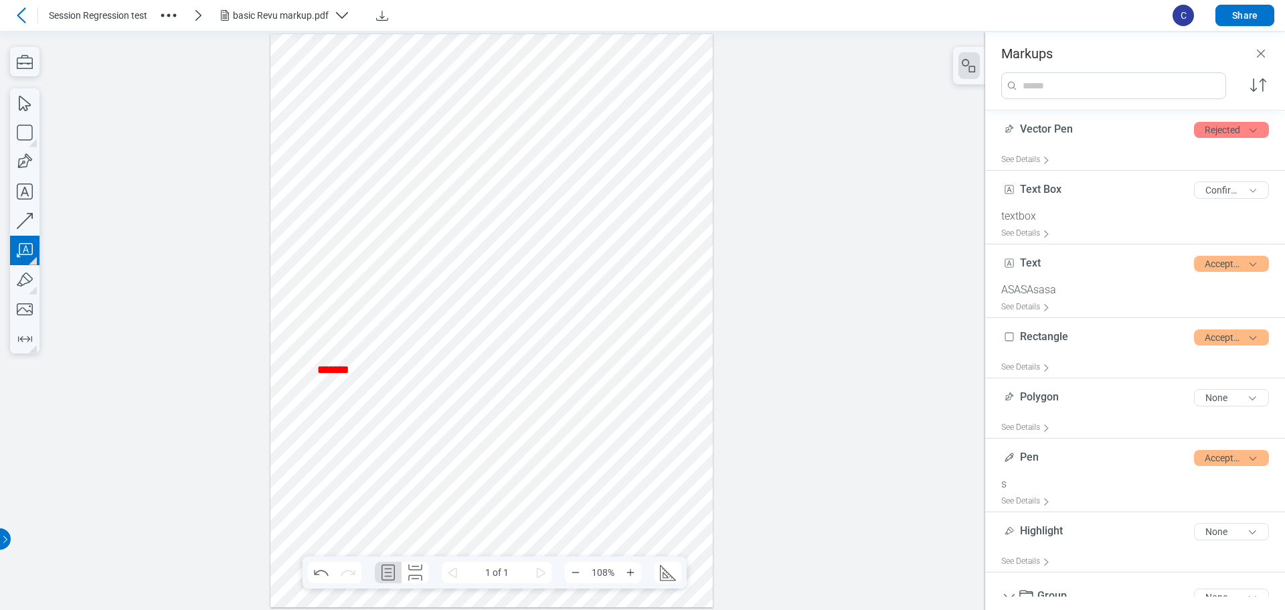
click at [371, 416] on div at bounding box center [491, 319] width 443 height 573
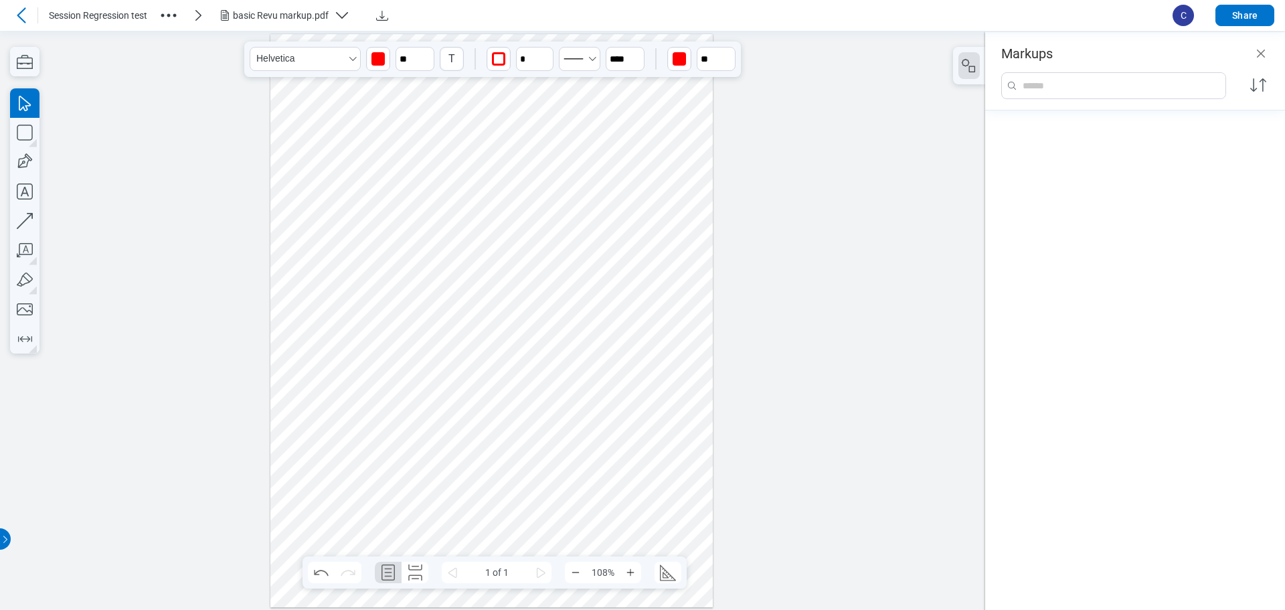
scroll to position [719, 0]
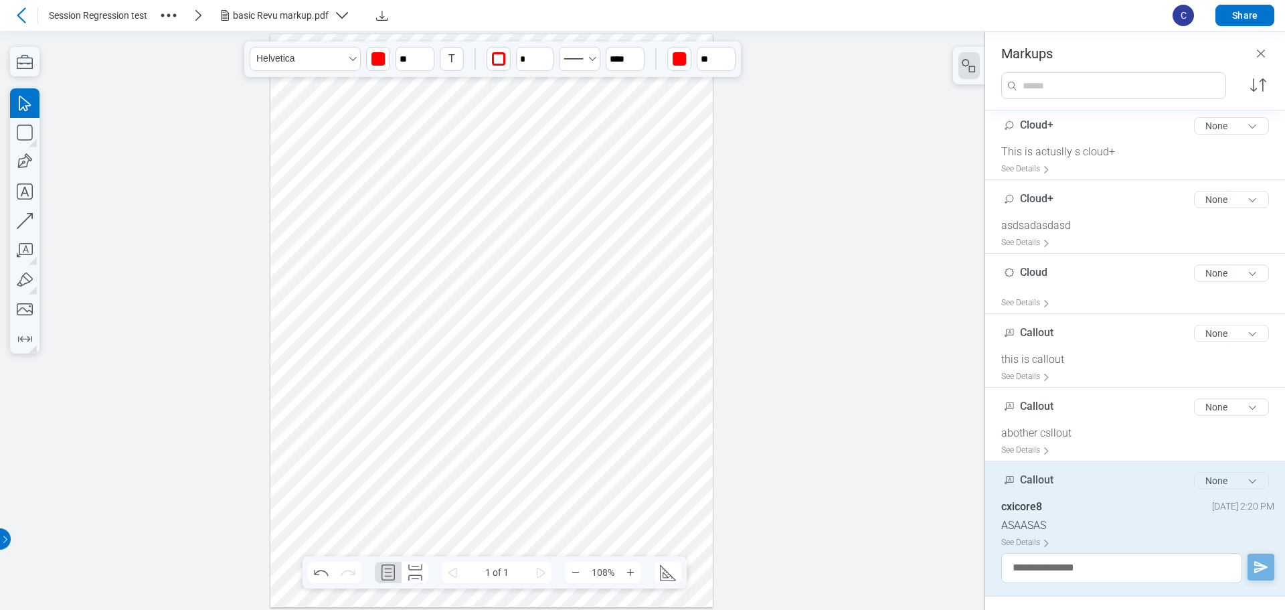
click at [1227, 478] on button "None" at bounding box center [1231, 480] width 75 height 17
click at [1162, 504] on div "Review" at bounding box center [1181, 508] width 155 height 37
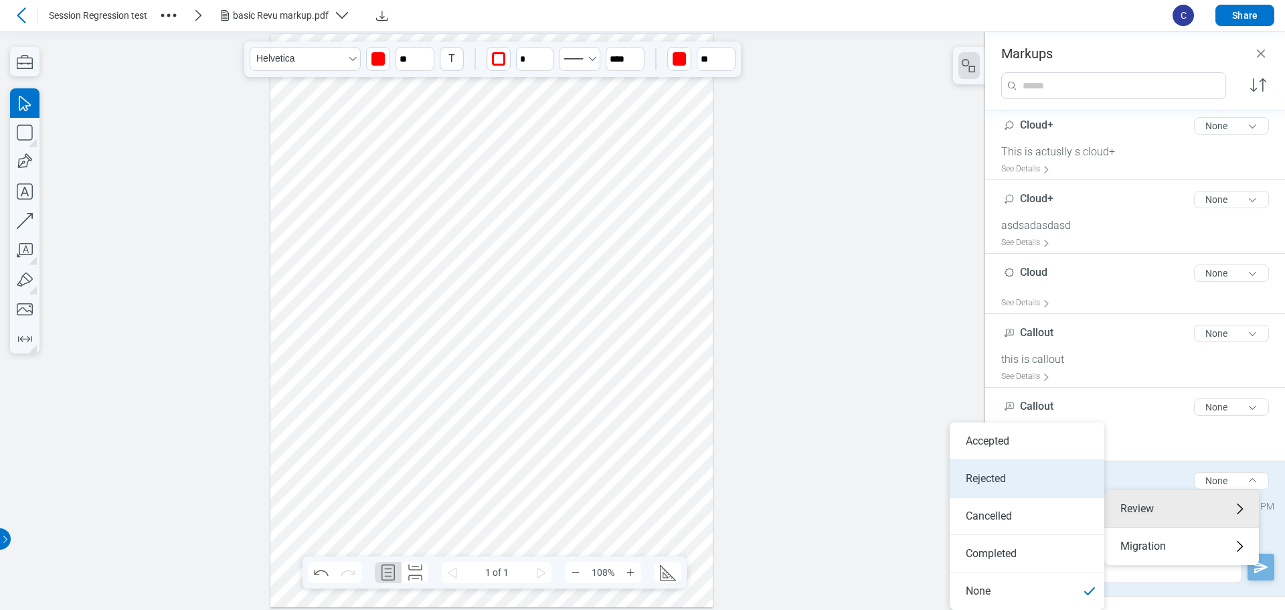
click at [975, 476] on li "Rejected" at bounding box center [1027, 478] width 155 height 37
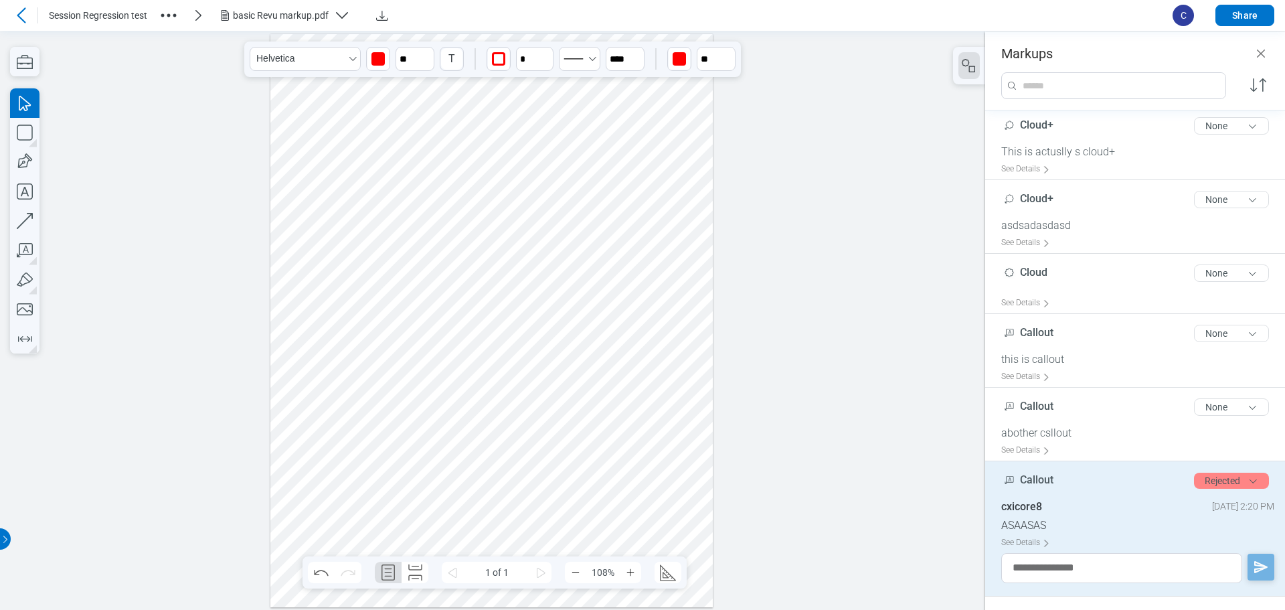
drag, startPoint x: 321, startPoint y: 422, endPoint x: 268, endPoint y: 398, distance: 57.2
click at [320, 422] on div at bounding box center [491, 319] width 443 height 573
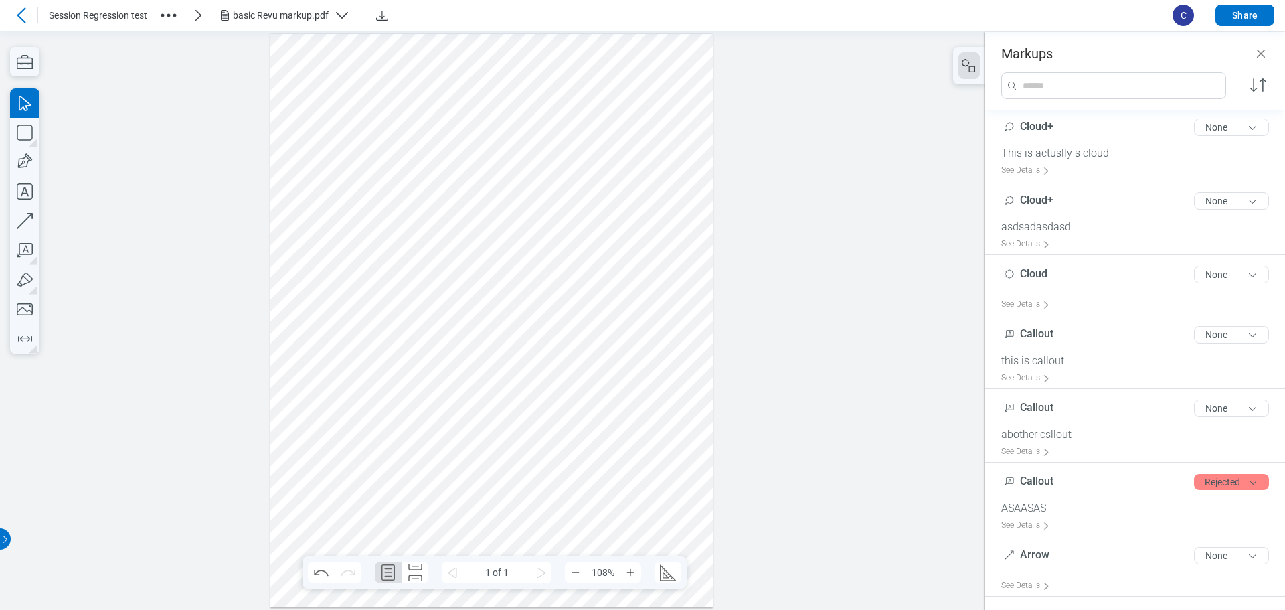
scroll to position [705, 0]
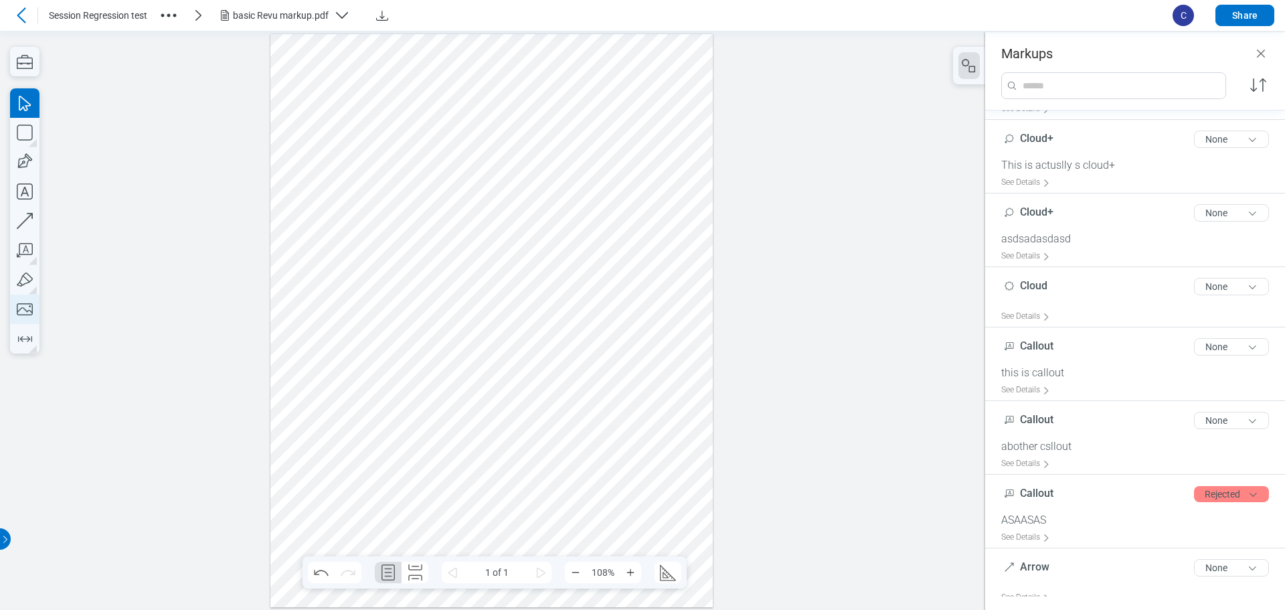
click at [23, 308] on icon "button" at bounding box center [24, 308] width 29 height 29
drag, startPoint x: 306, startPoint y: 400, endPoint x: 343, endPoint y: 437, distance: 52.5
click at [343, 437] on div at bounding box center [491, 319] width 443 height 573
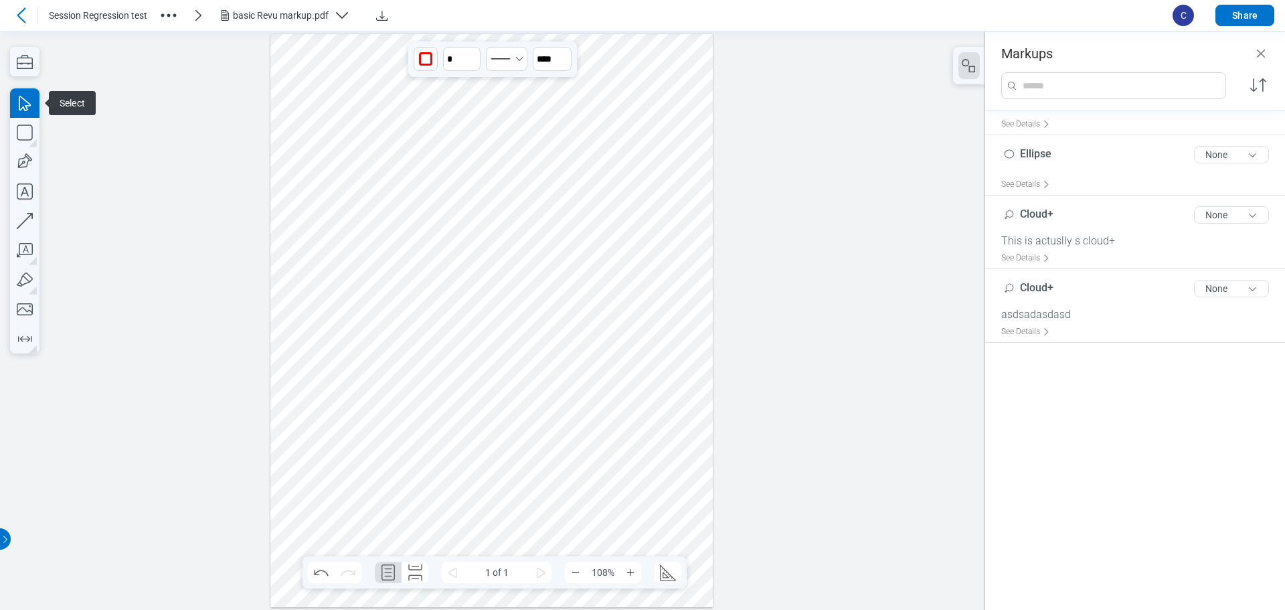
drag, startPoint x: 399, startPoint y: 433, endPoint x: 349, endPoint y: 414, distance: 53.8
click at [399, 433] on div at bounding box center [491, 319] width 443 height 573
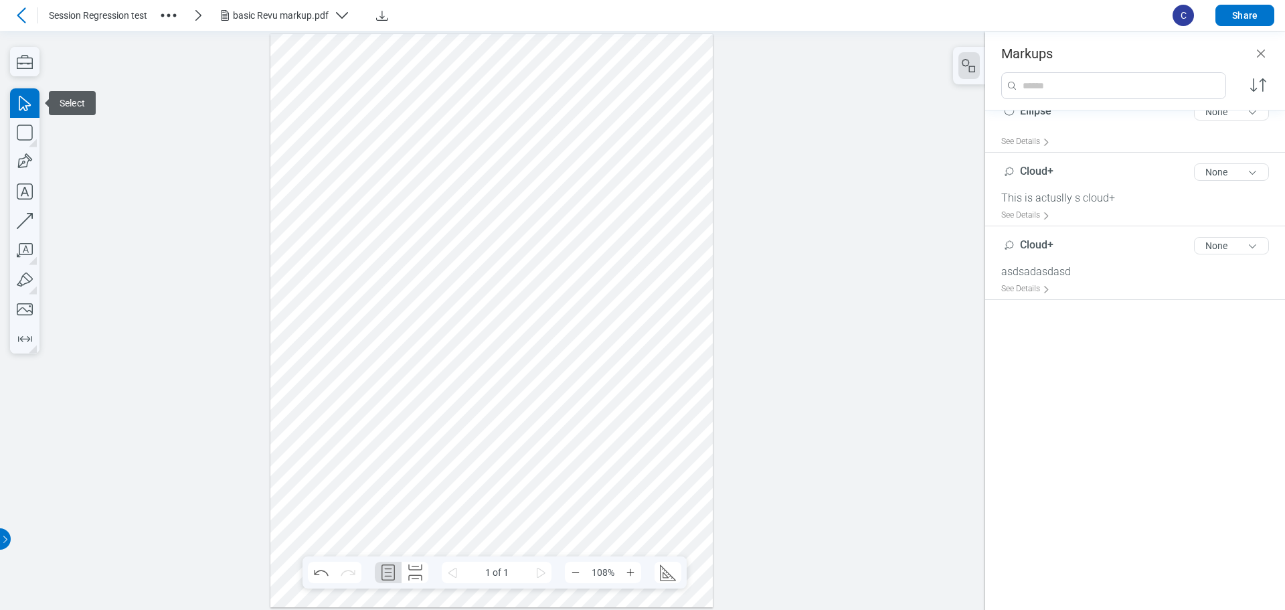
scroll to position [402, 0]
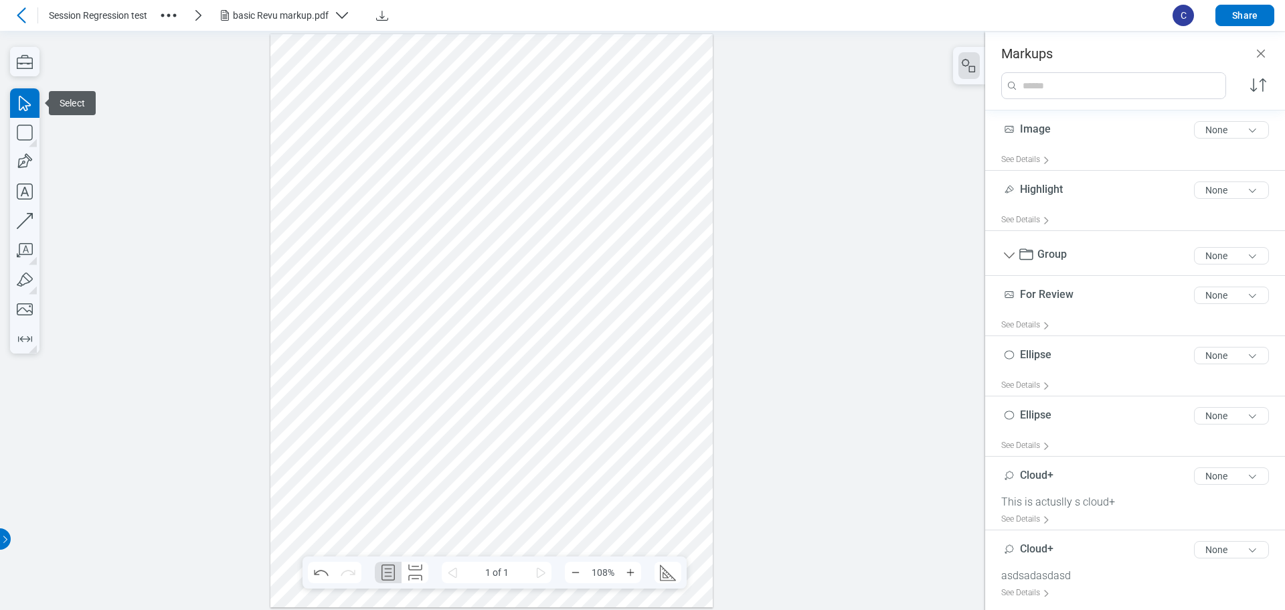
click at [347, 412] on div at bounding box center [491, 319] width 443 height 573
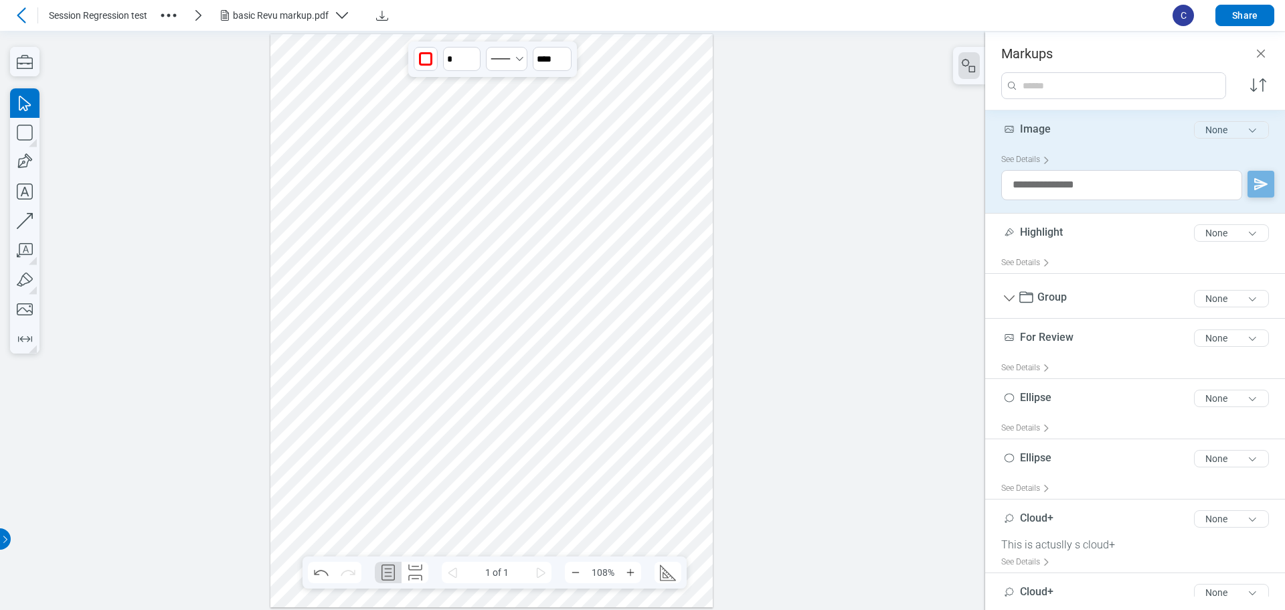
click at [1194, 129] on button "None" at bounding box center [1231, 129] width 75 height 17
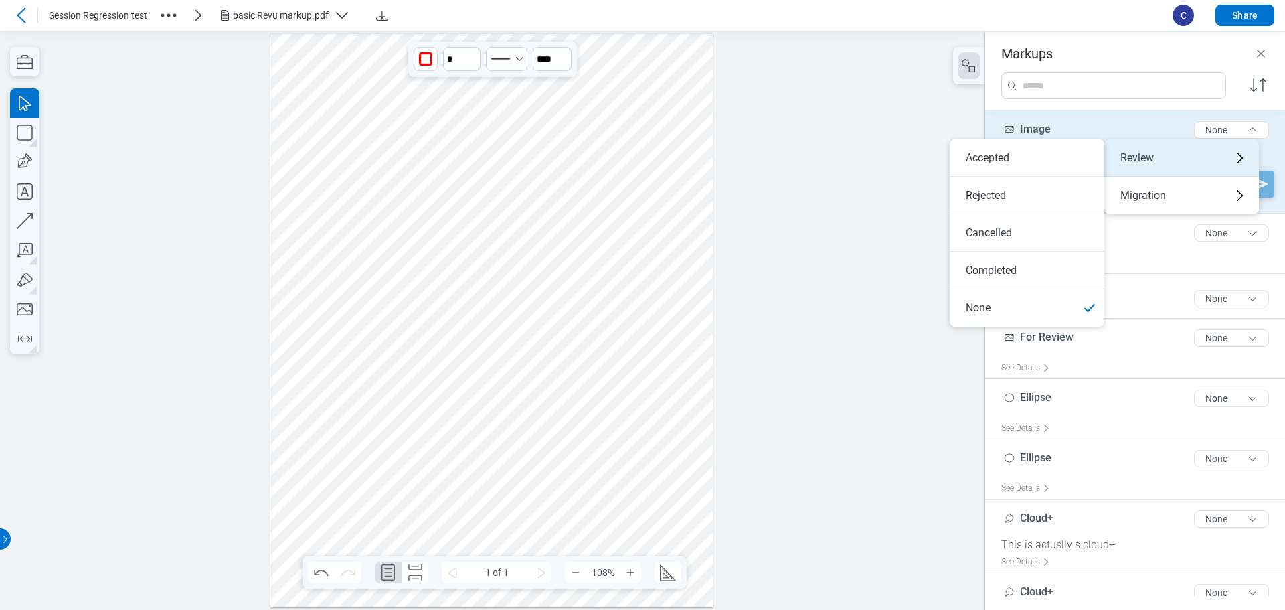
click at [1155, 153] on div "Review" at bounding box center [1181, 157] width 155 height 37
drag, startPoint x: 1027, startPoint y: 161, endPoint x: 1002, endPoint y: 163, distance: 24.2
click at [1026, 161] on li "Accepted" at bounding box center [1027, 157] width 155 height 37
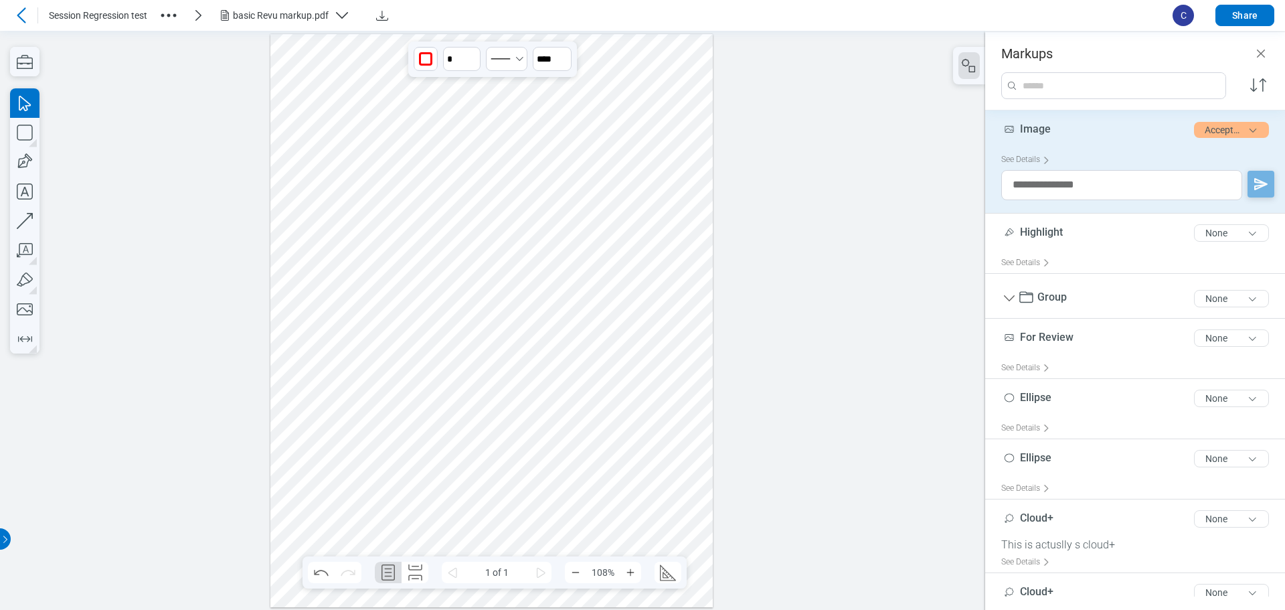
click at [630, 379] on div at bounding box center [491, 319] width 443 height 573
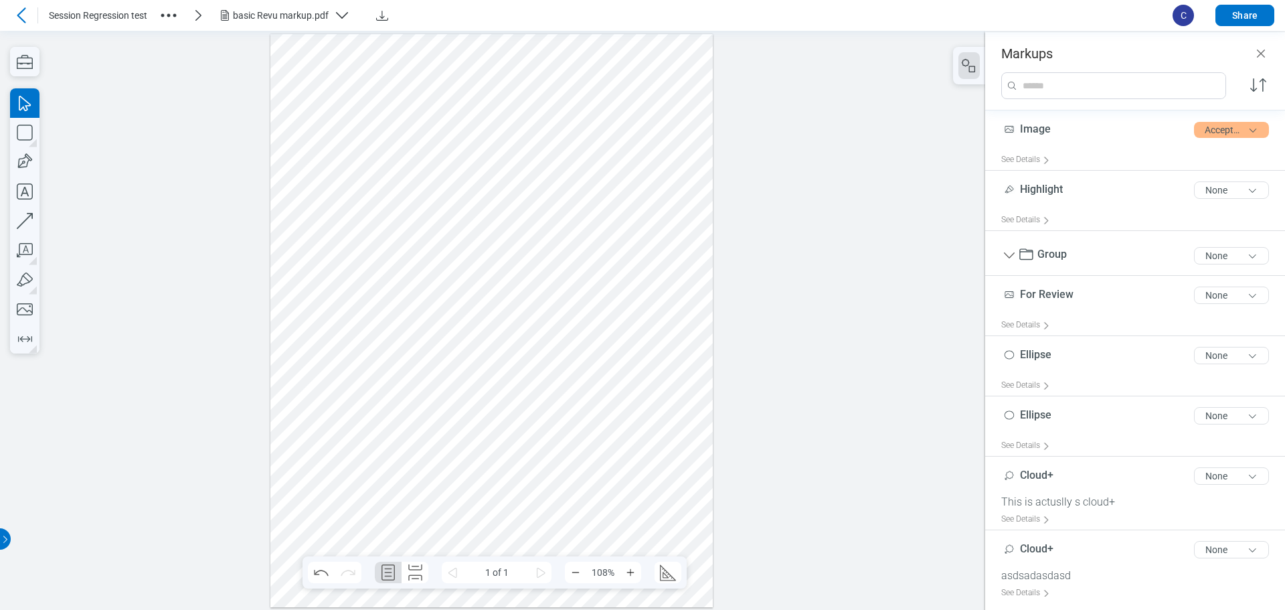
click at [369, 327] on div at bounding box center [491, 319] width 443 height 573
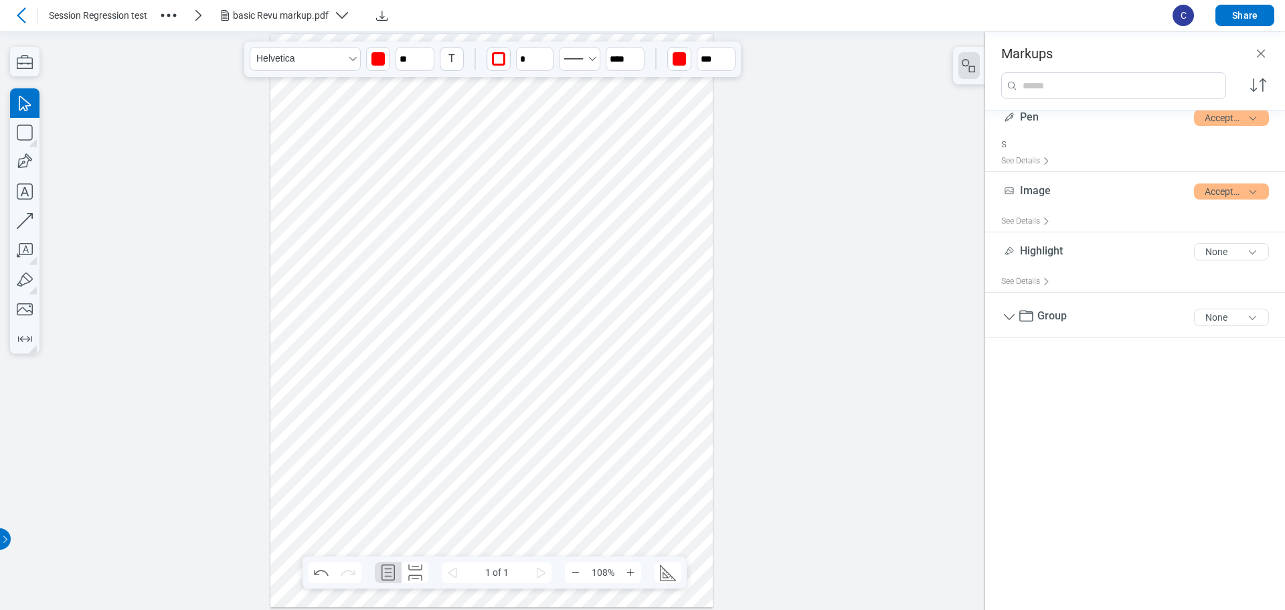
scroll to position [134, 0]
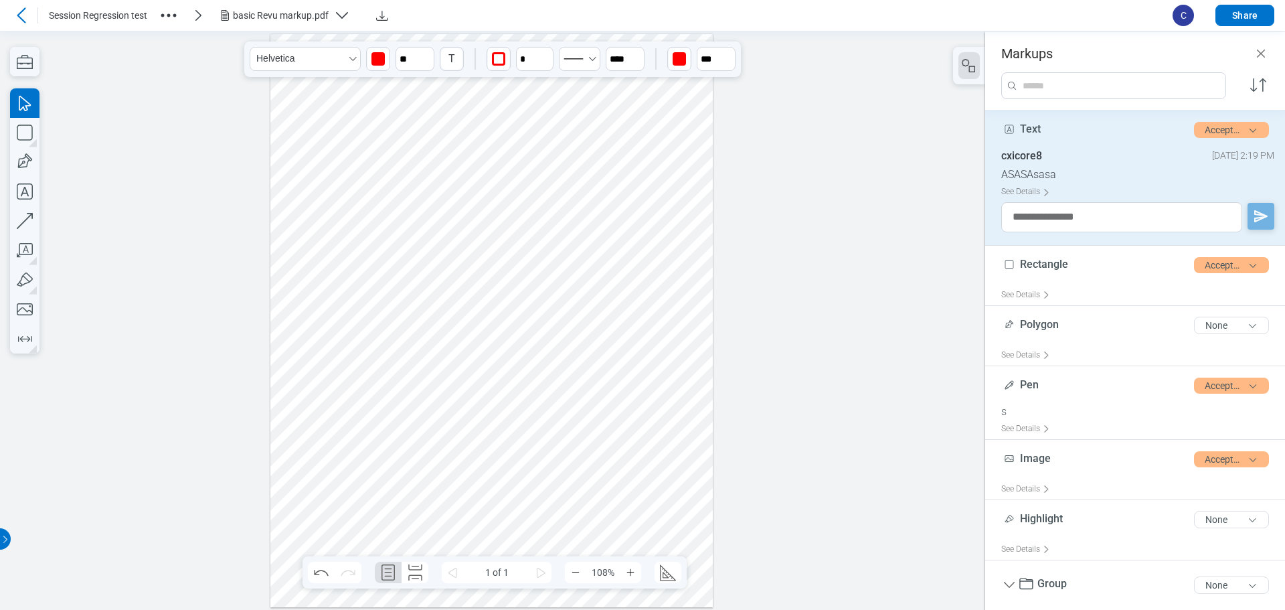
click at [458, 321] on div at bounding box center [491, 319] width 443 height 573
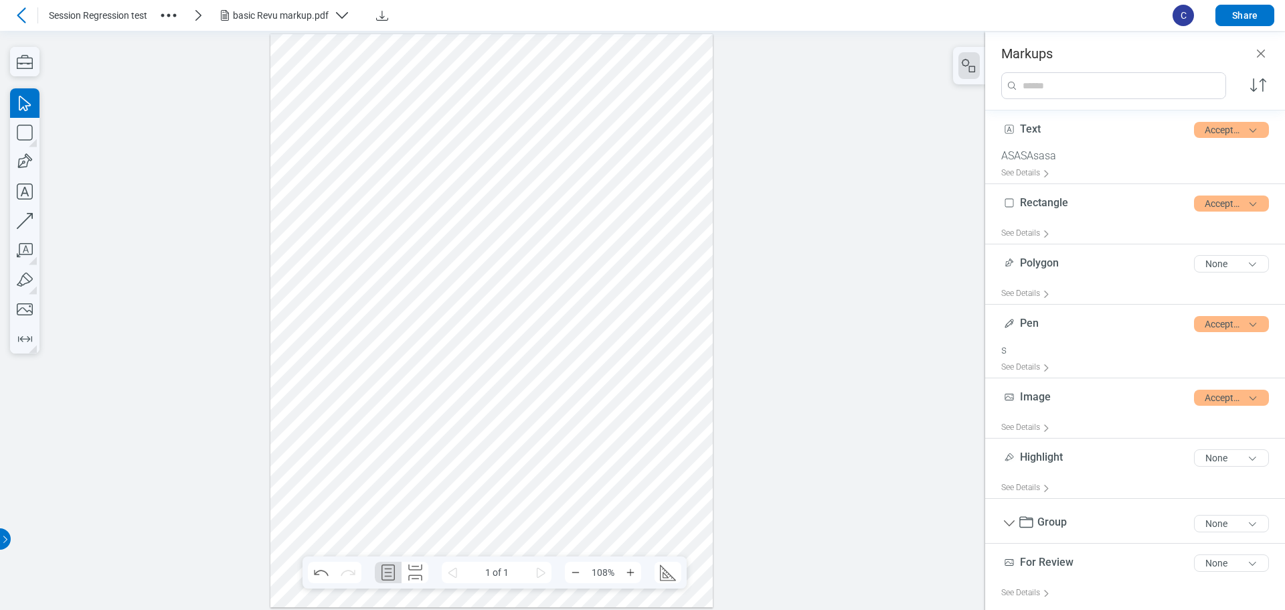
click at [428, 321] on div at bounding box center [491, 319] width 443 height 573
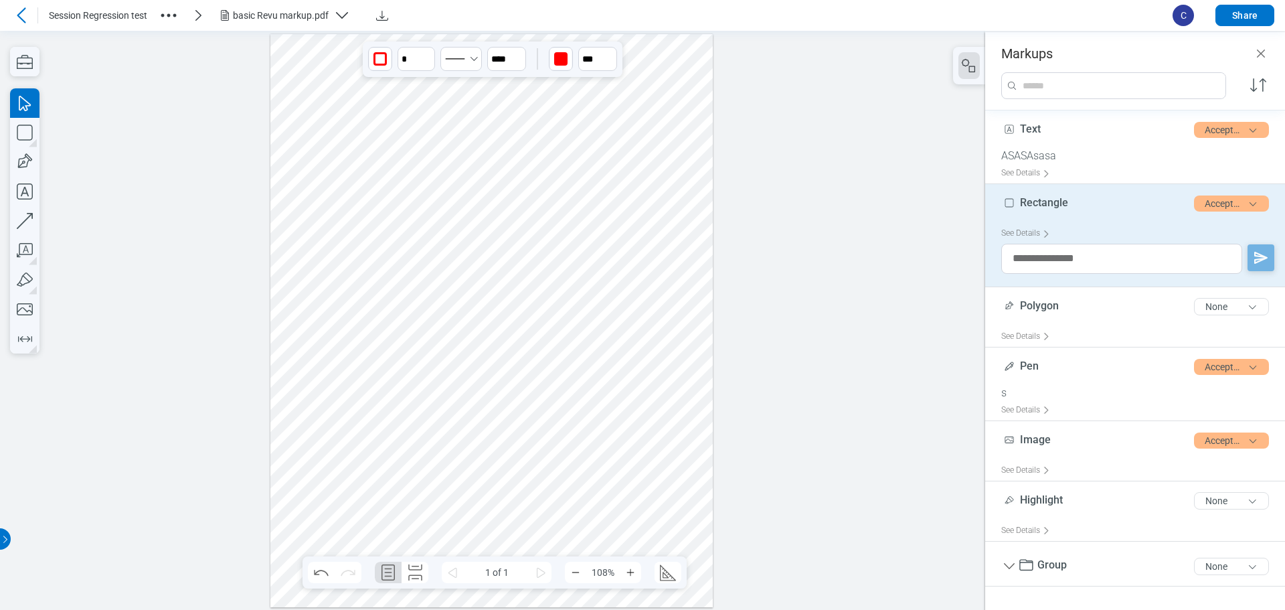
click at [490, 393] on div at bounding box center [491, 319] width 443 height 573
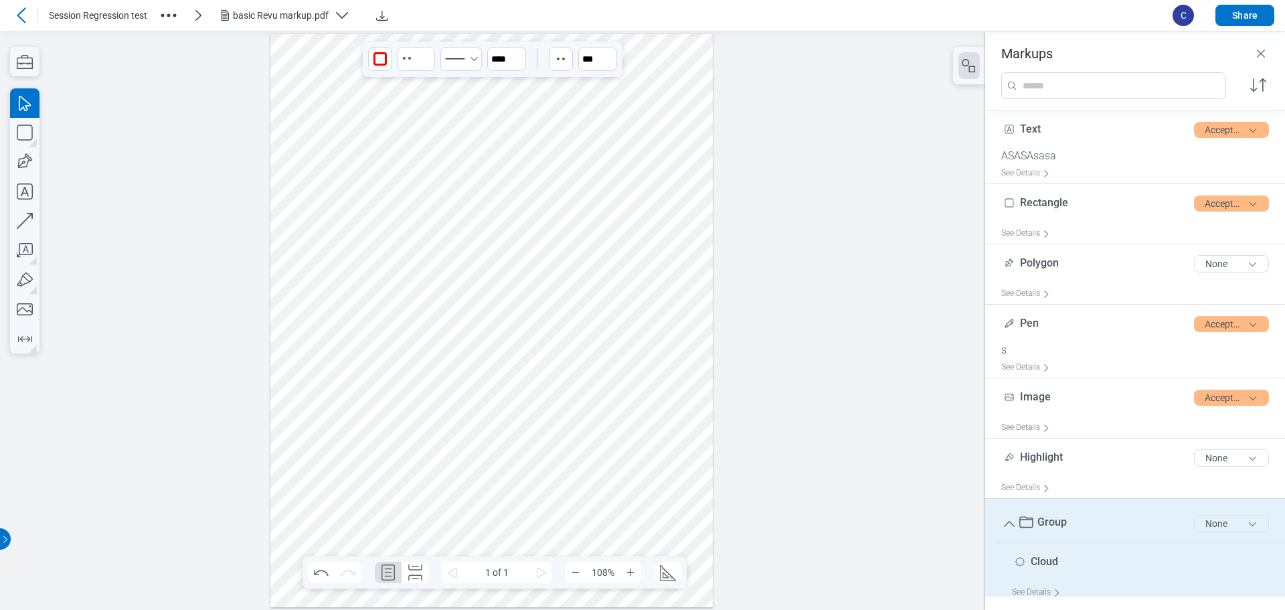
click at [1218, 523] on button "None" at bounding box center [1231, 523] width 75 height 17
click at [1144, 587] on div "Migration" at bounding box center [1181, 588] width 155 height 37
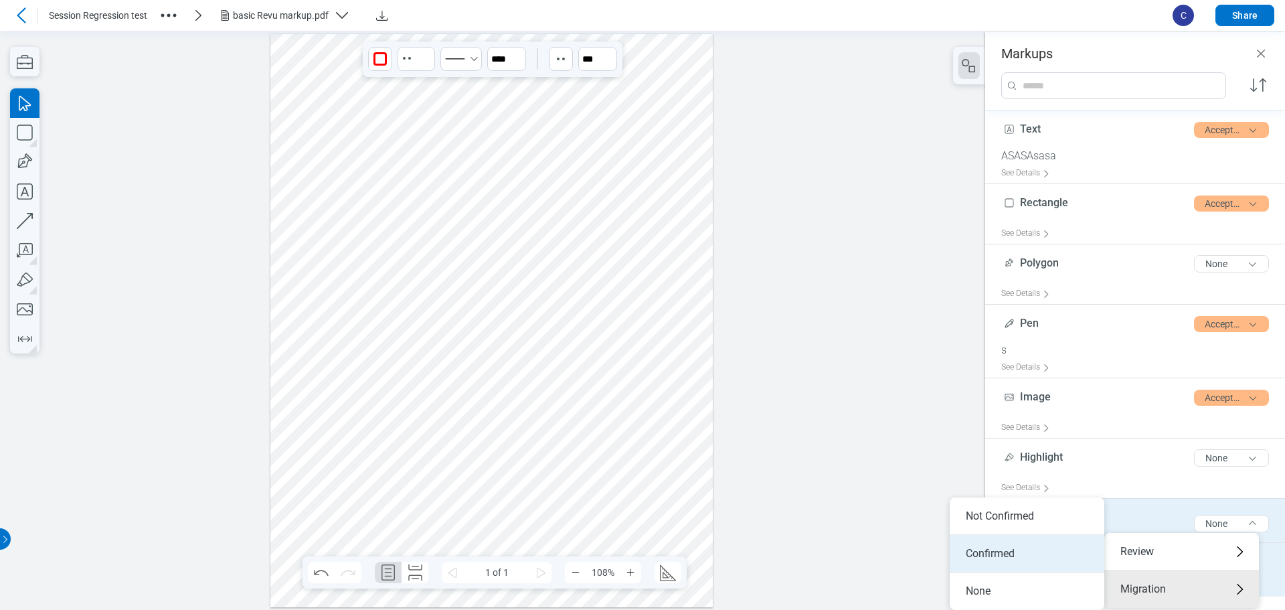
click at [1022, 557] on li "Confirmed" at bounding box center [1027, 553] width 155 height 37
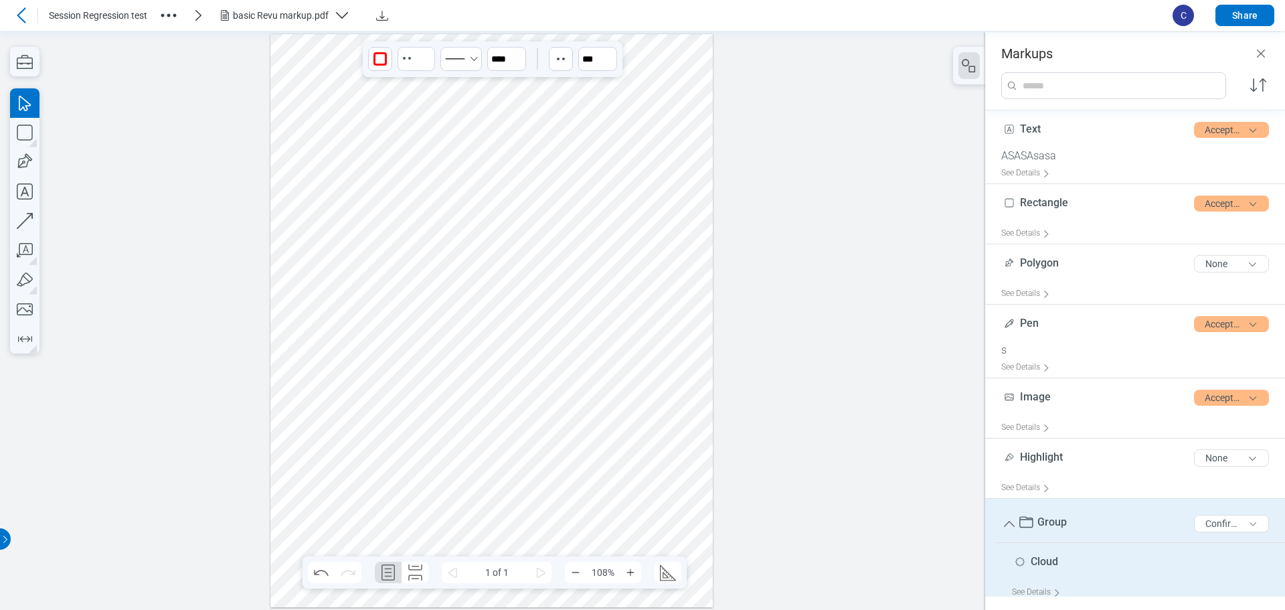
click at [461, 505] on div at bounding box center [491, 319] width 443 height 573
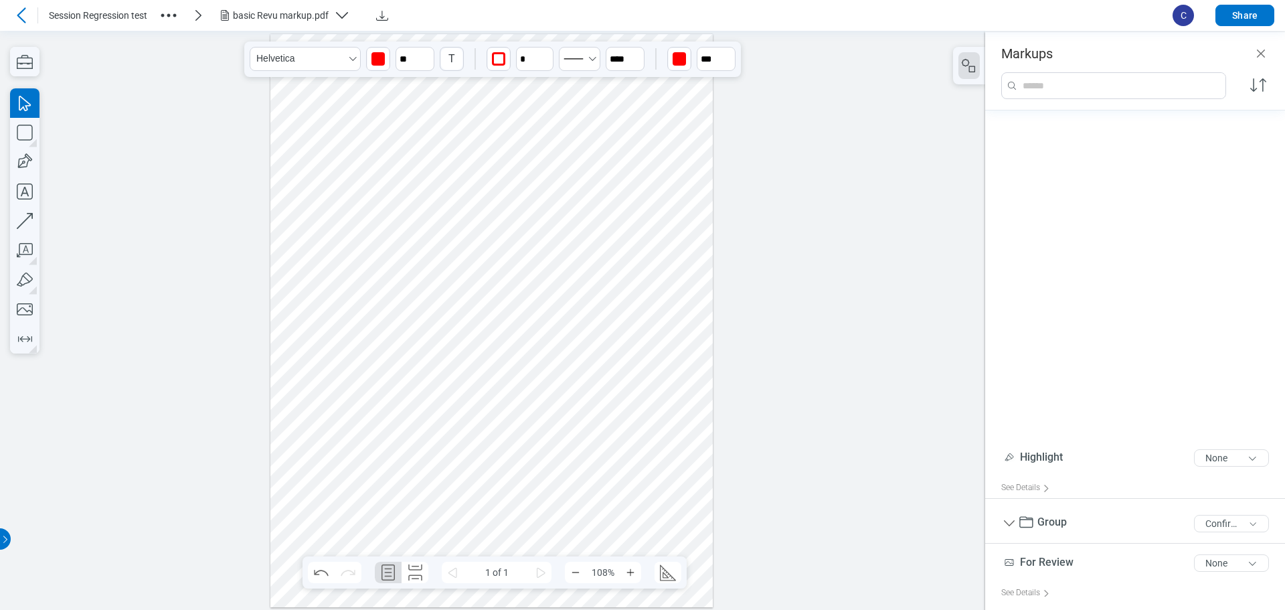
scroll to position [471, 0]
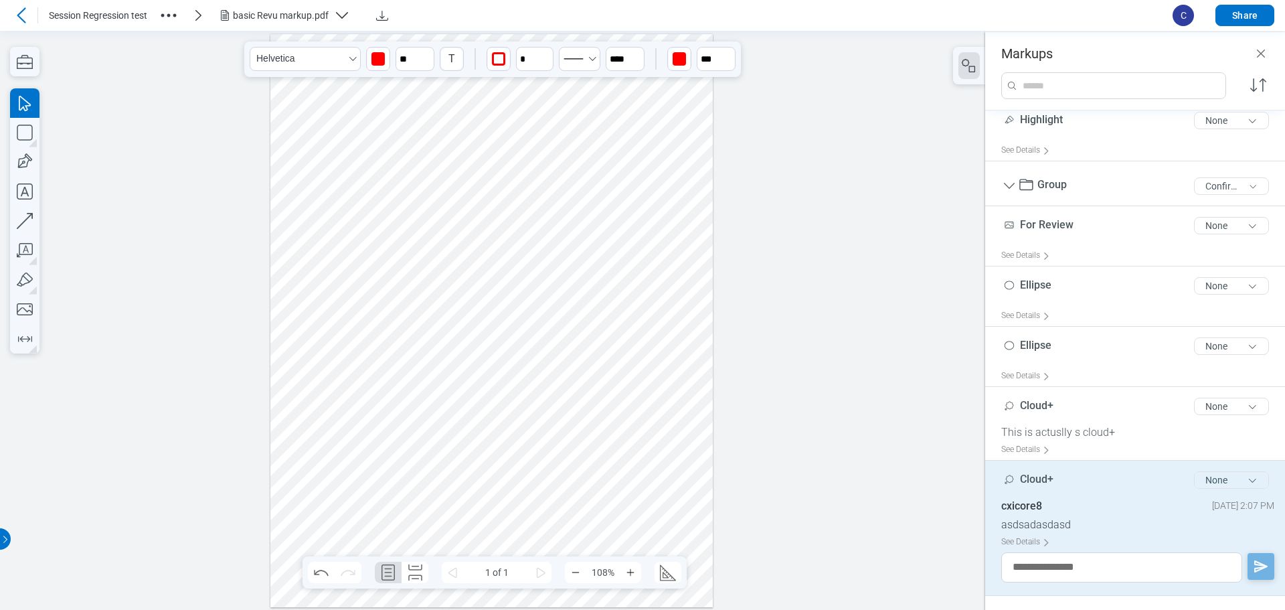
click at [1222, 483] on button "None" at bounding box center [1231, 479] width 75 height 17
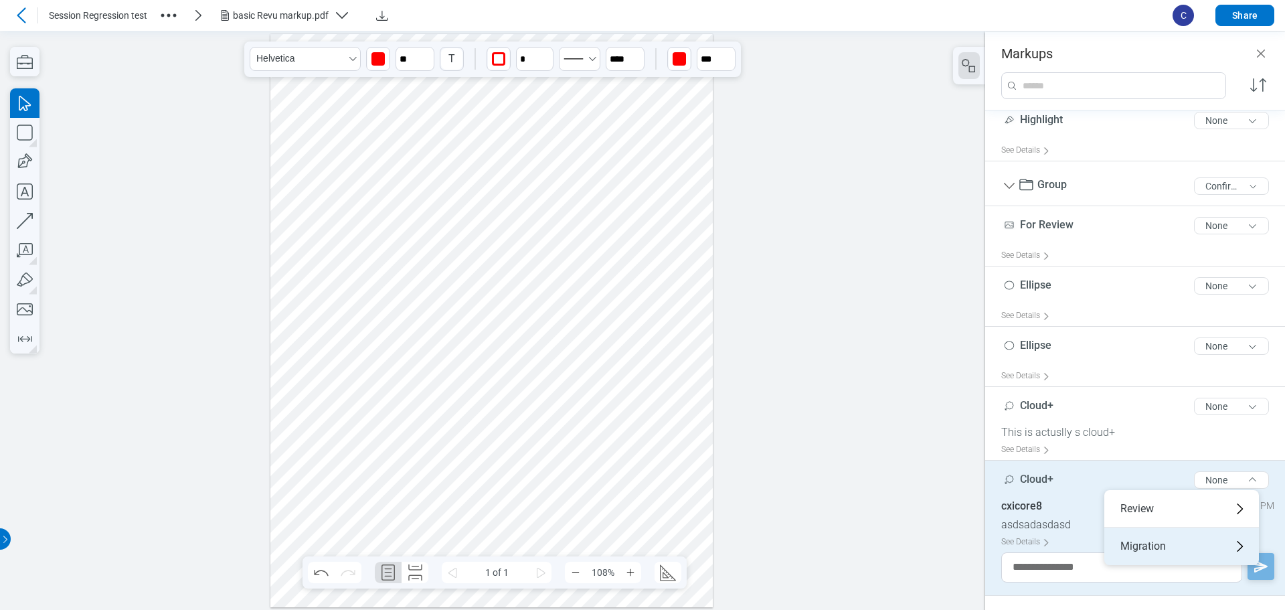
click at [1142, 548] on div "Migration" at bounding box center [1181, 545] width 155 height 37
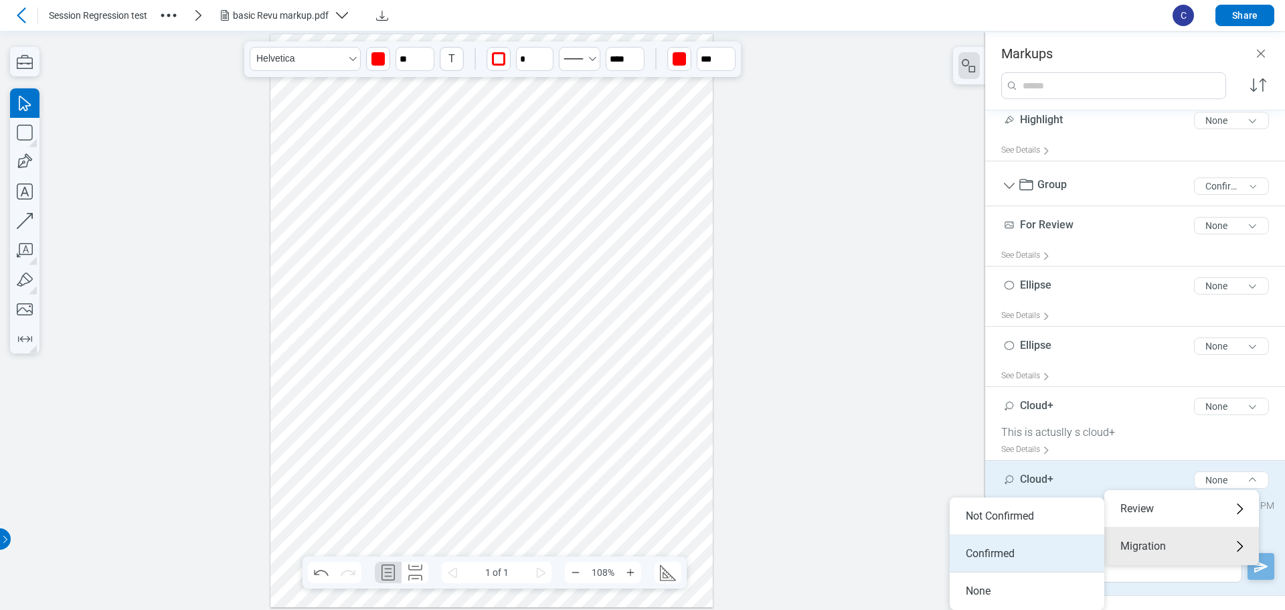
click at [985, 549] on li "Confirmed" at bounding box center [1027, 553] width 155 height 37
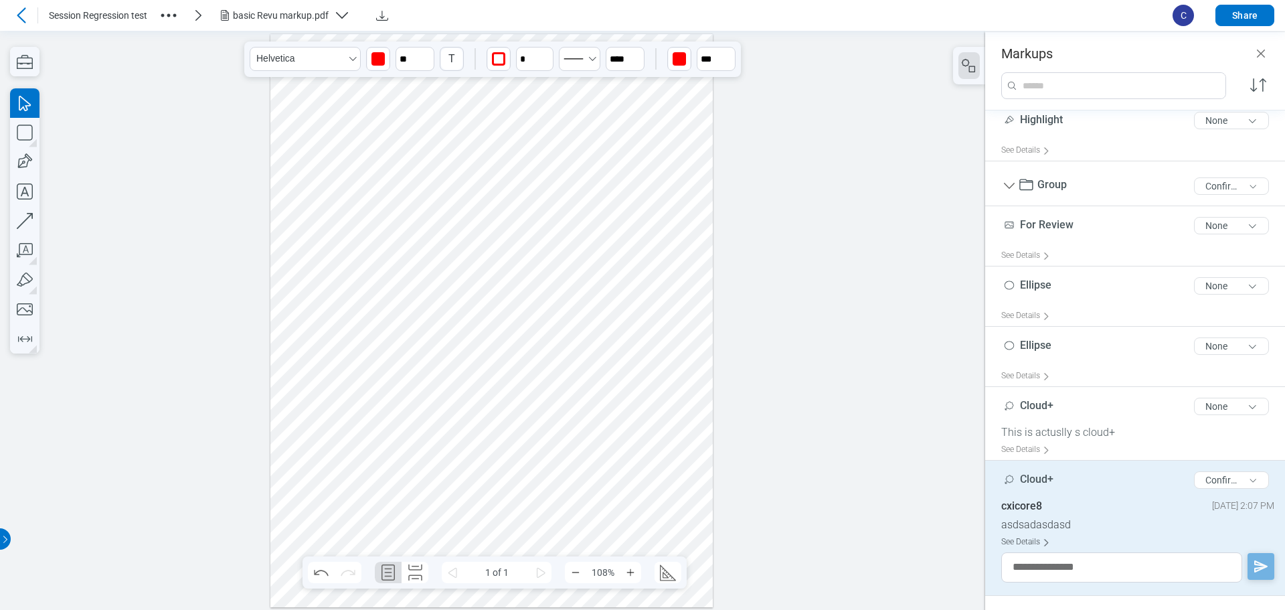
click at [1024, 539] on div "See Details" at bounding box center [1028, 541] width 54 height 21
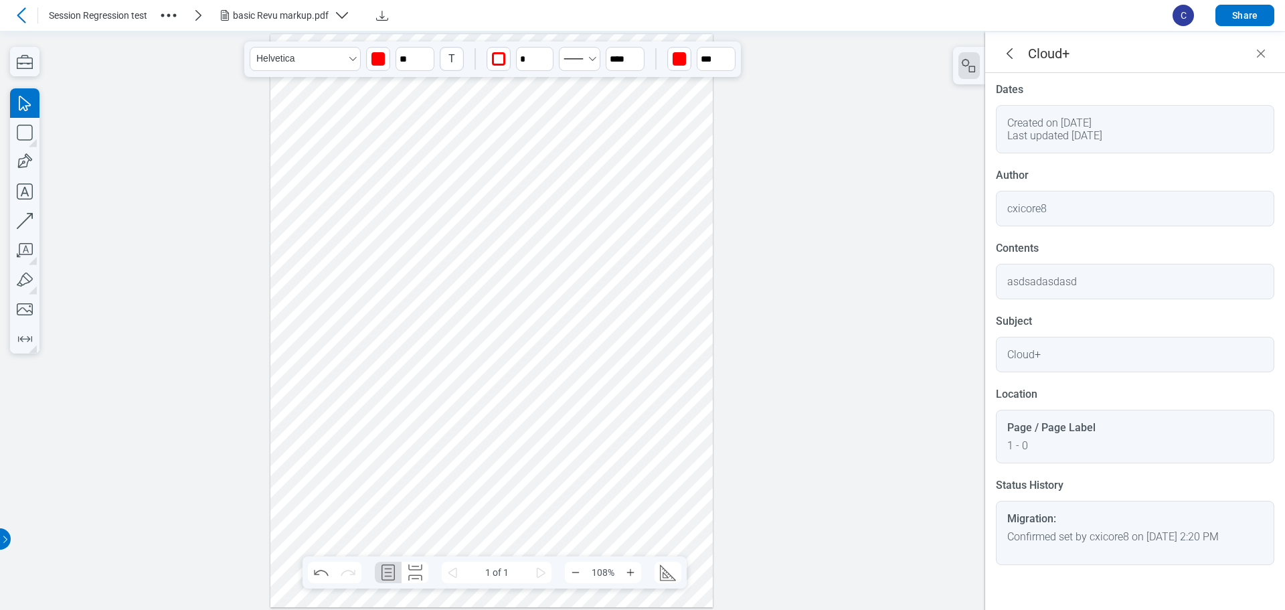
click at [638, 459] on div at bounding box center [491, 319] width 443 height 573
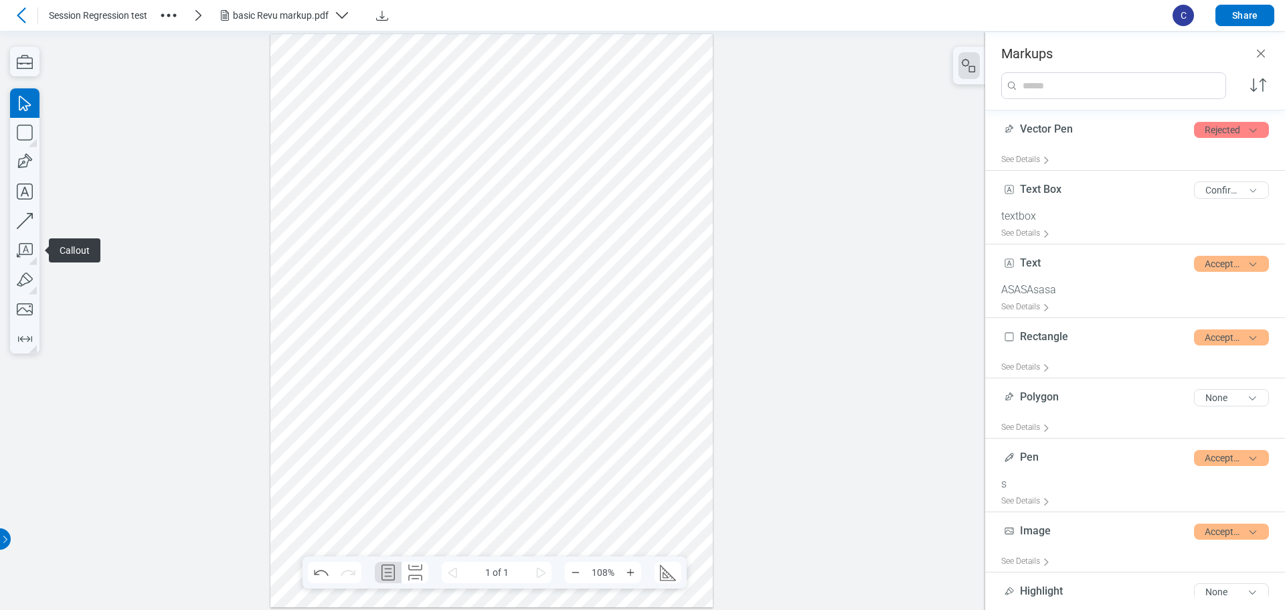
click at [351, 365] on div at bounding box center [491, 319] width 443 height 573
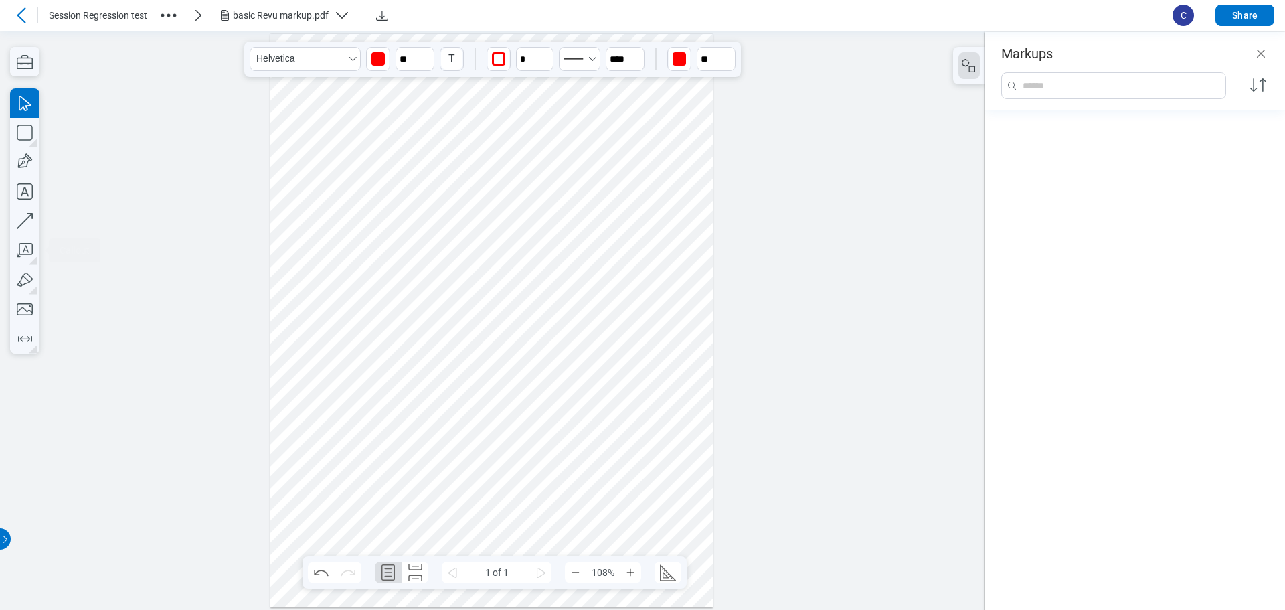
scroll to position [752, 0]
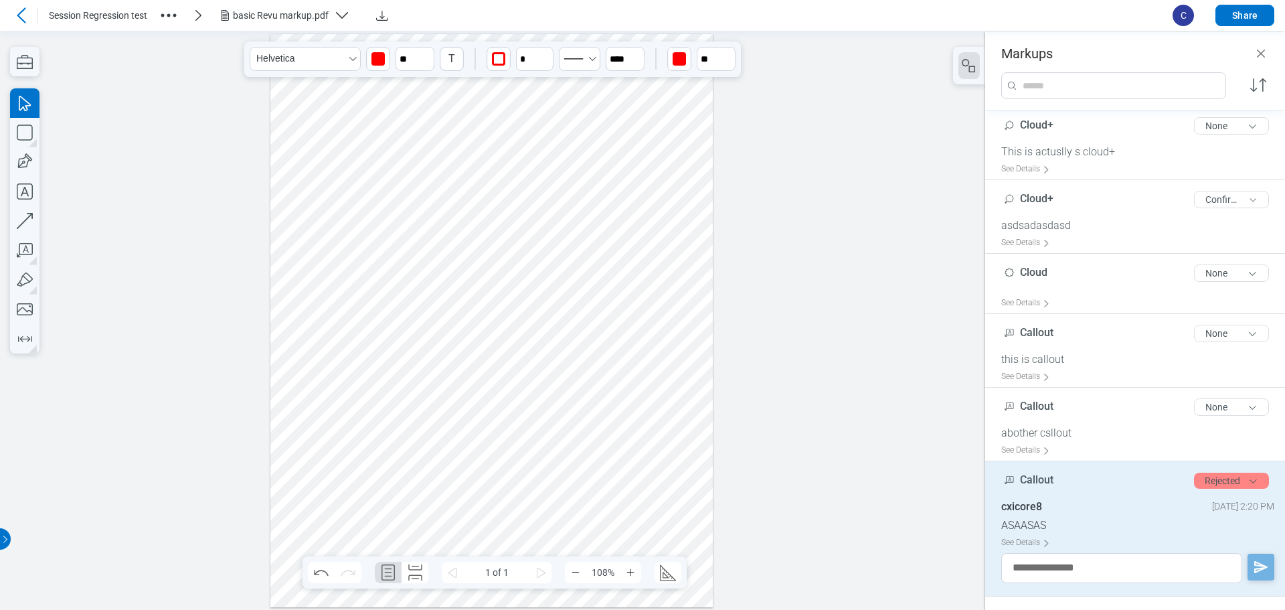
click at [346, 410] on div at bounding box center [491, 319] width 443 height 573
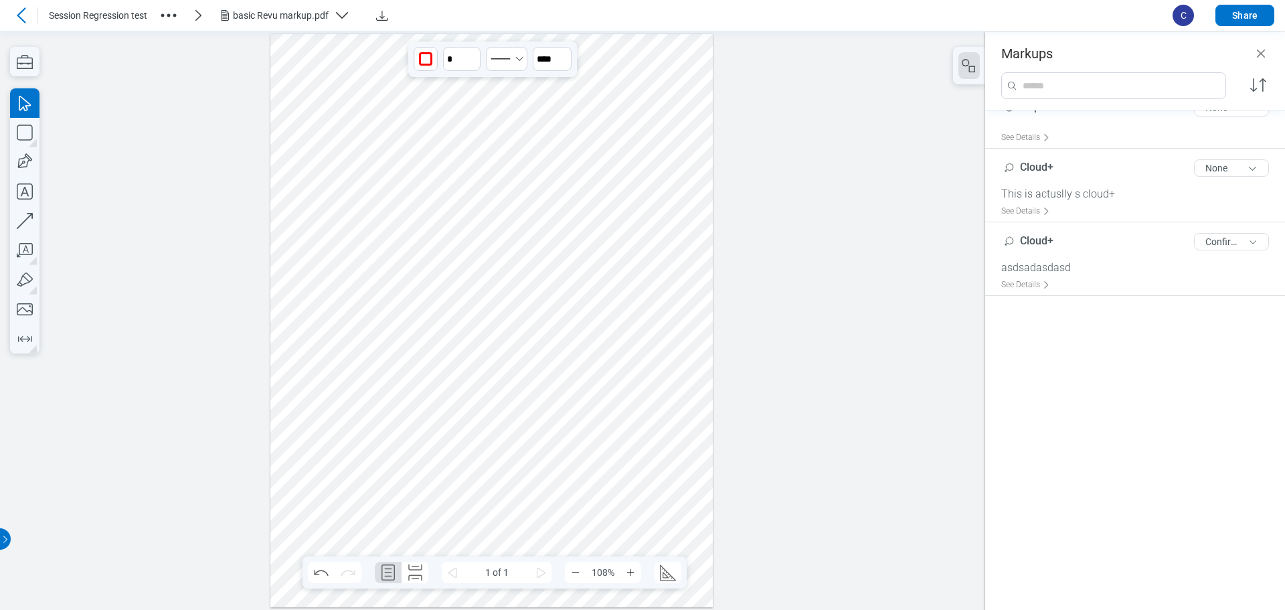
scroll to position [402, 0]
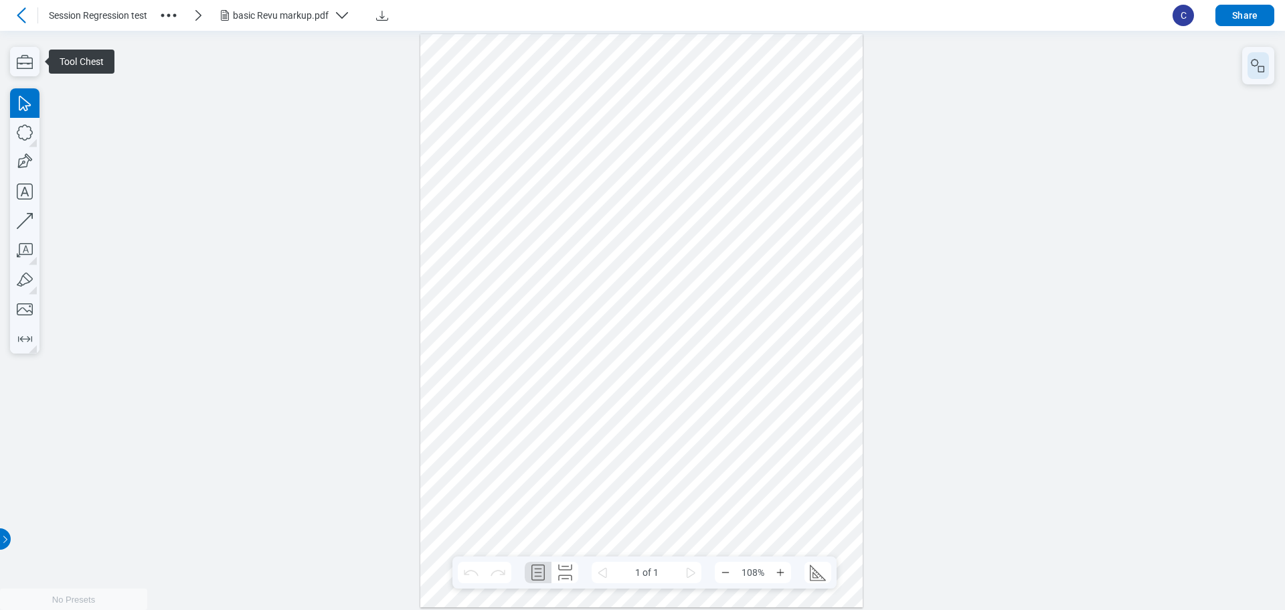
click at [1260, 68] on icon "button" at bounding box center [1258, 66] width 16 height 16
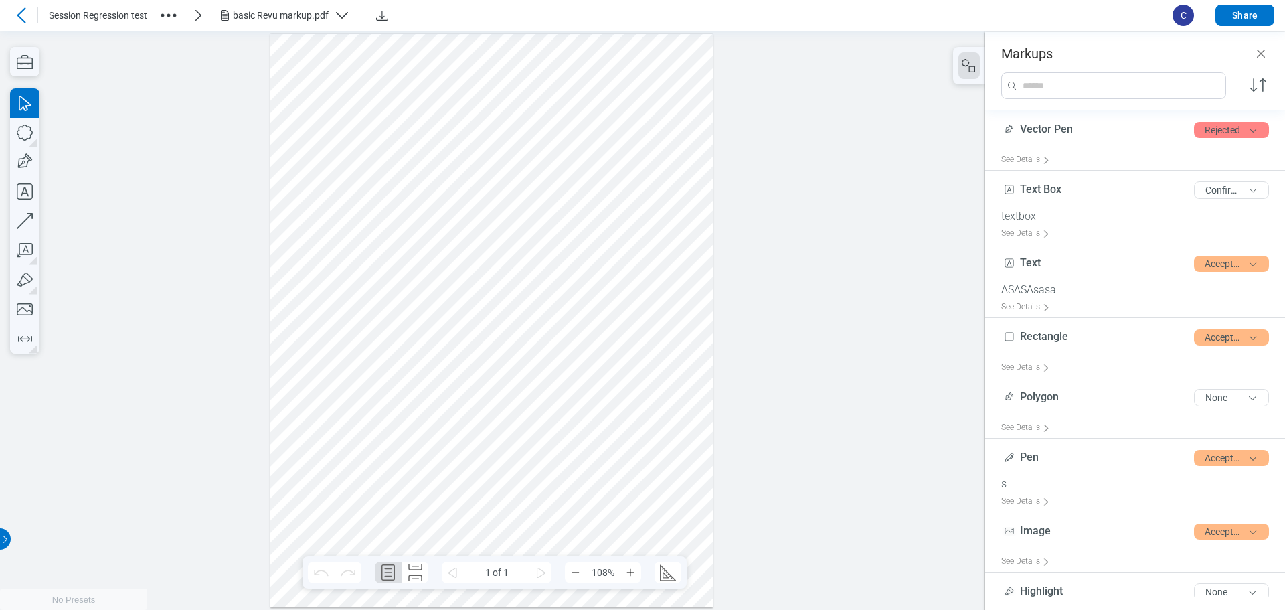
click at [339, 412] on div at bounding box center [491, 319] width 443 height 573
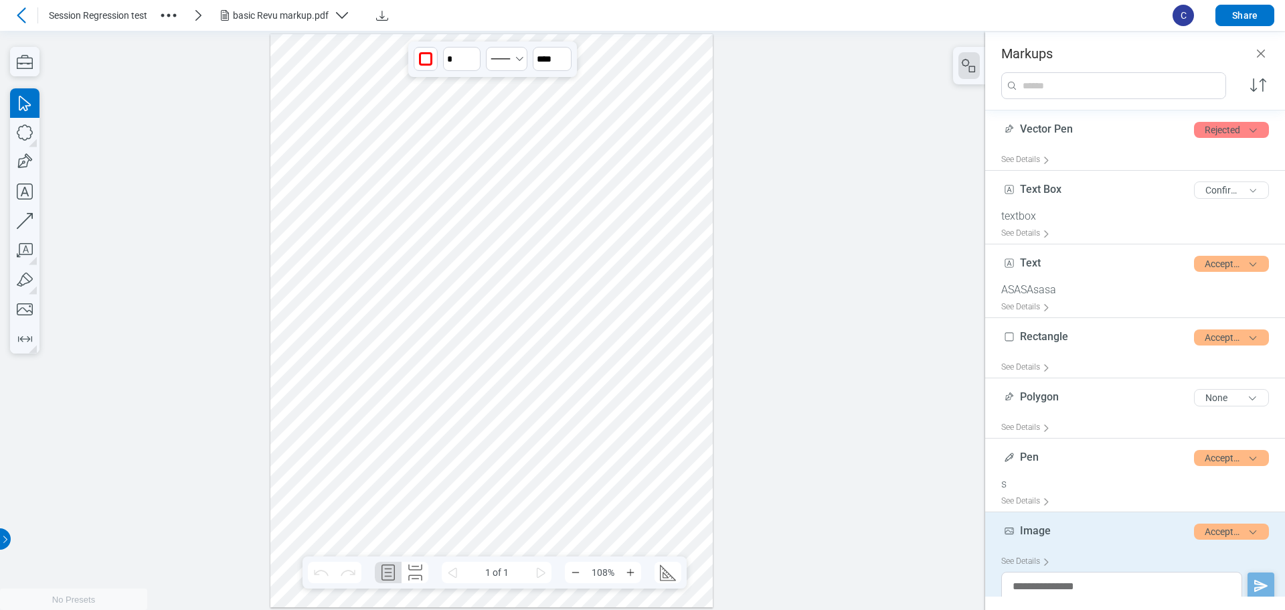
click at [341, 369] on div at bounding box center [491, 319] width 443 height 573
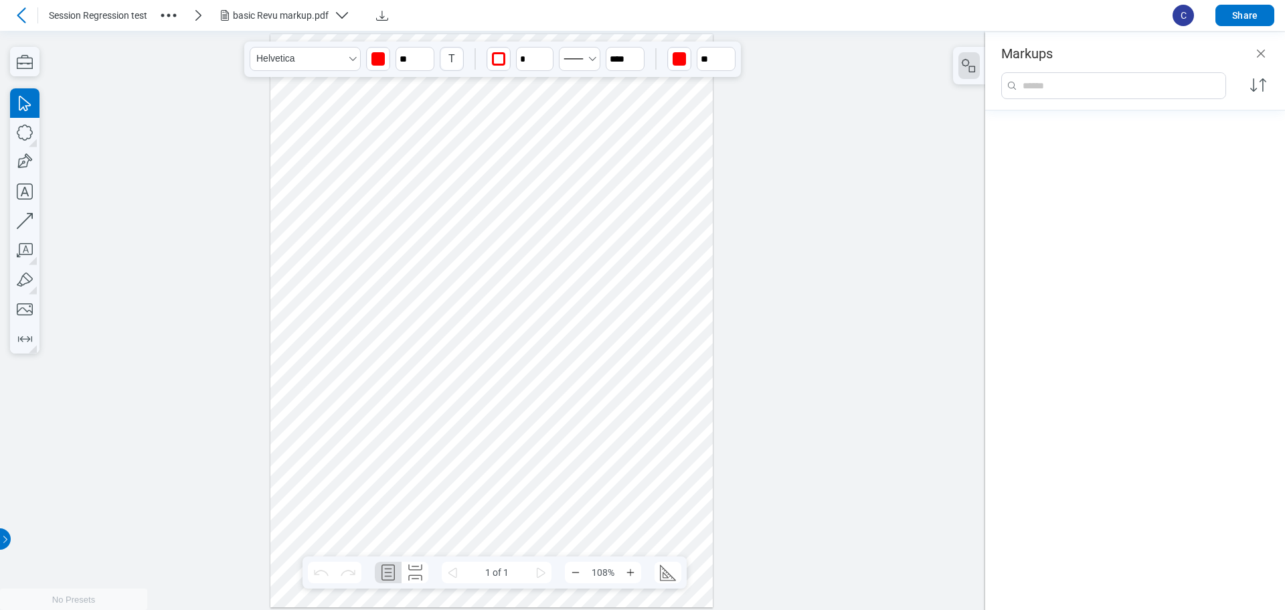
scroll to position [795, 0]
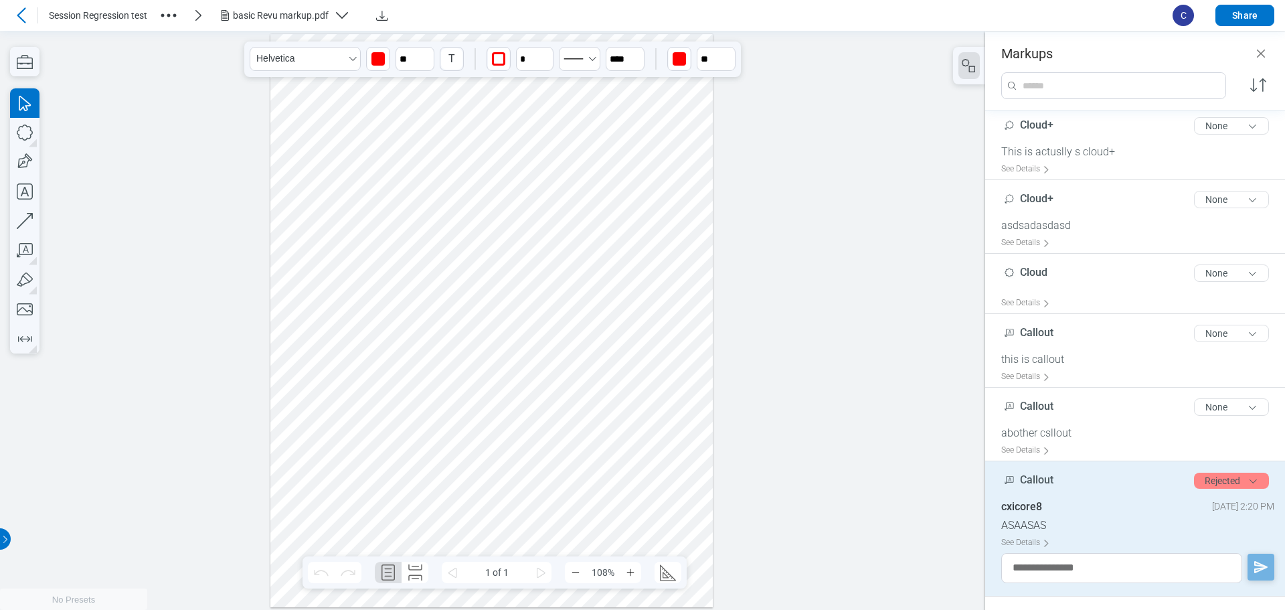
click at [357, 327] on div at bounding box center [491, 319] width 443 height 573
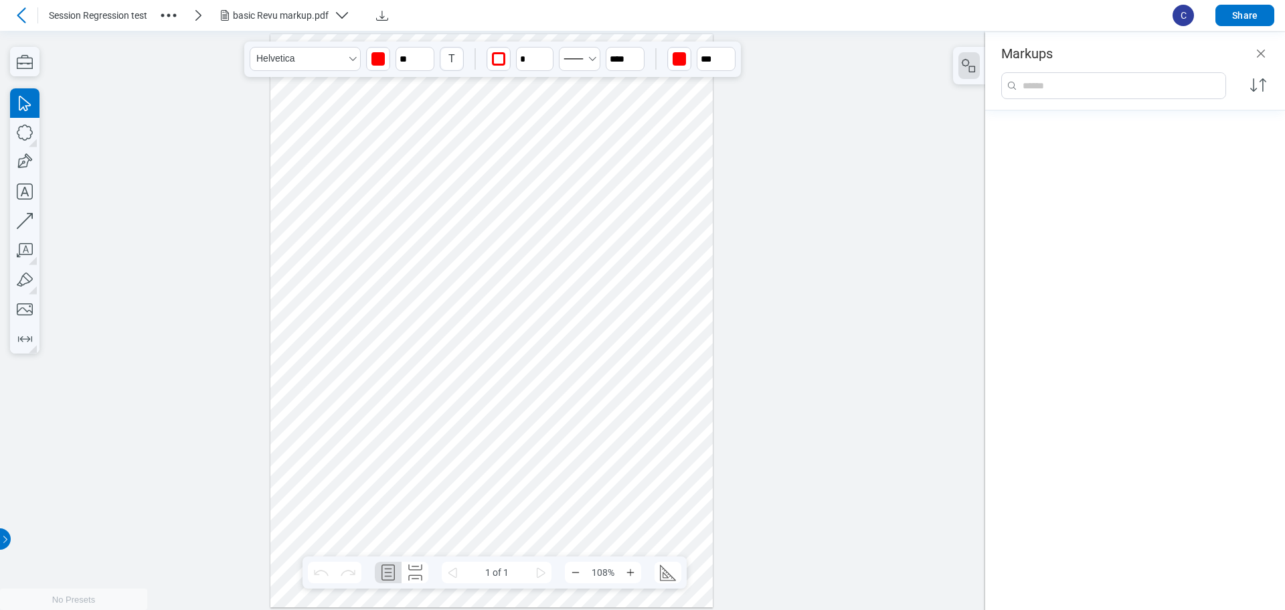
scroll to position [134, 0]
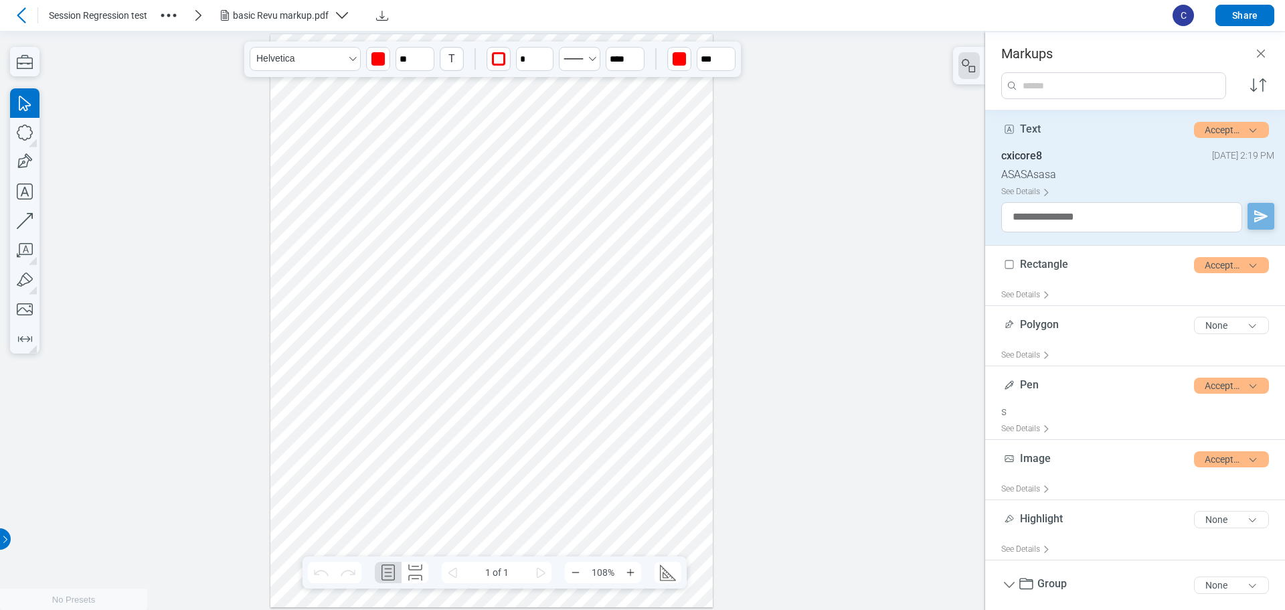
click at [429, 331] on div at bounding box center [491, 319] width 443 height 573
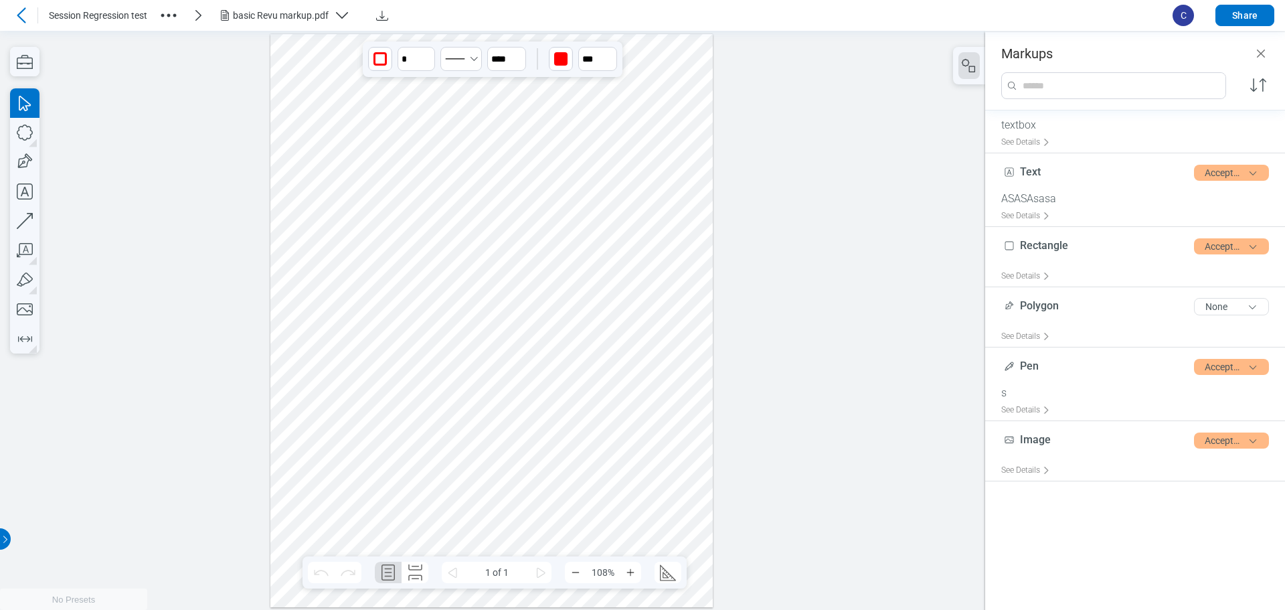
click at [499, 329] on div at bounding box center [491, 319] width 443 height 573
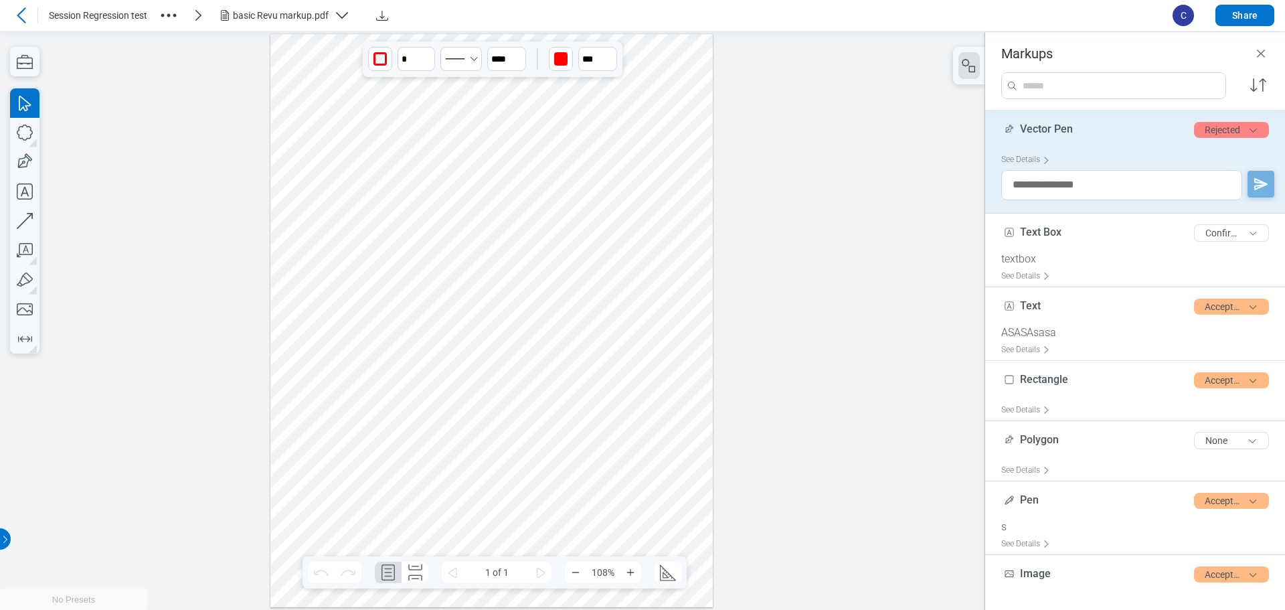
click at [462, 510] on div at bounding box center [491, 319] width 443 height 573
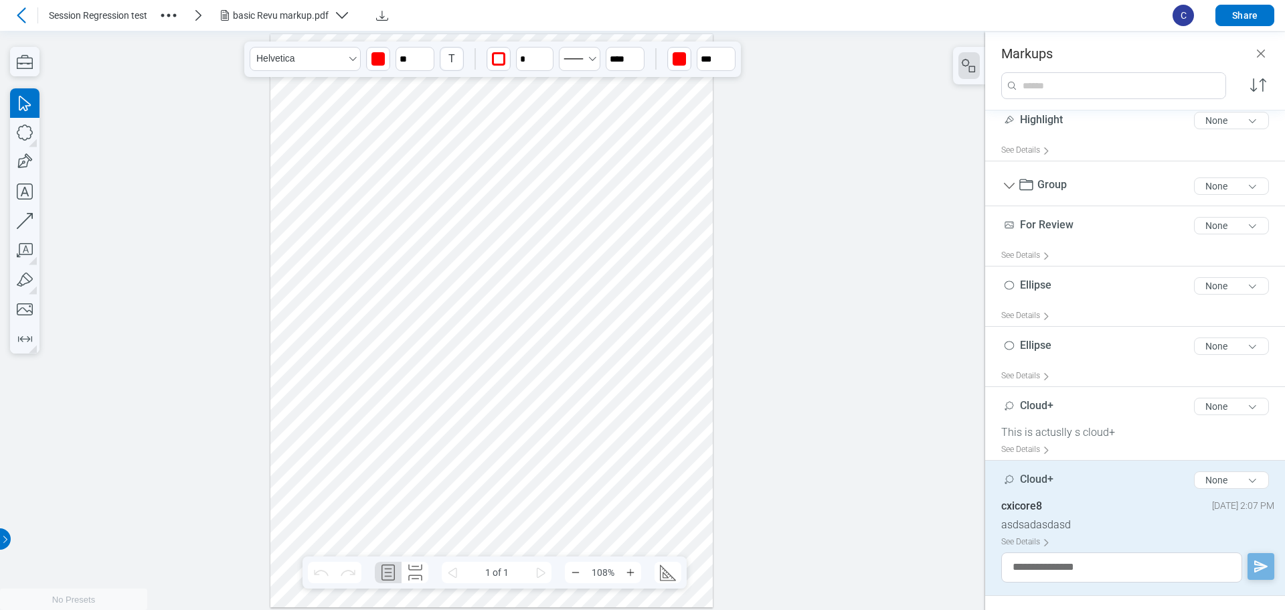
click at [494, 404] on div at bounding box center [491, 319] width 443 height 573
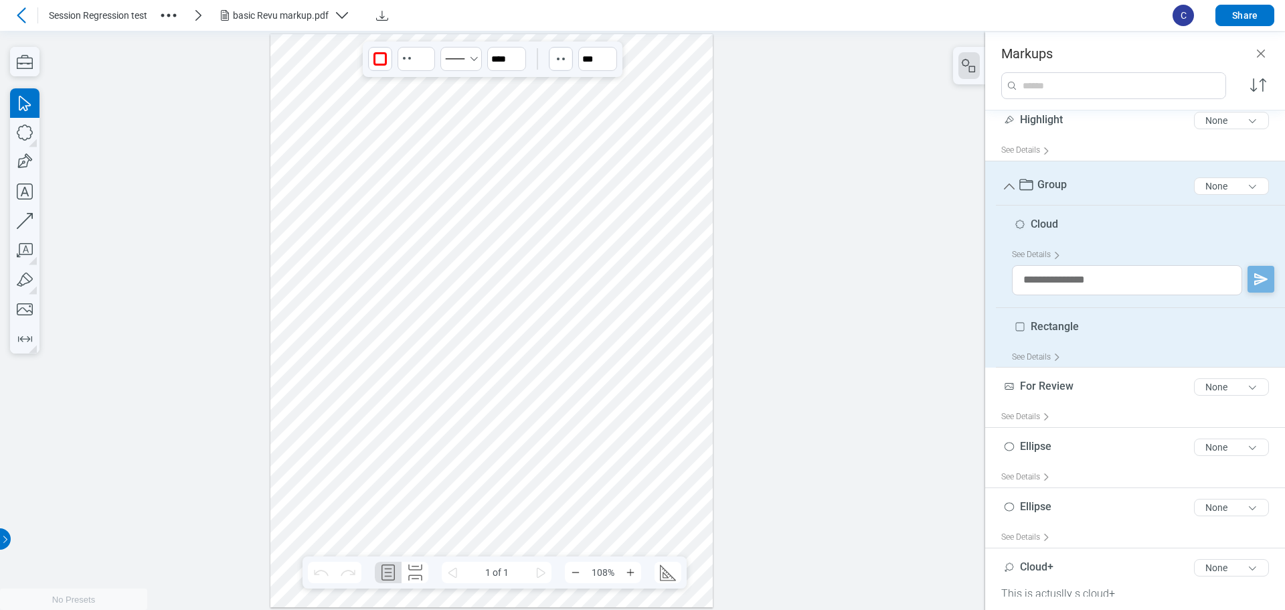
click at [345, 404] on div at bounding box center [491, 319] width 443 height 573
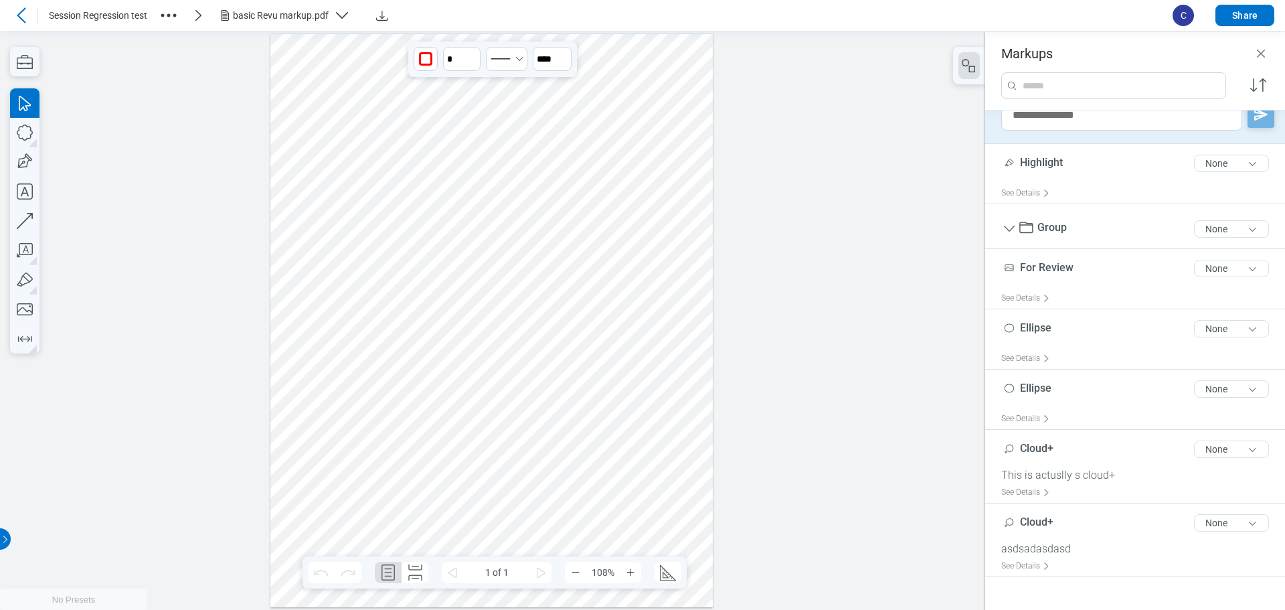
scroll to position [444, 0]
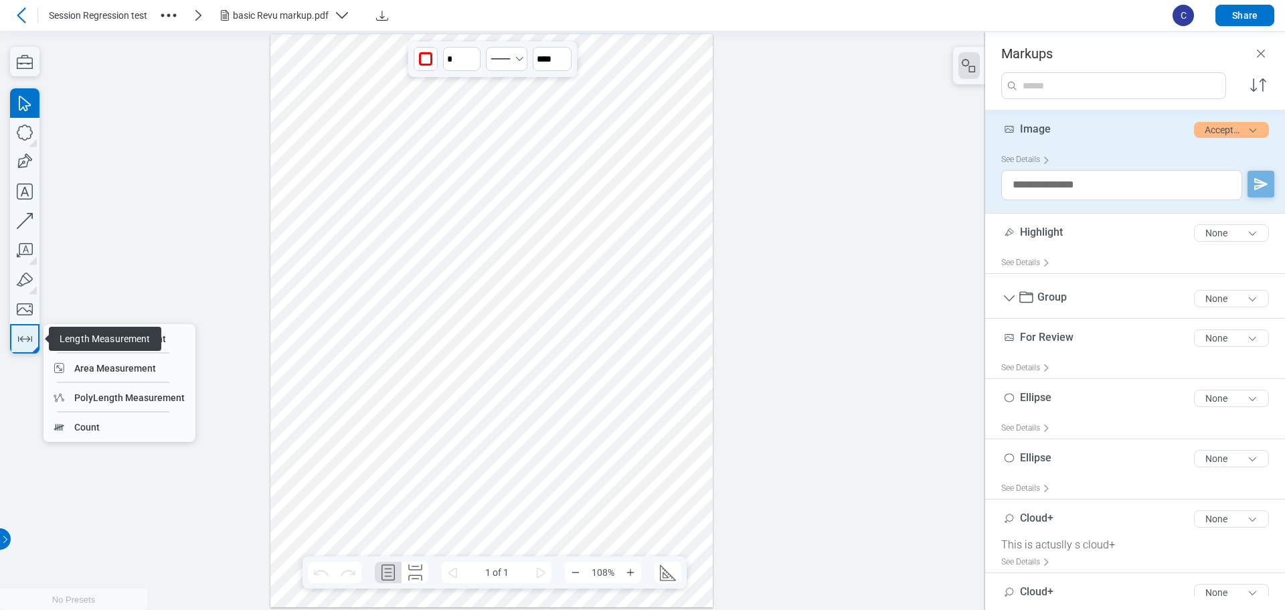
click at [23, 341] on icon "button" at bounding box center [24, 338] width 21 height 21
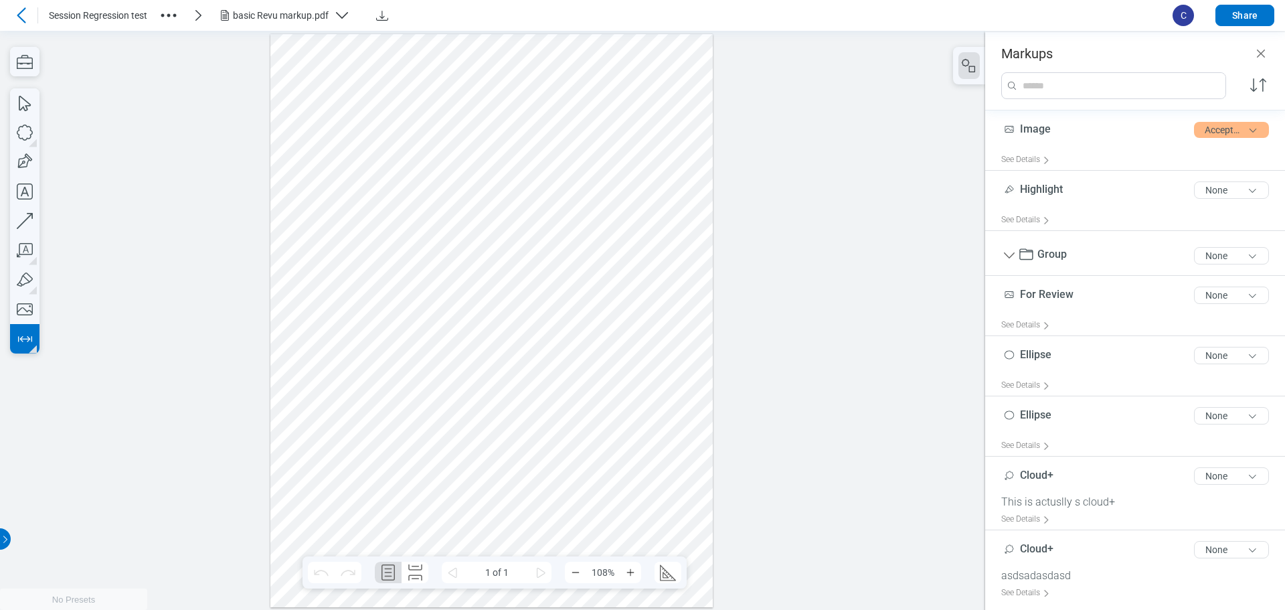
drag, startPoint x: 544, startPoint y: 468, endPoint x: 650, endPoint y: 468, distance: 105.7
click at [650, 468] on div at bounding box center [491, 319] width 443 height 573
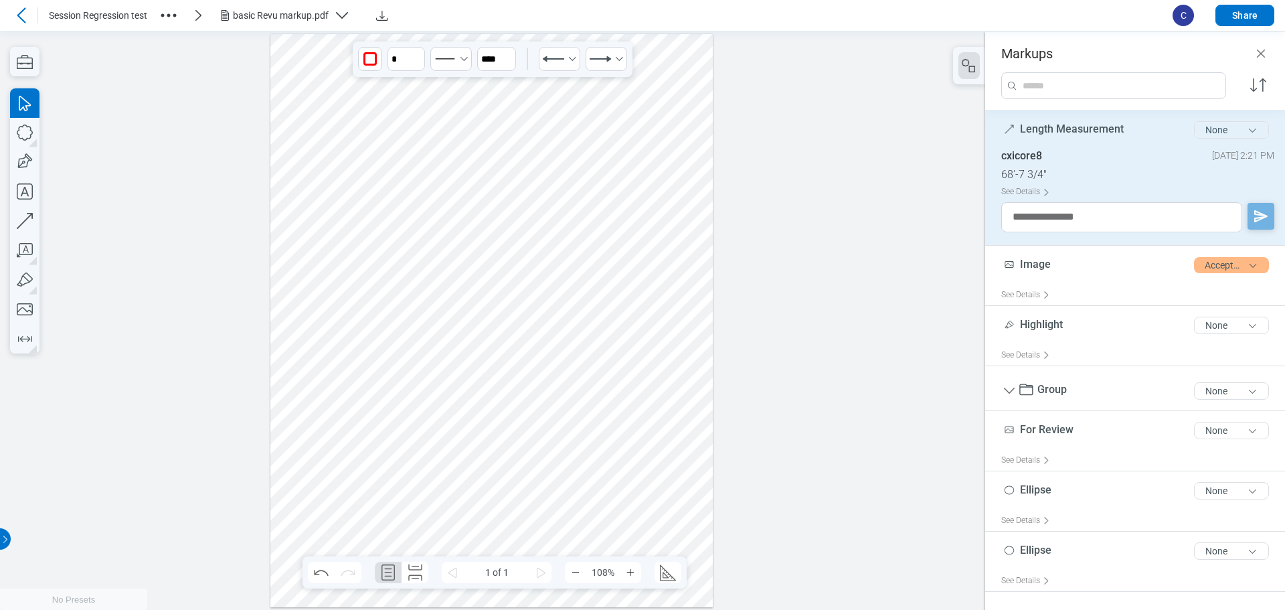
click at [1215, 129] on button "None" at bounding box center [1231, 129] width 75 height 17
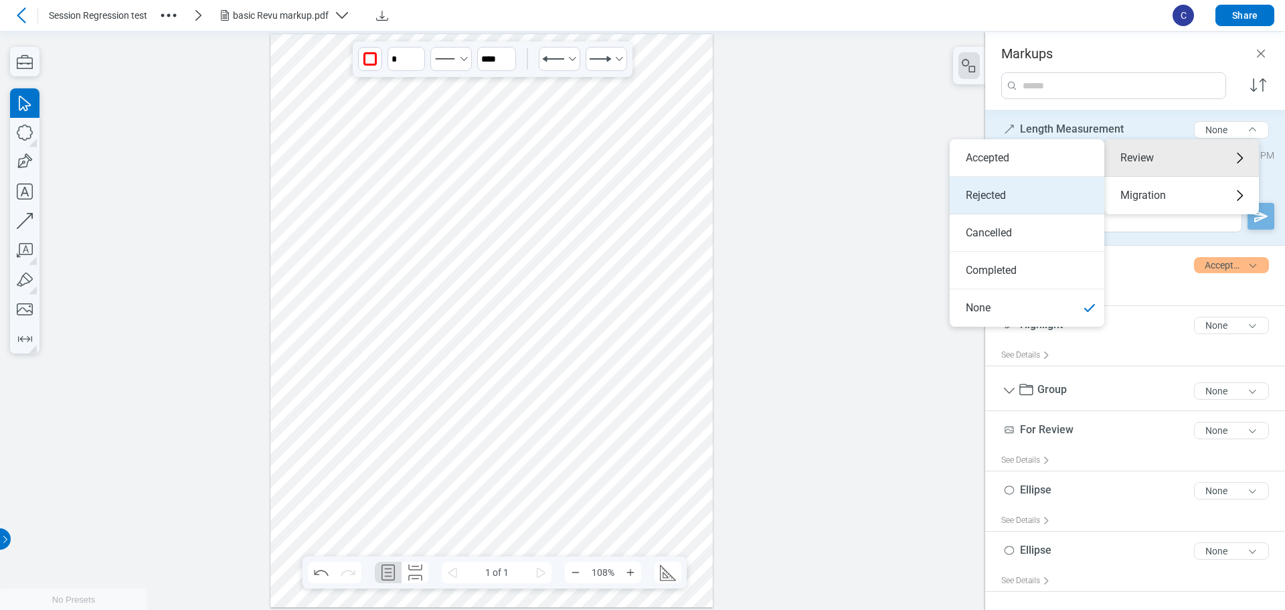
click at [1038, 195] on li "Rejected" at bounding box center [1027, 195] width 155 height 37
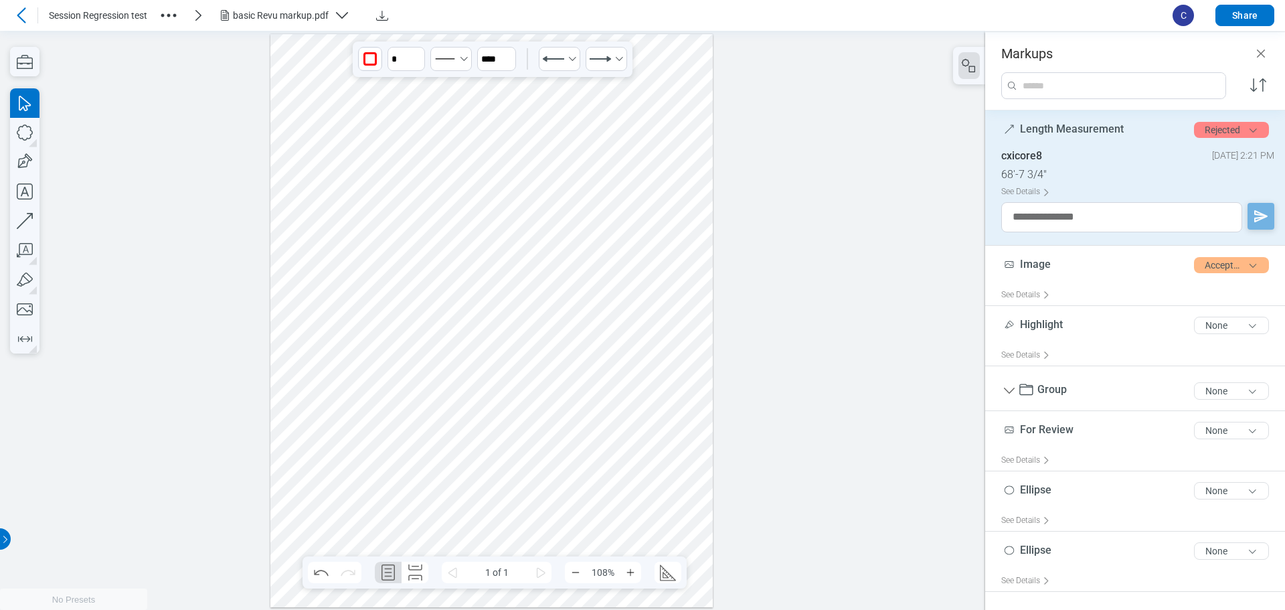
click at [659, 414] on div at bounding box center [491, 319] width 443 height 573
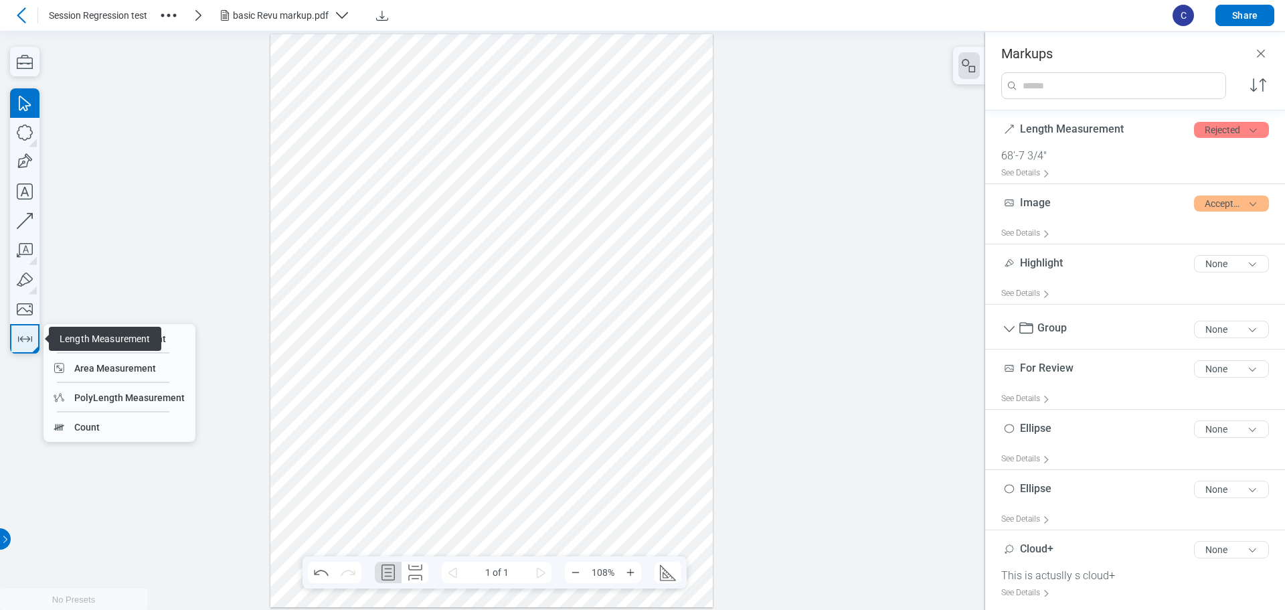
click at [23, 334] on icon "button" at bounding box center [24, 338] width 21 height 21
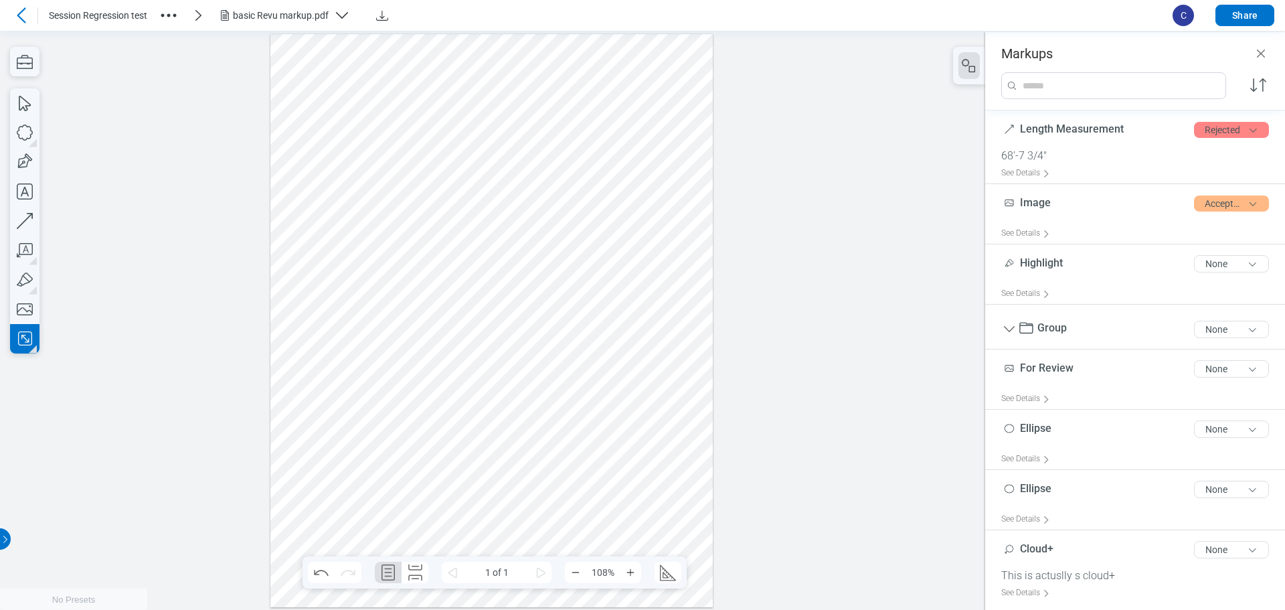
drag, startPoint x: 617, startPoint y: 378, endPoint x: 630, endPoint y: 394, distance: 20.5
click at [630, 394] on div at bounding box center [491, 319] width 443 height 573
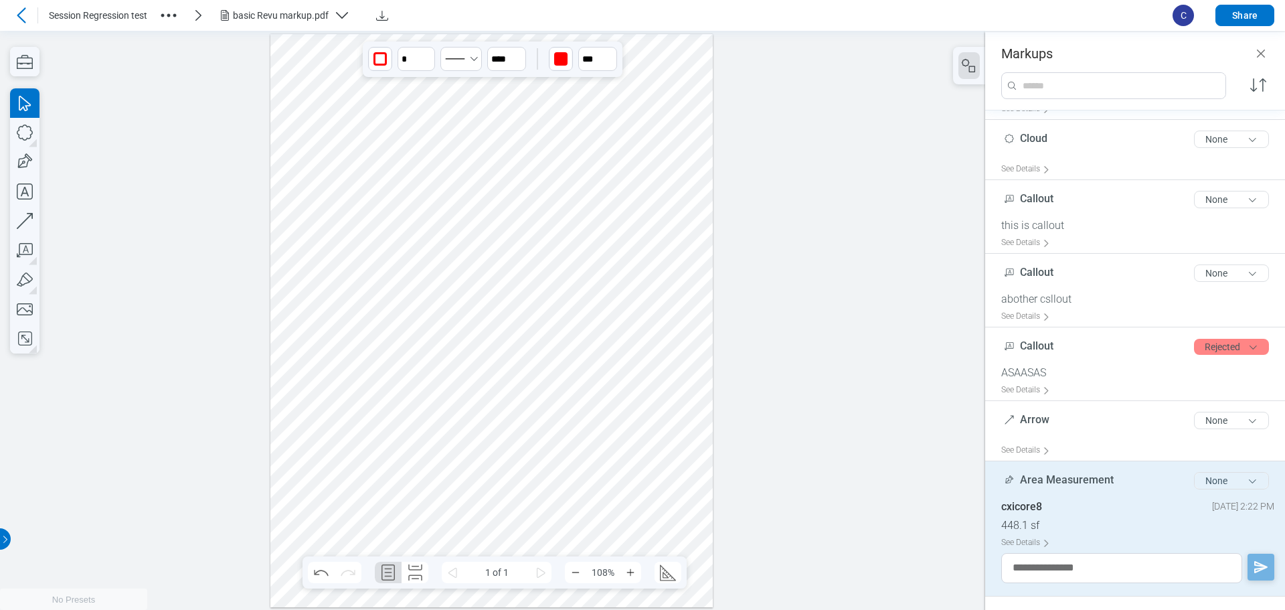
click at [1206, 480] on button "None" at bounding box center [1231, 480] width 75 height 17
click at [1166, 505] on div "Review" at bounding box center [1181, 508] width 155 height 37
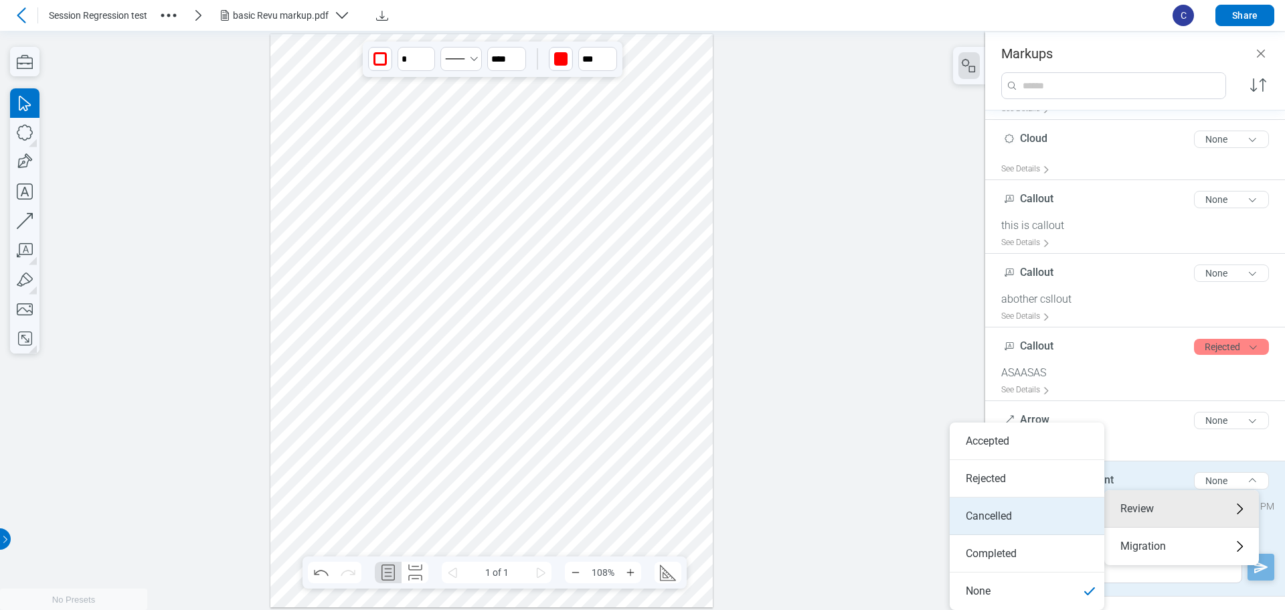
click at [999, 521] on li "Cancelled" at bounding box center [1027, 515] width 155 height 37
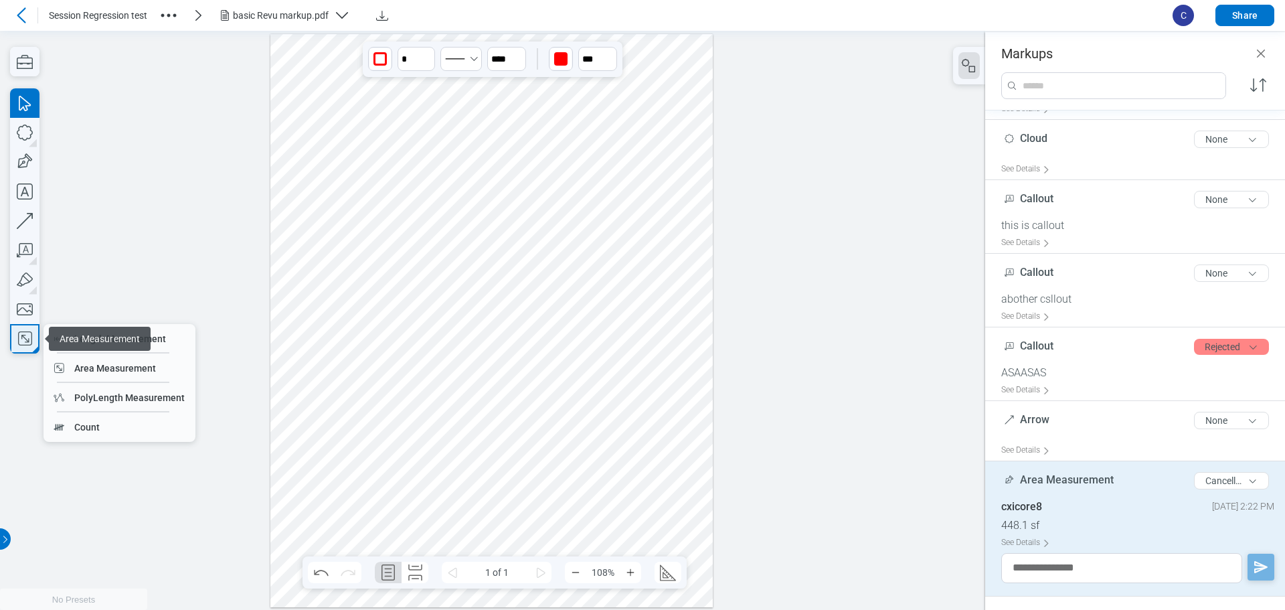
click at [23, 337] on icon "button" at bounding box center [24, 338] width 21 height 21
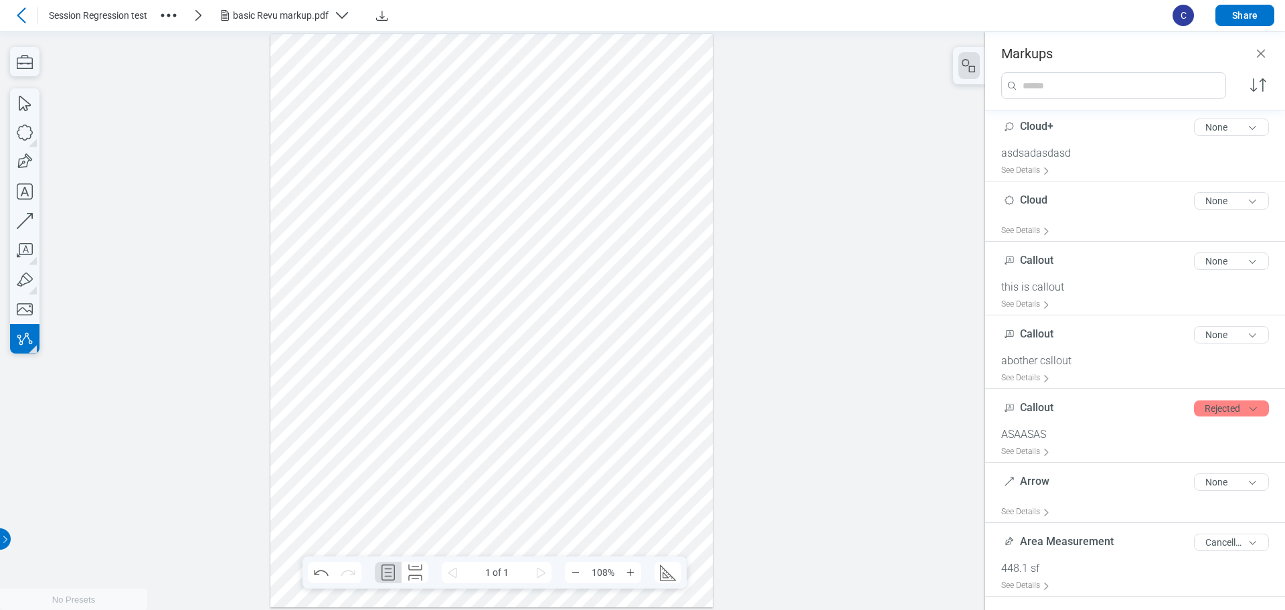
scroll to position [941, 0]
click at [296, 476] on div at bounding box center [491, 319] width 443 height 573
click at [319, 456] on div at bounding box center [491, 319] width 443 height 573
click at [352, 476] on div at bounding box center [491, 319] width 443 height 573
drag, startPoint x: 335, startPoint y: 505, endPoint x: 297, endPoint y: 503, distance: 37.5
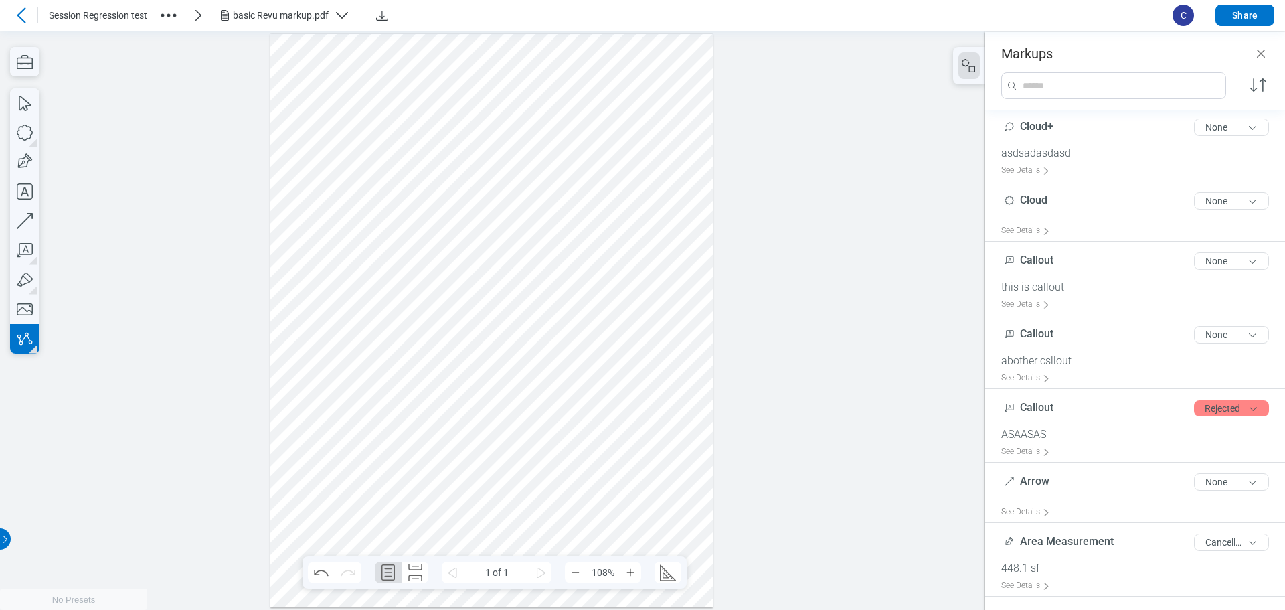
click at [333, 505] on div at bounding box center [491, 319] width 443 height 573
click at [297, 503] on div at bounding box center [491, 319] width 443 height 573
click at [297, 476] on div at bounding box center [491, 319] width 443 height 573
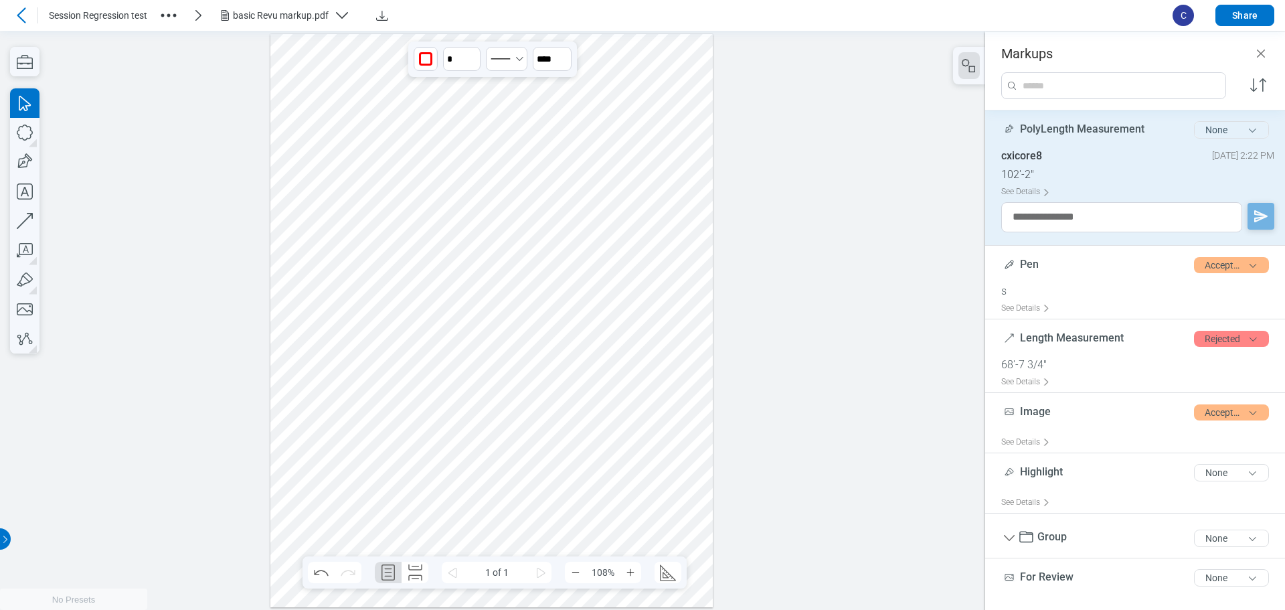
click at [1205, 132] on button "None" at bounding box center [1231, 129] width 75 height 17
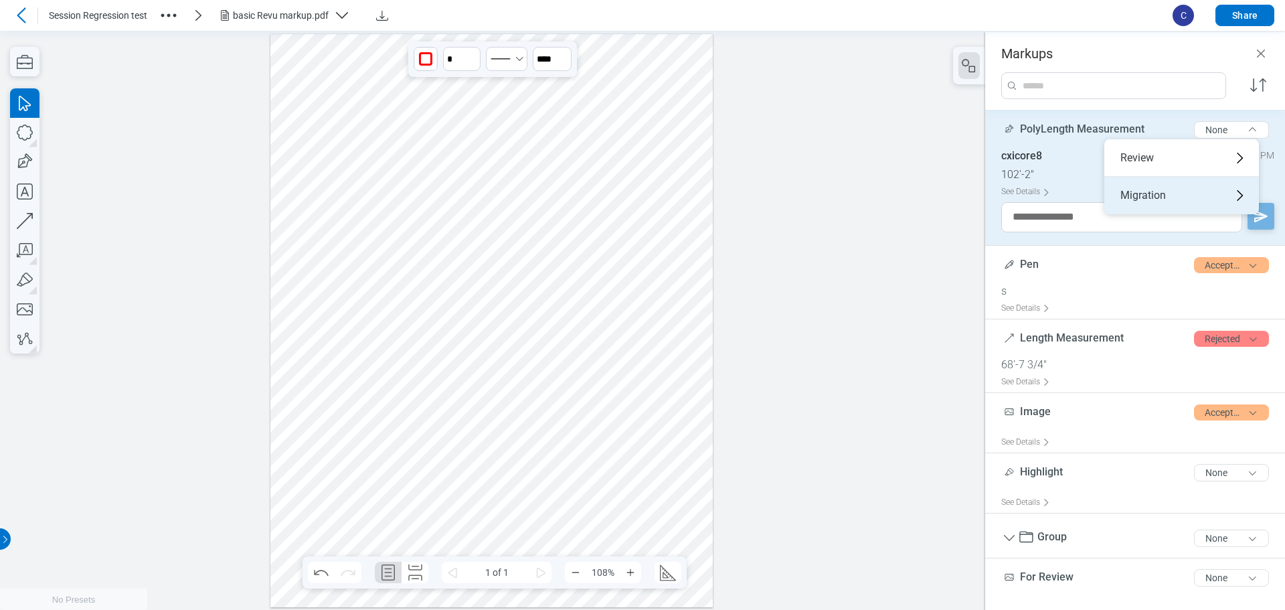
click at [1172, 203] on div "Migration" at bounding box center [1181, 195] width 155 height 37
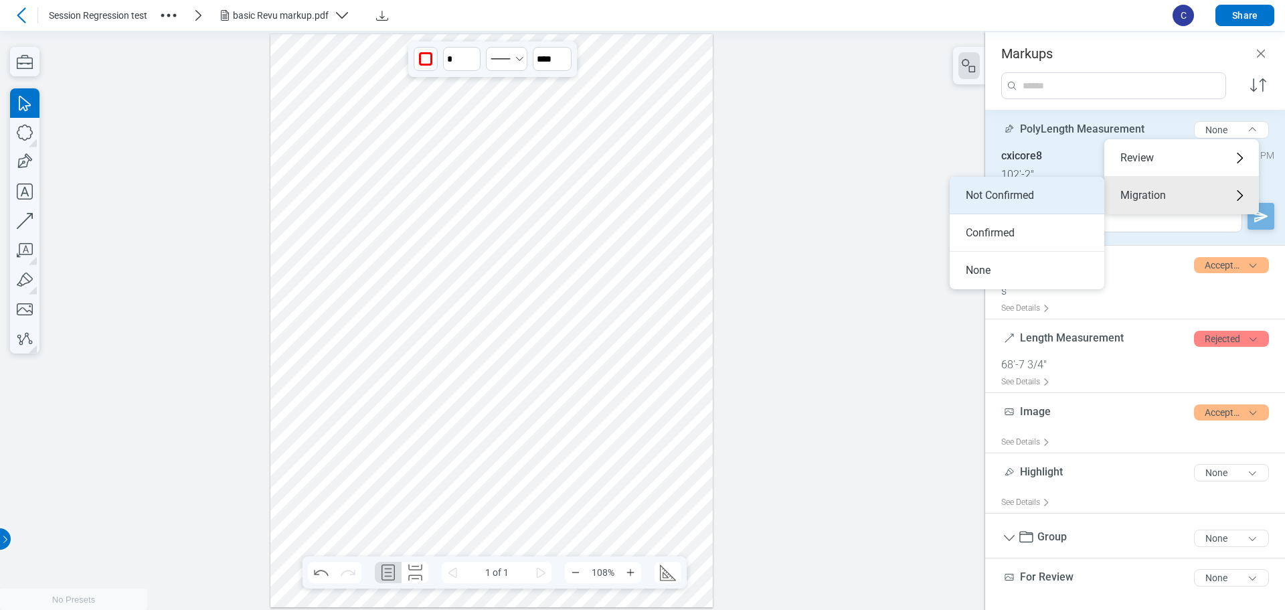
click at [1057, 198] on li "Not Confirmed" at bounding box center [1027, 195] width 155 height 37
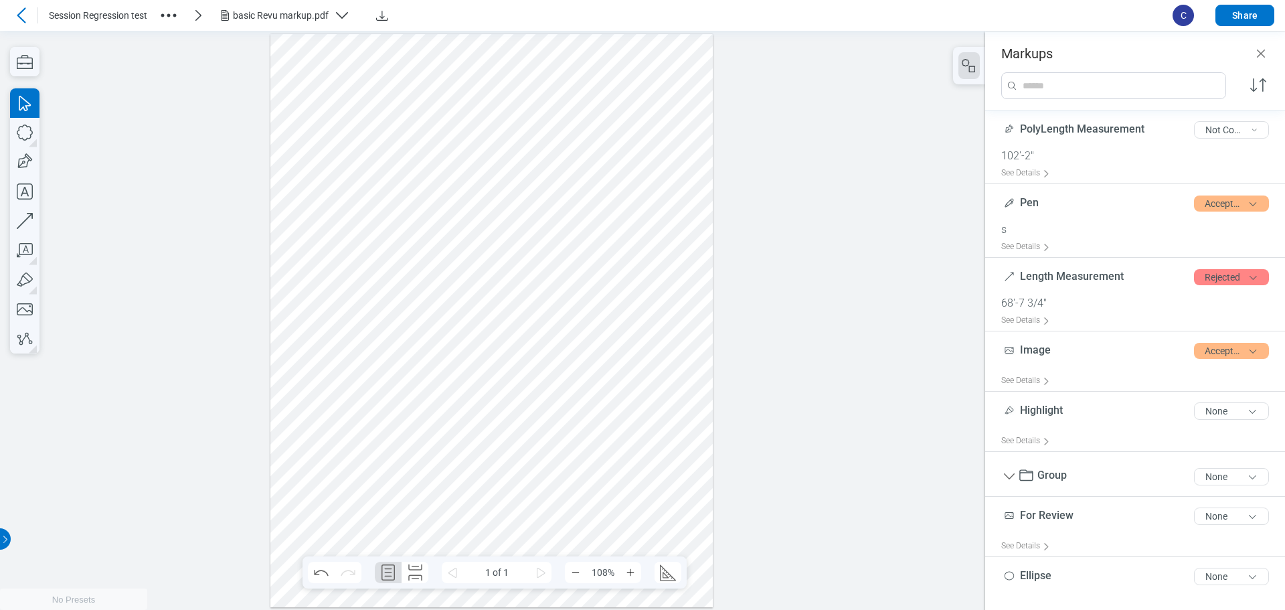
click at [376, 424] on div at bounding box center [491, 319] width 443 height 573
click at [24, 344] on icon "button" at bounding box center [24, 338] width 21 height 21
click at [384, 453] on div at bounding box center [491, 319] width 443 height 573
click at [402, 446] on div at bounding box center [491, 319] width 443 height 573
click at [397, 460] on div at bounding box center [491, 319] width 443 height 573
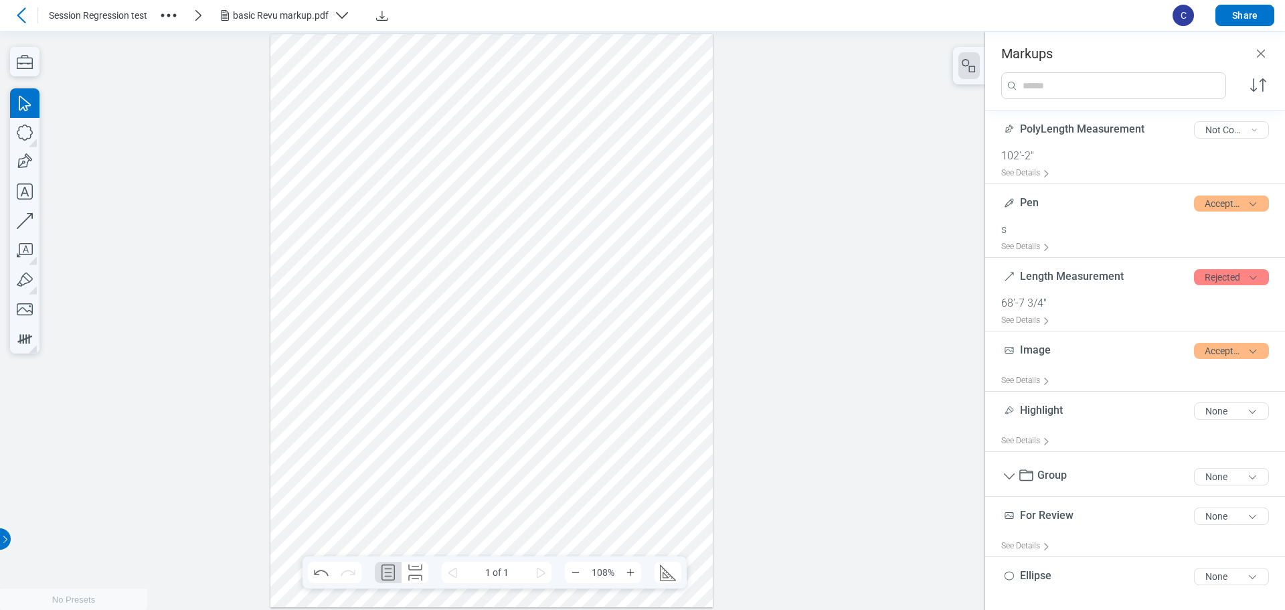
click at [402, 461] on div at bounding box center [491, 319] width 443 height 573
click at [499, 445] on div at bounding box center [491, 319] width 443 height 573
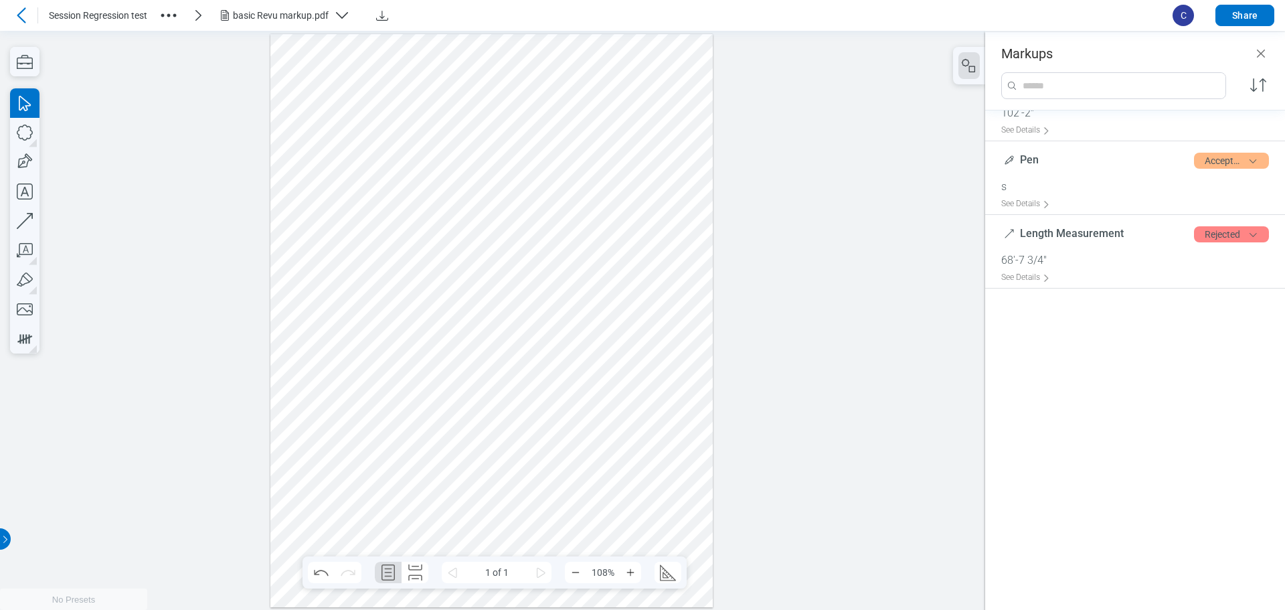
scroll to position [0, 0]
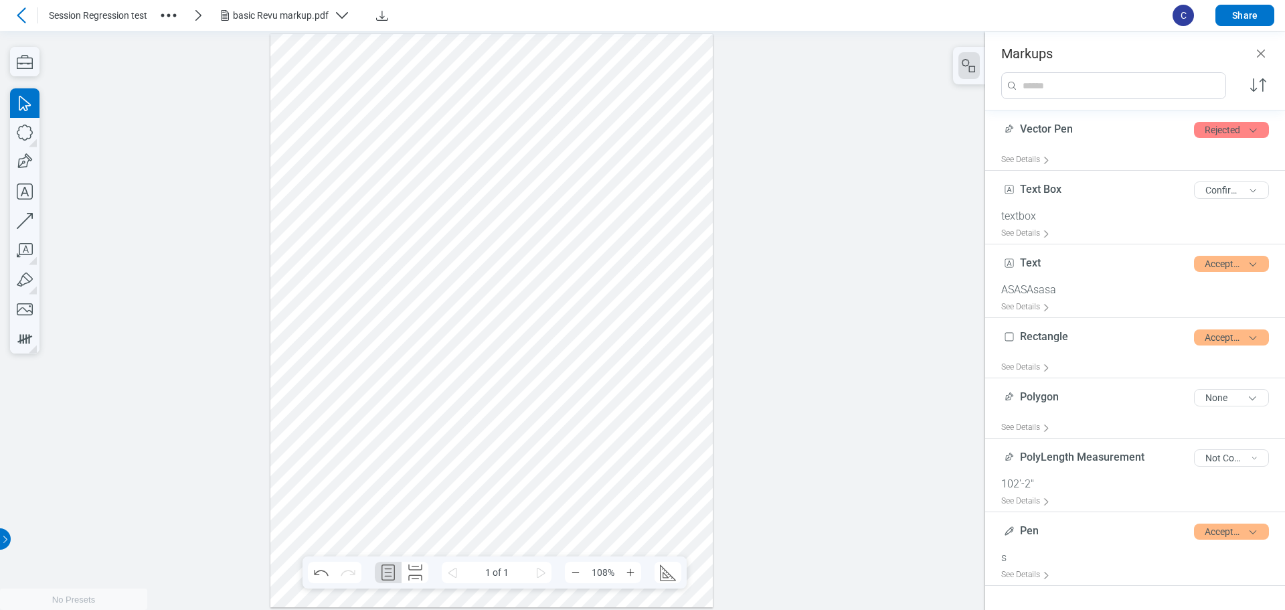
click at [402, 446] on div at bounding box center [491, 319] width 443 height 573
click at [444, 454] on div at bounding box center [491, 319] width 443 height 573
click at [394, 462] on div at bounding box center [491, 319] width 443 height 573
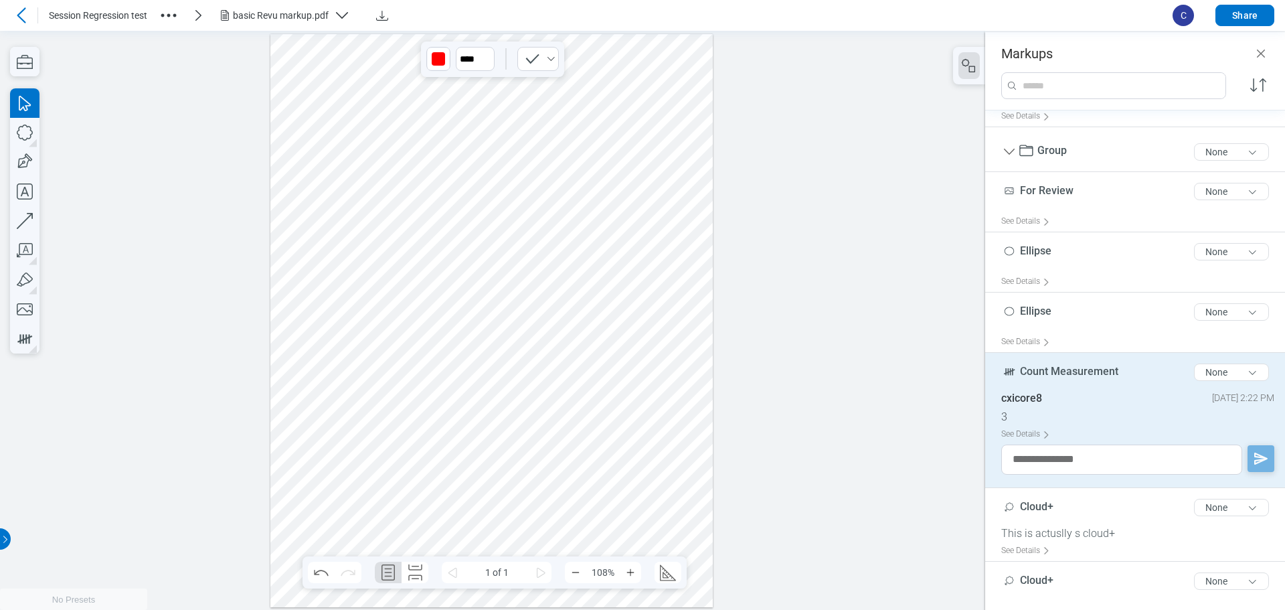
scroll to position [736, 0]
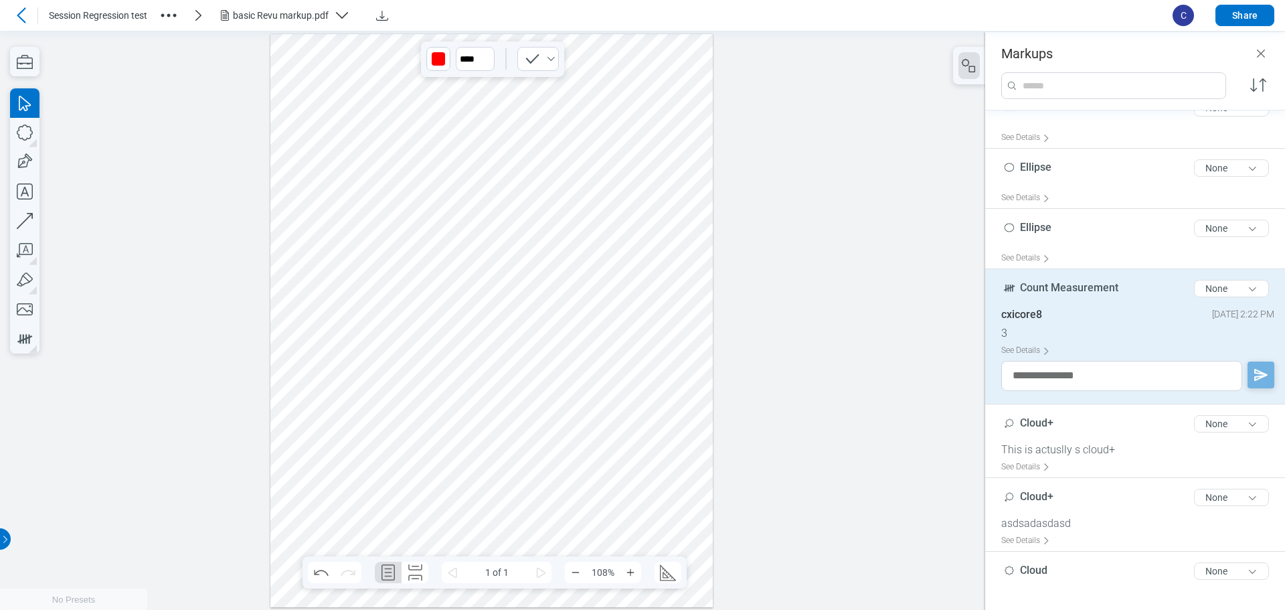
click at [468, 446] on div at bounding box center [491, 319] width 443 height 573
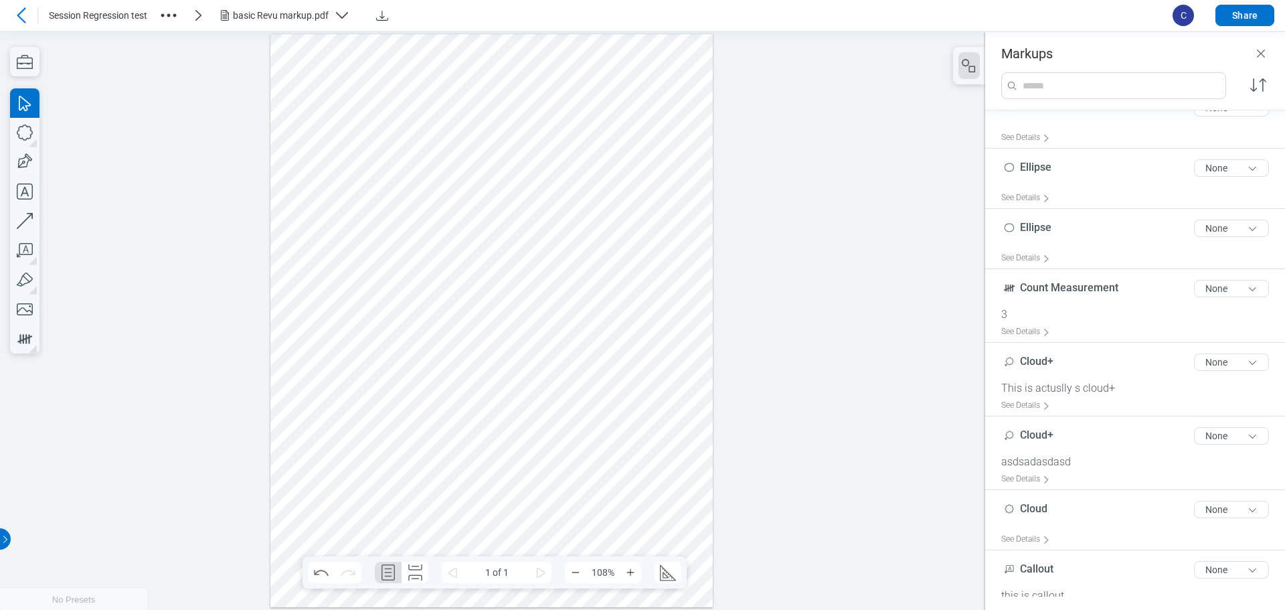
click at [393, 463] on div at bounding box center [491, 319] width 443 height 573
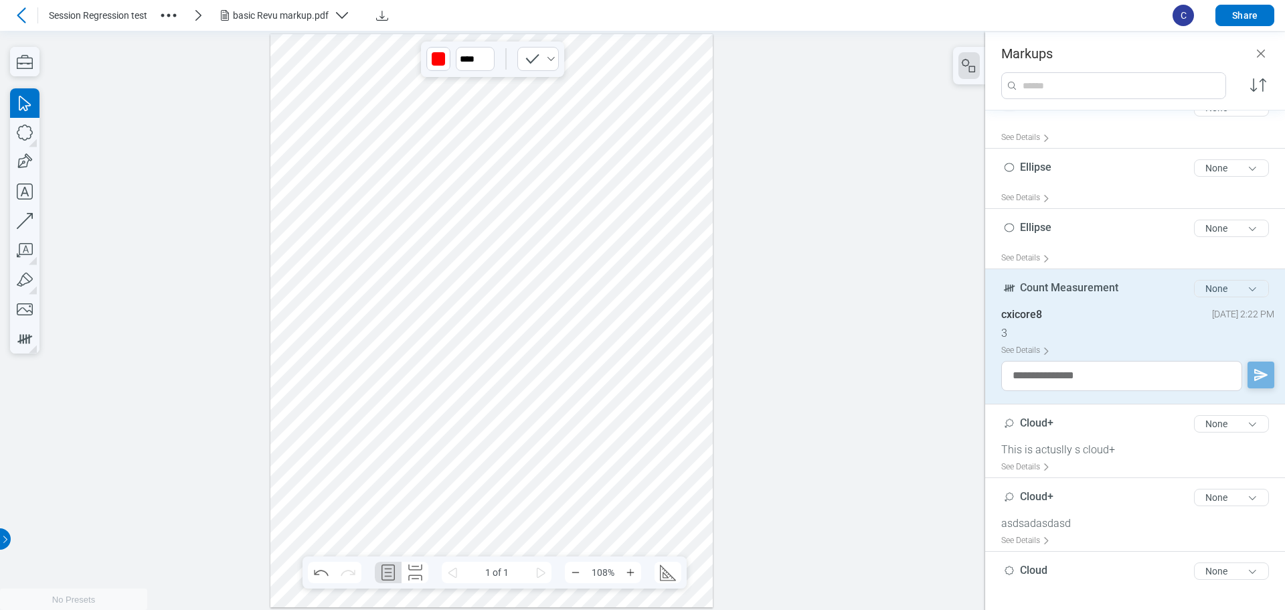
click at [1237, 291] on button "None" at bounding box center [1231, 288] width 75 height 17
click at [1156, 321] on div "Review" at bounding box center [1181, 316] width 155 height 37
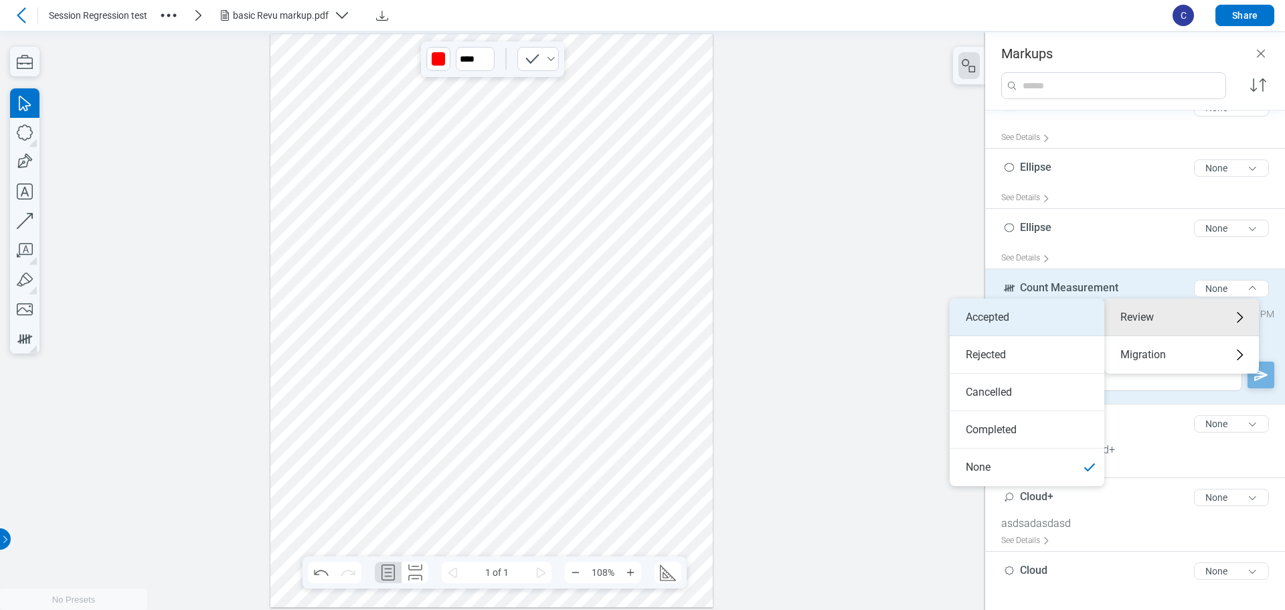
click at [1024, 319] on li "Accepted" at bounding box center [1027, 316] width 155 height 37
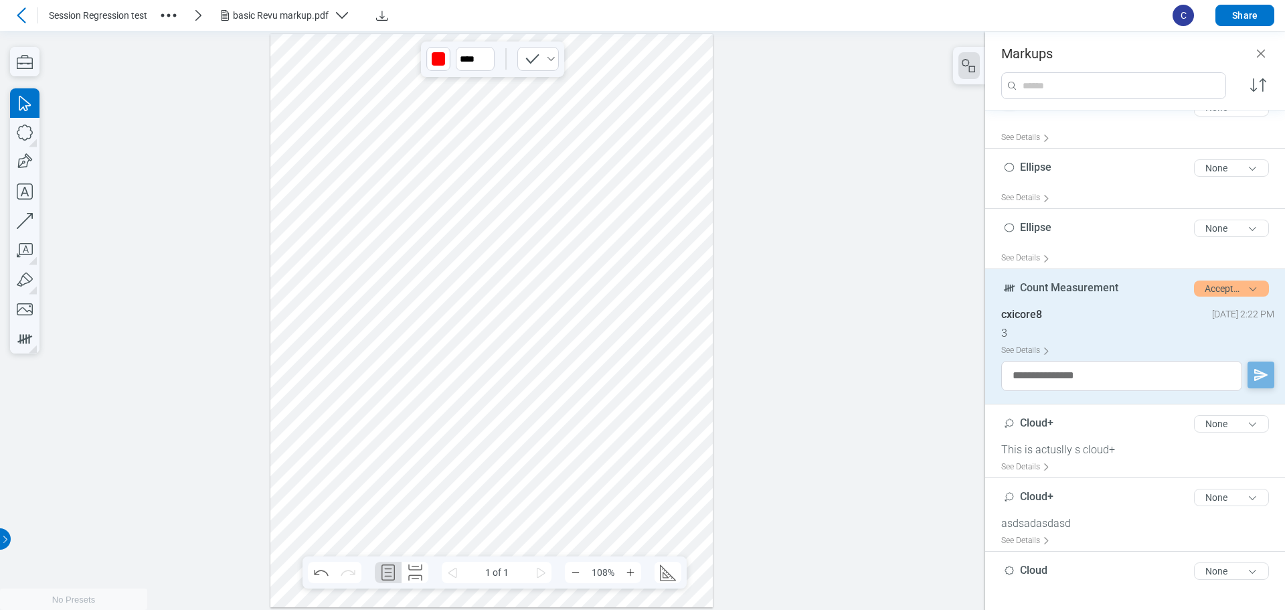
click at [658, 349] on div at bounding box center [491, 319] width 443 height 573
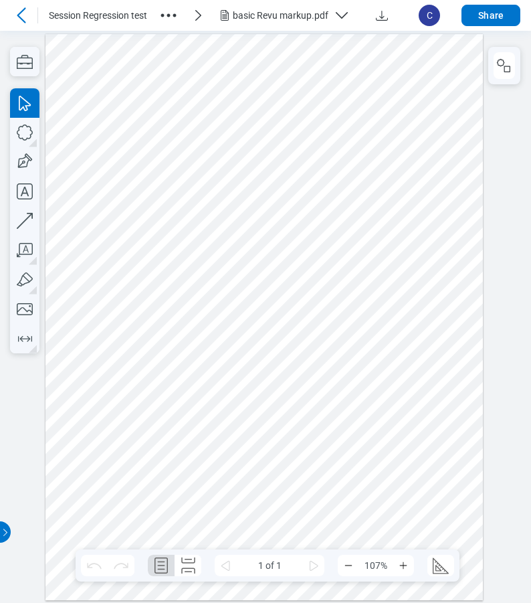
click at [272, 458] on div at bounding box center [265, 316] width 438 height 566
click at [259, 410] on div at bounding box center [265, 316] width 438 height 566
click at [261, 400] on div at bounding box center [265, 316] width 438 height 566
click at [406, 396] on div at bounding box center [265, 316] width 438 height 566
drag, startPoint x: 101, startPoint y: 334, endPoint x: 424, endPoint y: 553, distance: 390.3
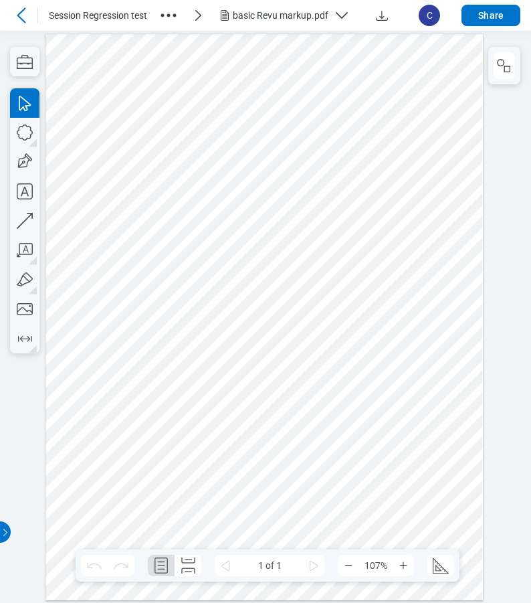
click at [424, 553] on div at bounding box center [265, 316] width 438 height 566
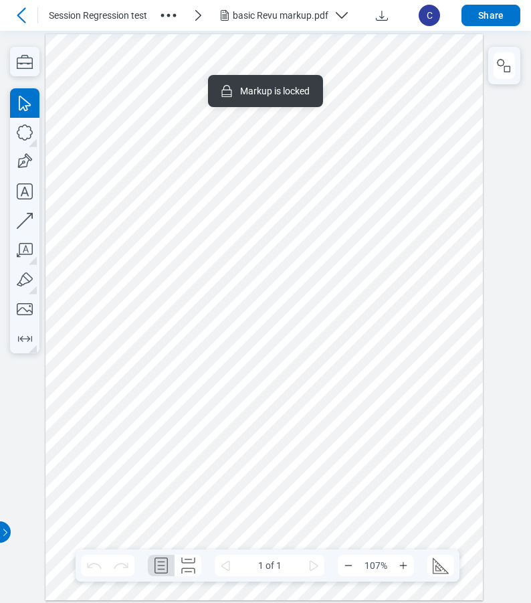
click at [296, 12] on div "basic Revu markup.pdf" at bounding box center [281, 15] width 96 height 13
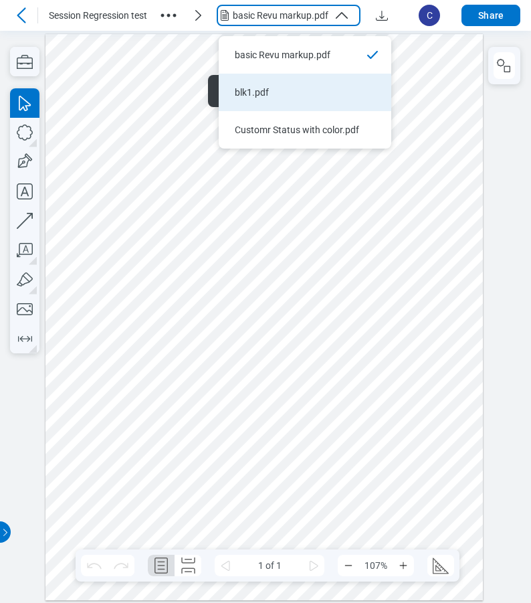
click at [269, 91] on div "blk1.pdf" at bounding box center [297, 92] width 124 height 13
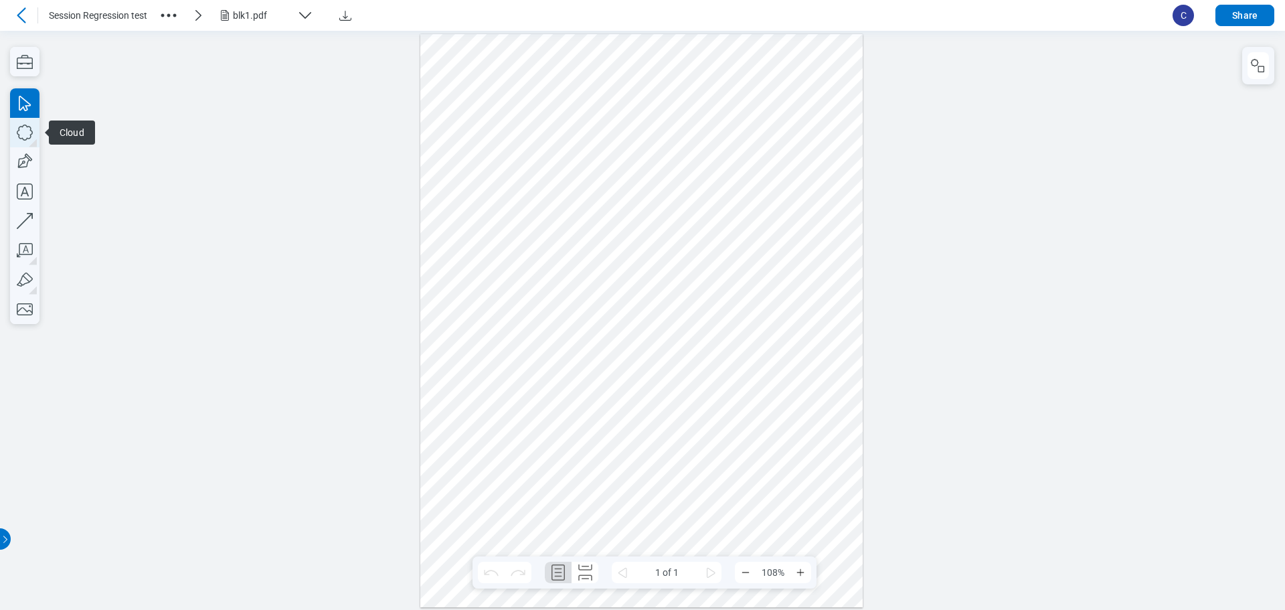
click at [27, 134] on icon "button" at bounding box center [24, 132] width 29 height 29
drag, startPoint x: 535, startPoint y: 177, endPoint x: 551, endPoint y: 198, distance: 26.8
click at [551, 198] on div at bounding box center [641, 319] width 443 height 573
click at [33, 127] on icon "button" at bounding box center [24, 132] width 29 height 29
drag, startPoint x: 592, startPoint y: 138, endPoint x: 687, endPoint y: 205, distance: 117.2
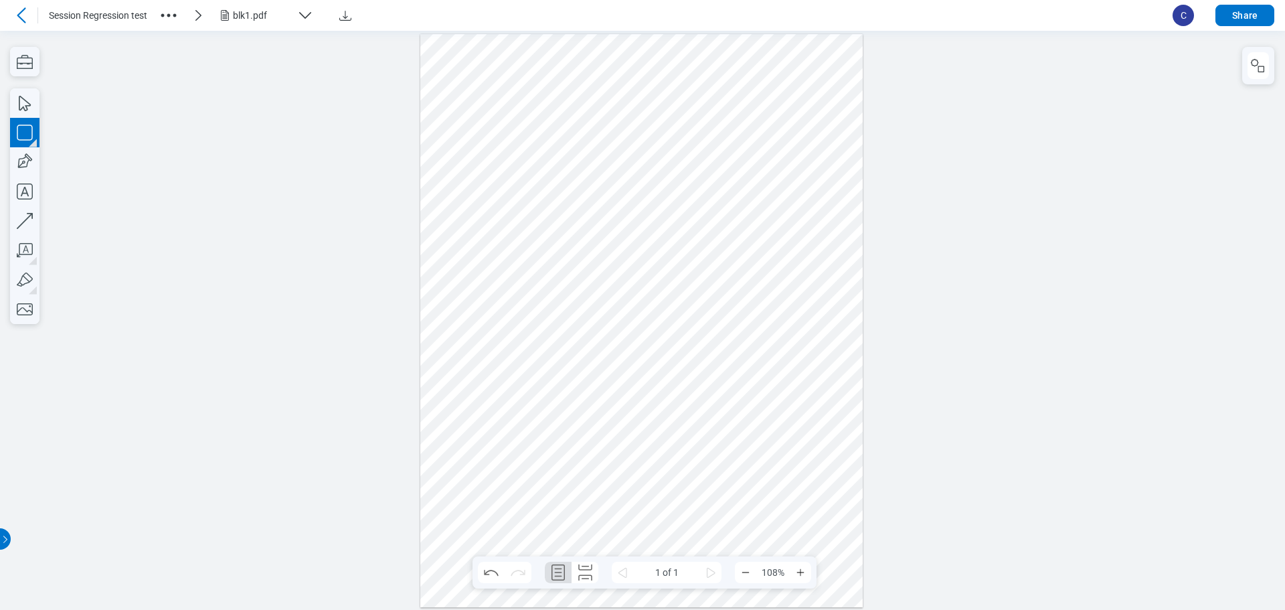
click at [687, 205] on div at bounding box center [641, 319] width 443 height 573
click at [783, 216] on div at bounding box center [641, 319] width 443 height 573
drag, startPoint x: 507, startPoint y: 145, endPoint x: 712, endPoint y: 241, distance: 226.6
click at [712, 241] on div at bounding box center [641, 319] width 443 height 573
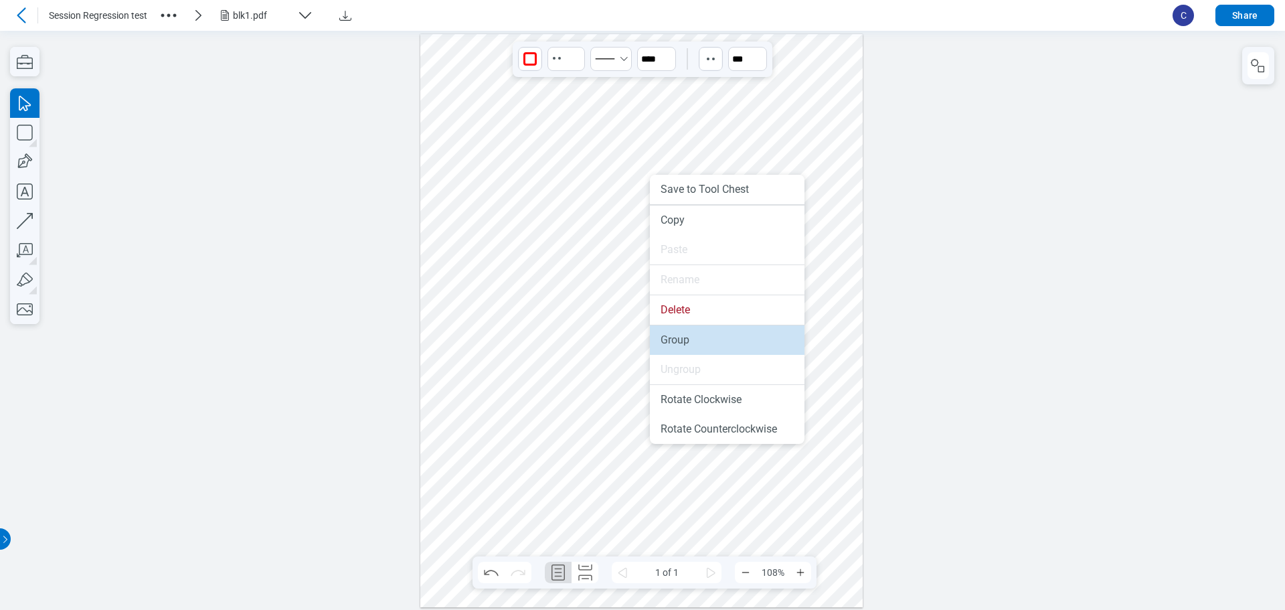
click at [683, 347] on li "Group" at bounding box center [727, 339] width 155 height 29
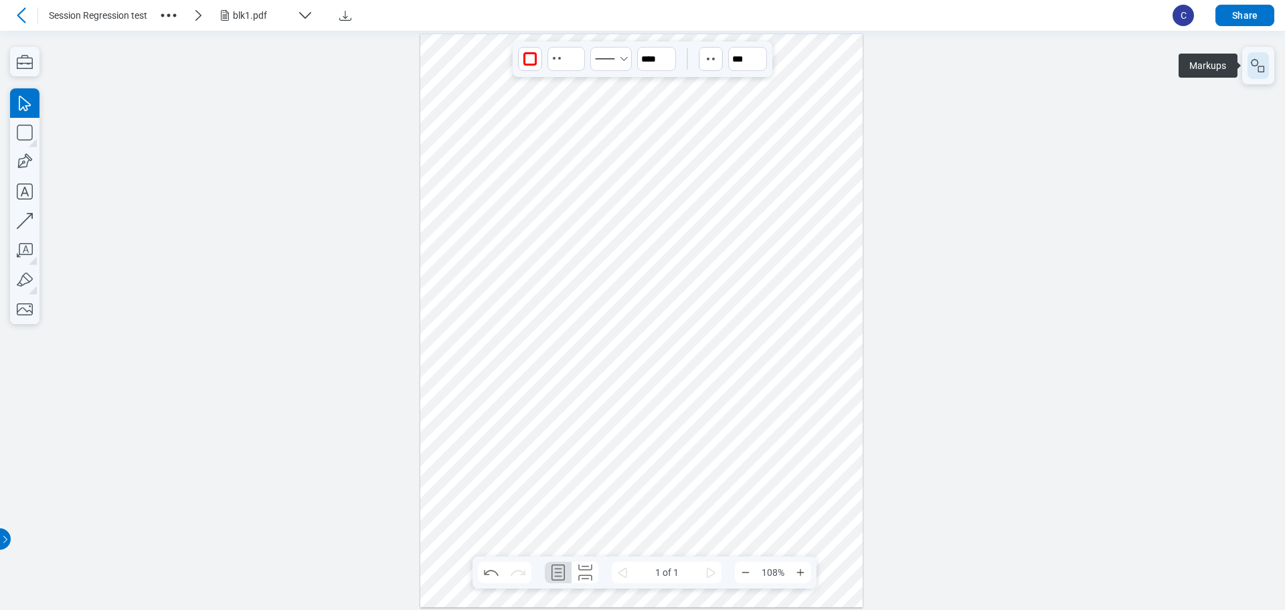
click at [1255, 69] on icon "button" at bounding box center [1258, 66] width 16 height 16
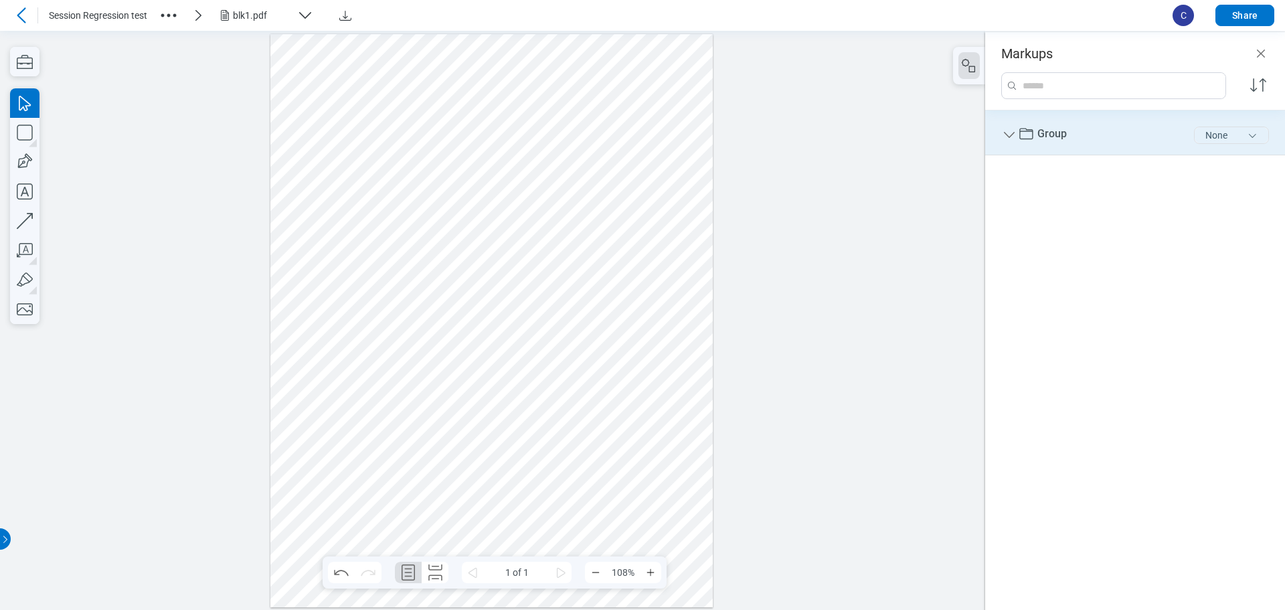
click at [1221, 141] on button "None" at bounding box center [1231, 134] width 75 height 17
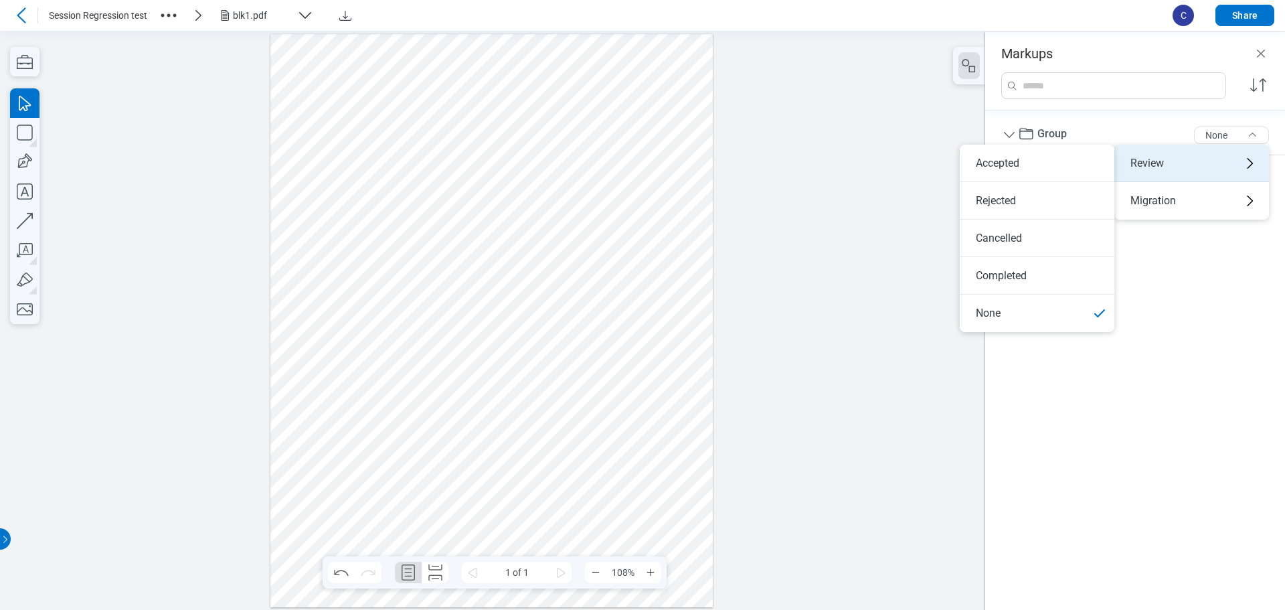
click at [1162, 166] on div "Review" at bounding box center [1191, 163] width 155 height 37
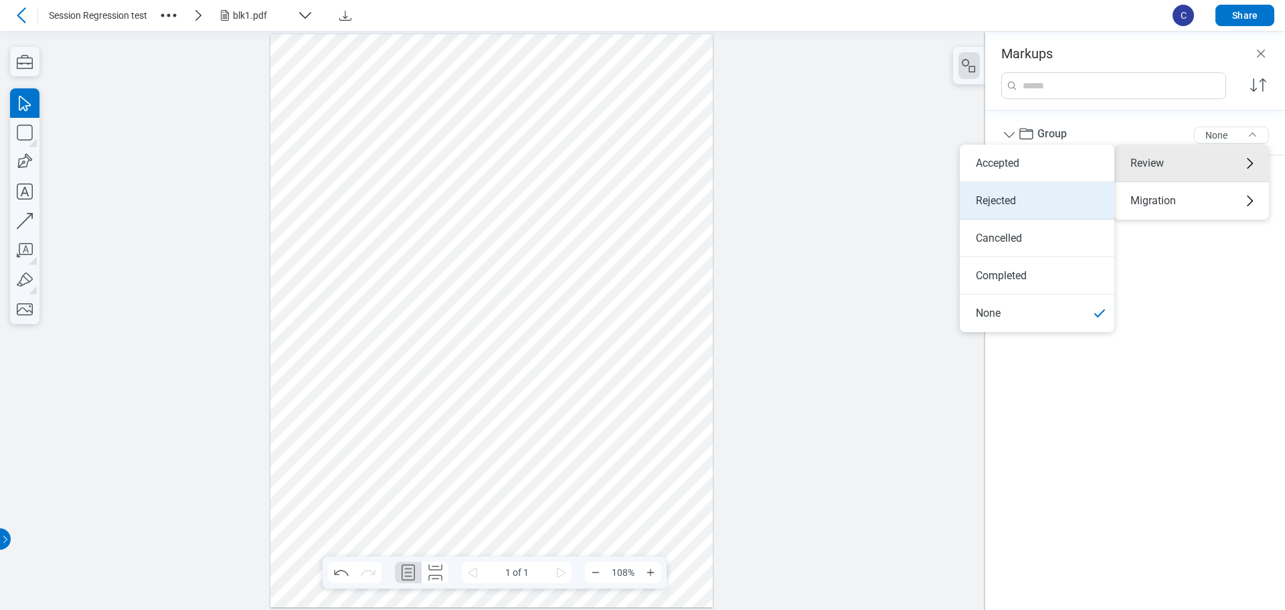
click at [1029, 201] on li "Rejected" at bounding box center [1037, 200] width 155 height 37
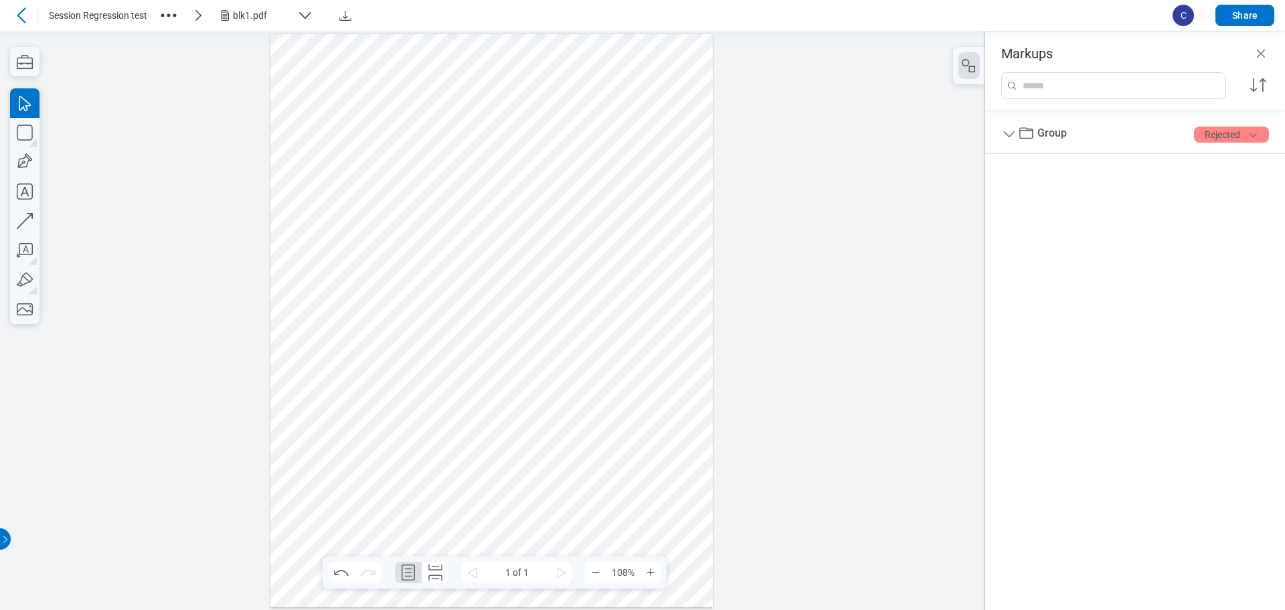
drag, startPoint x: 539, startPoint y: 302, endPoint x: 549, endPoint y: 285, distance: 20.1
click at [539, 301] on div at bounding box center [491, 319] width 443 height 573
click at [27, 188] on icon "button" at bounding box center [24, 191] width 29 height 29
click at [32, 251] on icon "button" at bounding box center [24, 250] width 29 height 29
drag, startPoint x: 353, startPoint y: 283, endPoint x: 464, endPoint y: 374, distance: 143.6
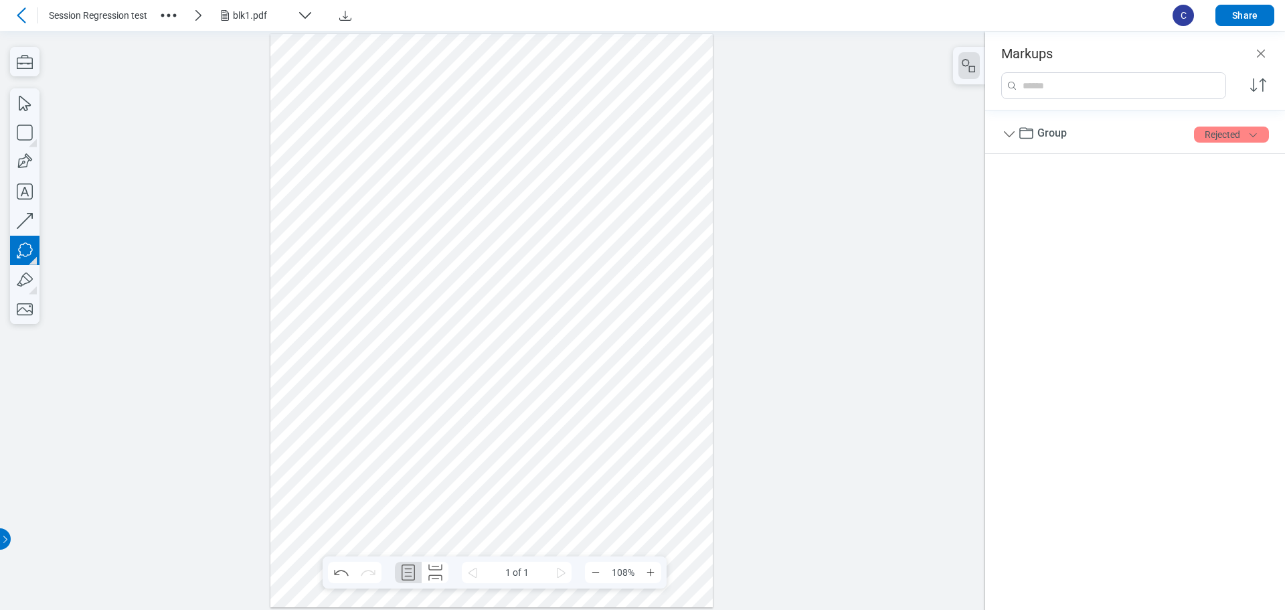
click at [464, 374] on div at bounding box center [491, 319] width 443 height 573
click at [521, 393] on div at bounding box center [491, 319] width 443 height 573
click at [656, 393] on div at bounding box center [491, 319] width 443 height 573
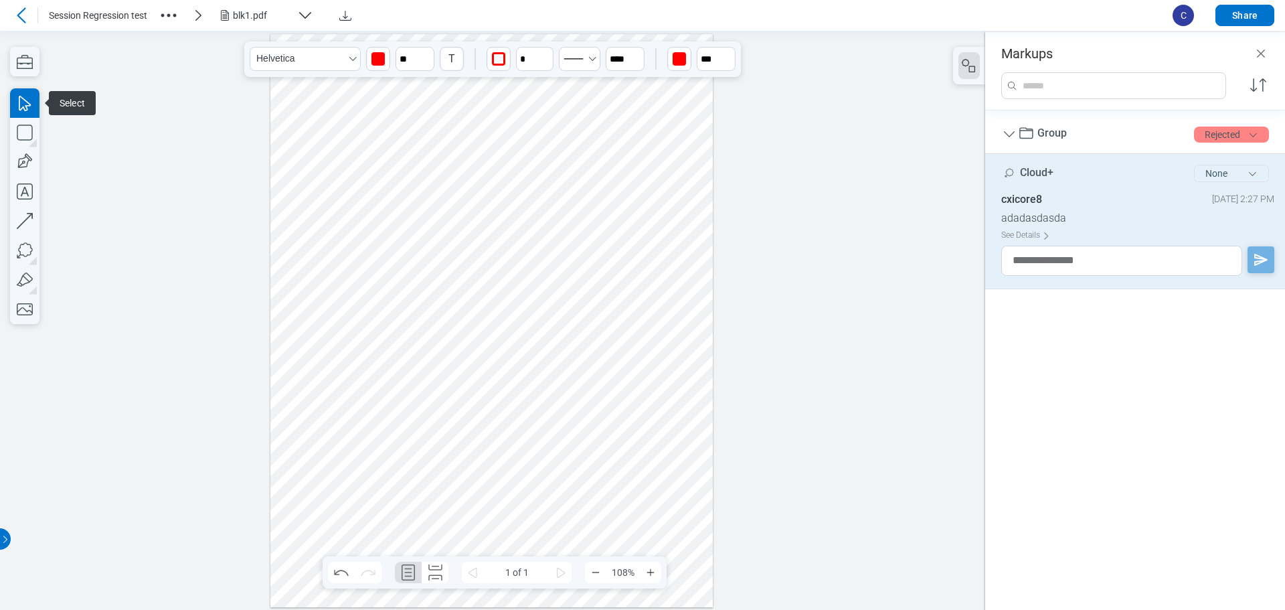
click at [1247, 175] on button "None" at bounding box center [1231, 173] width 75 height 17
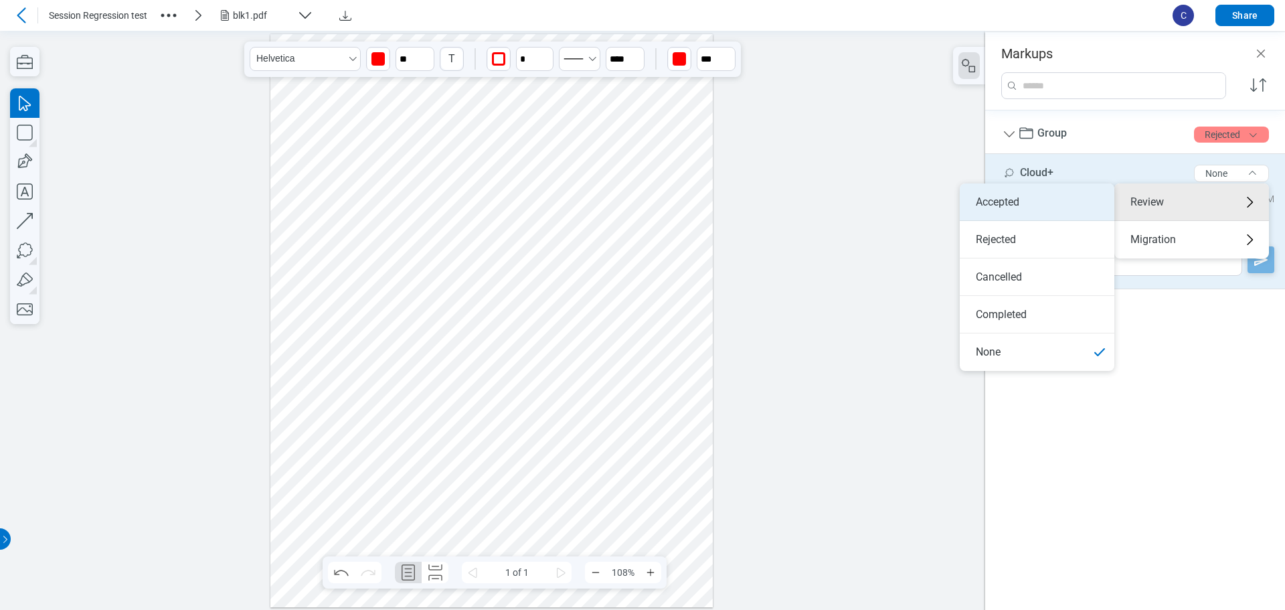
click at [1036, 201] on li "Accepted" at bounding box center [1037, 201] width 155 height 37
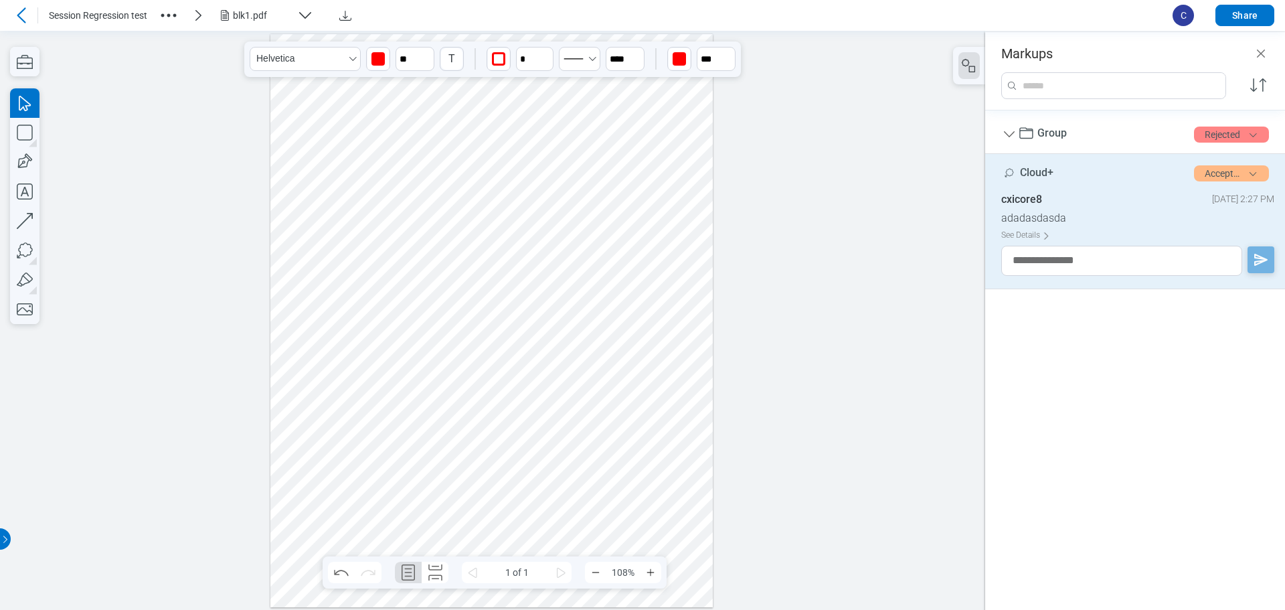
drag, startPoint x: 742, startPoint y: 242, endPoint x: 719, endPoint y: 236, distance: 23.5
click at [737, 240] on div at bounding box center [492, 319] width 985 height 579
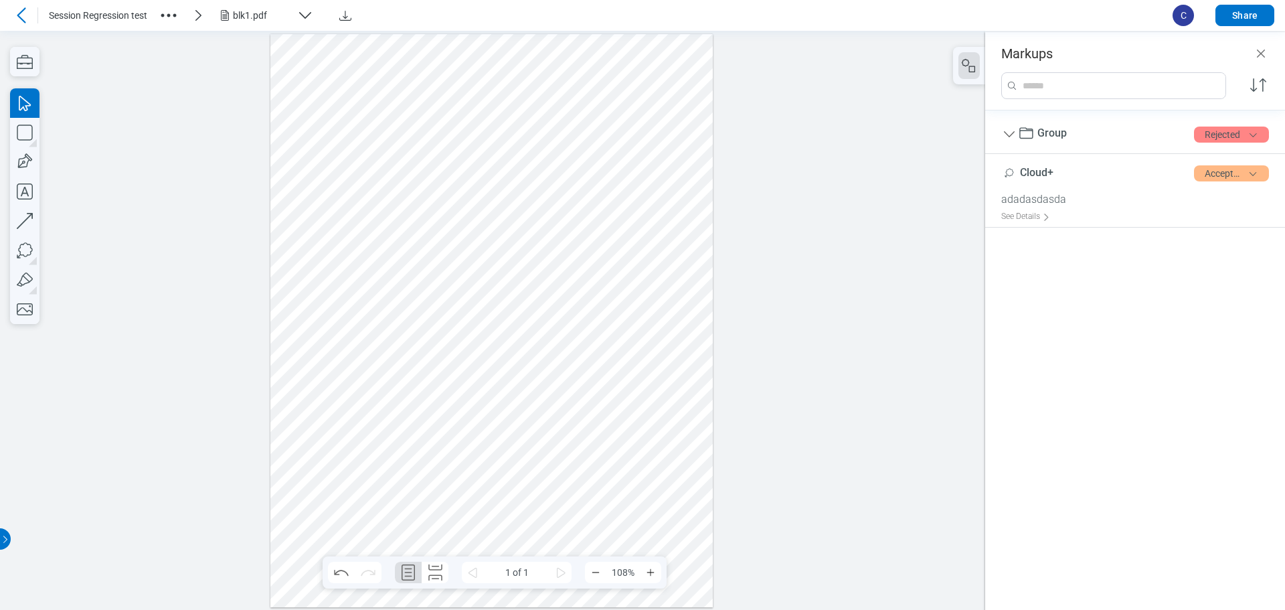
click at [588, 179] on div at bounding box center [491, 319] width 443 height 573
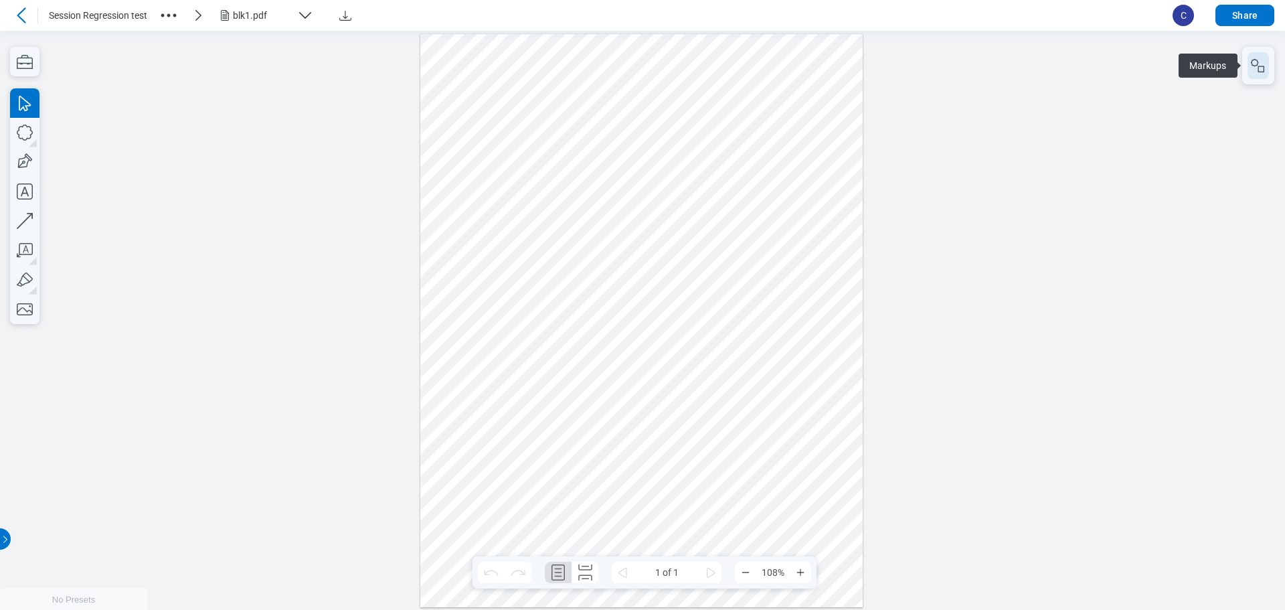
click at [1257, 65] on icon "button" at bounding box center [1258, 66] width 16 height 16
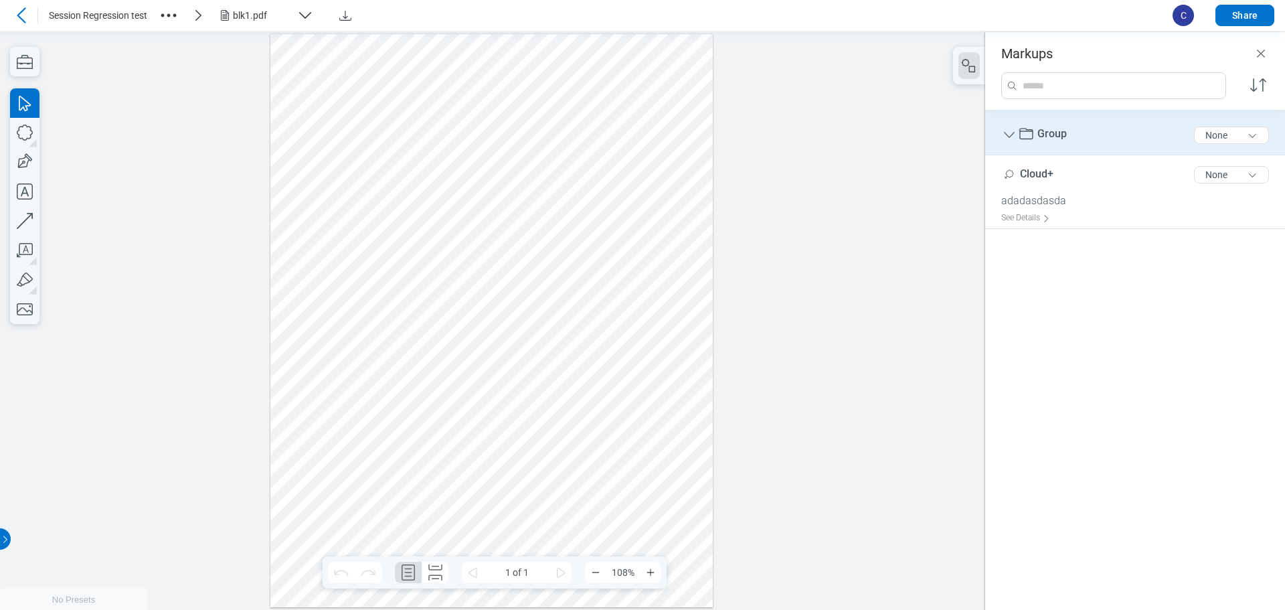
click at [1008, 136] on icon "Group" at bounding box center [1009, 135] width 16 height 16
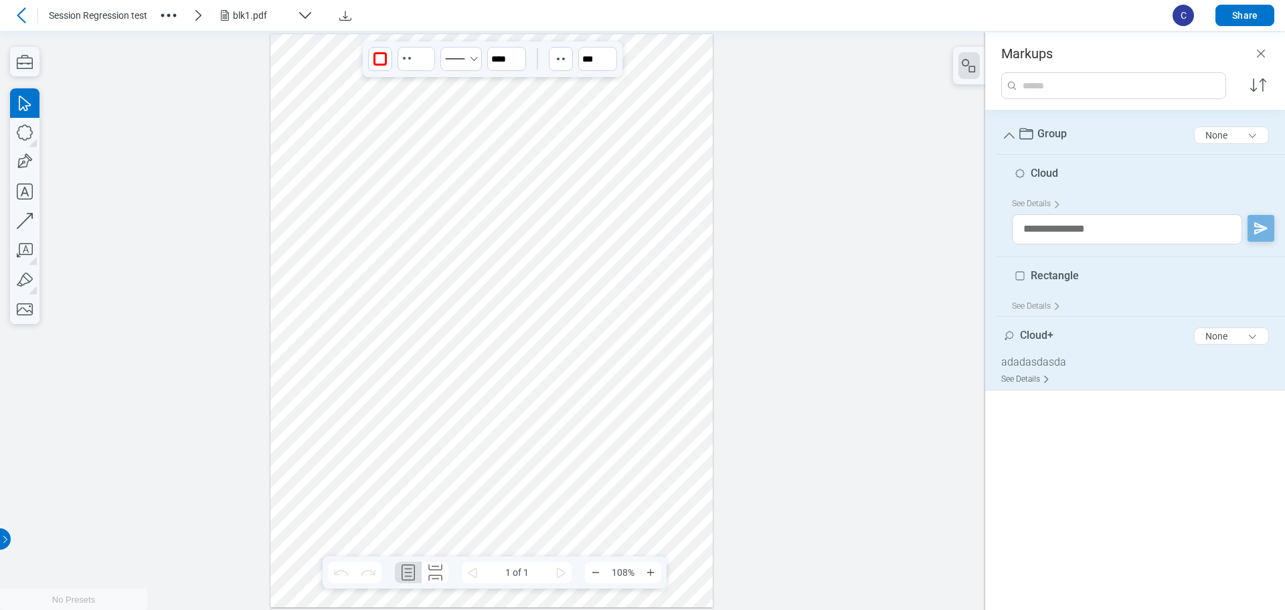
click at [1026, 378] on div "See Details" at bounding box center [1028, 379] width 54 height 21
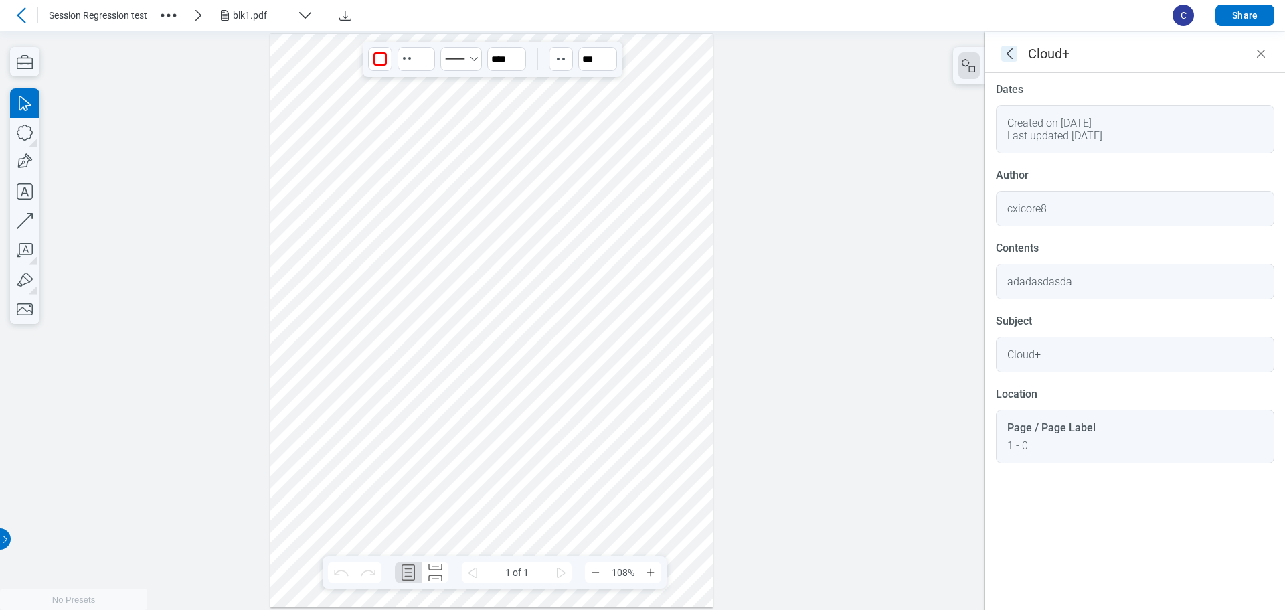
click at [1011, 54] on icon "goBack" at bounding box center [1009, 54] width 16 height 16
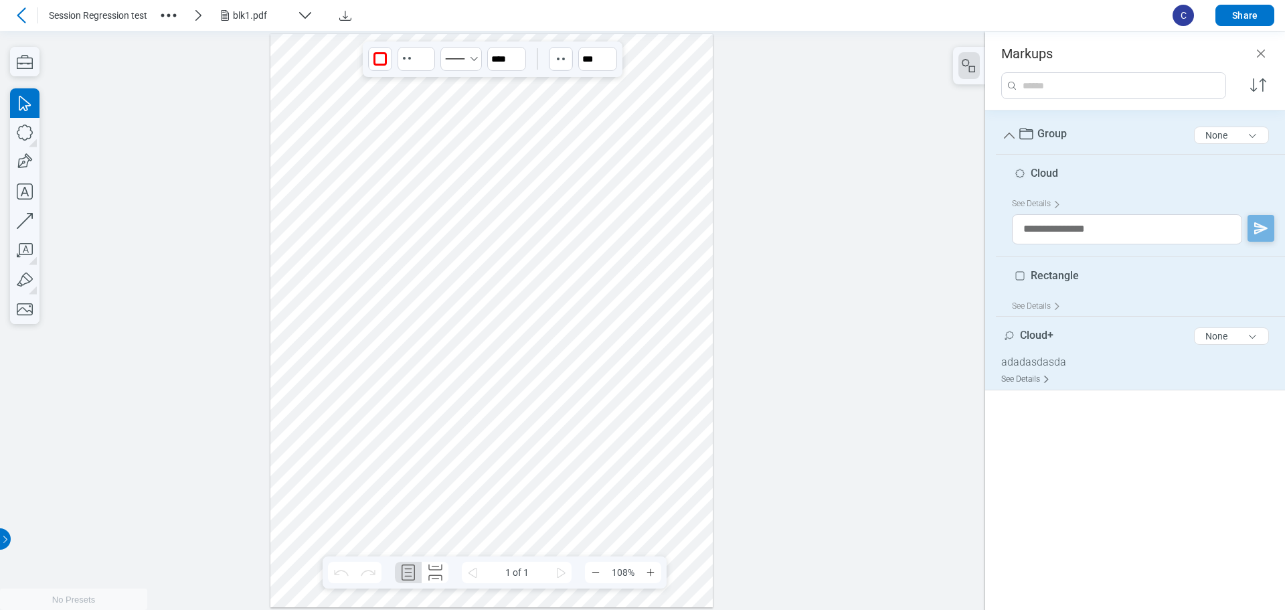
click at [1018, 379] on div "See Details" at bounding box center [1028, 379] width 54 height 21
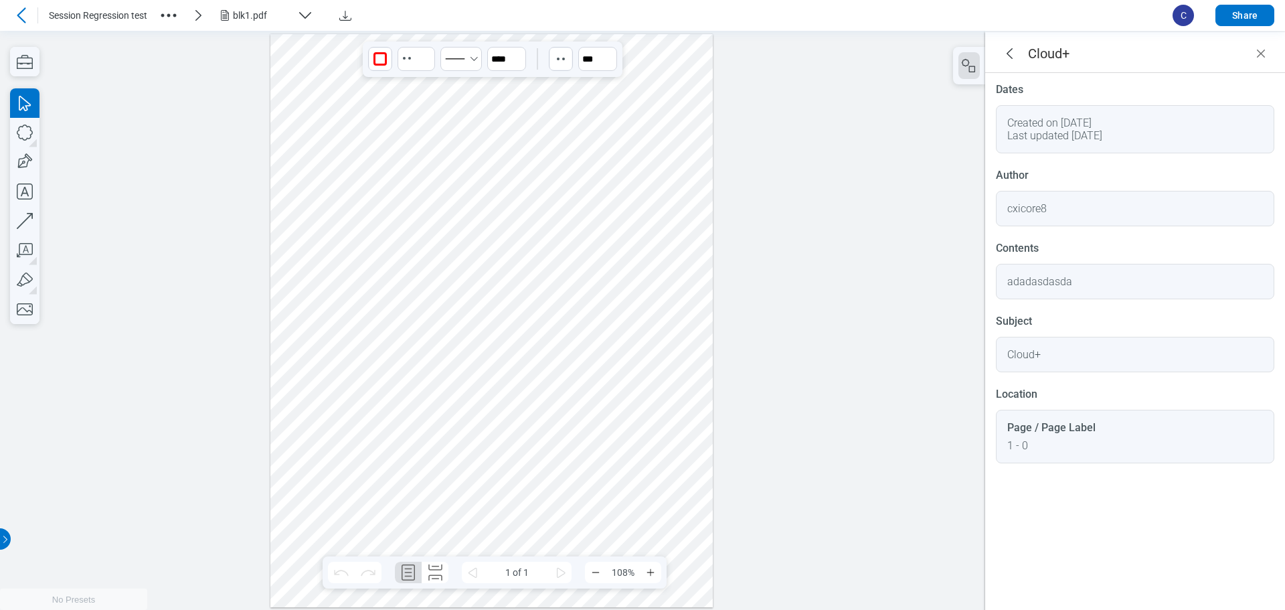
drag, startPoint x: 619, startPoint y: 219, endPoint x: 633, endPoint y: 215, distance: 14.6
click at [615, 218] on div at bounding box center [491, 319] width 443 height 573
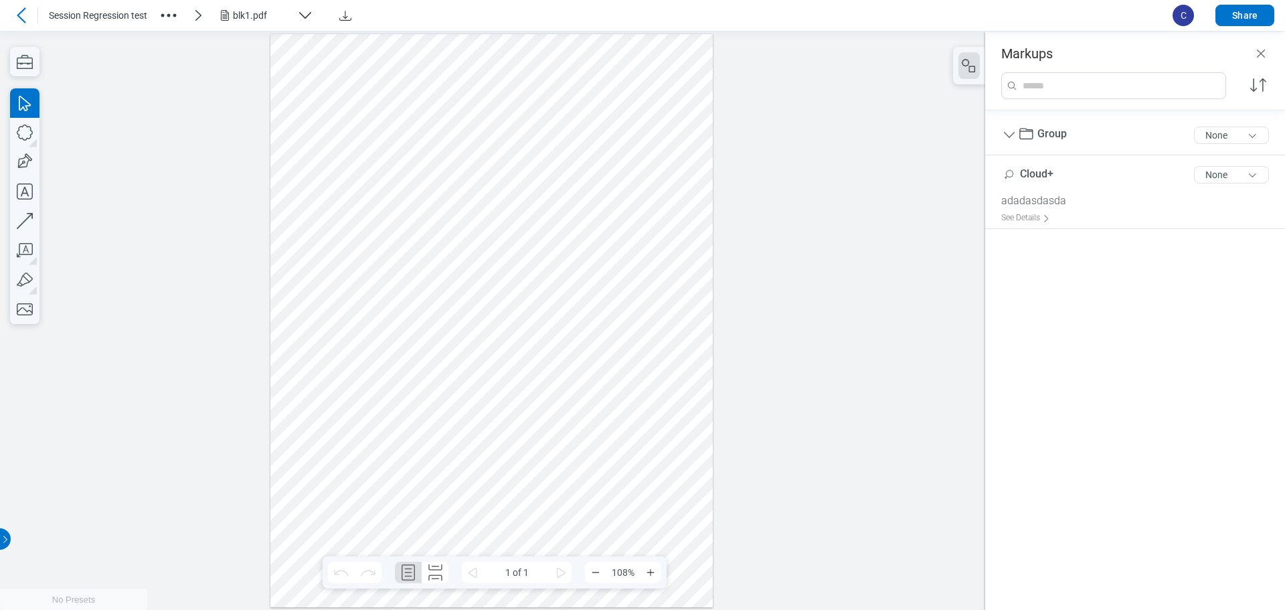
drag, startPoint x: 1258, startPoint y: 50, endPoint x: 1257, endPoint y: 72, distance: 21.4
click at [1258, 52] on icon "Close" at bounding box center [1261, 54] width 16 height 16
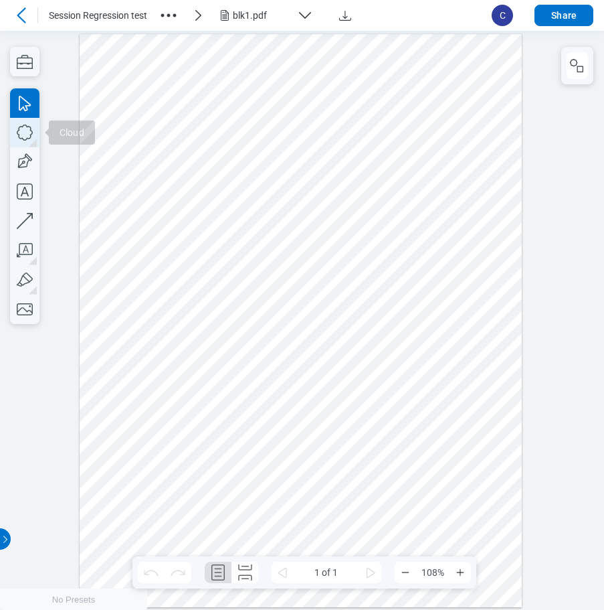
click at [28, 130] on icon "button" at bounding box center [24, 132] width 29 height 29
drag, startPoint x: 363, startPoint y: 249, endPoint x: 399, endPoint y: 292, distance: 56.0
click at [399, 292] on div at bounding box center [301, 319] width 443 height 573
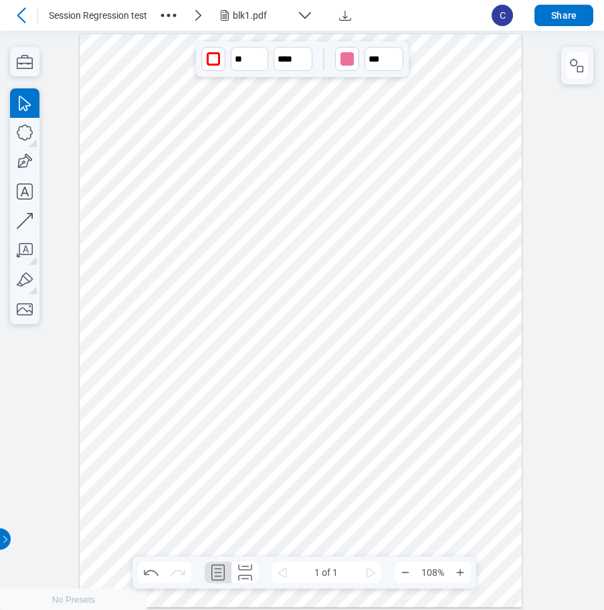
click at [572, 65] on icon "button" at bounding box center [573, 62] width 7 height 7
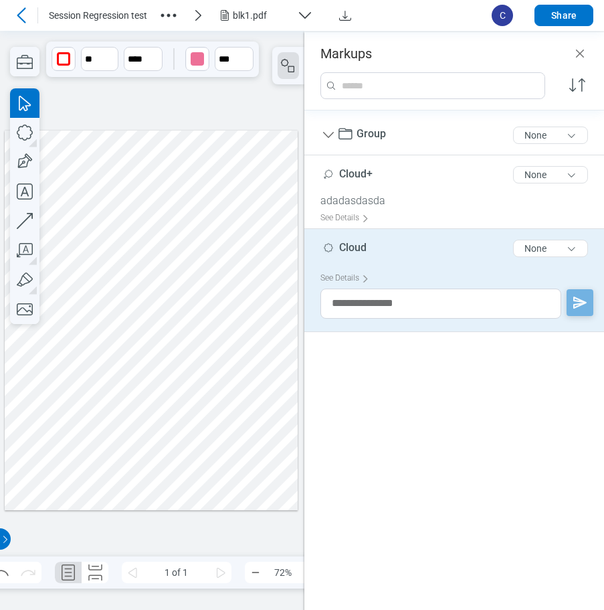
click at [218, 294] on div at bounding box center [152, 320] width 294 height 380
click at [526, 255] on button "None" at bounding box center [550, 248] width 75 height 17
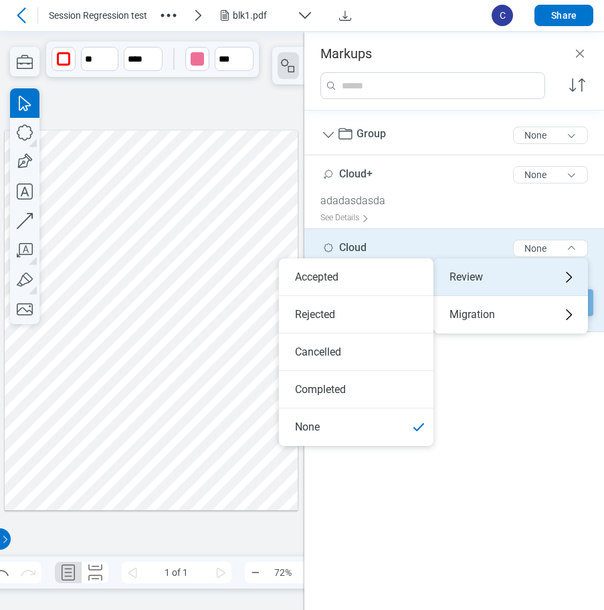
click at [499, 280] on div "Review" at bounding box center [511, 276] width 155 height 37
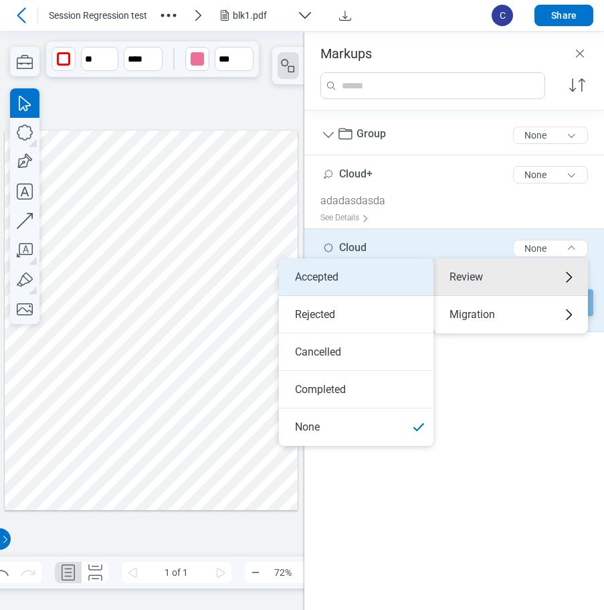
click at [373, 279] on li "Accepted" at bounding box center [356, 276] width 155 height 37
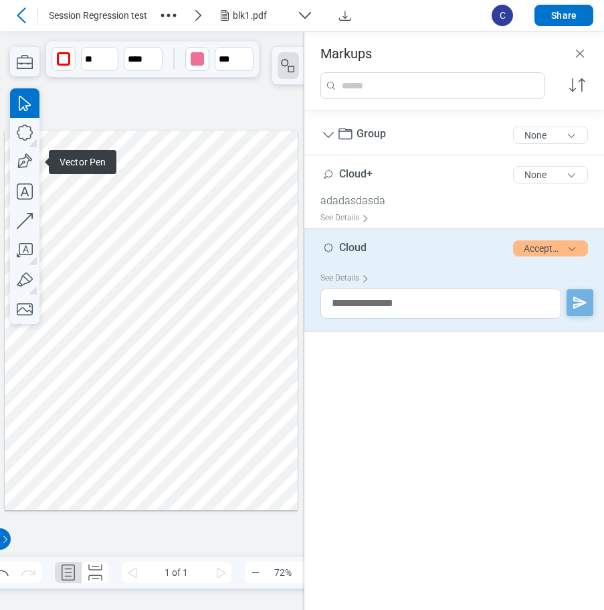
click at [86, 238] on div at bounding box center [152, 320] width 294 height 380
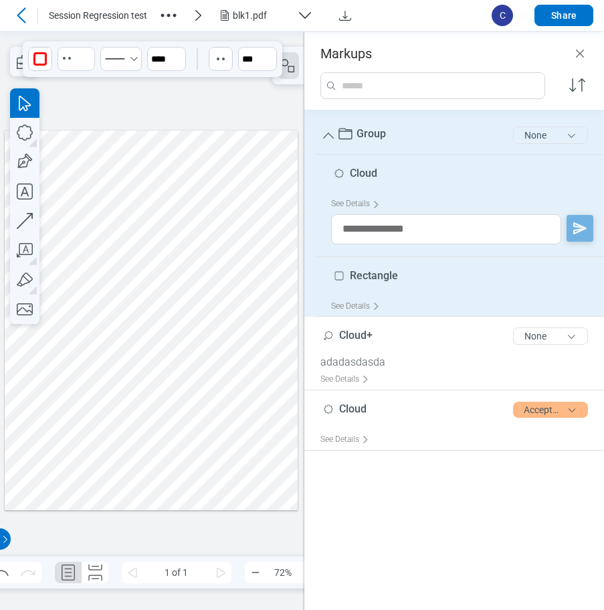
click at [541, 132] on button "None" at bounding box center [550, 134] width 75 height 17
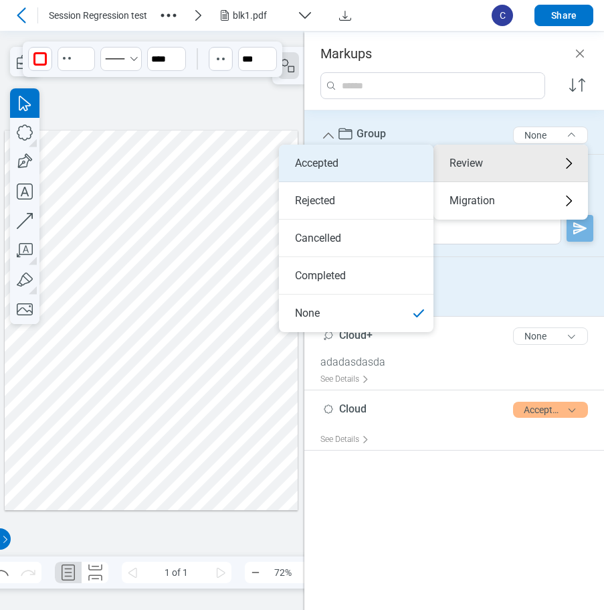
click at [376, 163] on li "Accepted" at bounding box center [356, 163] width 155 height 37
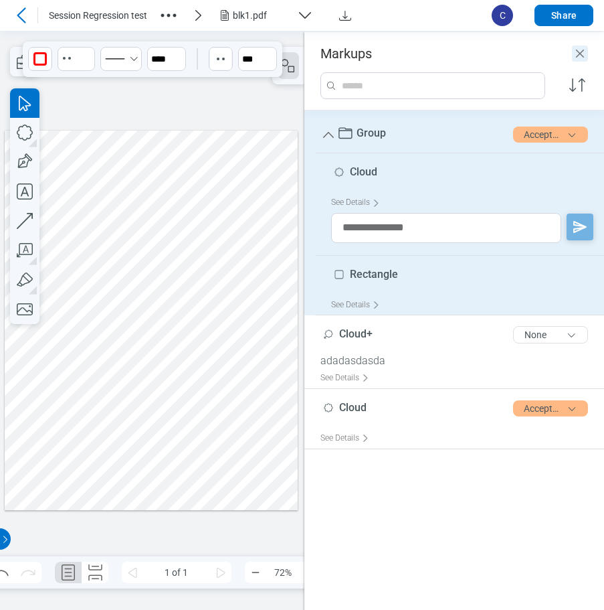
click at [582, 54] on icon "Close" at bounding box center [580, 54] width 16 height 16
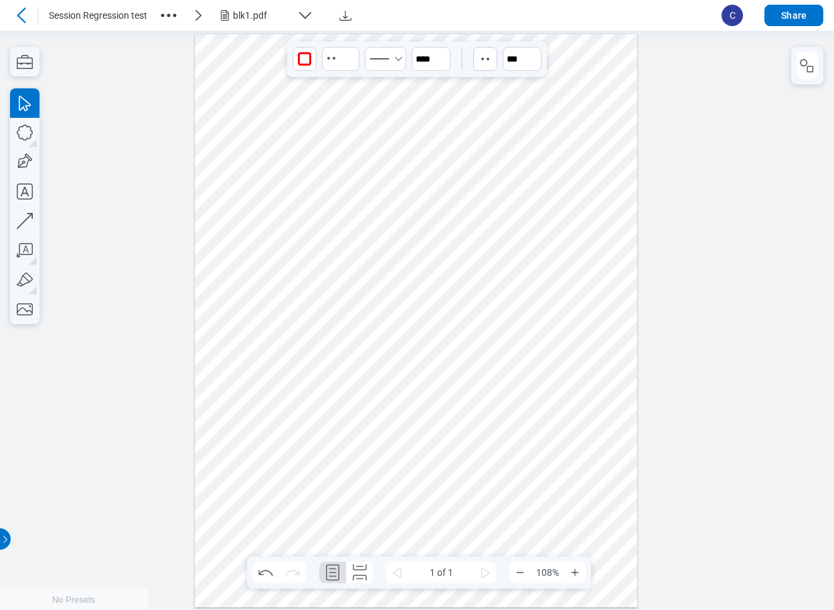
click at [573, 149] on div at bounding box center [416, 319] width 443 height 573
click at [414, 167] on div at bounding box center [416, 319] width 443 height 573
click at [476, 244] on div at bounding box center [416, 319] width 443 height 573
click at [386, 315] on div at bounding box center [416, 319] width 443 height 573
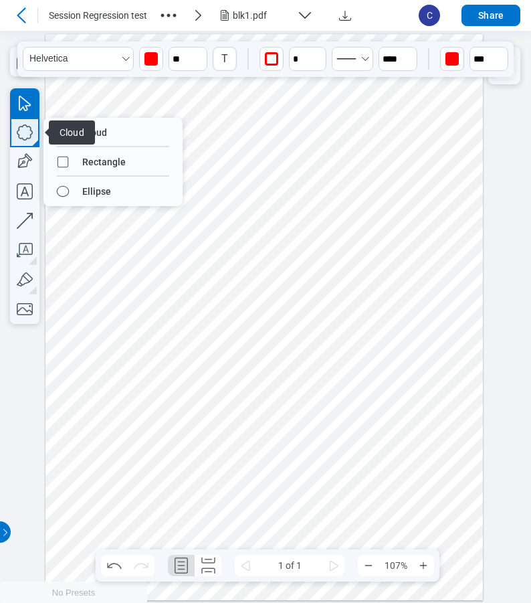
click at [28, 133] on icon "button" at bounding box center [24, 132] width 29 height 29
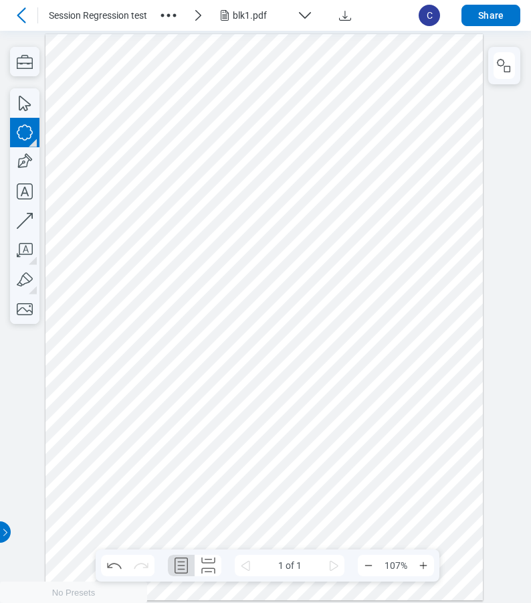
drag, startPoint x: 153, startPoint y: 137, endPoint x: 204, endPoint y: 181, distance: 68.3
click at [204, 181] on div at bounding box center [265, 316] width 438 height 566
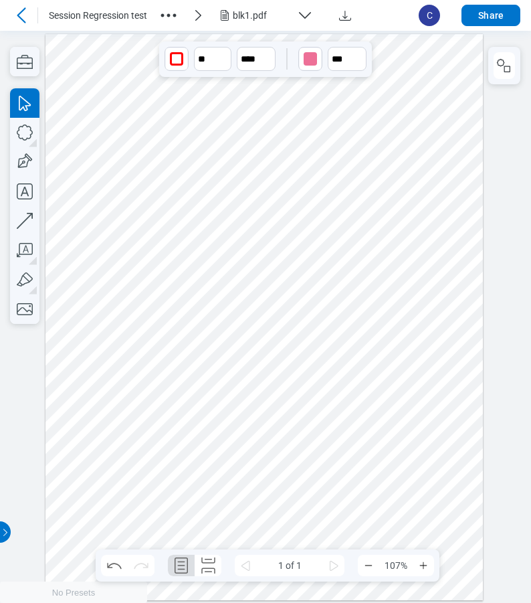
click at [179, 58] on div "button" at bounding box center [176, 58] width 13 height 13
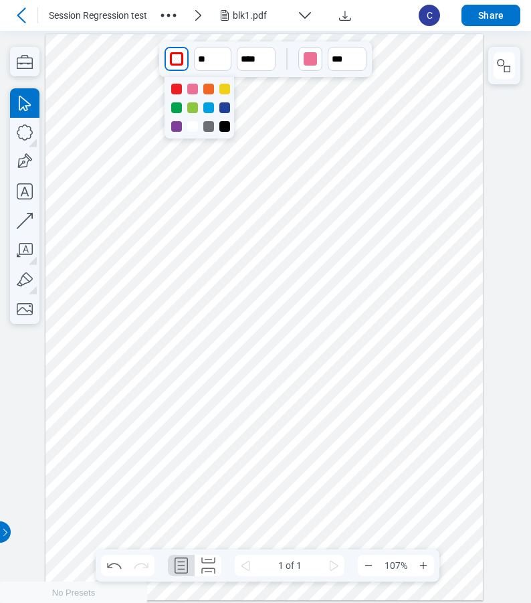
click at [194, 105] on div at bounding box center [192, 107] width 11 height 11
click at [208, 64] on input "**" at bounding box center [212, 58] width 39 height 25
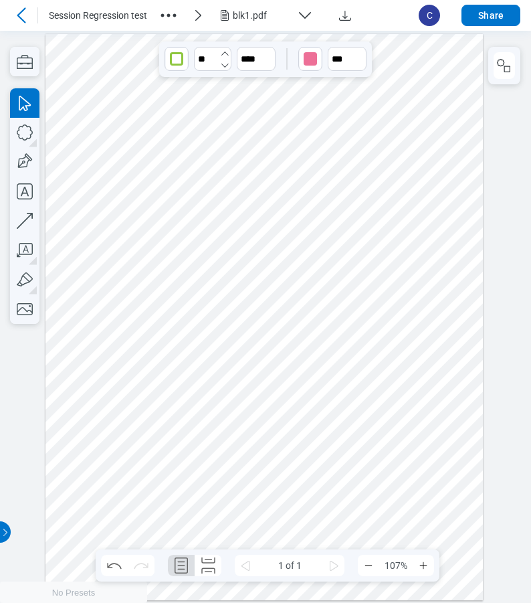
click at [226, 64] on icon "undefined_decrement" at bounding box center [224, 65] width 11 height 11
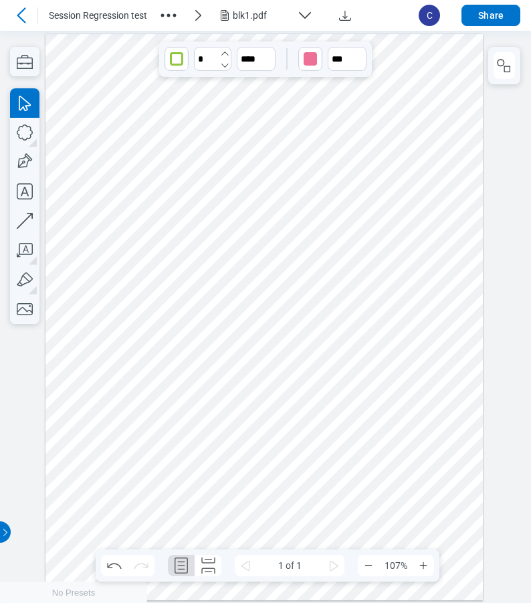
type input "*"
click at [252, 56] on input "***" at bounding box center [256, 59] width 39 height 24
type input "**"
drag, startPoint x: 259, startPoint y: 83, endPoint x: 256, endPoint y: 139, distance: 55.6
click at [256, 139] on div at bounding box center [256, 139] width 11 height 11
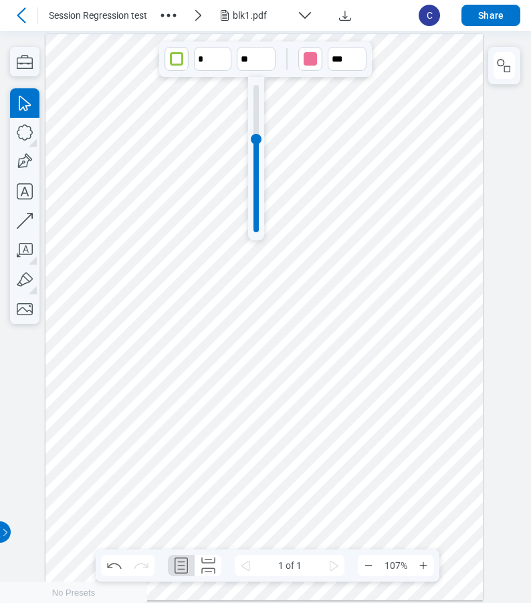
click at [304, 136] on div at bounding box center [265, 316] width 438 height 566
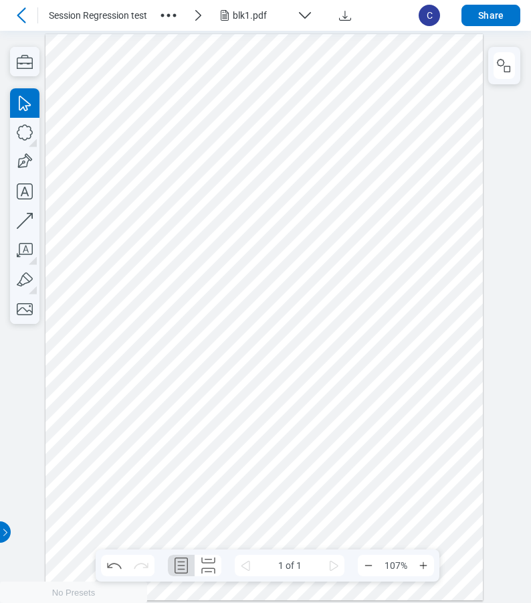
click at [190, 177] on div at bounding box center [265, 316] width 438 height 566
click at [312, 62] on div "button" at bounding box center [310, 58] width 13 height 13
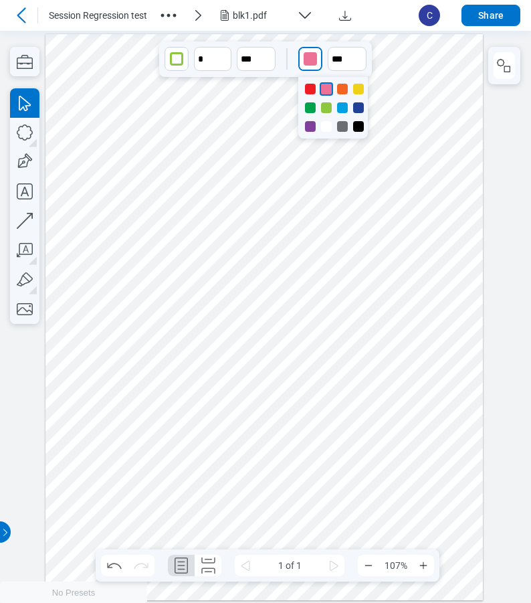
click at [346, 89] on div at bounding box center [342, 89] width 11 height 11
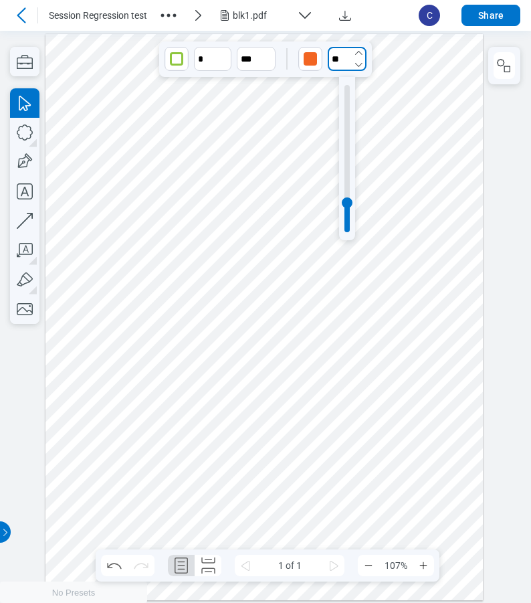
click at [347, 66] on input "**" at bounding box center [347, 59] width 39 height 24
type input "**"
drag, startPoint x: 348, startPoint y: 233, endPoint x: 359, endPoint y: 82, distance: 150.9
click at [401, 161] on div at bounding box center [265, 316] width 438 height 566
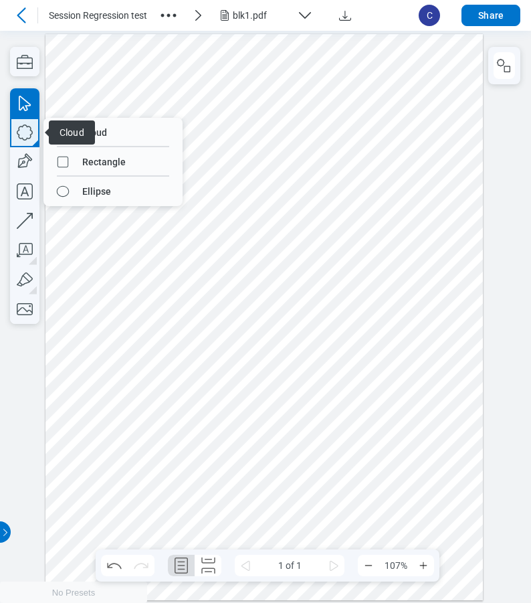
click at [27, 134] on icon "button" at bounding box center [24, 132] width 29 height 29
click at [25, 124] on icon "button" at bounding box center [24, 132] width 29 height 29
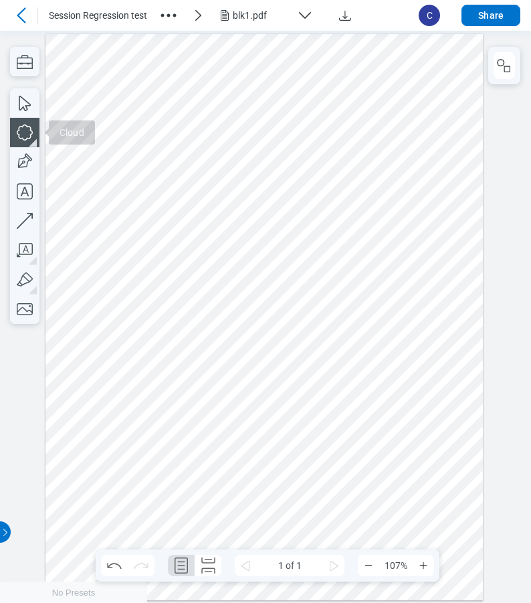
drag, startPoint x: 160, startPoint y: 244, endPoint x: 197, endPoint y: 266, distance: 42.9
click at [197, 266] on div at bounding box center [265, 316] width 438 height 566
drag, startPoint x: 292, startPoint y: 271, endPoint x: 290, endPoint y: 257, distance: 14.2
click at [292, 272] on div at bounding box center [265, 316] width 438 height 566
drag, startPoint x: 297, startPoint y: 182, endPoint x: 367, endPoint y: 224, distance: 81.6
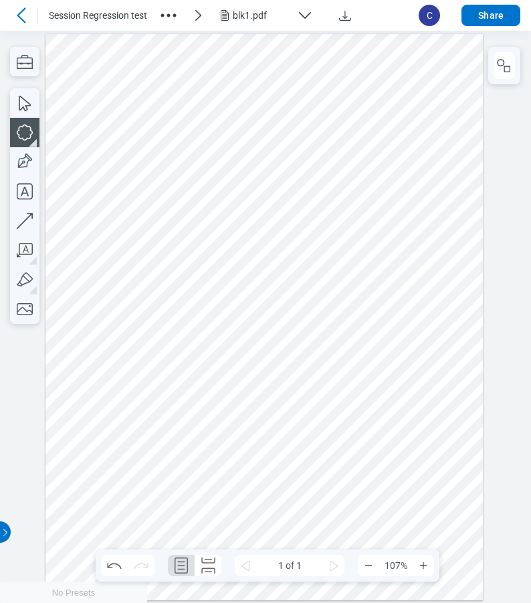
click at [358, 219] on div at bounding box center [265, 316] width 438 height 566
drag, startPoint x: 323, startPoint y: 117, endPoint x: 369, endPoint y: 145, distance: 54.6
click at [369, 145] on div at bounding box center [265, 316] width 438 height 566
drag, startPoint x: 415, startPoint y: 179, endPoint x: 418, endPoint y: 253, distance: 74.4
click at [445, 221] on div at bounding box center [265, 316] width 438 height 566
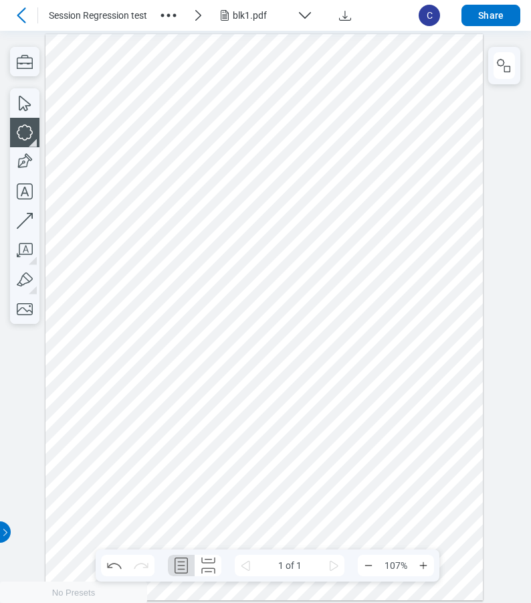
click at [429, 301] on div at bounding box center [265, 316] width 438 height 566
drag, startPoint x: 353, startPoint y: 317, endPoint x: 351, endPoint y: 362, distance: 45.5
click at [371, 358] on div at bounding box center [265, 316] width 438 height 566
drag, startPoint x: 281, startPoint y: 362, endPoint x: 308, endPoint y: 390, distance: 39.3
click at [308, 390] on div at bounding box center [265, 316] width 438 height 566
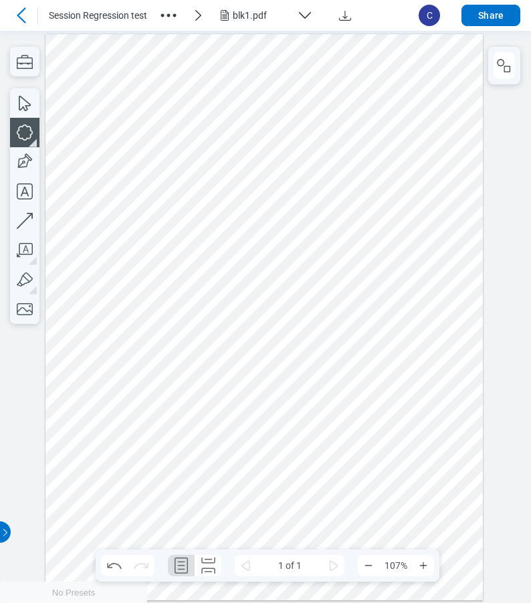
drag, startPoint x: 139, startPoint y: 355, endPoint x: 156, endPoint y: 389, distance: 37.4
click at [185, 382] on div at bounding box center [265, 316] width 438 height 566
drag, startPoint x: 177, startPoint y: 430, endPoint x: 218, endPoint y: 441, distance: 42.2
click at [208, 442] on div at bounding box center [265, 316] width 438 height 566
click at [461, 344] on div at bounding box center [265, 316] width 438 height 566
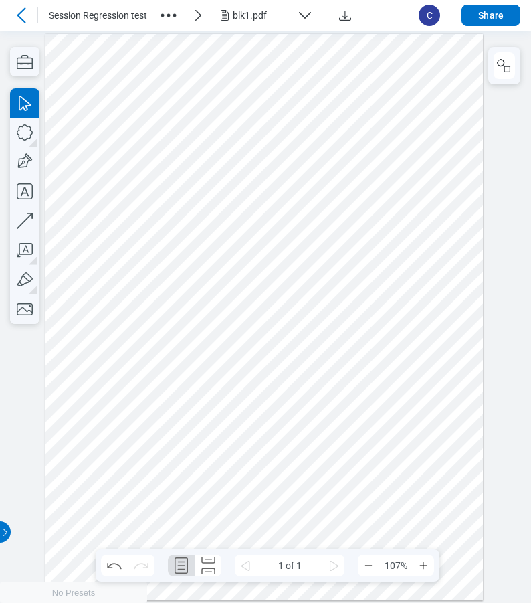
click at [443, 394] on div at bounding box center [265, 316] width 438 height 566
click at [186, 173] on div at bounding box center [265, 316] width 438 height 566
click at [335, 133] on div at bounding box center [265, 316] width 438 height 566
click at [329, 197] on div at bounding box center [265, 316] width 438 height 566
click at [428, 189] on div at bounding box center [265, 316] width 438 height 566
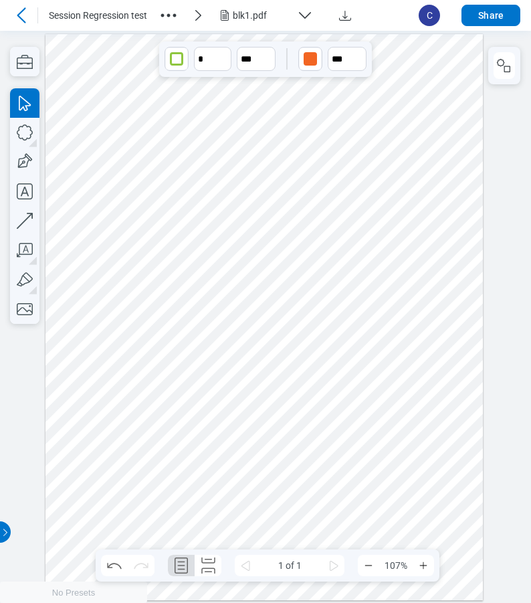
drag, startPoint x: 258, startPoint y: 247, endPoint x: 177, endPoint y: 250, distance: 80.3
click at [256, 248] on div at bounding box center [265, 316] width 438 height 566
click at [177, 250] on div at bounding box center [265, 316] width 438 height 566
click at [153, 372] on div at bounding box center [265, 316] width 438 height 566
drag, startPoint x: 183, startPoint y: 420, endPoint x: 290, endPoint y: 395, distance: 110.4
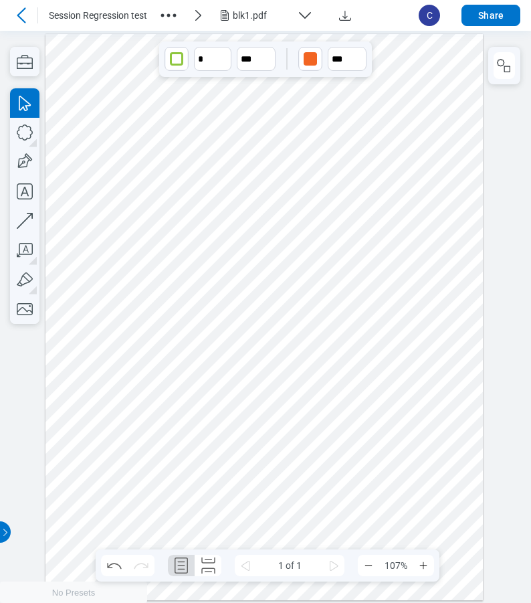
click at [184, 420] on div at bounding box center [265, 316] width 438 height 566
click at [296, 387] on div at bounding box center [265, 316] width 438 height 566
click at [360, 340] on div at bounding box center [265, 316] width 438 height 566
click at [403, 308] on div at bounding box center [265, 316] width 438 height 566
click at [418, 429] on div at bounding box center [265, 316] width 438 height 566
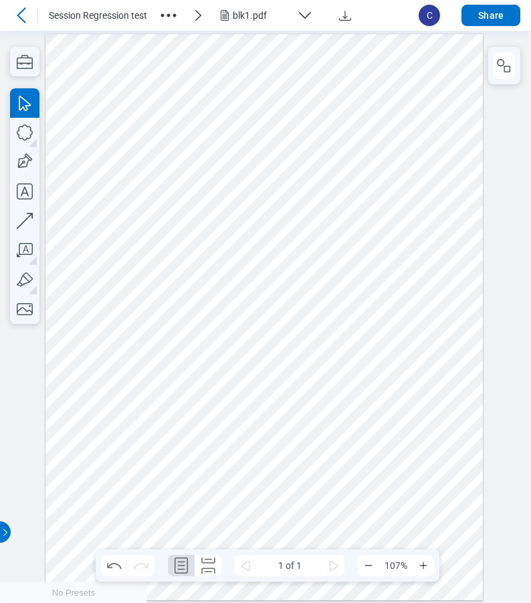
drag, startPoint x: 418, startPoint y: 447, endPoint x: 106, endPoint y: 92, distance: 472.8
click at [106, 92] on div at bounding box center [265, 316] width 438 height 566
drag, startPoint x: 221, startPoint y: 224, endPoint x: 167, endPoint y: 197, distance: 60.2
click at [218, 222] on div at bounding box center [265, 316] width 438 height 566
click at [26, 195] on icon "button" at bounding box center [24, 191] width 29 height 29
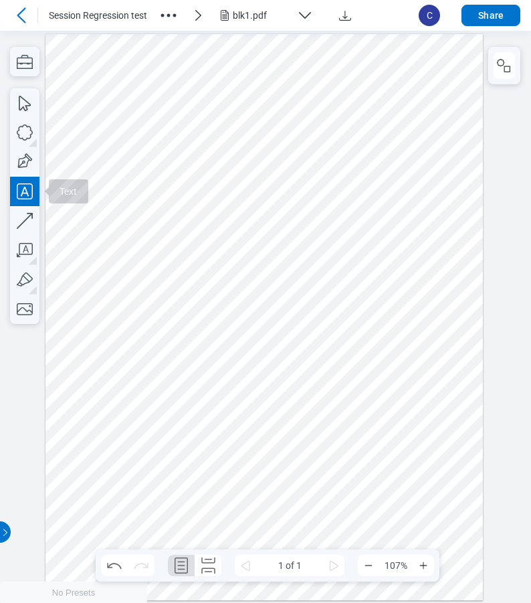
click at [124, 126] on div at bounding box center [265, 316] width 438 height 566
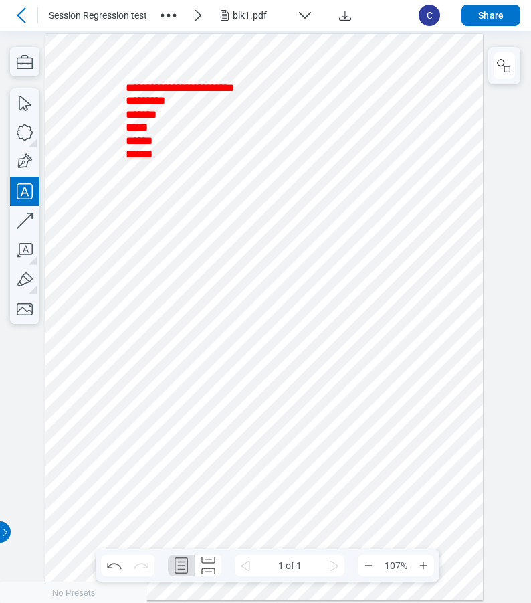
click at [244, 211] on div at bounding box center [265, 316] width 438 height 566
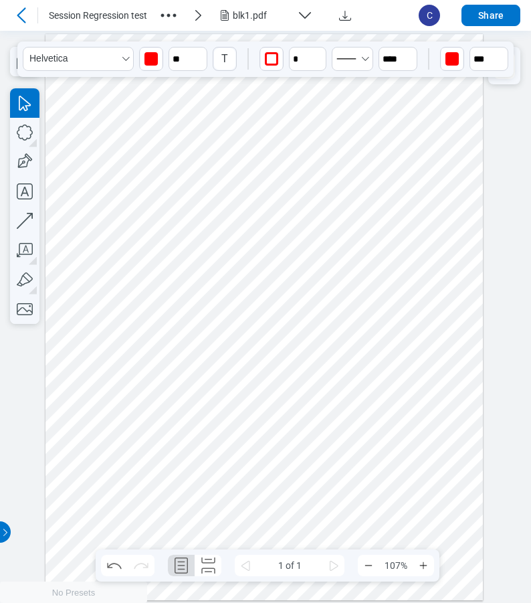
drag, startPoint x: 294, startPoint y: 80, endPoint x: 203, endPoint y: 118, distance: 99.3
click at [203, 118] on div at bounding box center [265, 316] width 438 height 566
drag, startPoint x: 221, startPoint y: 109, endPoint x: 161, endPoint y: 145, distance: 70.2
click at [161, 145] on div at bounding box center [265, 316] width 438 height 566
click at [326, 197] on div at bounding box center [265, 316] width 438 height 566
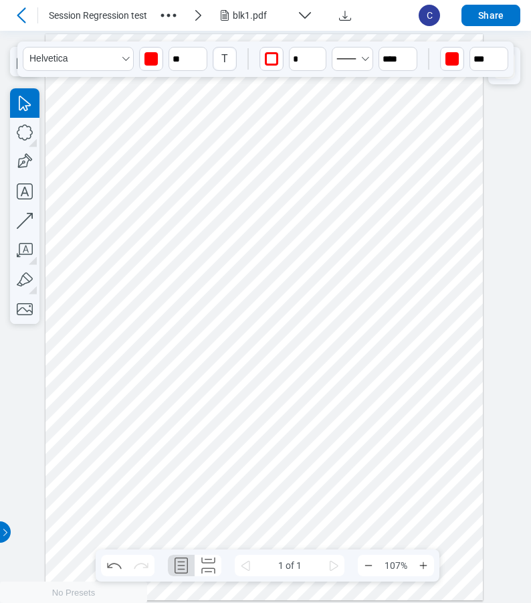
click at [159, 161] on div at bounding box center [265, 316] width 438 height 566
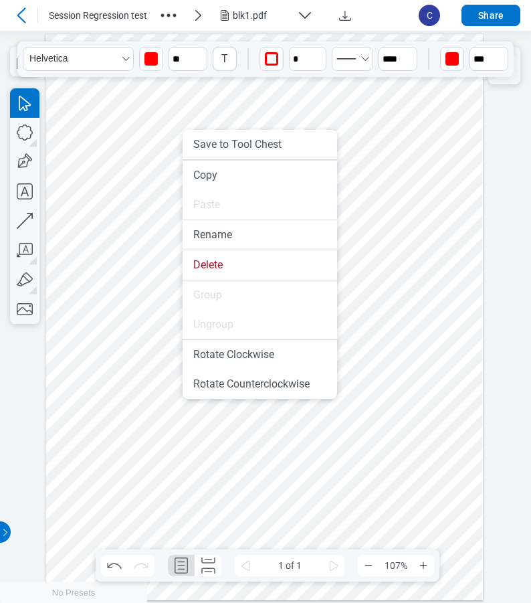
click at [291, 110] on div at bounding box center [265, 316] width 438 height 566
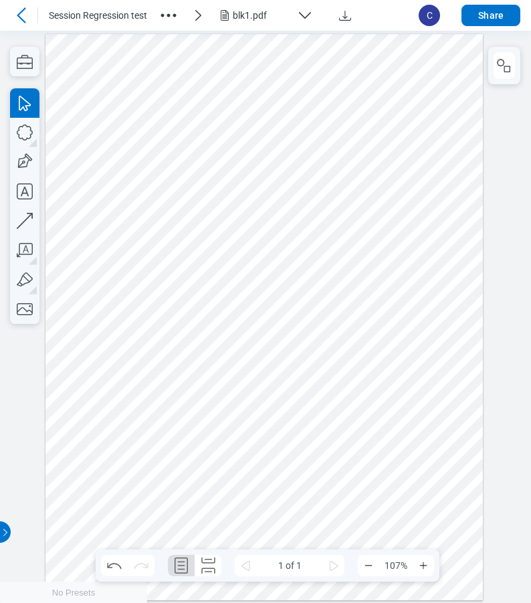
click at [206, 139] on div at bounding box center [265, 316] width 438 height 566
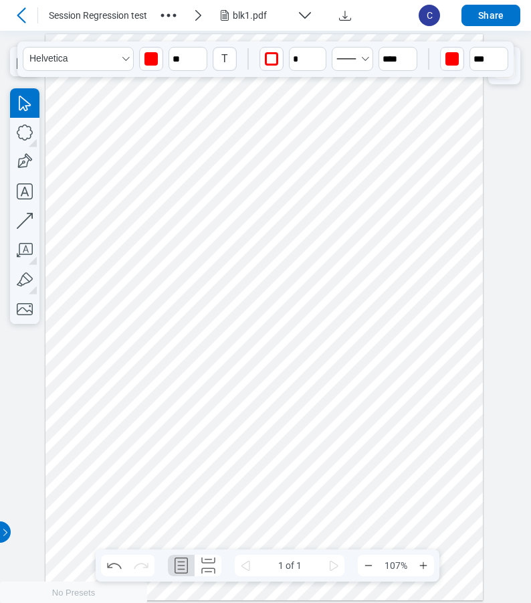
click at [185, 139] on div at bounding box center [265, 316] width 438 height 566
click at [20, 193] on icon "button" at bounding box center [24, 191] width 29 height 29
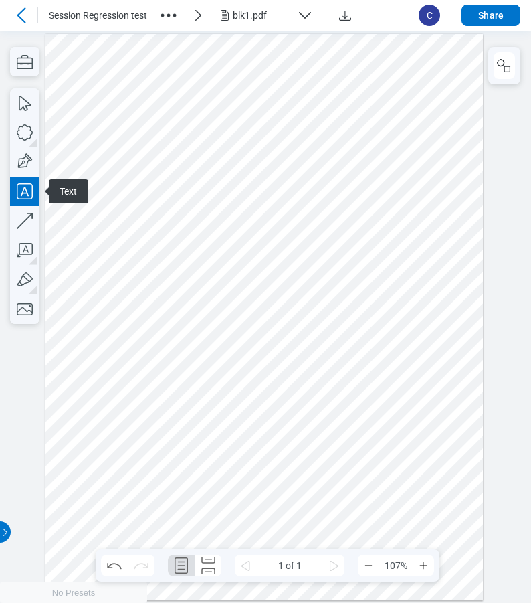
click at [153, 189] on div at bounding box center [265, 316] width 438 height 566
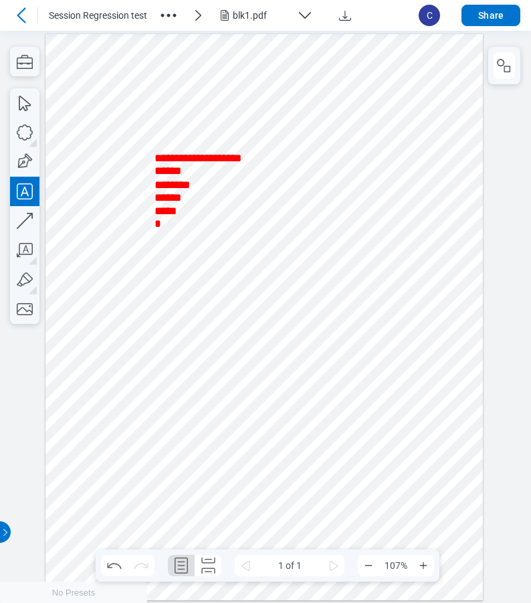
click at [344, 201] on div at bounding box center [265, 316] width 438 height 566
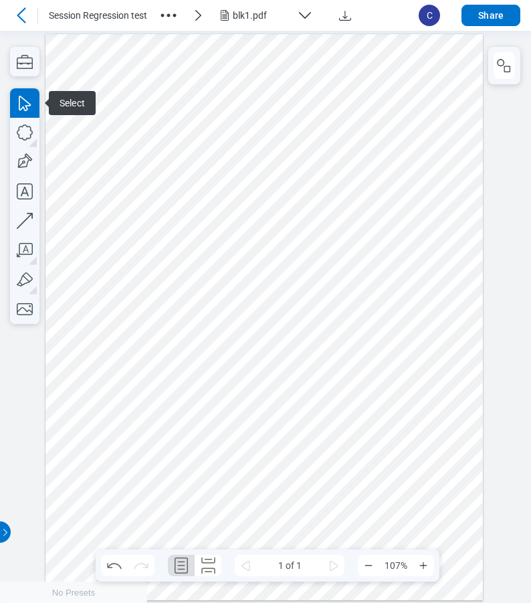
click at [221, 193] on div at bounding box center [265, 316] width 438 height 566
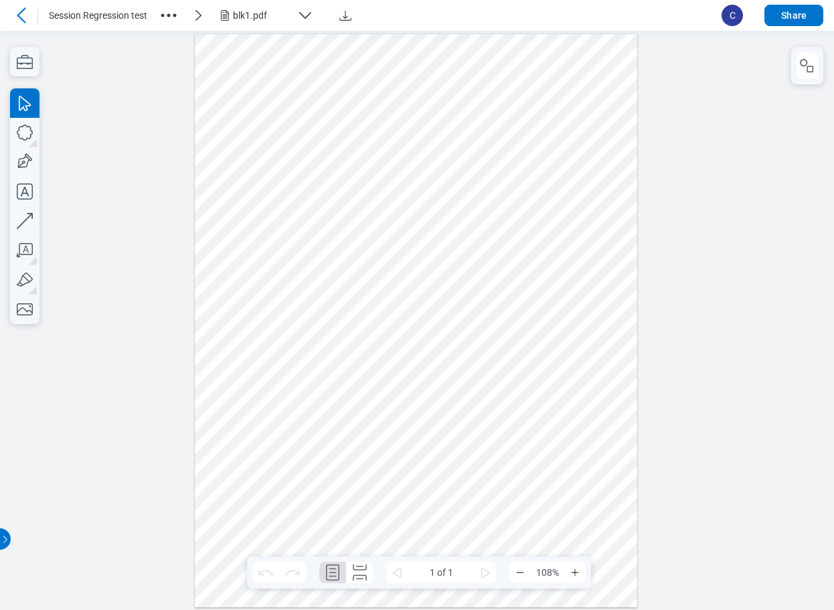
click at [361, 207] on div at bounding box center [416, 319] width 443 height 573
click at [462, 194] on div at bounding box center [416, 319] width 443 height 573
click at [410, 199] on div at bounding box center [416, 319] width 443 height 573
click at [526, 231] on div at bounding box center [416, 319] width 443 height 573
click at [393, 221] on div at bounding box center [416, 319] width 443 height 573
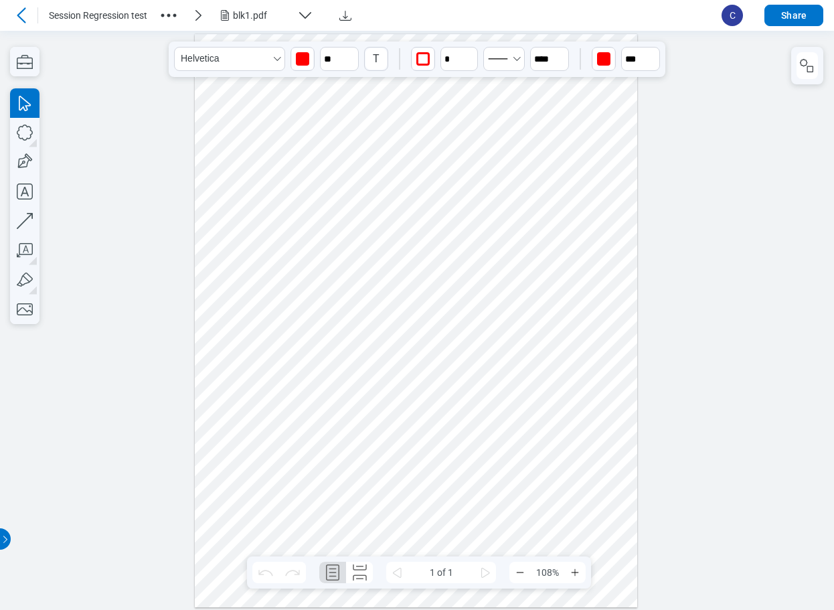
drag, startPoint x: 438, startPoint y: 235, endPoint x: 414, endPoint y: 248, distance: 26.6
click at [414, 248] on div at bounding box center [416, 319] width 443 height 573
drag, startPoint x: 424, startPoint y: 263, endPoint x: 362, endPoint y: 256, distance: 62.0
click at [351, 257] on div at bounding box center [416, 319] width 443 height 573
drag, startPoint x: 449, startPoint y: 207, endPoint x: 395, endPoint y: 234, distance: 60.5
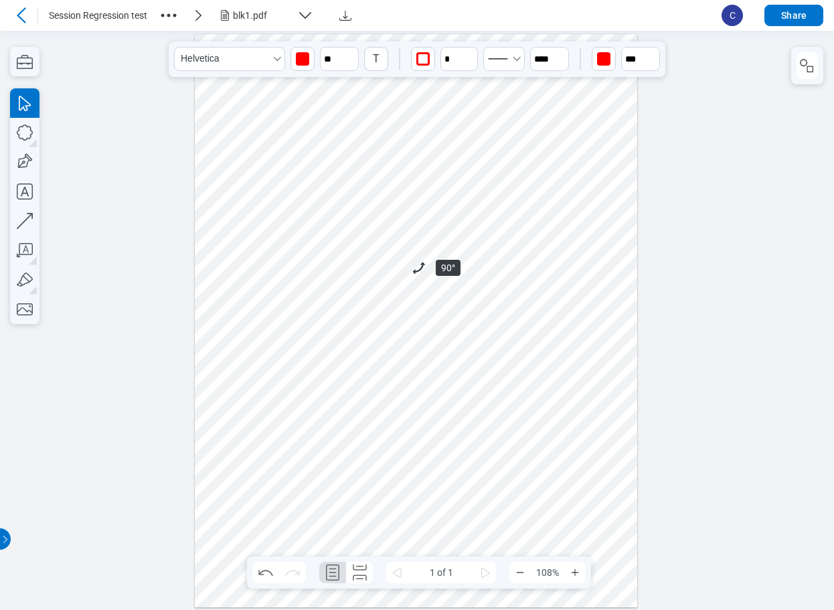
click at [395, 234] on div at bounding box center [416, 319] width 443 height 573
click at [489, 220] on div at bounding box center [416, 319] width 443 height 573
click at [365, 217] on div at bounding box center [416, 319] width 443 height 573
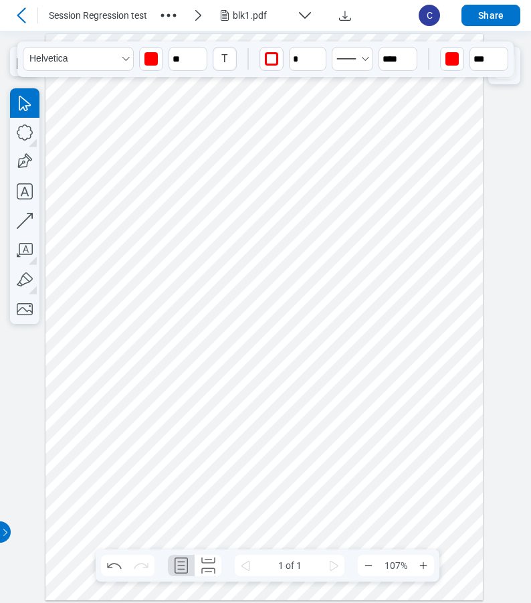
click at [232, 172] on div at bounding box center [265, 316] width 438 height 566
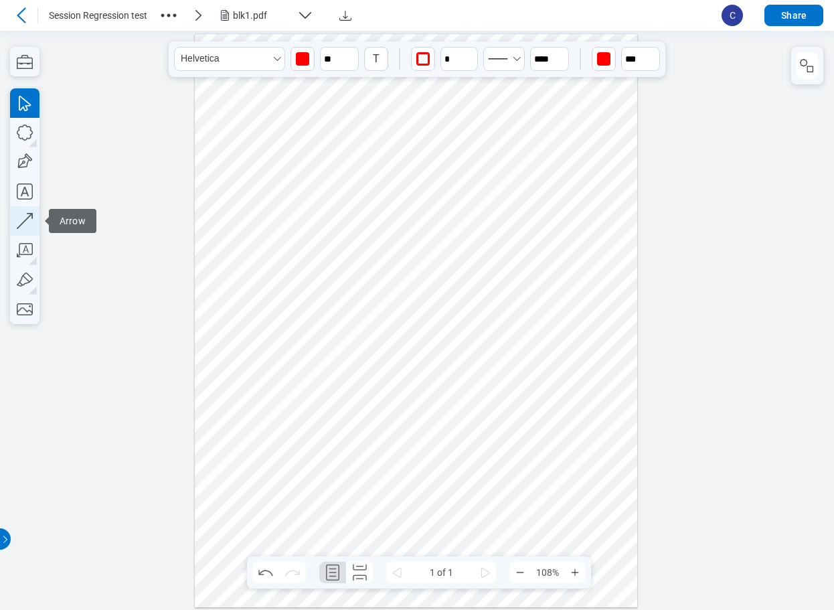
click at [21, 220] on icon "button" at bounding box center [24, 220] width 29 height 29
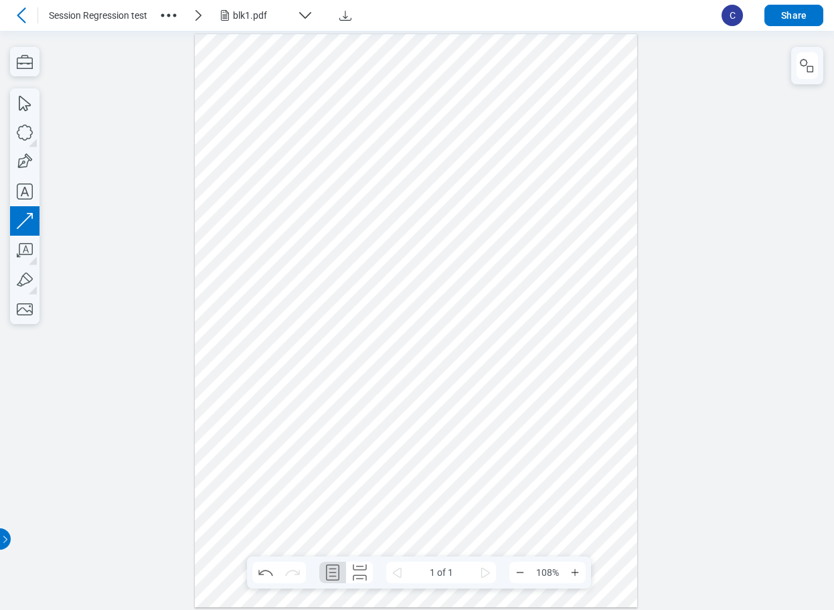
drag, startPoint x: 300, startPoint y: 349, endPoint x: 357, endPoint y: 313, distance: 67.4
click at [357, 313] on div at bounding box center [416, 319] width 443 height 573
click at [806, 70] on icon "button" at bounding box center [807, 66] width 16 height 16
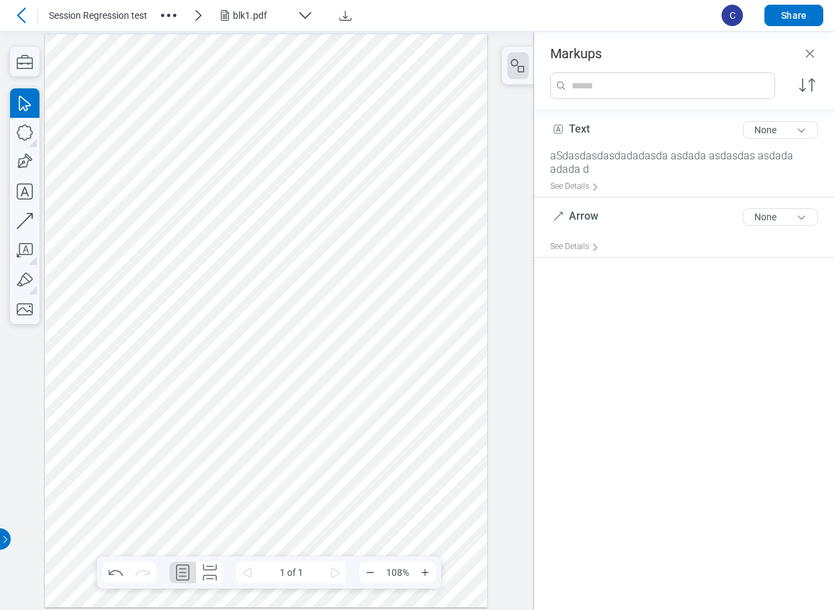
click at [181, 340] on div at bounding box center [266, 319] width 443 height 573
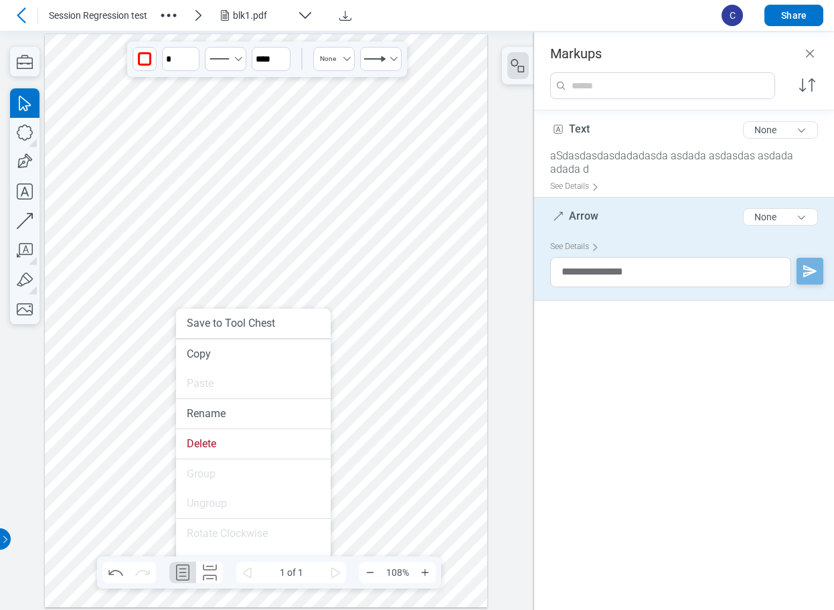
click at [446, 372] on div at bounding box center [266, 319] width 443 height 573
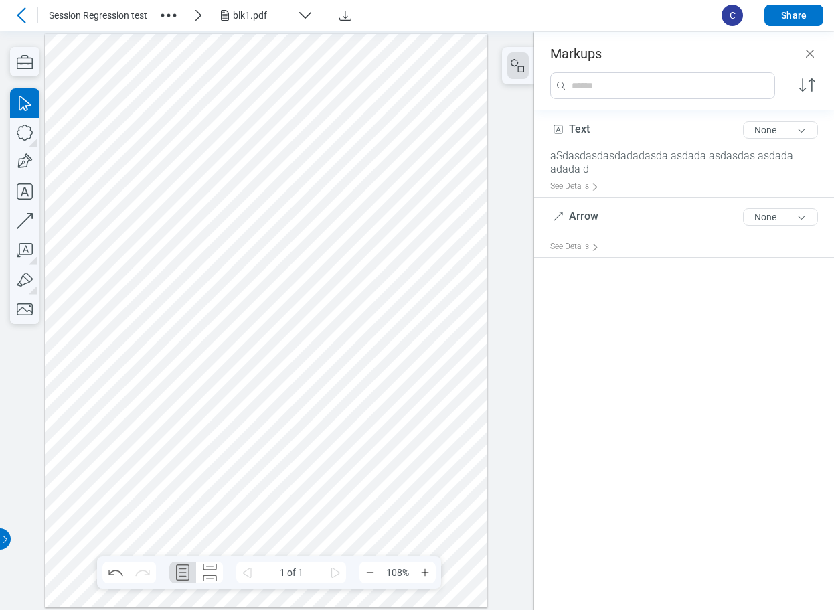
click at [204, 315] on div at bounding box center [266, 319] width 443 height 573
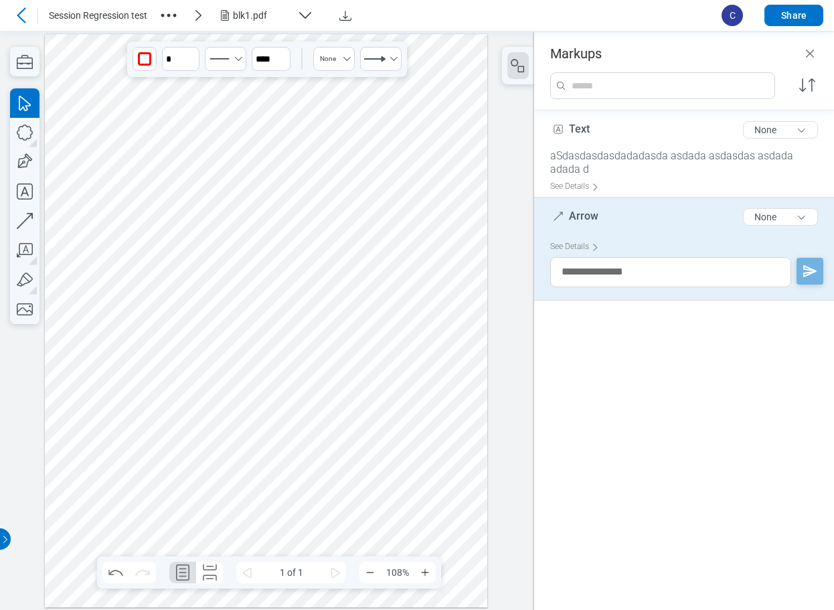
click at [236, 196] on div at bounding box center [266, 319] width 443 height 573
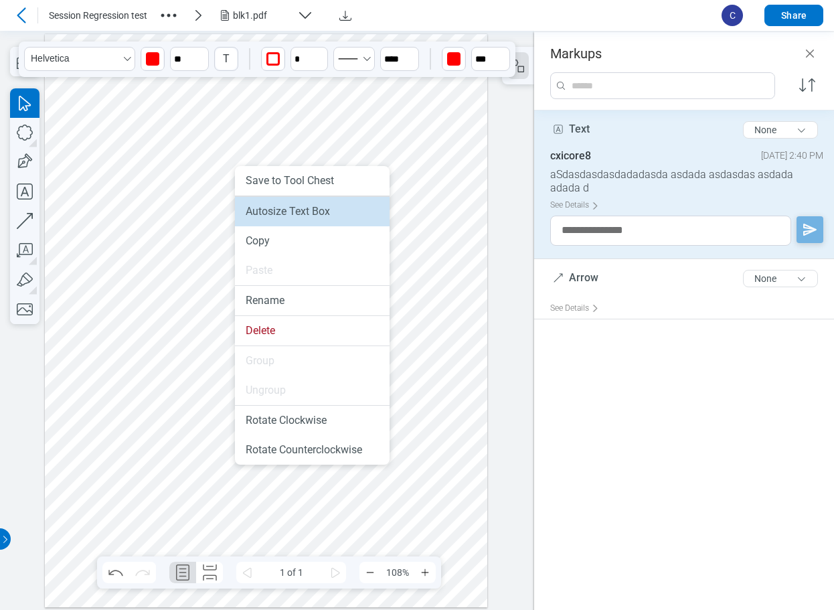
click at [261, 213] on li "Autosize Text Box" at bounding box center [312, 211] width 155 height 29
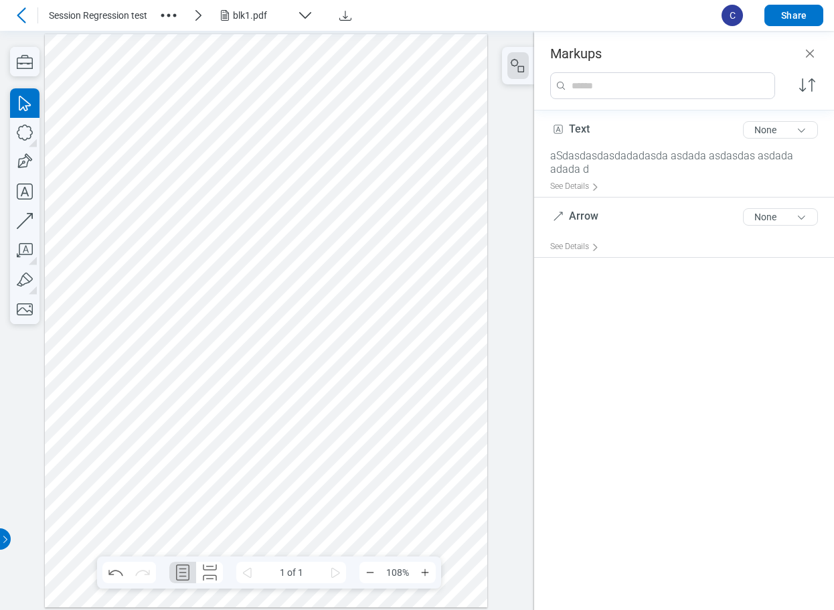
click at [177, 340] on div at bounding box center [266, 319] width 443 height 573
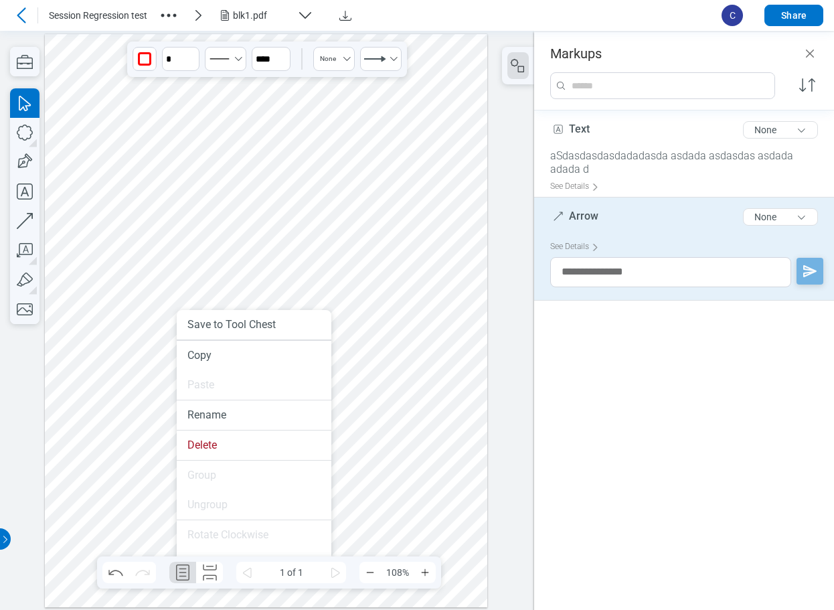
click at [586, 214] on span "Arrow" at bounding box center [583, 215] width 29 height 13
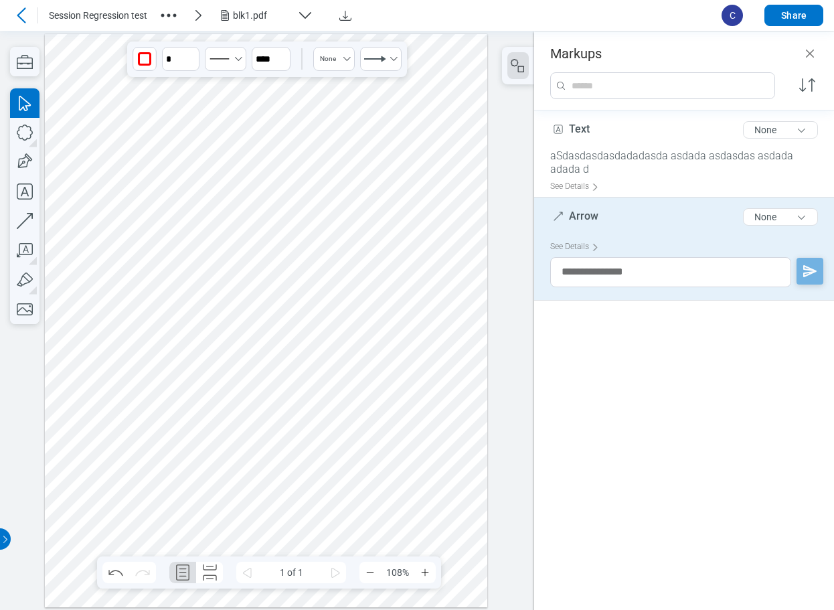
click at [586, 214] on span "Arrow" at bounding box center [583, 215] width 29 height 13
click at [607, 215] on input "*****" at bounding box center [686, 211] width 273 height 21
type input "**********"
click at [29, 217] on icon "button" at bounding box center [24, 220] width 29 height 29
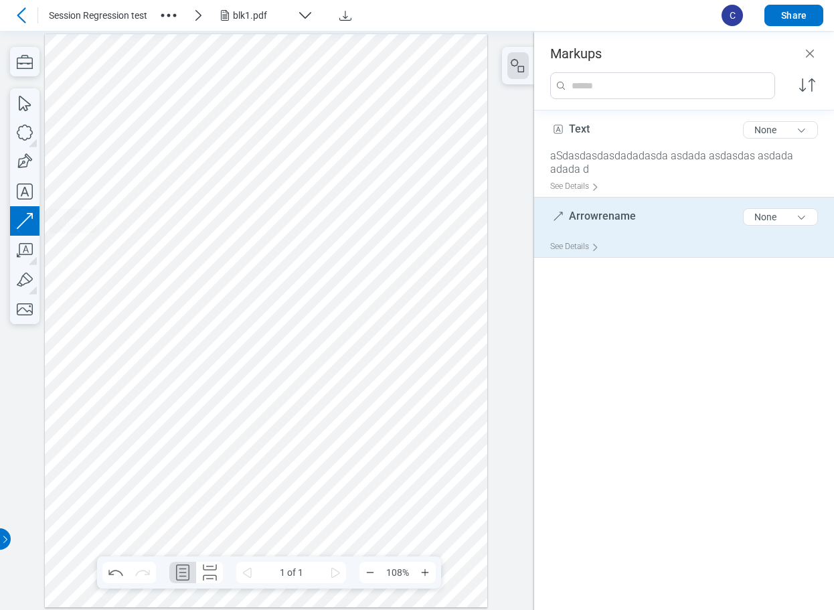
drag, startPoint x: 302, startPoint y: 395, endPoint x: 346, endPoint y: 333, distance: 75.9
click at [346, 333] on div at bounding box center [266, 319] width 443 height 573
click at [400, 363] on div at bounding box center [266, 319] width 443 height 573
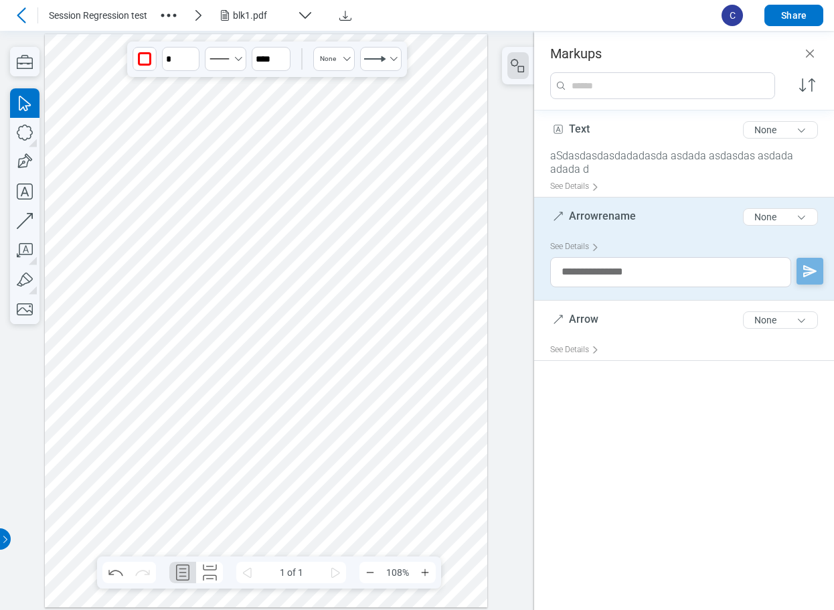
click at [198, 321] on div at bounding box center [266, 319] width 443 height 573
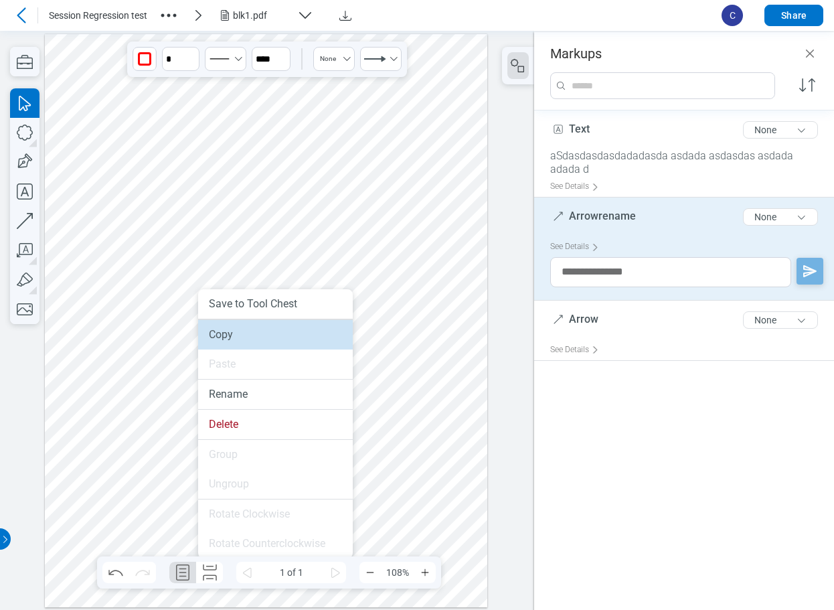
drag, startPoint x: 248, startPoint y: 329, endPoint x: 317, endPoint y: 262, distance: 96.1
click at [248, 329] on li "Copy" at bounding box center [275, 334] width 155 height 29
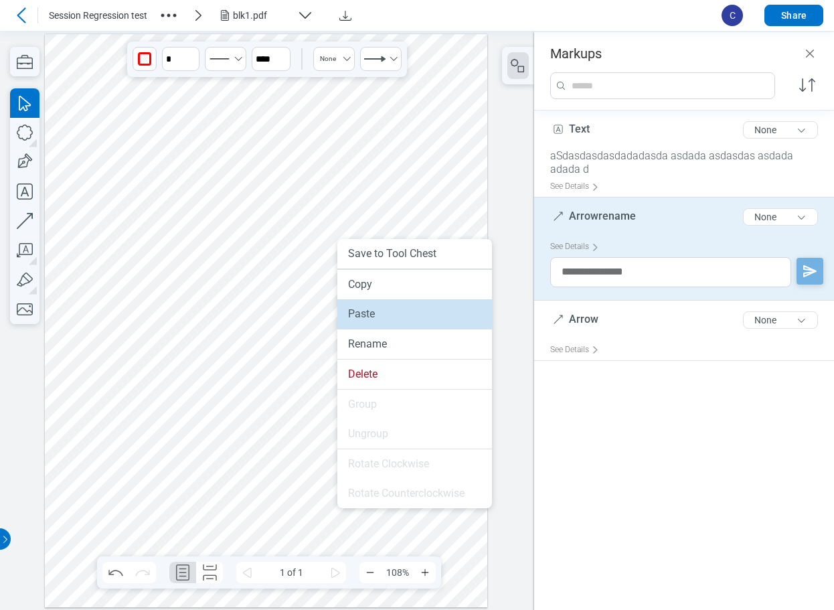
click at [376, 314] on li "Paste" at bounding box center [414, 313] width 155 height 29
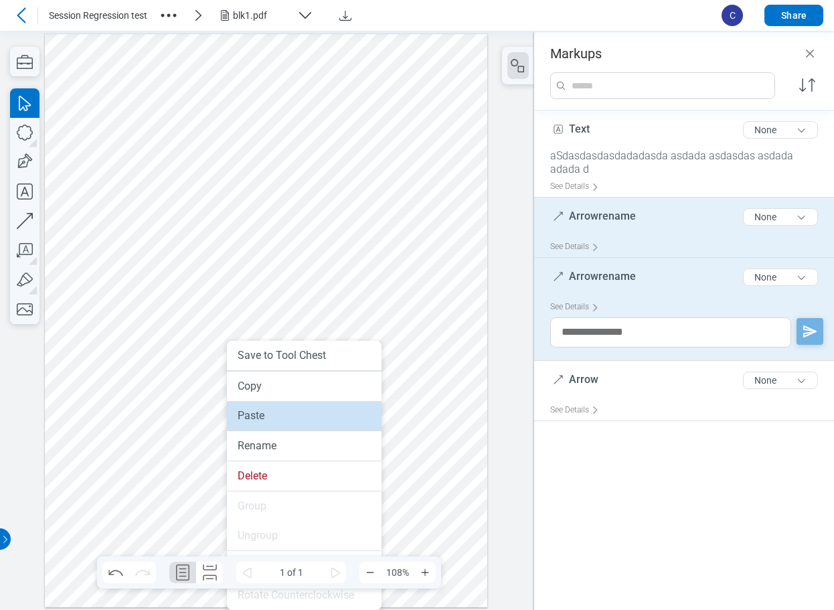
drag, startPoint x: 252, startPoint y: 410, endPoint x: 344, endPoint y: 414, distance: 91.8
click at [252, 410] on li "Paste" at bounding box center [304, 415] width 155 height 29
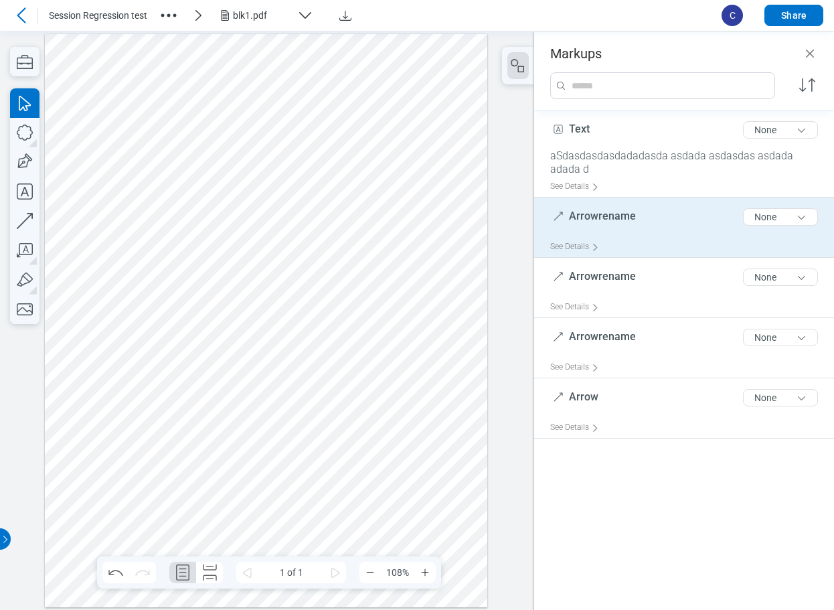
click at [379, 440] on div at bounding box center [266, 319] width 443 height 573
click at [313, 373] on div at bounding box center [266, 319] width 443 height 573
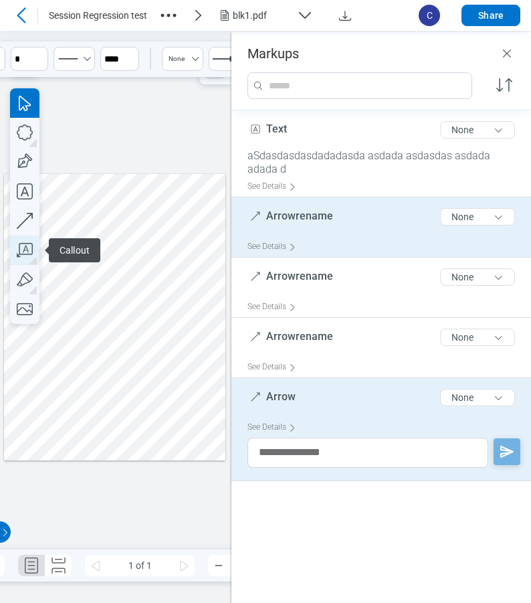
click at [31, 250] on icon "button" at bounding box center [24, 250] width 29 height 29
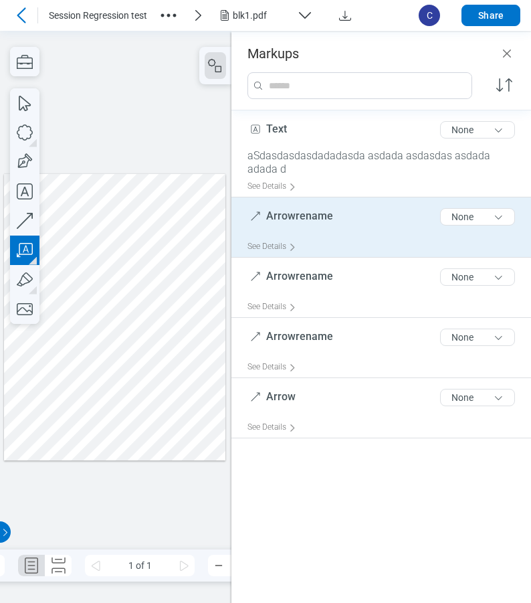
drag, startPoint x: 45, startPoint y: 402, endPoint x: 77, endPoint y: 430, distance: 42.7
click at [77, 430] on div at bounding box center [114, 316] width 221 height 287
click at [124, 412] on div at bounding box center [114, 316] width 221 height 287
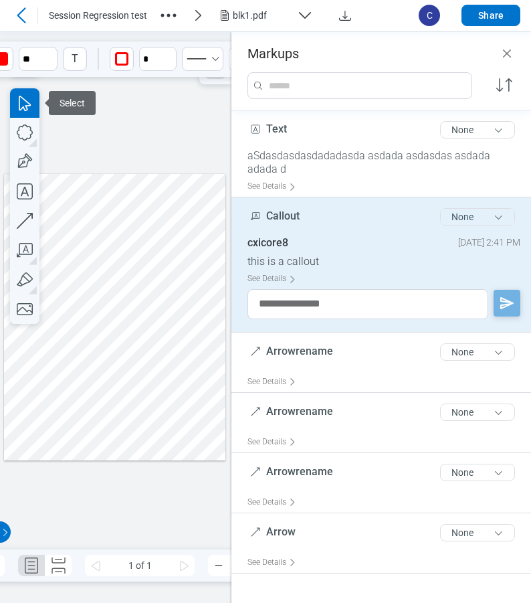
click at [454, 217] on button "None" at bounding box center [477, 216] width 75 height 17
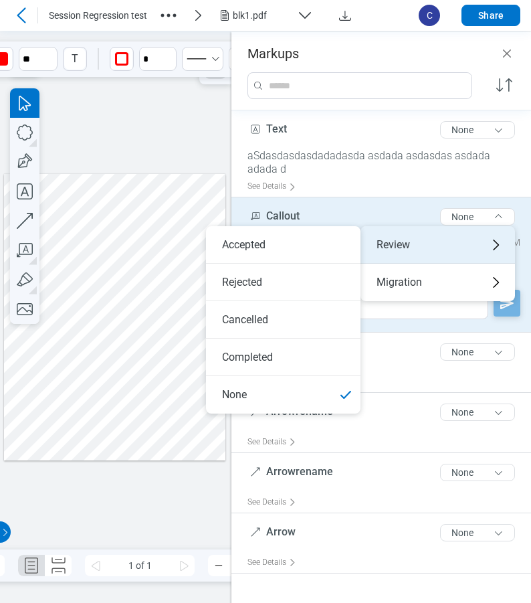
click at [415, 244] on div "Review" at bounding box center [438, 244] width 155 height 37
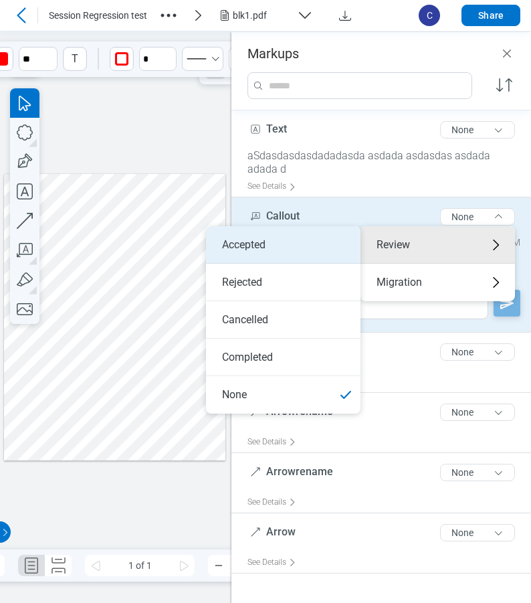
click at [307, 255] on li "Accepted" at bounding box center [283, 244] width 155 height 37
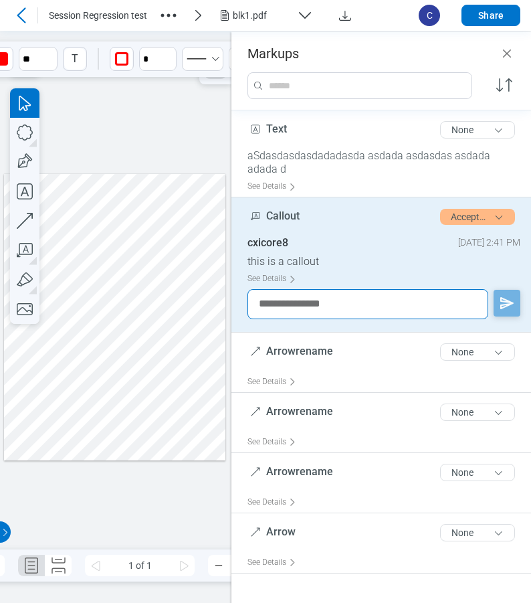
click at [288, 302] on textarea at bounding box center [368, 304] width 241 height 30
type textarea "**********"
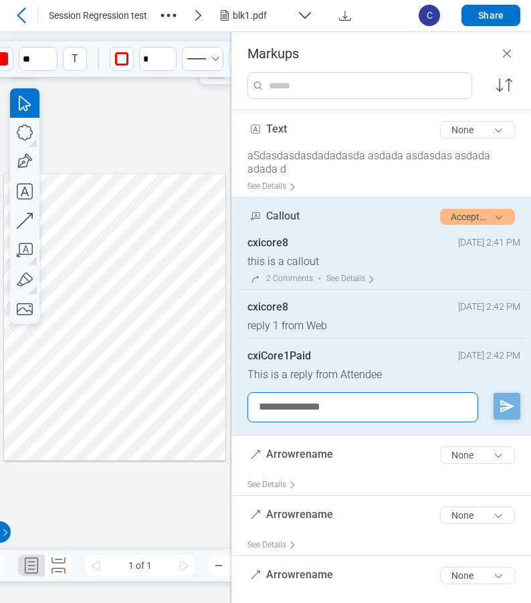
click at [389, 412] on textarea at bounding box center [363, 407] width 231 height 30
type textarea "**********"
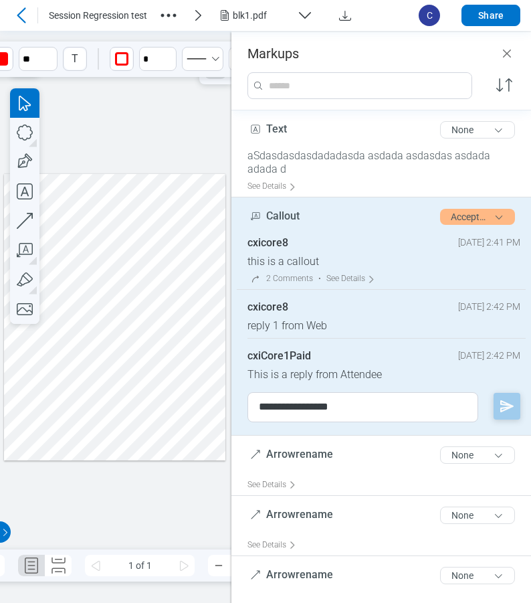
click at [501, 404] on icon "button" at bounding box center [507, 406] width 13 height 12
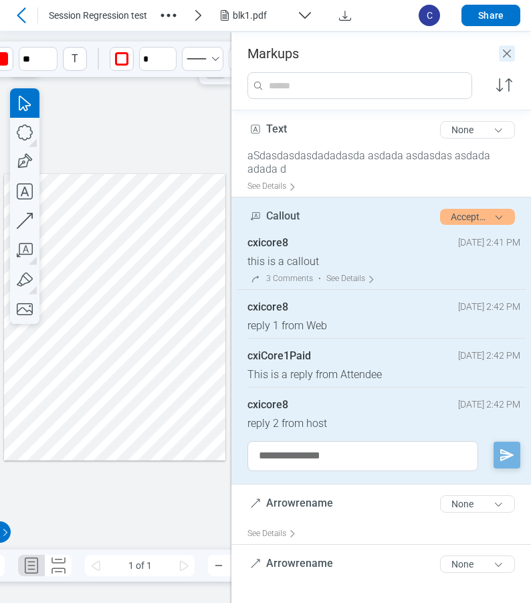
click at [508, 51] on icon "Close" at bounding box center [507, 54] width 16 height 16
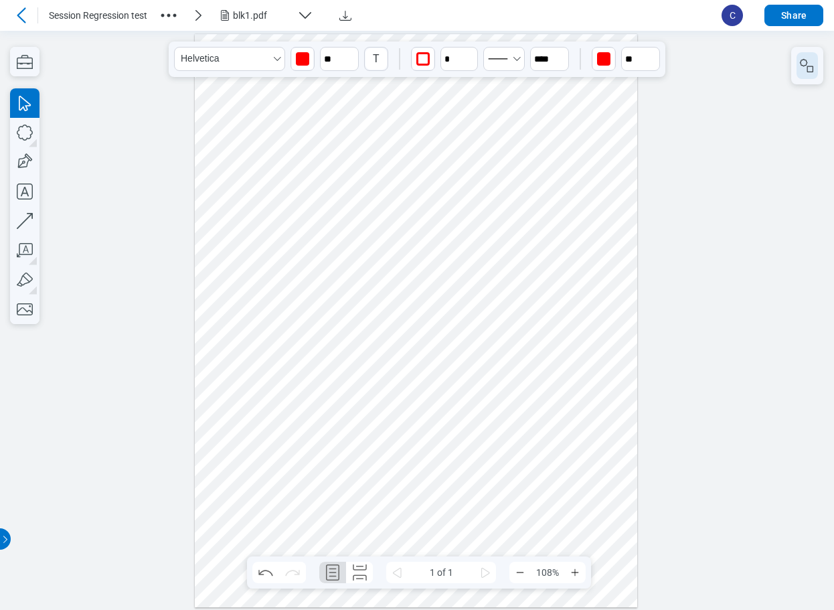
click at [808, 66] on rect "button" at bounding box center [810, 69] width 6 height 6
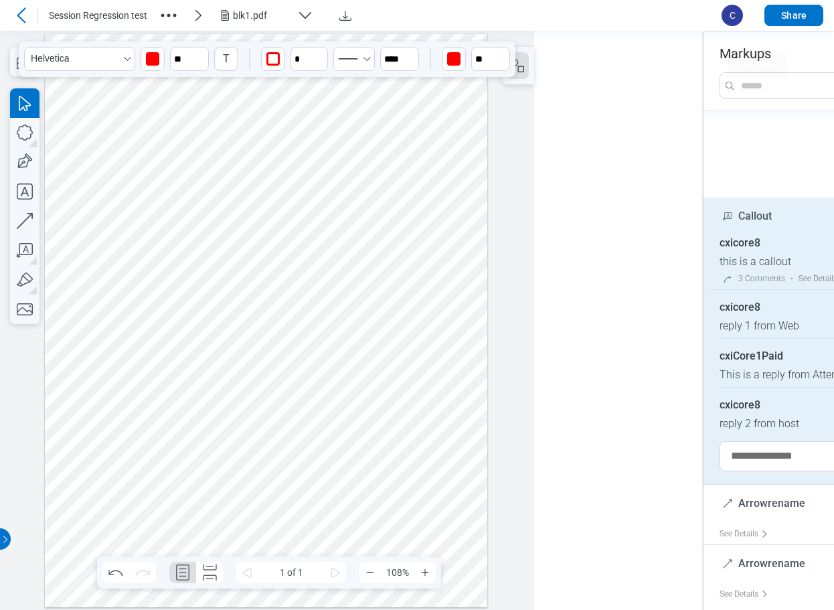
scroll to position [87, 0]
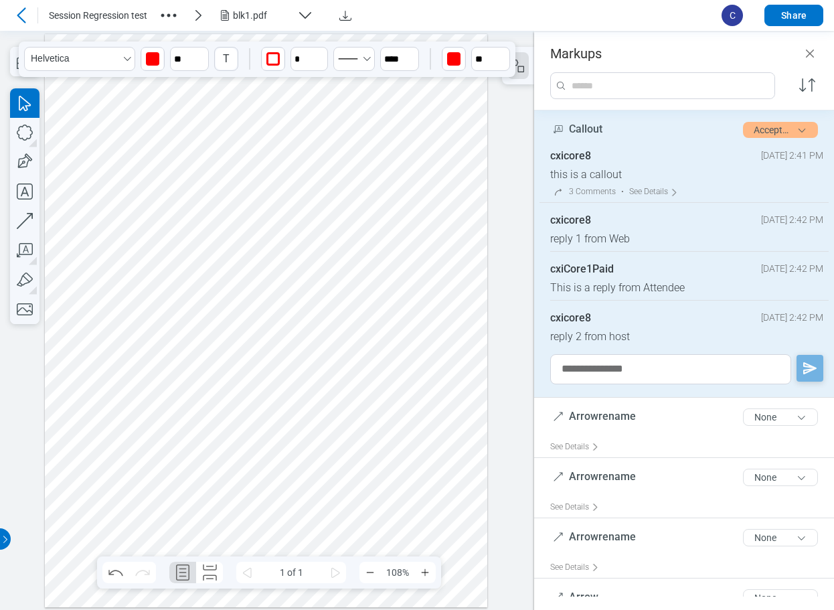
click at [406, 342] on div at bounding box center [266, 319] width 443 height 573
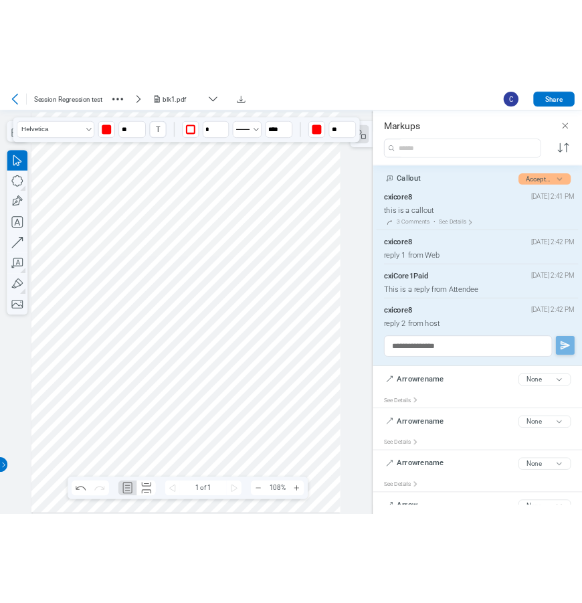
scroll to position [0, 0]
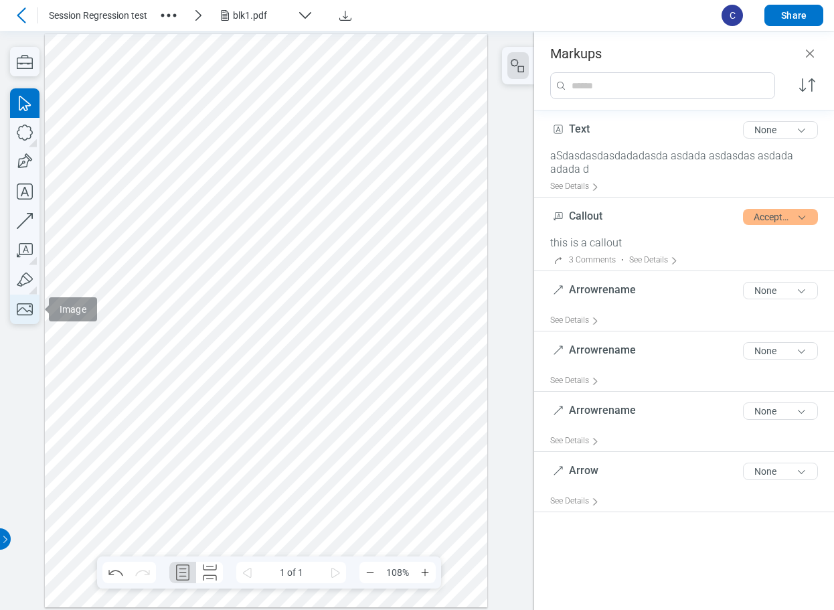
click at [25, 306] on icon "button" at bounding box center [24, 308] width 29 height 29
drag, startPoint x: 242, startPoint y: 431, endPoint x: 363, endPoint y: 529, distance: 156.1
click at [363, 529] on div at bounding box center [266, 319] width 443 height 573
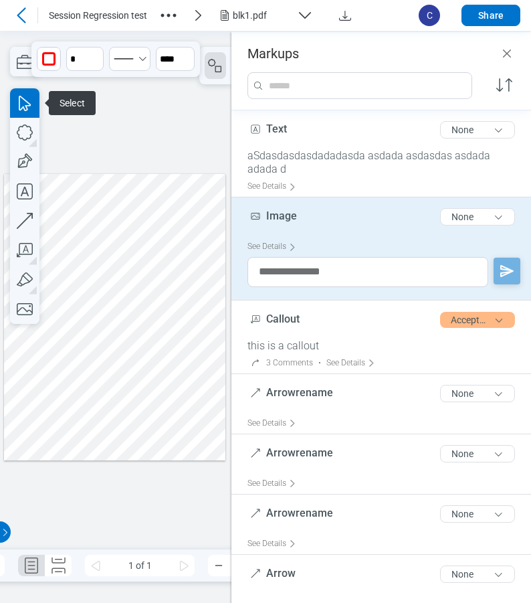
drag, startPoint x: 197, startPoint y: 316, endPoint x: 224, endPoint y: 306, distance: 28.6
click at [197, 316] on div at bounding box center [114, 316] width 221 height 287
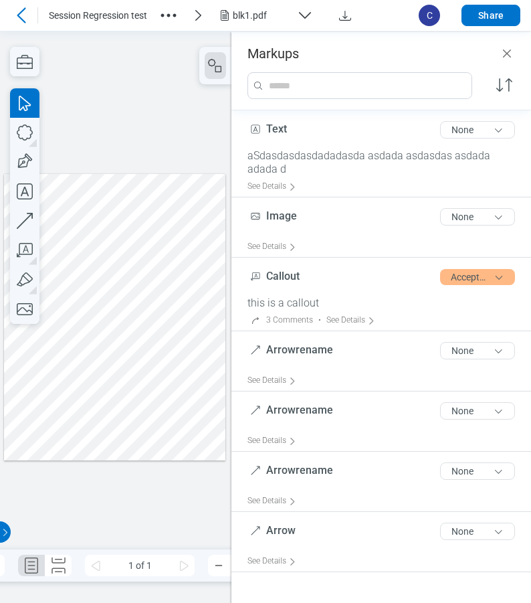
click at [164, 387] on div at bounding box center [114, 316] width 221 height 287
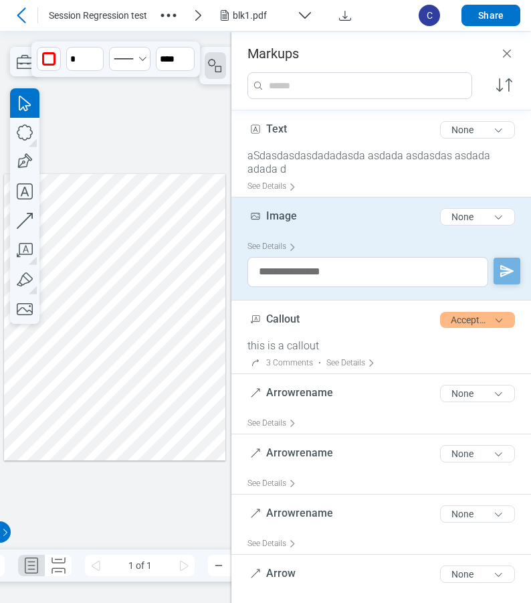
drag, startPoint x: 186, startPoint y: 373, endPoint x: 149, endPoint y: 386, distance: 39.6
click at [149, 386] on div at bounding box center [114, 316] width 221 height 287
click at [204, 380] on div at bounding box center [114, 316] width 221 height 287
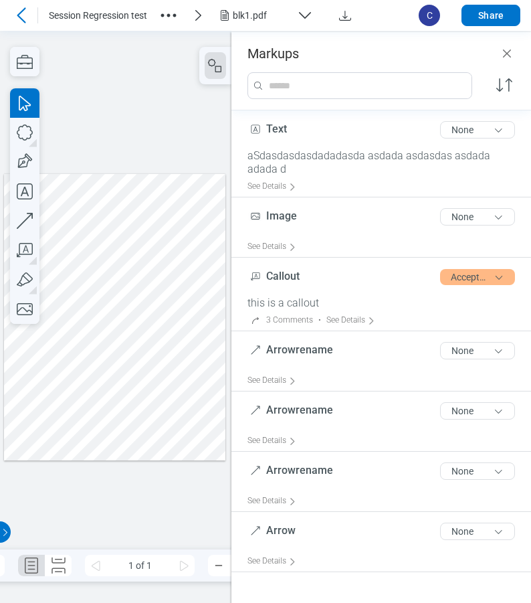
click at [143, 395] on div at bounding box center [114, 316] width 221 height 287
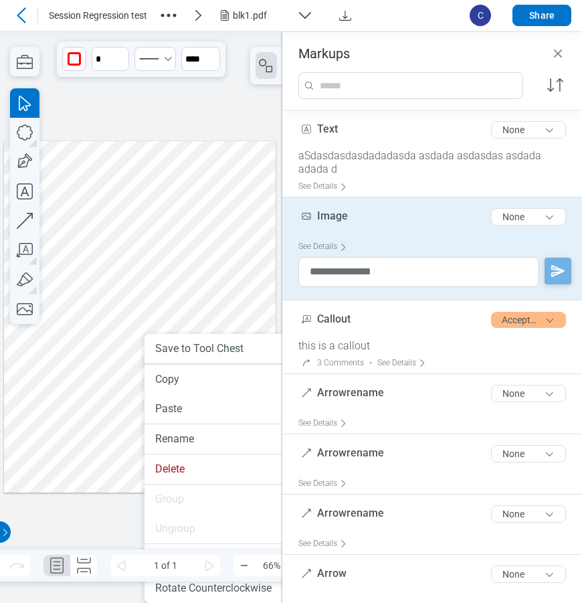
click at [216, 296] on div at bounding box center [140, 316] width 272 height 351
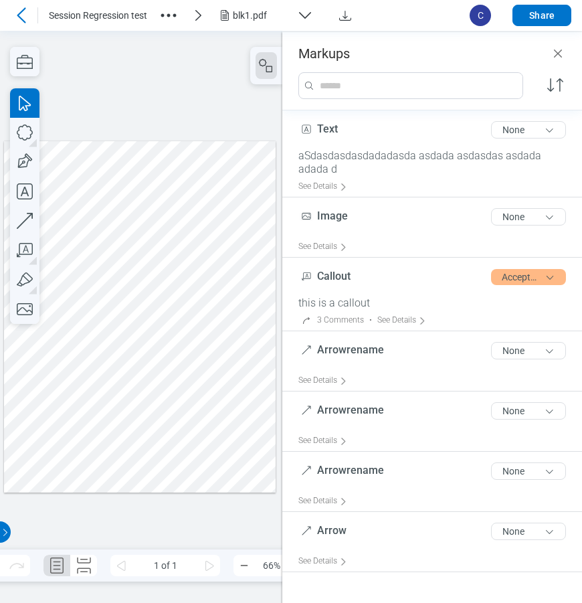
click at [168, 415] on div at bounding box center [140, 316] width 272 height 351
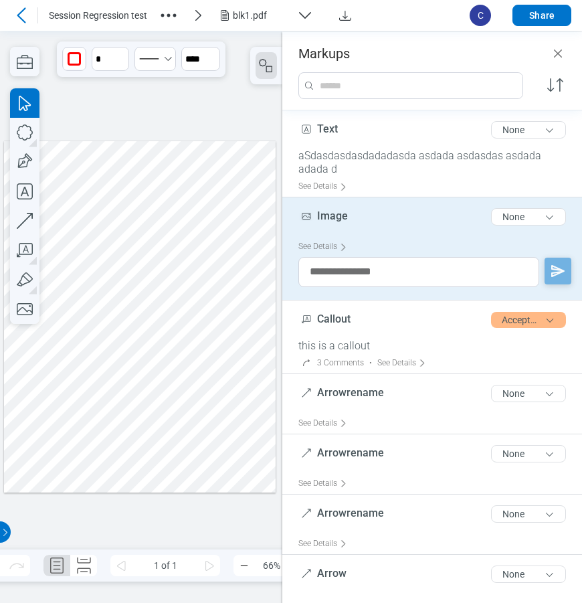
drag, startPoint x: 153, startPoint y: 417, endPoint x: 182, endPoint y: 189, distance: 229.4
click at [182, 189] on div at bounding box center [140, 316] width 272 height 351
click at [219, 235] on div at bounding box center [140, 316] width 272 height 351
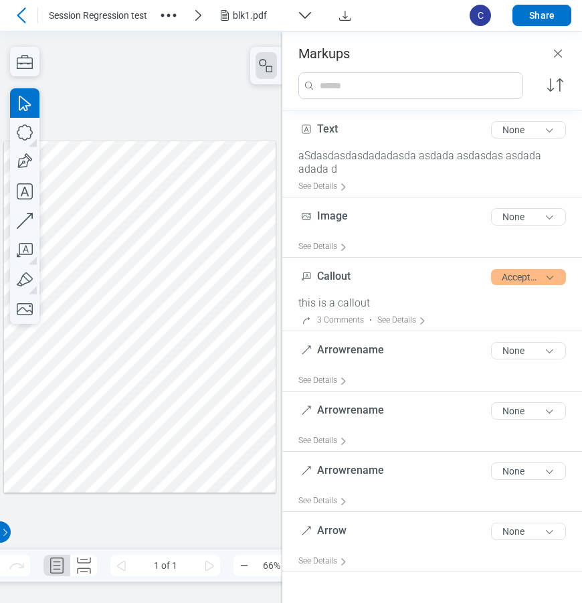
click at [175, 187] on div at bounding box center [140, 316] width 272 height 351
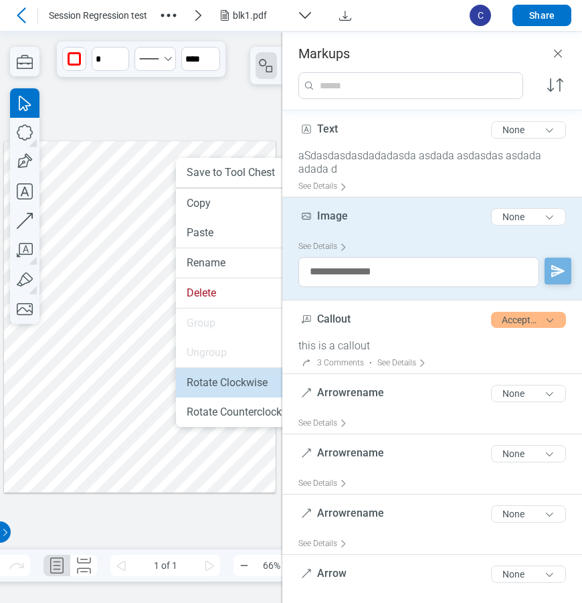
click at [212, 383] on li "Rotate Clockwise" at bounding box center [253, 382] width 155 height 29
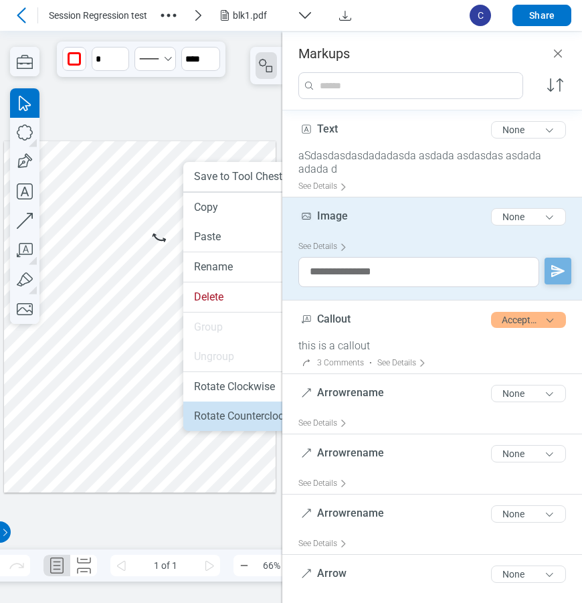
click at [234, 416] on li "Rotate Counterclockwise" at bounding box center [260, 416] width 155 height 29
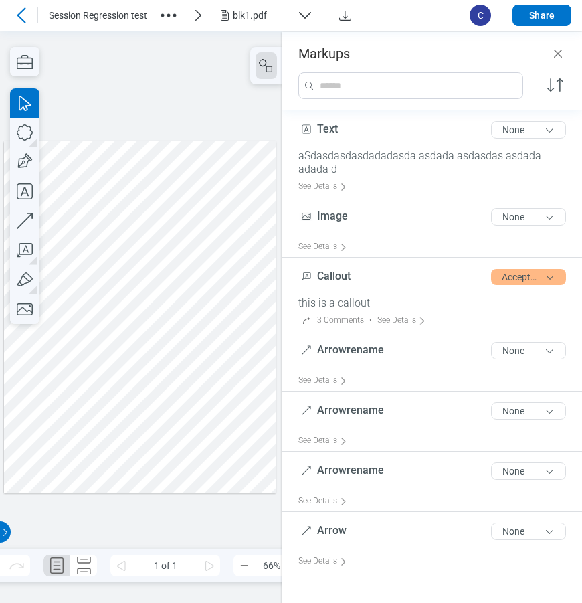
click at [247, 235] on div at bounding box center [140, 316] width 272 height 351
click at [23, 195] on icon "button" at bounding box center [24, 191] width 29 height 29
click at [162, 412] on div at bounding box center [140, 316] width 272 height 351
click at [246, 390] on div at bounding box center [140, 316] width 272 height 351
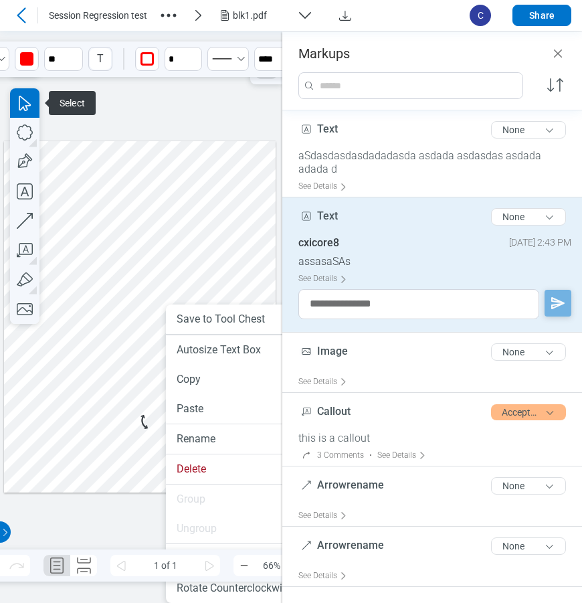
drag, startPoint x: 166, startPoint y: 409, endPoint x: 169, endPoint y: 439, distance: 30.2
click at [199, 444] on li "Rename" at bounding box center [243, 438] width 155 height 29
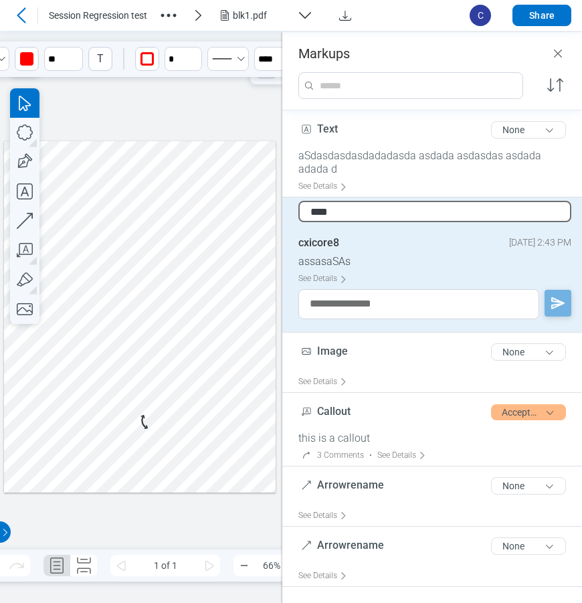
click at [357, 209] on input "****" at bounding box center [434, 211] width 273 height 21
type input "*"
type input "**********"
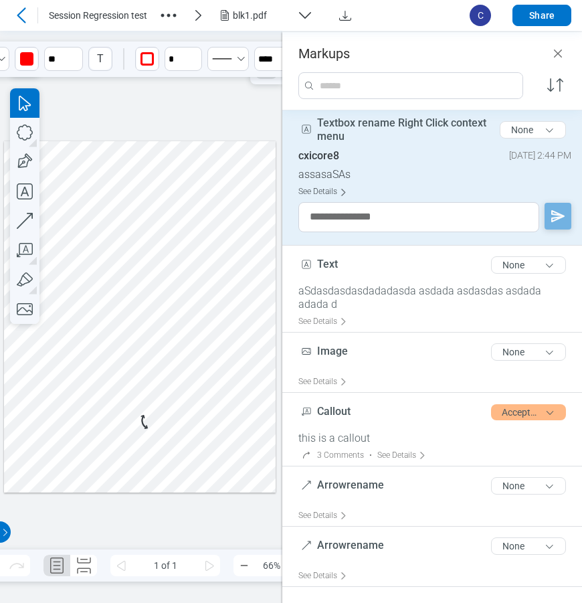
click at [329, 191] on div "See Details" at bounding box center [325, 191] width 54 height 21
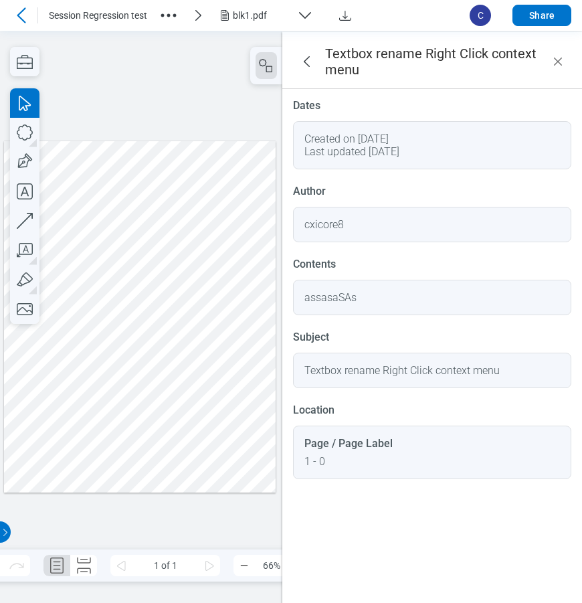
click at [239, 168] on div at bounding box center [140, 316] width 272 height 351
click at [173, 412] on div at bounding box center [140, 316] width 272 height 351
click at [233, 63] on icon "Select Solid" at bounding box center [222, 58] width 27 height 21
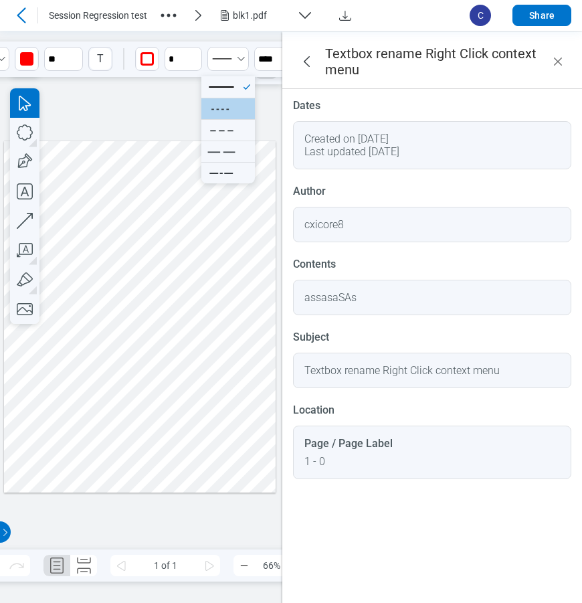
drag, startPoint x: 225, startPoint y: 114, endPoint x: 225, endPoint y: 88, distance: 26.1
click at [225, 114] on icon at bounding box center [221, 108] width 35 height 21
click at [234, 62] on icon "Select DashedSmall" at bounding box center [222, 58] width 27 height 21
click at [221, 151] on icon at bounding box center [221, 151] width 35 height 21
click at [234, 63] on icon "Select DashedLarge" at bounding box center [222, 58] width 27 height 21
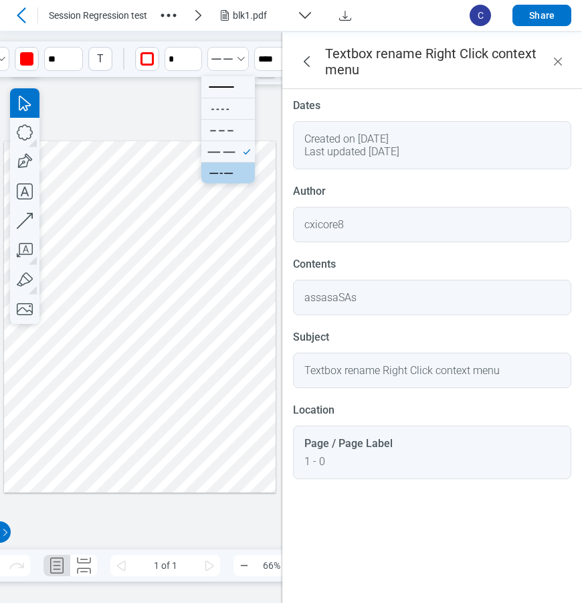
click at [225, 179] on icon at bounding box center [221, 173] width 35 height 21
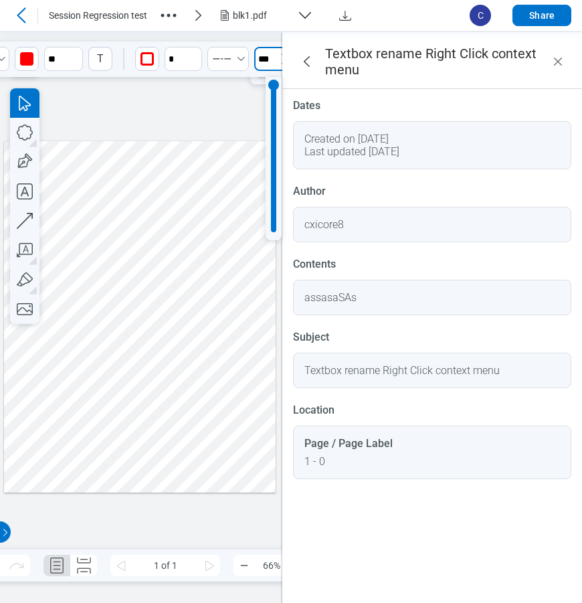
click at [273, 55] on input "***" at bounding box center [273, 59] width 39 height 24
type input "**"
drag, startPoint x: 273, startPoint y: 93, endPoint x: 273, endPoint y: 191, distance: 97.7
click at [273, 191] on div at bounding box center [273, 190] width 11 height 11
click at [248, 304] on div at bounding box center [140, 316] width 272 height 351
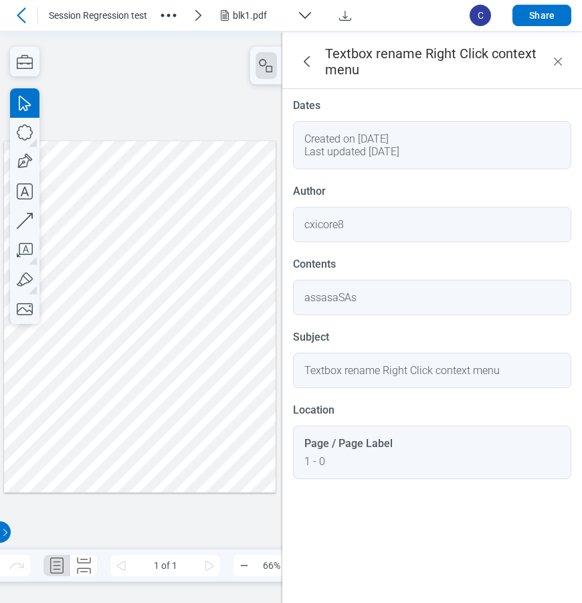
click at [270, 69] on icon "button" at bounding box center [266, 66] width 16 height 16
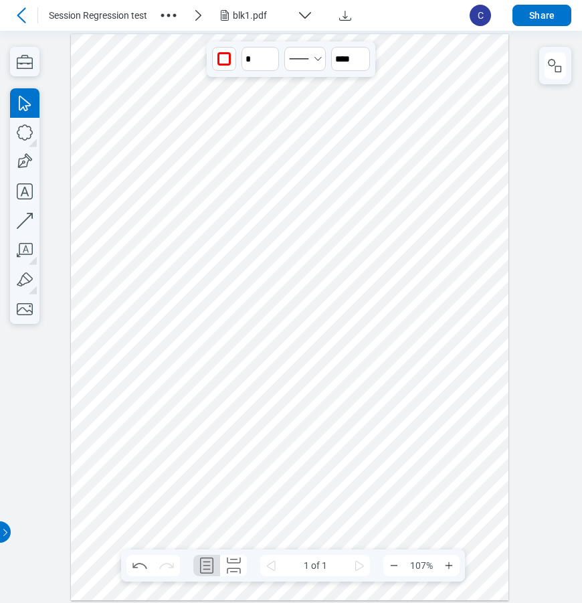
click at [379, 118] on div at bounding box center [290, 316] width 438 height 566
type input "***"
click at [352, 57] on input "***" at bounding box center [350, 59] width 39 height 24
click at [451, 208] on div at bounding box center [290, 316] width 438 height 566
click at [376, 475] on div at bounding box center [290, 316] width 438 height 566
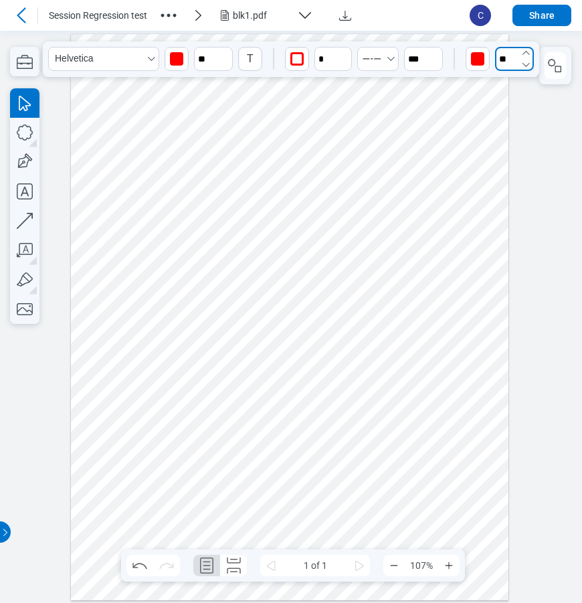
click at [517, 67] on input "**" at bounding box center [514, 59] width 39 height 24
type input "**"
drag, startPoint x: 515, startPoint y: 197, endPoint x: 519, endPoint y: 88, distance: 109.1
click at [519, 88] on div at bounding box center [514, 87] width 11 height 11
click at [412, 346] on div at bounding box center [290, 316] width 438 height 566
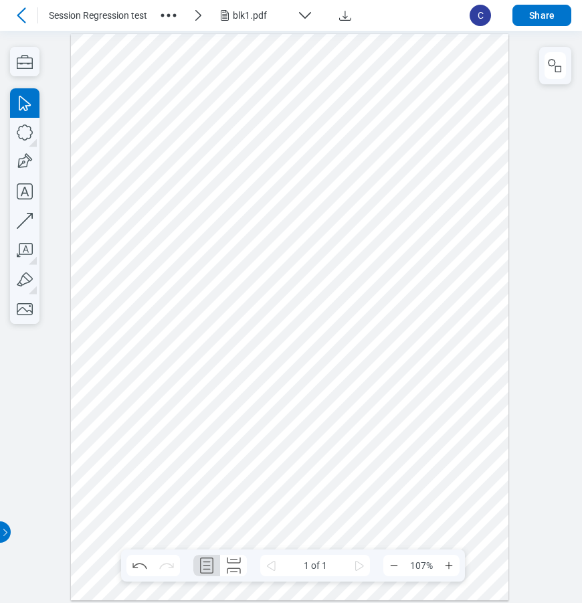
click at [351, 474] on div at bounding box center [290, 316] width 438 height 566
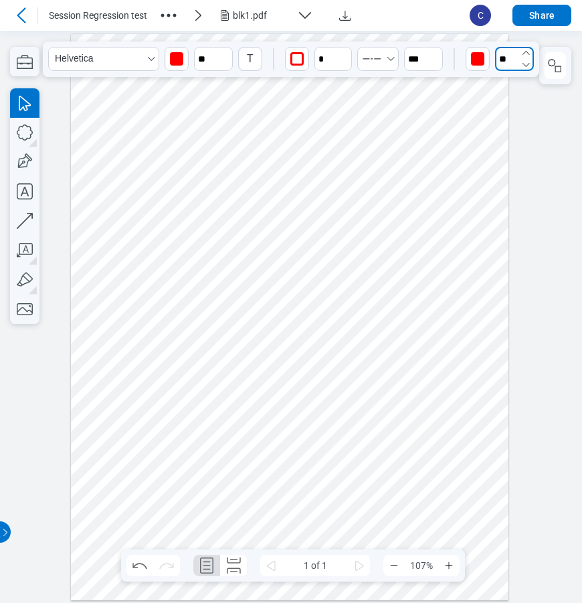
click at [515, 62] on input "**" at bounding box center [514, 59] width 39 height 24
drag, startPoint x: 515, startPoint y: 86, endPoint x: 519, endPoint y: 193, distance: 107.1
click at [519, 193] on div at bounding box center [514, 190] width 11 height 11
type input "***"
click at [385, 63] on icon "Select DashedAlternating" at bounding box center [390, 59] width 11 height 11
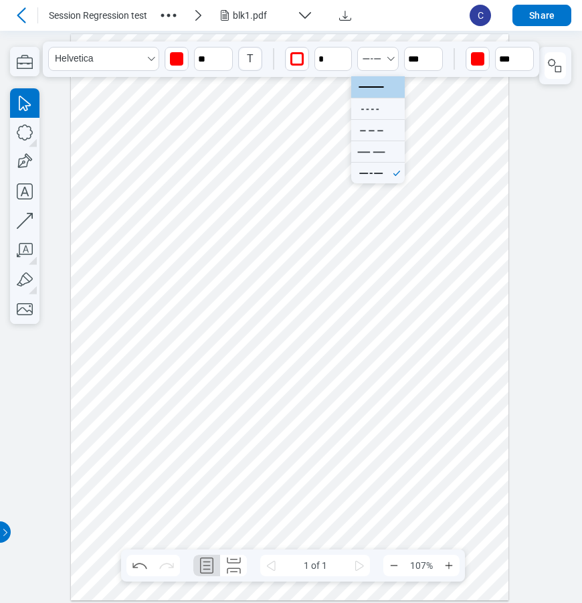
click at [385, 94] on icon at bounding box center [371, 86] width 35 height 21
click at [451, 398] on div at bounding box center [290, 316] width 438 height 566
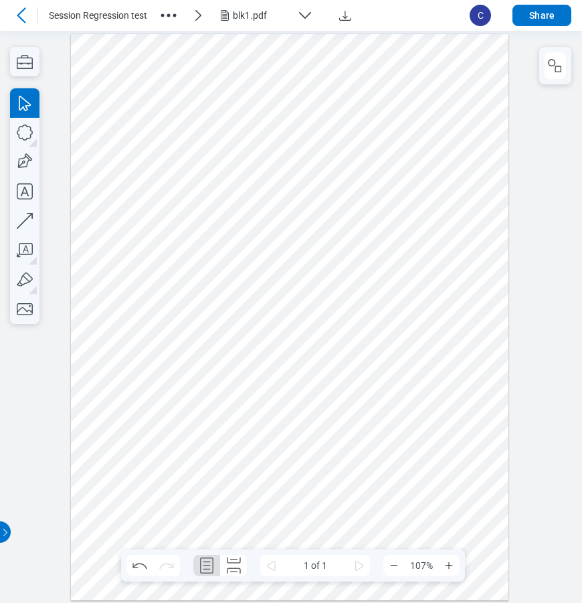
click at [342, 480] on div at bounding box center [290, 316] width 438 height 566
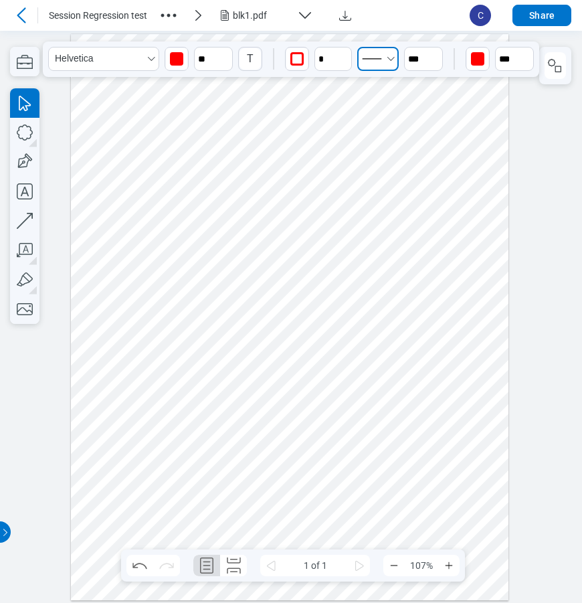
click at [391, 63] on icon "Select Solid" at bounding box center [390, 59] width 11 height 11
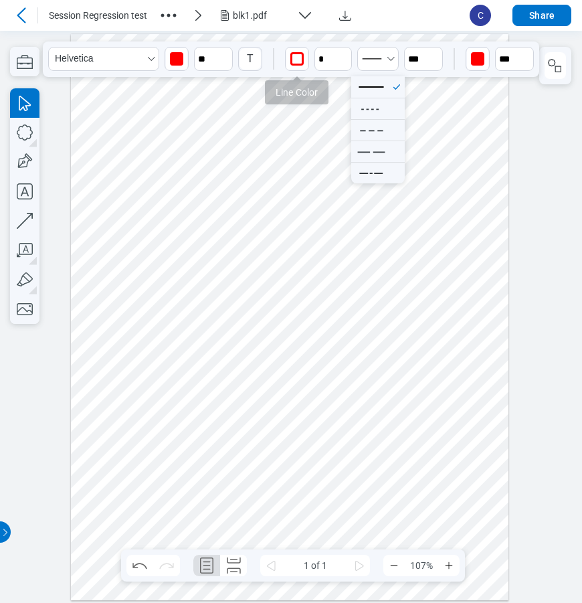
click at [293, 64] on div "button" at bounding box center [296, 58] width 13 height 13
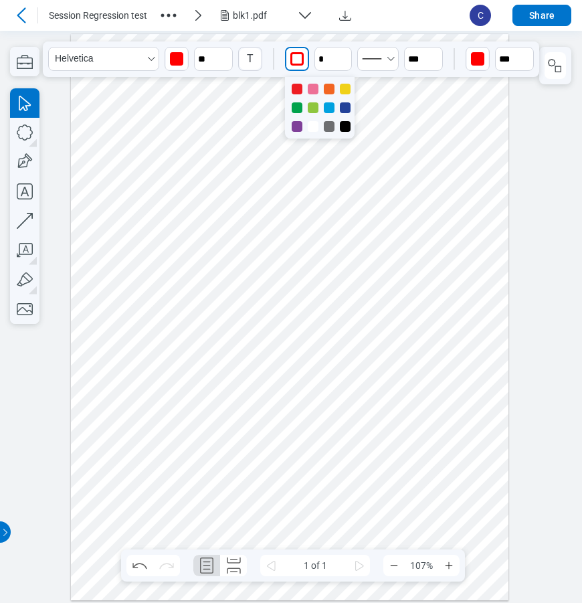
click at [301, 106] on div at bounding box center [297, 107] width 11 height 11
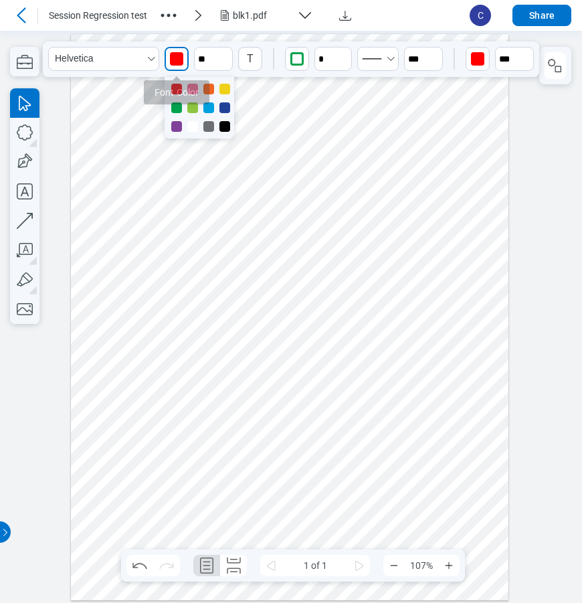
click at [175, 60] on div "button" at bounding box center [176, 58] width 13 height 13
click at [205, 104] on div at bounding box center [208, 107] width 11 height 11
click at [227, 53] on icon "button" at bounding box center [224, 53] width 11 height 11
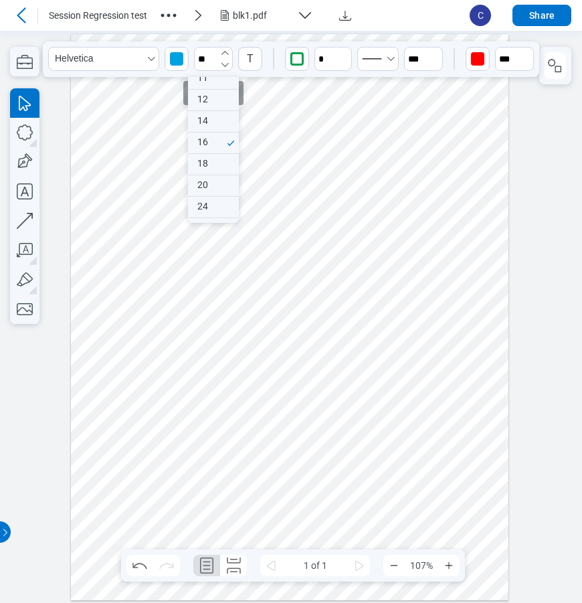
click at [227, 53] on icon "button" at bounding box center [224, 53] width 11 height 11
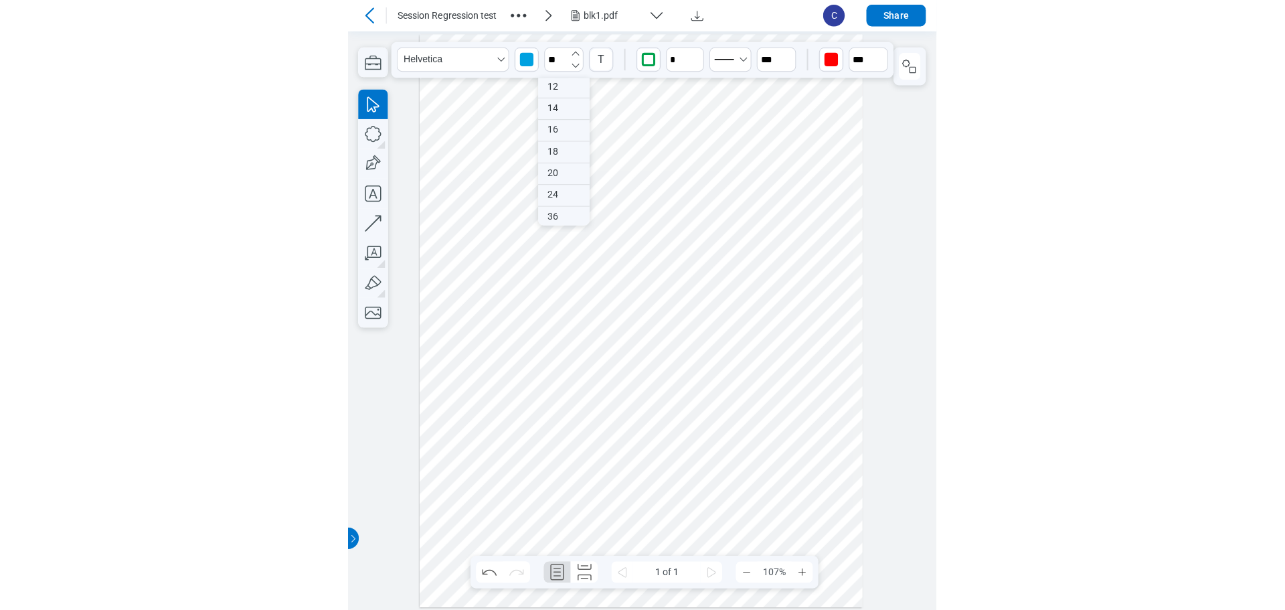
scroll to position [109, 0]
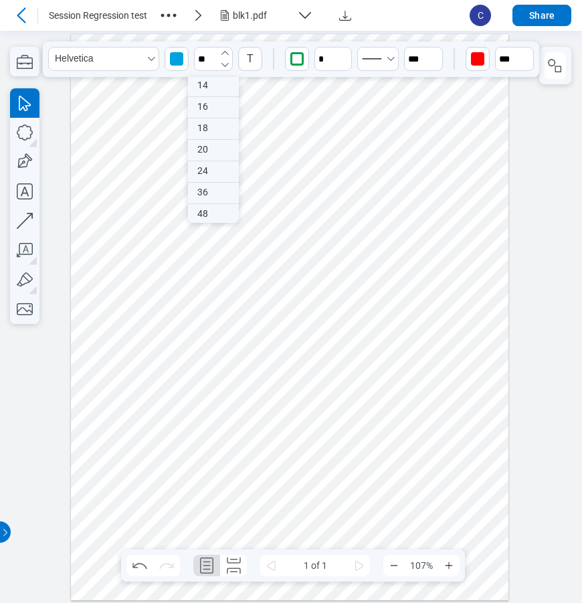
click at [227, 53] on icon "button" at bounding box center [224, 53] width 11 height 11
click at [210, 127] on div "18" at bounding box center [213, 128] width 51 height 21
type input "**"
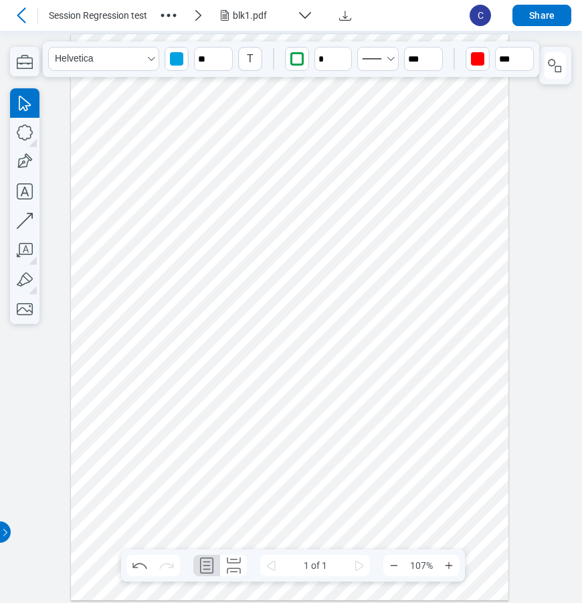
drag, startPoint x: 387, startPoint y: 482, endPoint x: 406, endPoint y: 494, distance: 21.9
click at [393, 499] on div at bounding box center [290, 316] width 438 height 566
click at [446, 482] on div at bounding box center [290, 316] width 438 height 566
click at [351, 487] on div at bounding box center [290, 316] width 438 height 566
click at [477, 58] on div "button" at bounding box center [477, 58] width 13 height 13
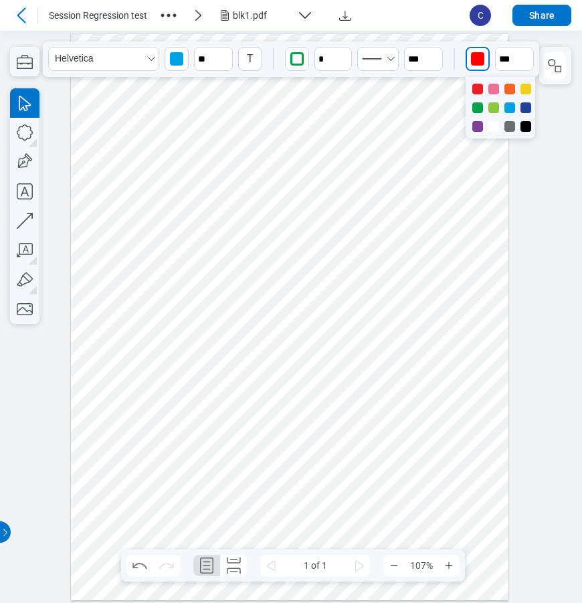
click at [493, 124] on div at bounding box center [494, 126] width 11 height 11
click at [506, 55] on input "**" at bounding box center [514, 59] width 39 height 24
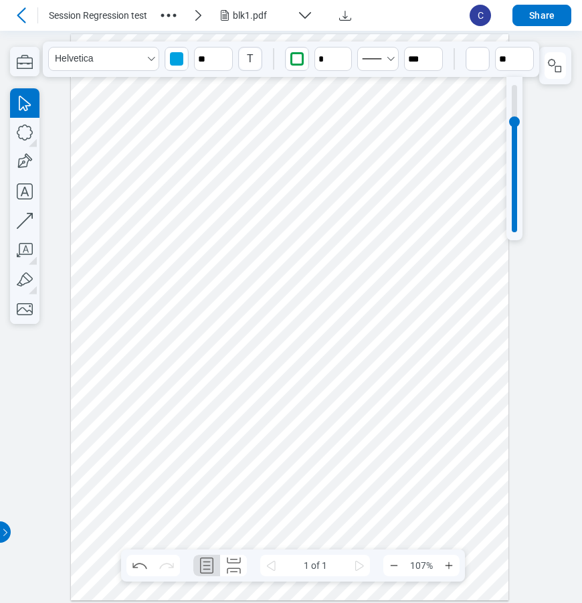
type input "**"
drag, startPoint x: 515, startPoint y: 187, endPoint x: 521, endPoint y: 118, distance: 69.2
click at [521, 118] on div at bounding box center [515, 158] width 16 height 163
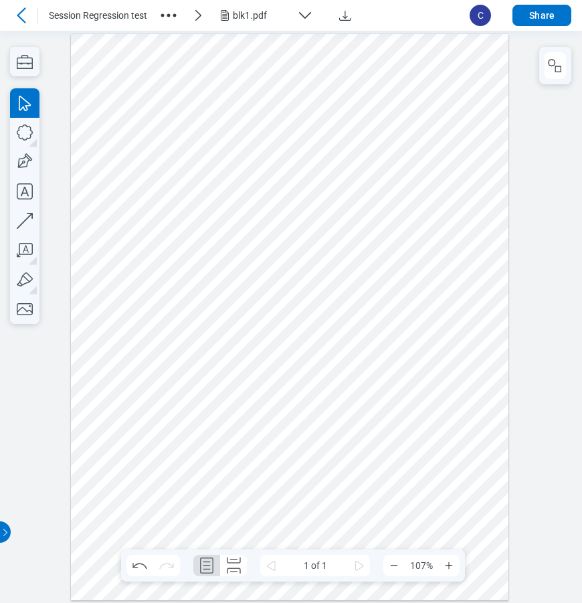
click at [456, 324] on div at bounding box center [290, 316] width 438 height 566
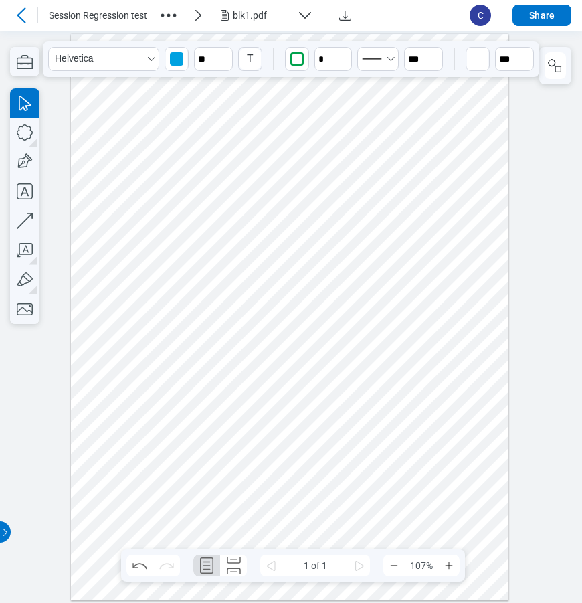
click at [369, 482] on div at bounding box center [290, 316] width 438 height 566
click at [480, 66] on div "button" at bounding box center [477, 58] width 21 height 21
click at [480, 87] on div at bounding box center [477, 89] width 11 height 11
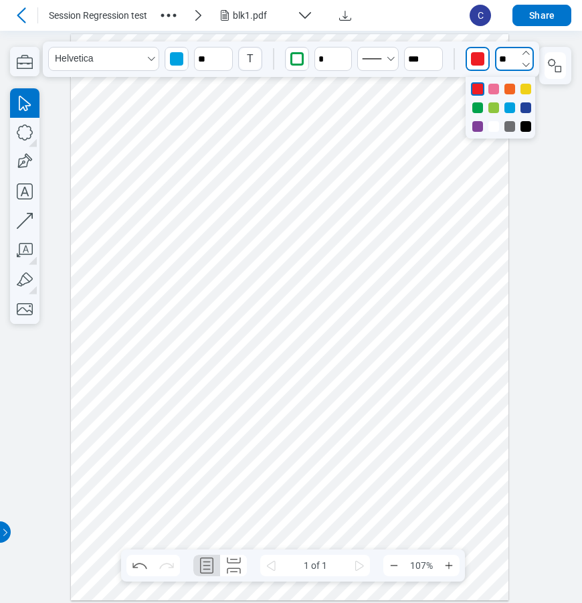
click at [506, 59] on input "**" at bounding box center [514, 59] width 39 height 24
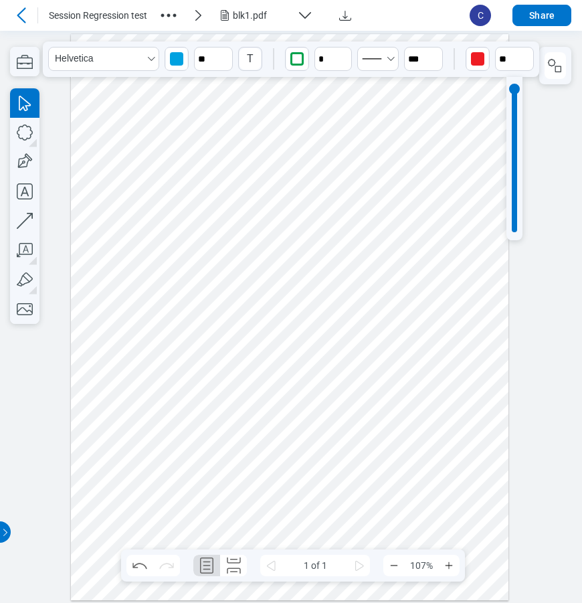
type input "***"
drag, startPoint x: 516, startPoint y: 112, endPoint x: 518, endPoint y: 85, distance: 26.8
click at [518, 85] on div at bounding box center [514, 85] width 11 height 11
click at [467, 313] on div at bounding box center [290, 316] width 438 height 566
click at [373, 477] on div at bounding box center [290, 316] width 438 height 566
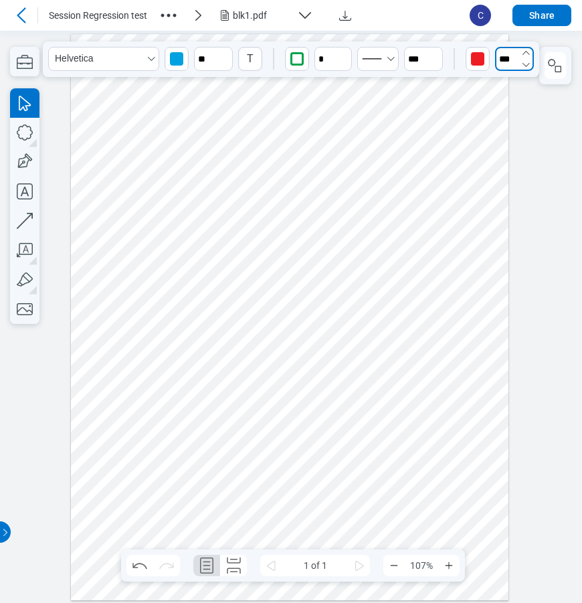
click at [511, 65] on input "***" at bounding box center [514, 59] width 39 height 24
type input "**"
drag, startPoint x: 515, startPoint y: 84, endPoint x: 517, endPoint y: 147, distance: 63.0
click at [517, 147] on div at bounding box center [514, 146] width 11 height 11
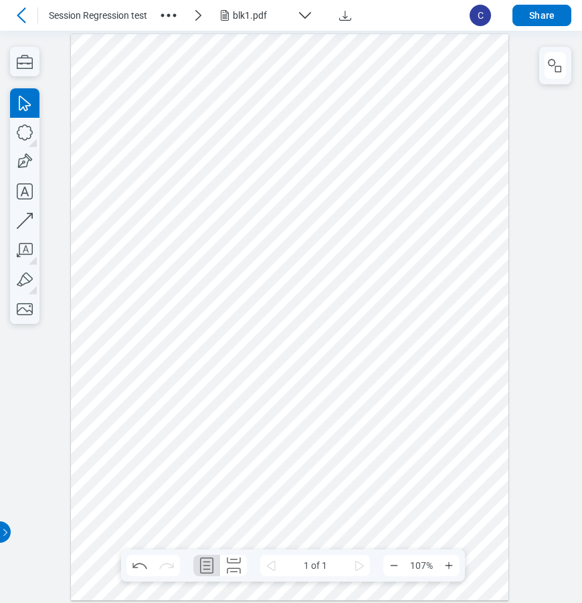
click at [464, 317] on div at bounding box center [290, 316] width 438 height 566
click at [364, 476] on div at bounding box center [290, 316] width 438 height 566
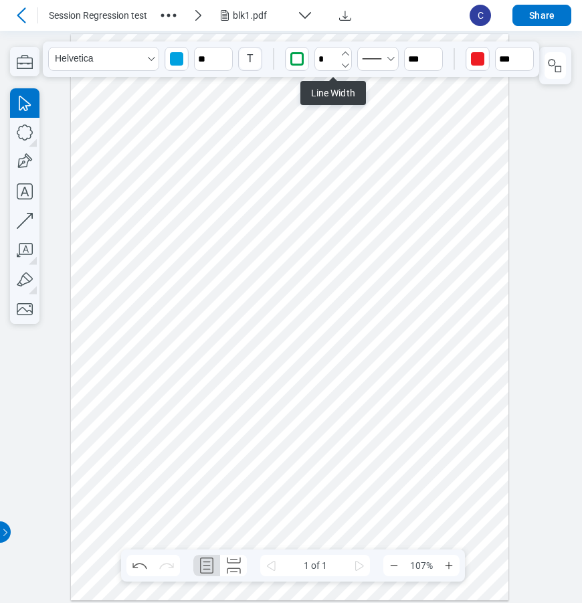
click at [345, 56] on icon "undefined_increment" at bounding box center [345, 53] width 11 height 11
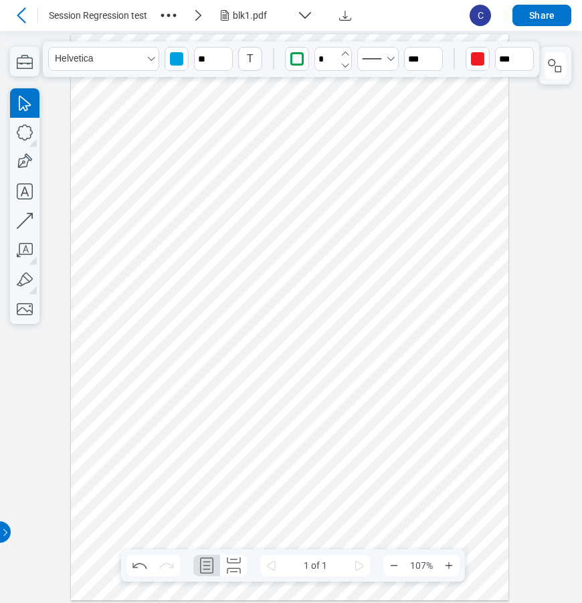
click at [345, 56] on icon "undefined_increment" at bounding box center [345, 53] width 11 height 11
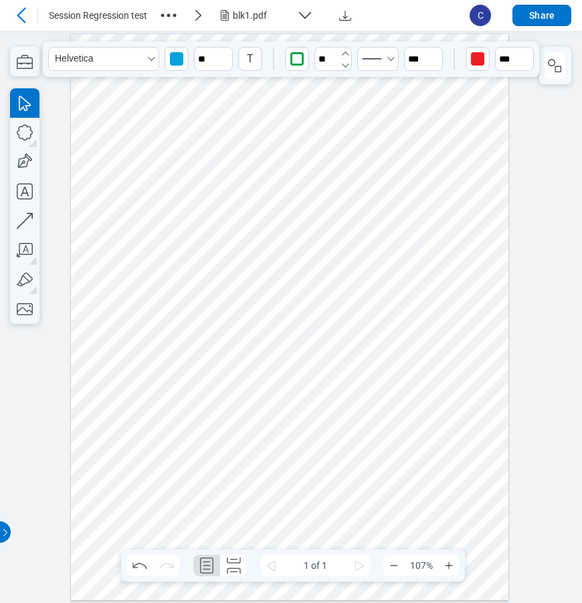
click at [345, 56] on icon "undefined_increment" at bounding box center [345, 53] width 11 height 11
click at [347, 68] on icon "undefined_decrement" at bounding box center [345, 65] width 11 height 11
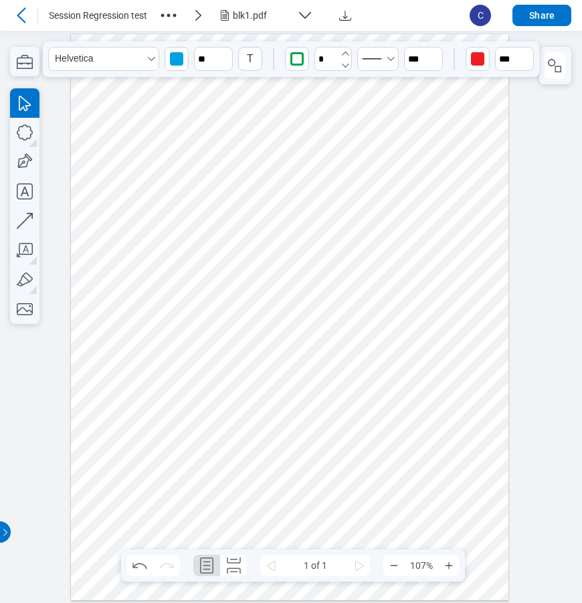
click at [347, 68] on icon "undefined_decrement" at bounding box center [345, 65] width 11 height 11
type input "*"
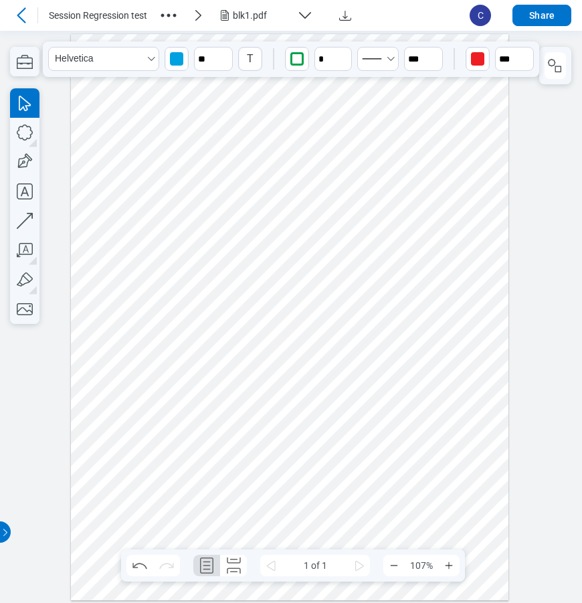
click at [404, 336] on div at bounding box center [290, 316] width 438 height 566
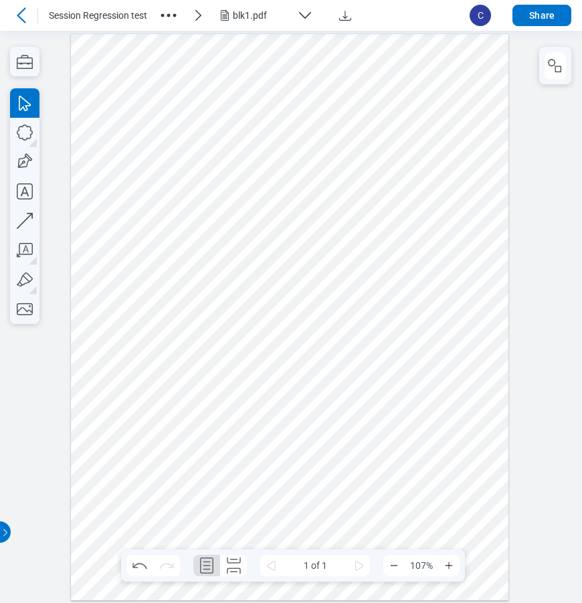
click at [364, 481] on div at bounding box center [290, 316] width 438 height 566
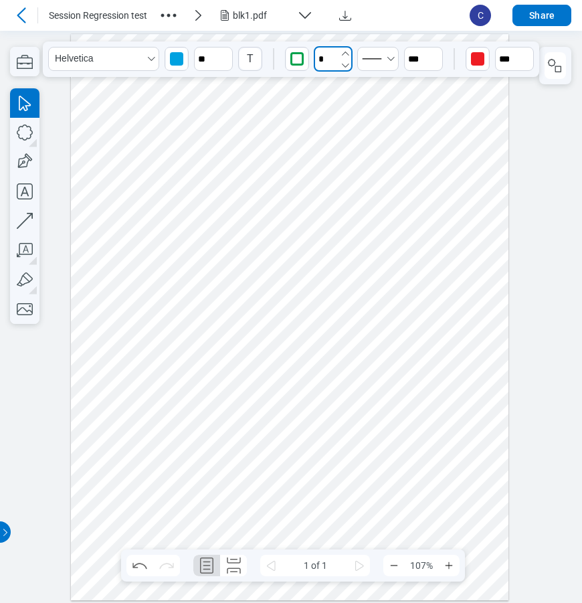
click at [337, 56] on input "*" at bounding box center [333, 58] width 39 height 25
click at [344, 55] on icon "undefined_increment" at bounding box center [345, 53] width 11 height 11
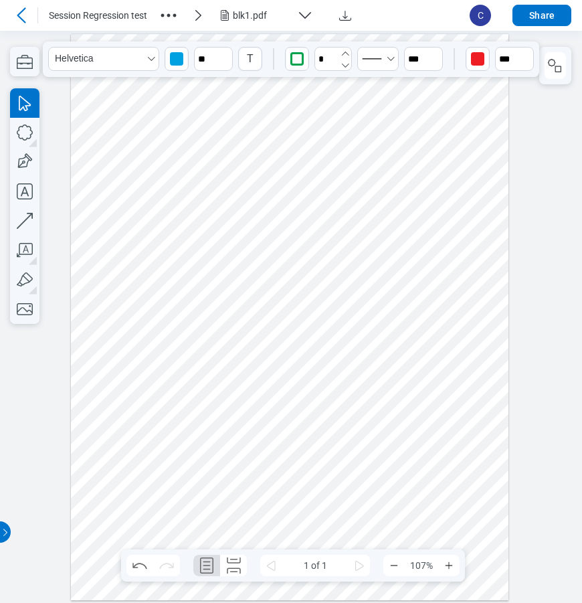
click at [344, 55] on icon "undefined_increment" at bounding box center [345, 53] width 11 height 11
click at [346, 64] on icon "undefined_decrement" at bounding box center [345, 65] width 11 height 11
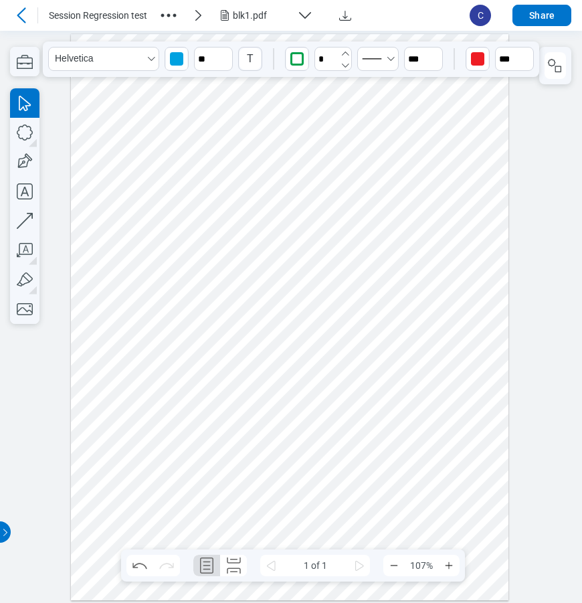
click at [346, 64] on icon "undefined_decrement" at bounding box center [345, 65] width 11 height 11
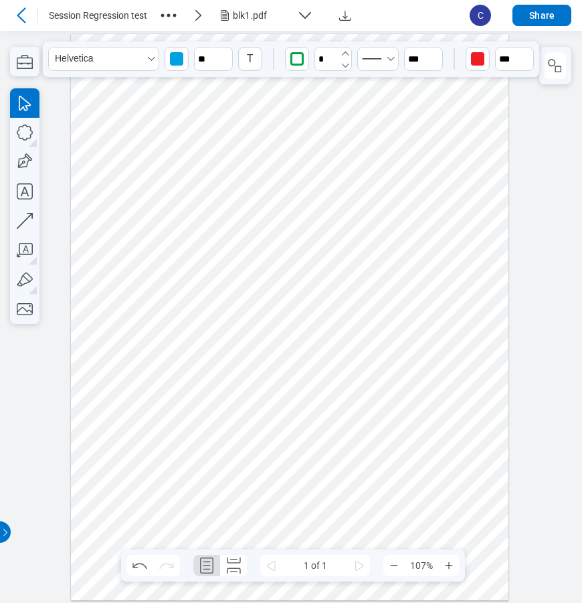
click at [346, 64] on icon "undefined_decrement" at bounding box center [345, 65] width 11 height 11
type input "*"
click at [346, 64] on icon "undefined_decrement" at bounding box center [345, 65] width 11 height 11
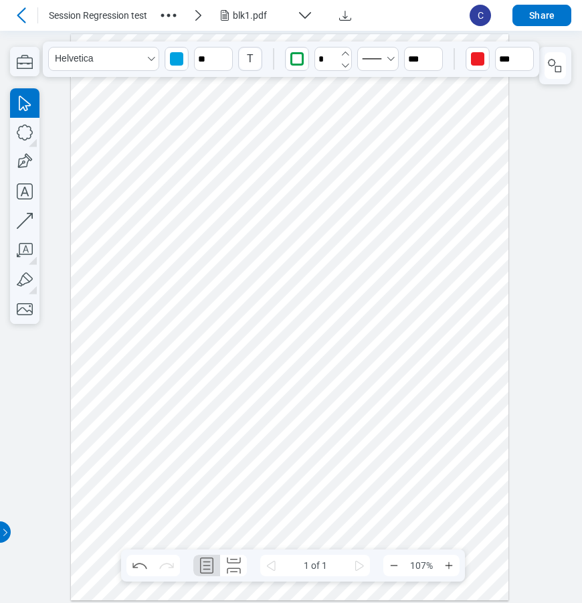
click at [346, 64] on icon "undefined_decrement" at bounding box center [345, 65] width 11 height 11
click at [414, 60] on input "**" at bounding box center [423, 59] width 39 height 24
drag, startPoint x: 426, startPoint y: 220, endPoint x: 449, endPoint y: 91, distance: 131.3
type input "**"
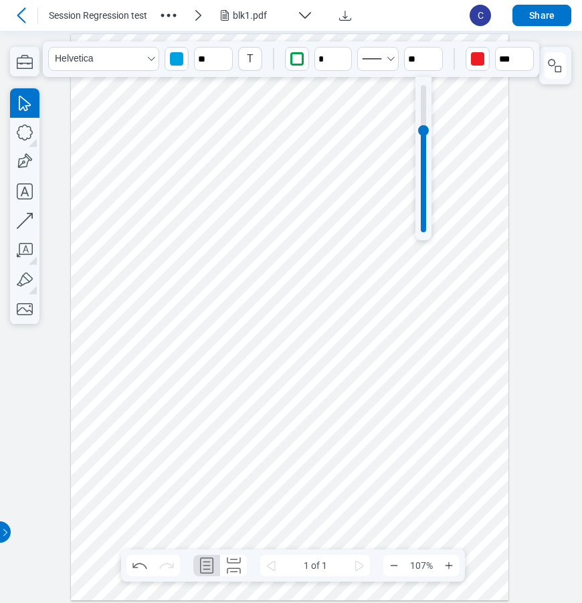
click at [459, 137] on div at bounding box center [290, 316] width 438 height 566
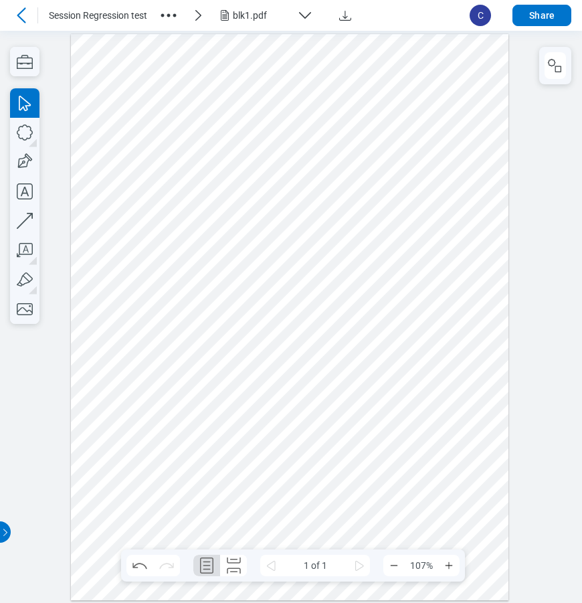
click at [361, 488] on div at bounding box center [290, 316] width 438 height 566
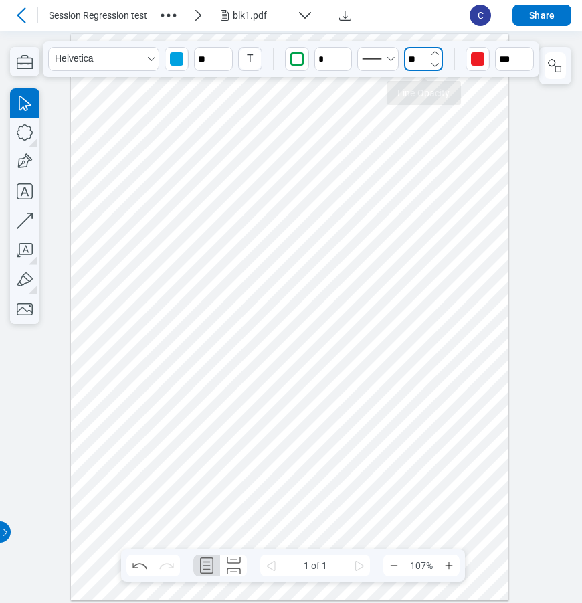
click at [420, 69] on input "**" at bounding box center [423, 59] width 39 height 24
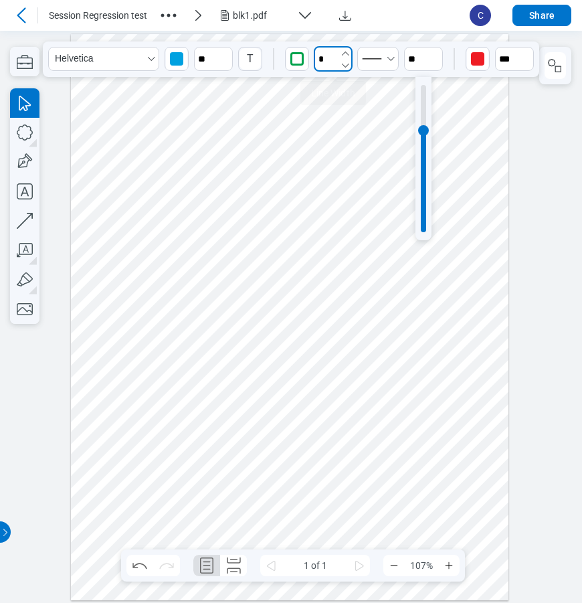
type input "***"
click at [333, 64] on input "*" at bounding box center [333, 58] width 39 height 25
click at [345, 55] on icon "undefined_increment" at bounding box center [345, 53] width 11 height 11
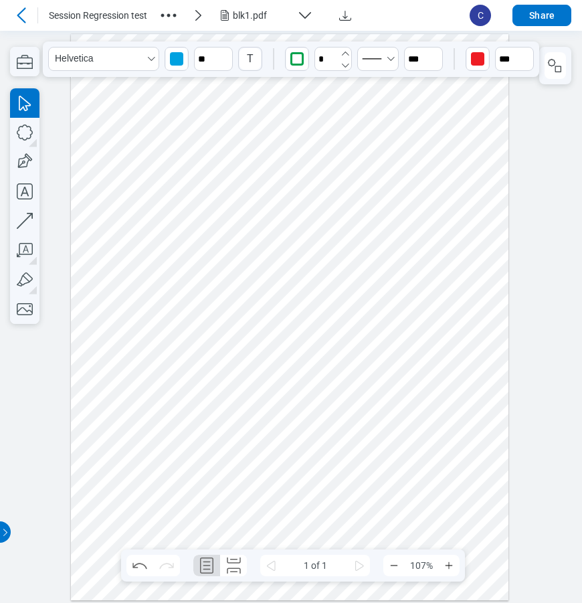
click at [345, 55] on icon "undefined_increment" at bounding box center [345, 53] width 11 height 11
type input "*"
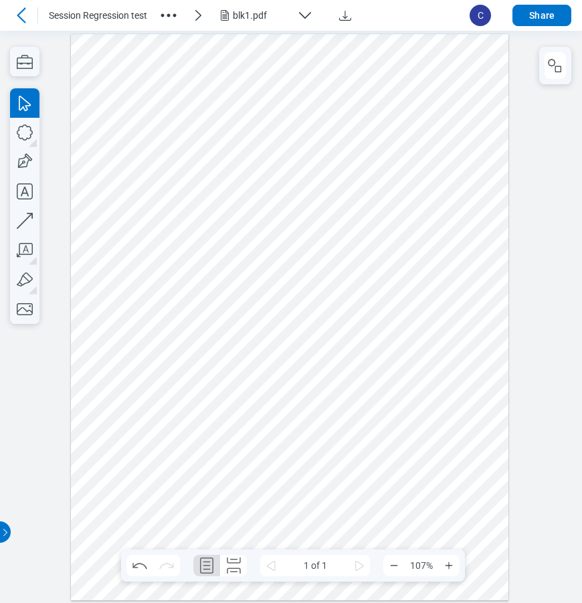
click at [421, 323] on div at bounding box center [290, 316] width 438 height 566
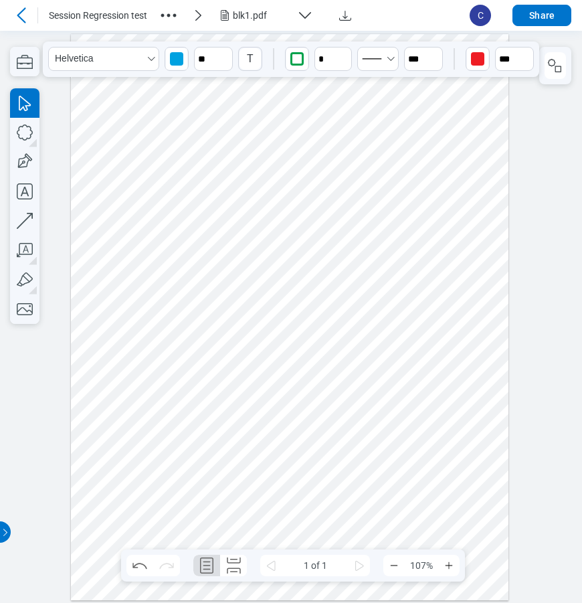
click at [353, 482] on div at bounding box center [290, 316] width 438 height 566
click at [417, 64] on input "**" at bounding box center [423, 59] width 39 height 24
type input "**"
drag, startPoint x: 422, startPoint y: 131, endPoint x: 428, endPoint y: 90, distance: 41.8
click at [428, 90] on div at bounding box center [423, 89] width 11 height 11
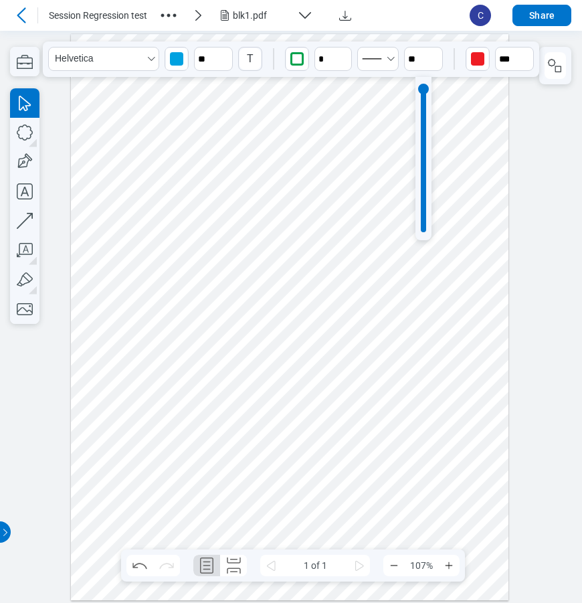
click at [458, 296] on div at bounding box center [290, 316] width 438 height 566
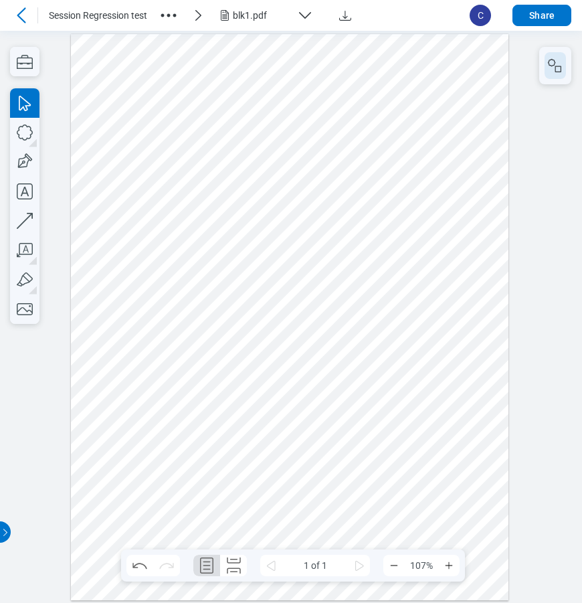
click at [551, 72] on icon "button" at bounding box center [555, 66] width 16 height 16
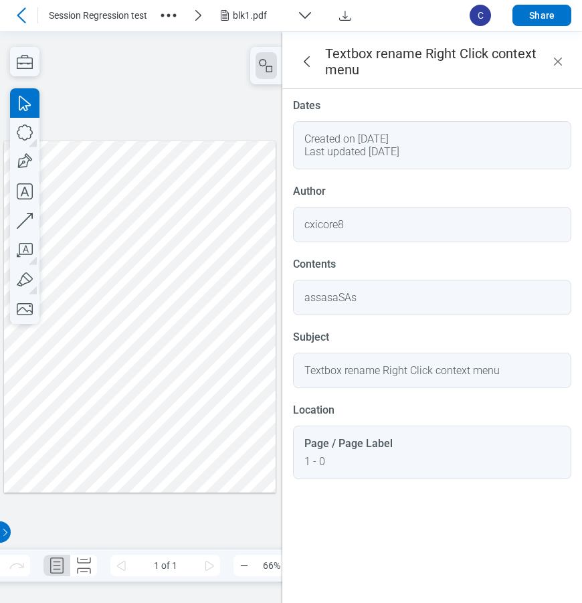
click at [197, 241] on div at bounding box center [140, 316] width 272 height 351
